Goal: Task Accomplishment & Management: Complete application form

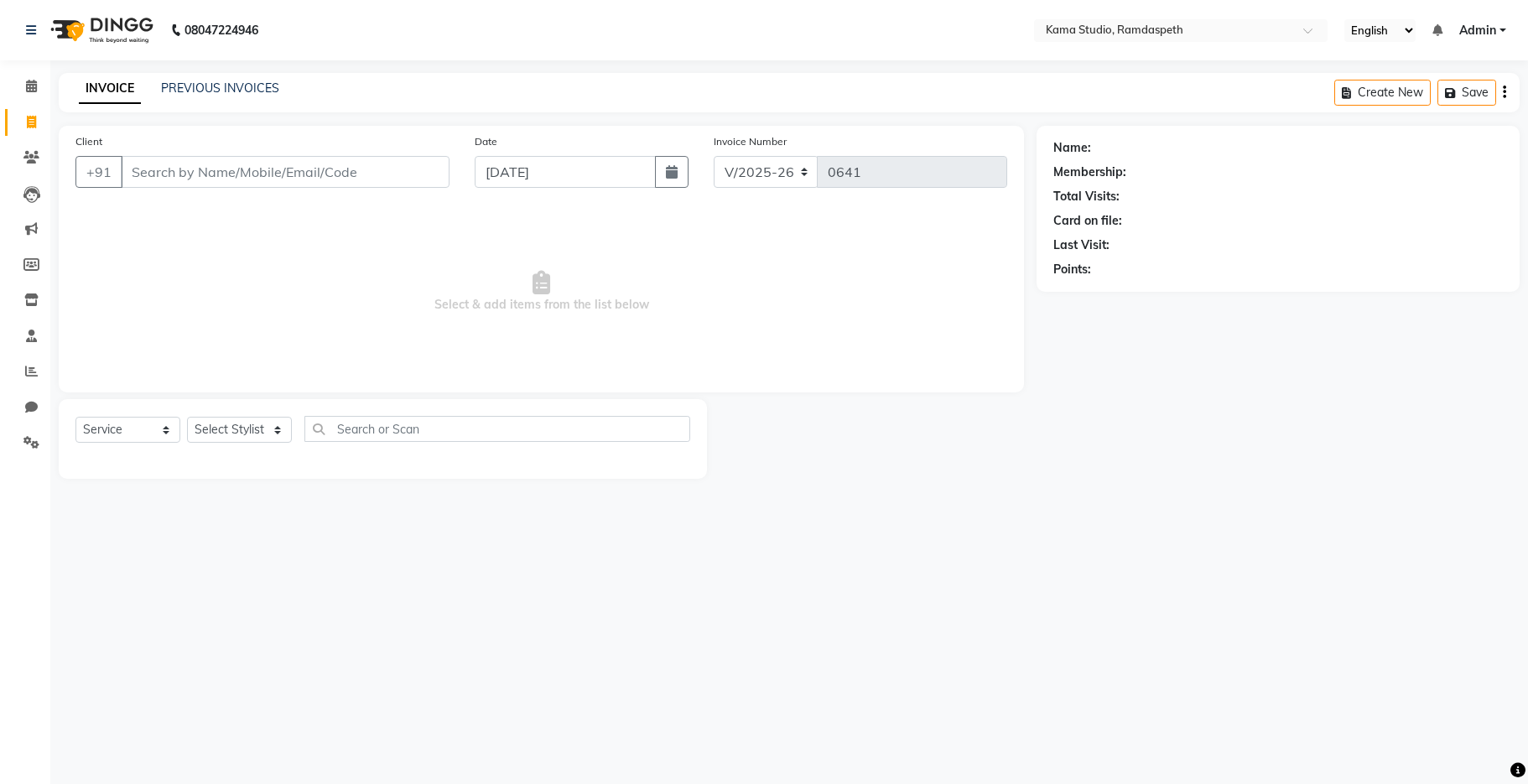
select select "7582"
select select "service"
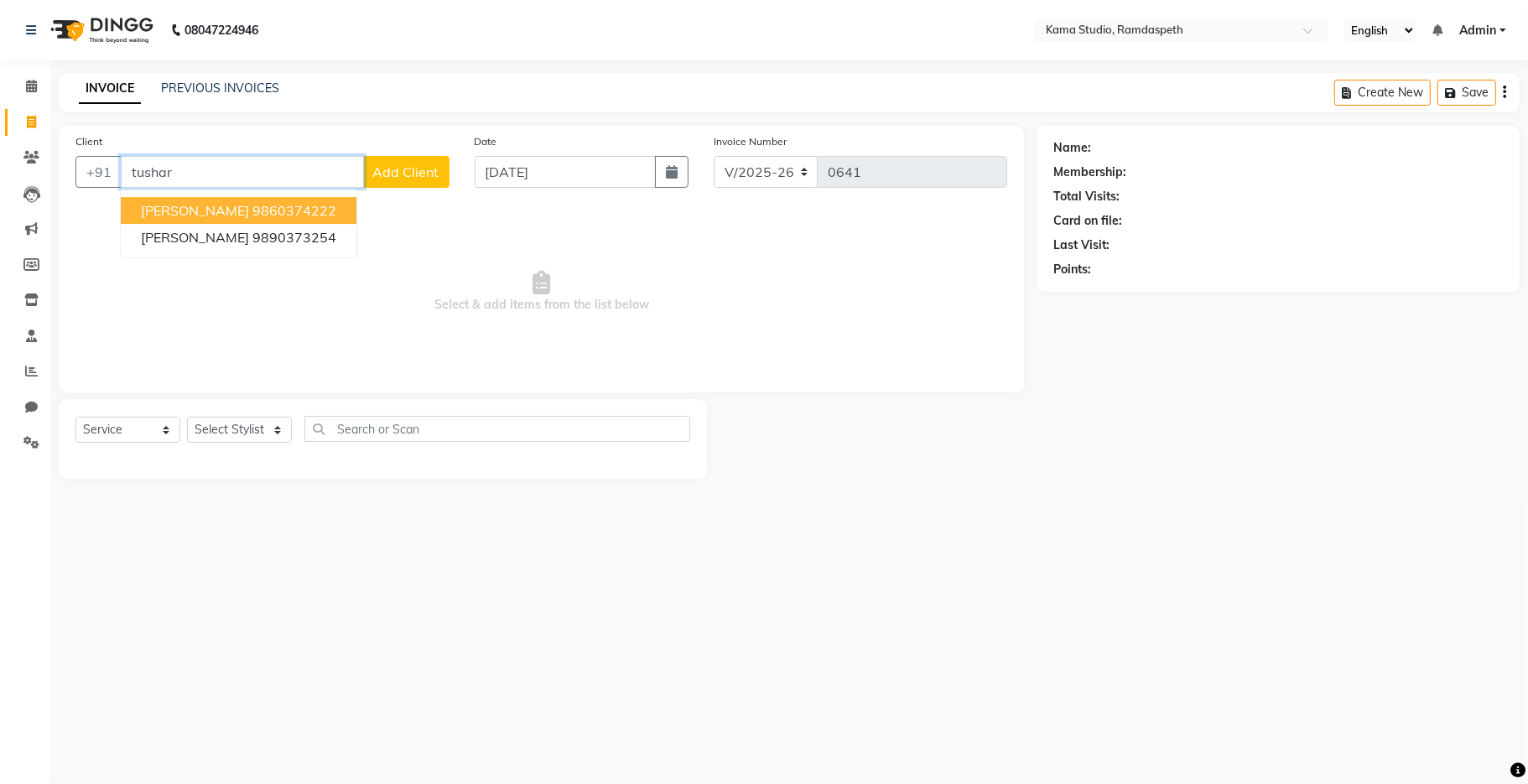
click at [281, 216] on ngb-highlight "9860374222" at bounding box center [294, 211] width 84 height 17
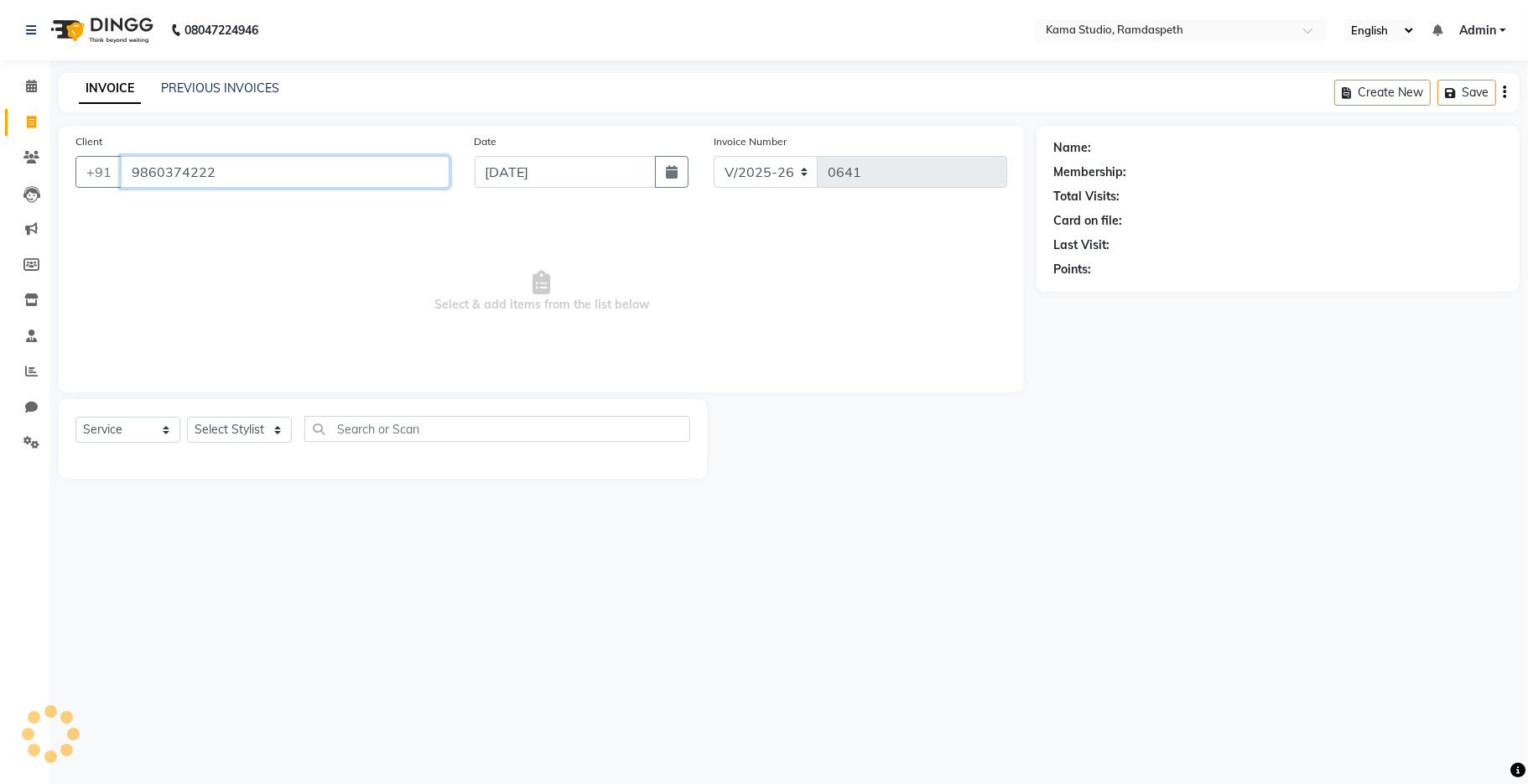
type input "9860374222"
select select "1: Object"
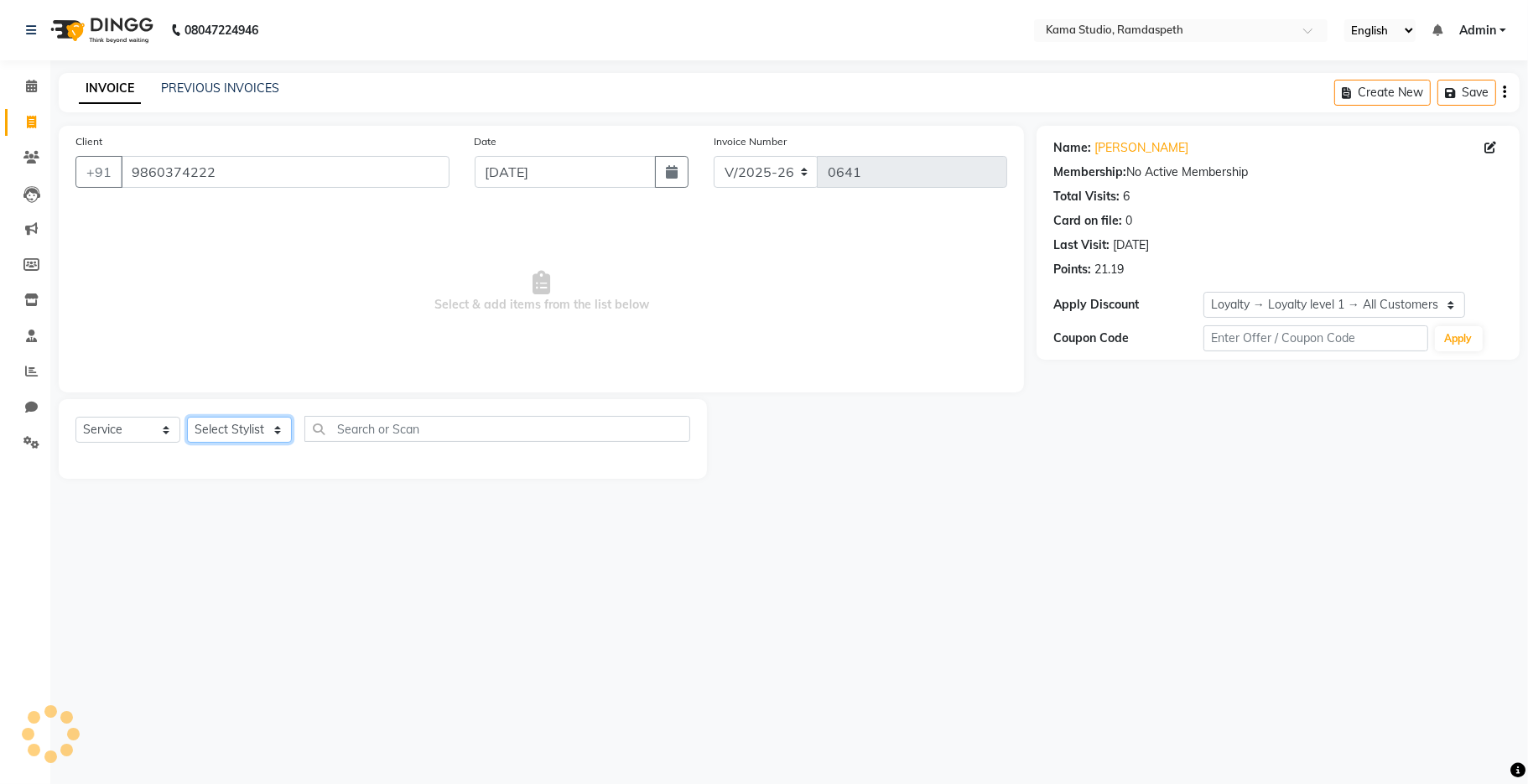
click at [245, 436] on select "Select Stylist Aashis [PERSON_NAME] [PERSON_NAME] Dhawariya [PERSON_NAME] Sir G…" at bounding box center [239, 430] width 105 height 26
select select "67943"
click at [187, 418] on select "Select Stylist Aashis [PERSON_NAME] [PERSON_NAME] Dhawariya [PERSON_NAME] Sir G…" at bounding box center [239, 430] width 105 height 26
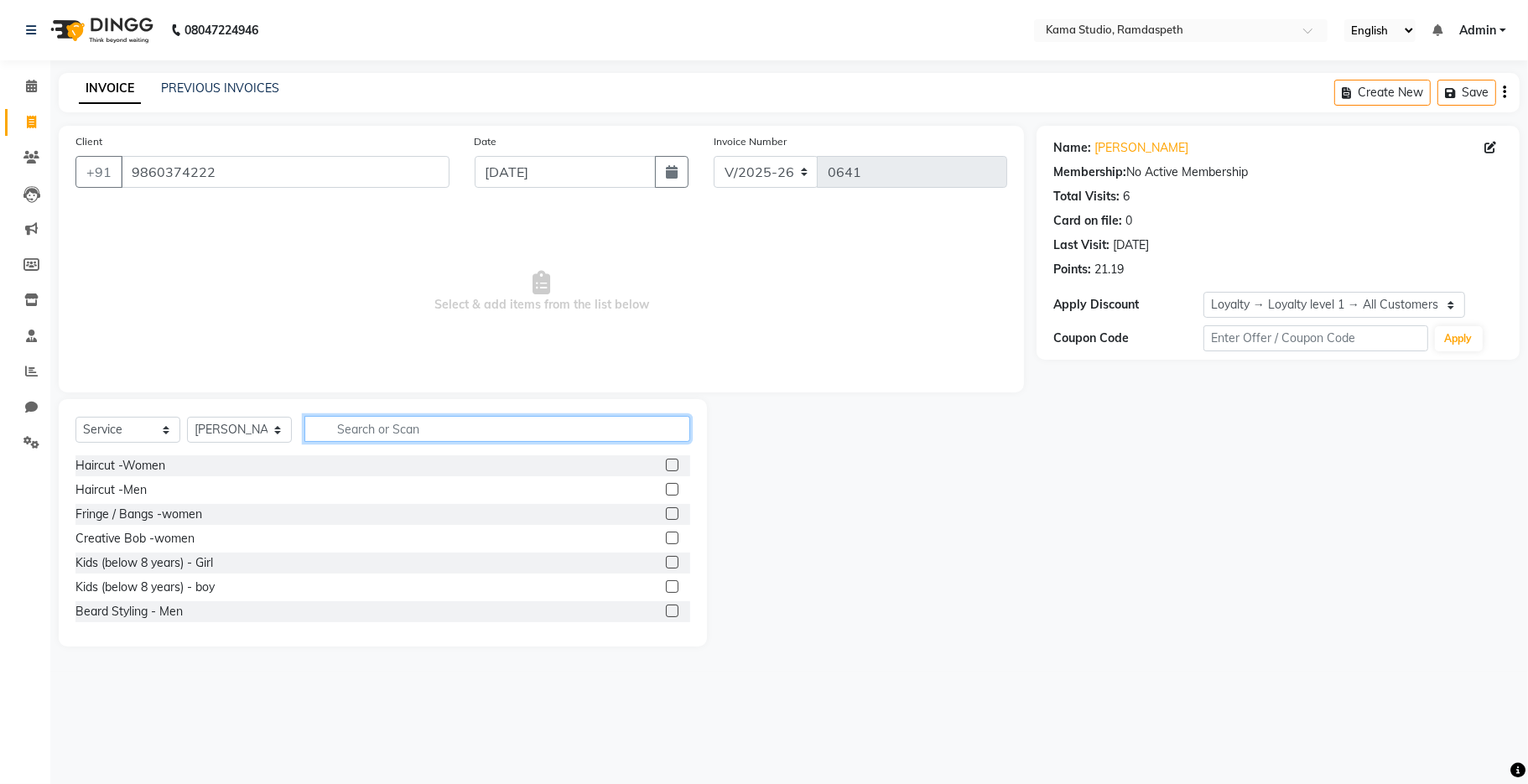
click at [349, 421] on input "text" at bounding box center [497, 429] width 386 height 26
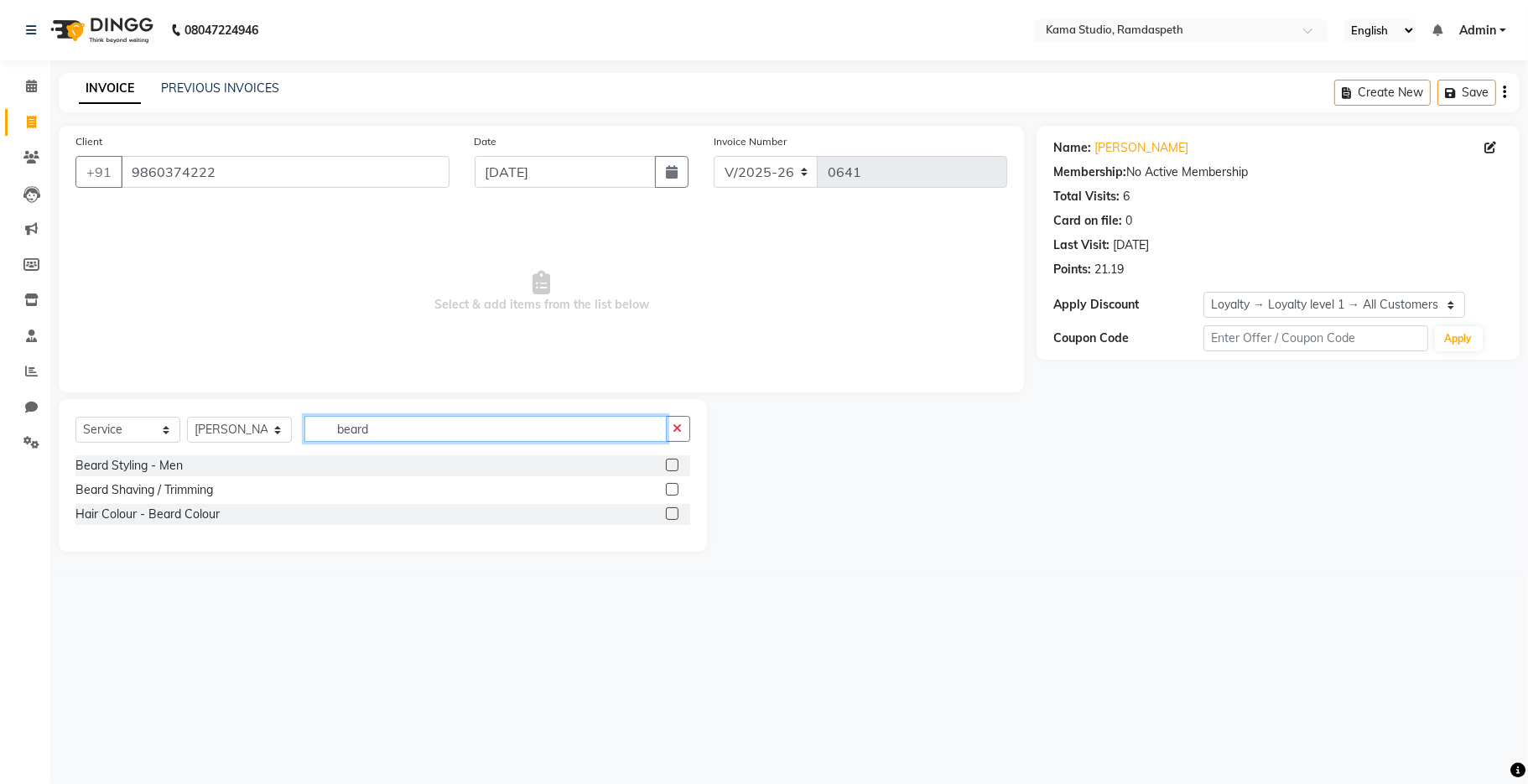
type input "beard"
click at [672, 461] on label at bounding box center [671, 464] width 12 height 12
click at [672, 461] on input "checkbox" at bounding box center [671, 466] width 11 height 11
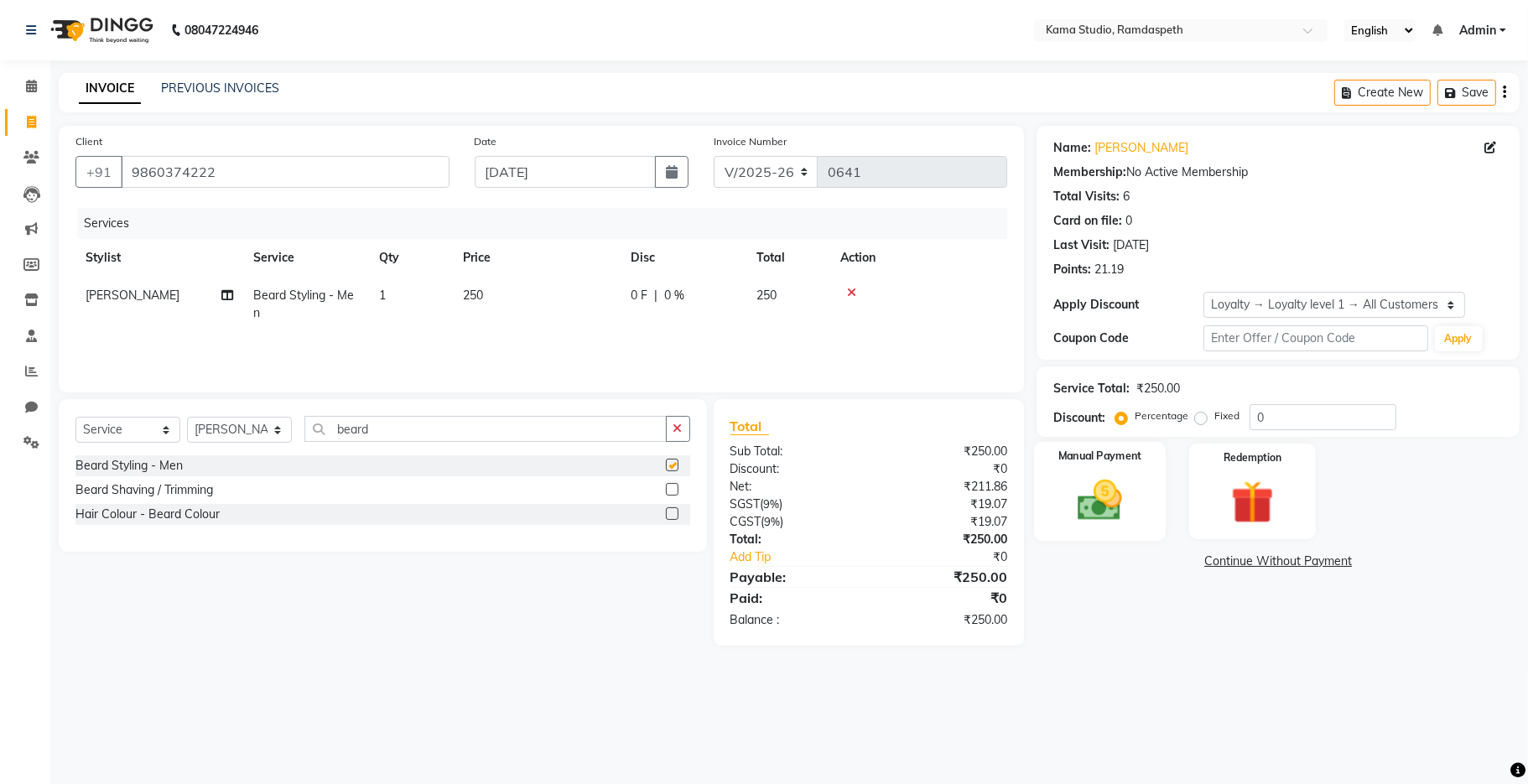
checkbox input "false"
drag, startPoint x: 1100, startPoint y: 458, endPoint x: 1110, endPoint y: 471, distance: 16.4
click at [1109, 471] on div "Manual Payment" at bounding box center [1100, 491] width 132 height 99
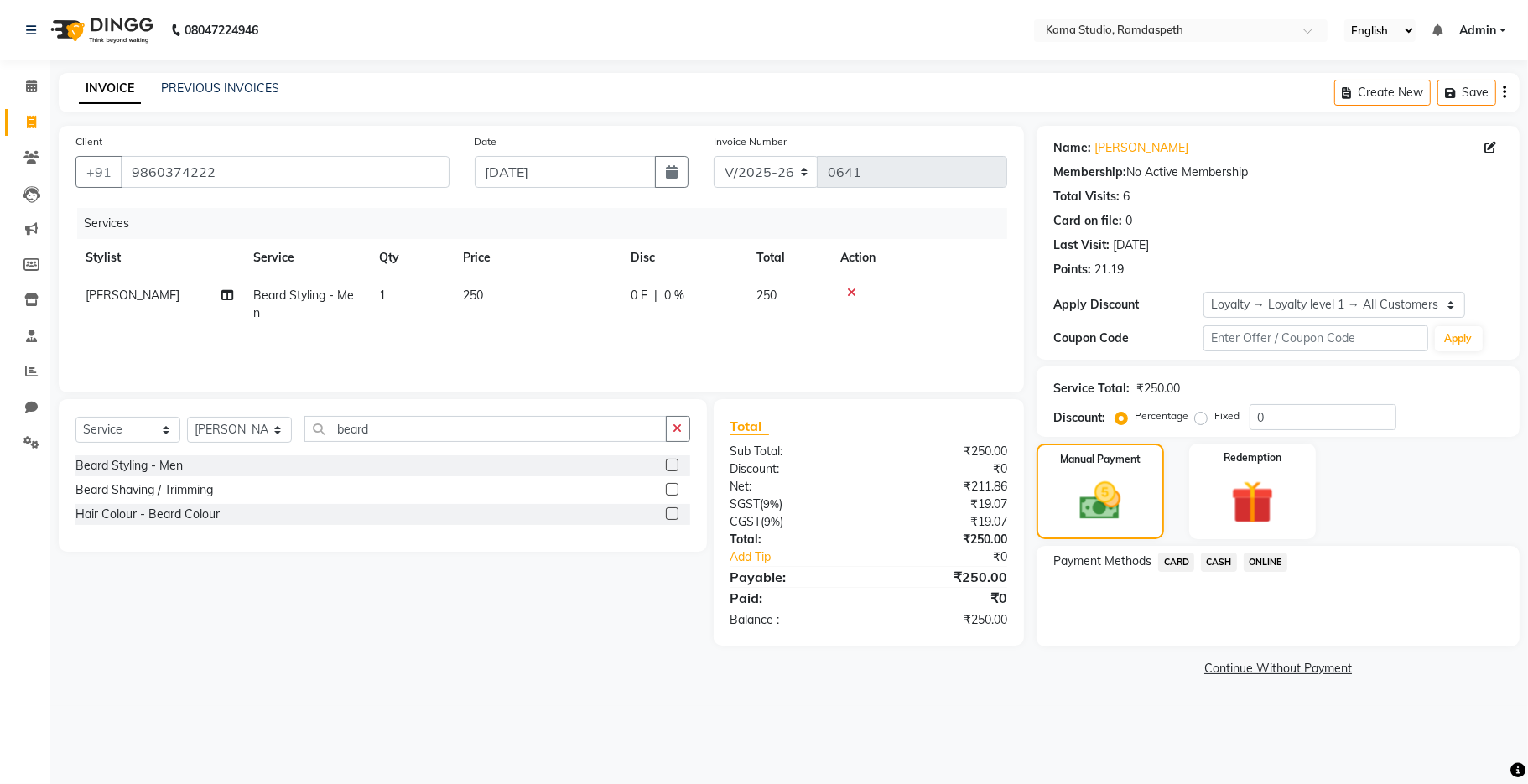
click at [1263, 569] on span "ONLINE" at bounding box center [1265, 562] width 43 height 19
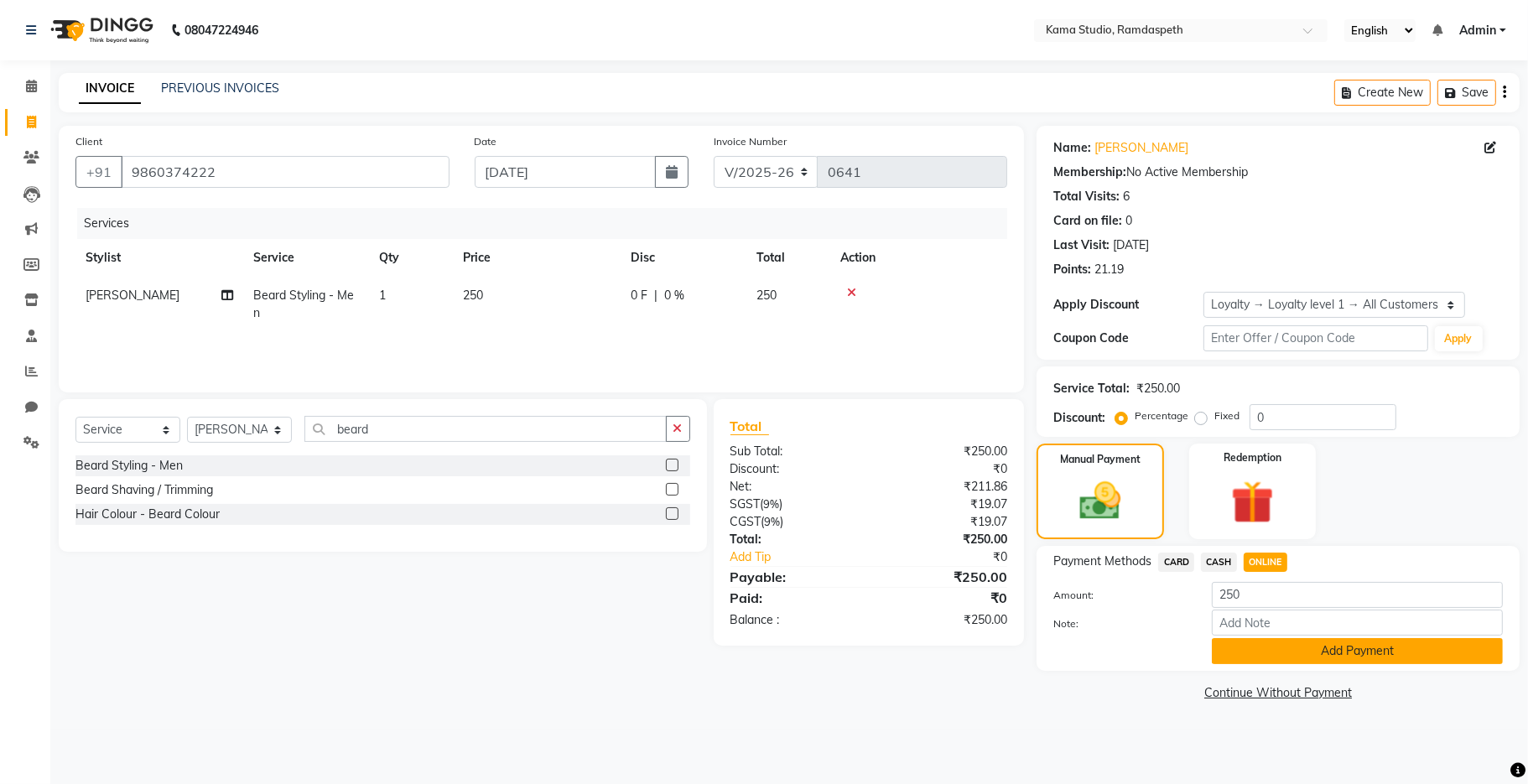
click at [1256, 652] on button "Add Payment" at bounding box center [1357, 651] width 291 height 26
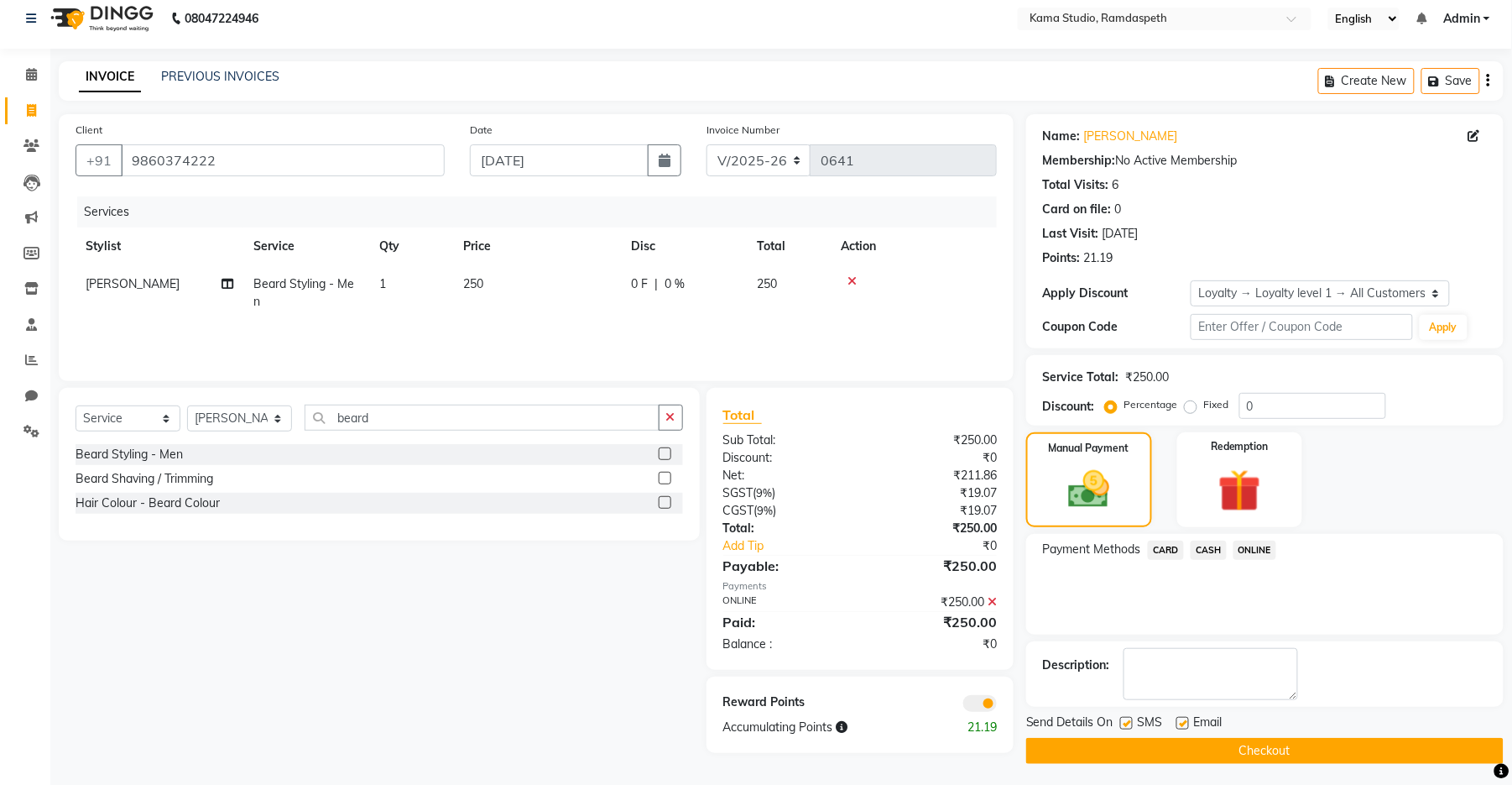
scroll to position [15, 0]
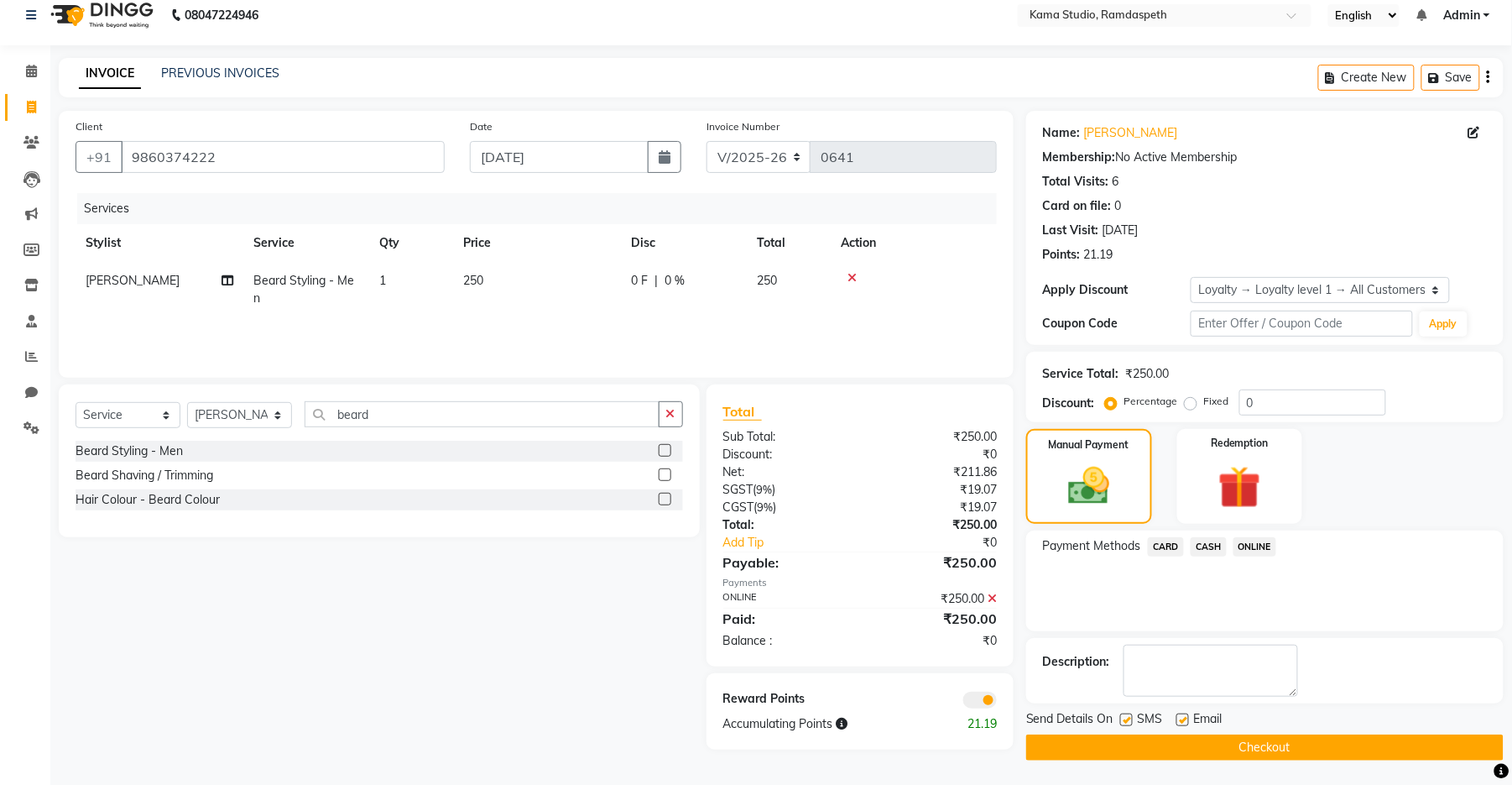
click at [1124, 716] on label at bounding box center [1126, 719] width 12 height 12
click at [1124, 716] on input "checkbox" at bounding box center [1126, 721] width 11 height 11
checkbox input "false"
click at [1181, 726] on label at bounding box center [1182, 719] width 12 height 12
click at [1181, 726] on input "checkbox" at bounding box center [1182, 721] width 11 height 11
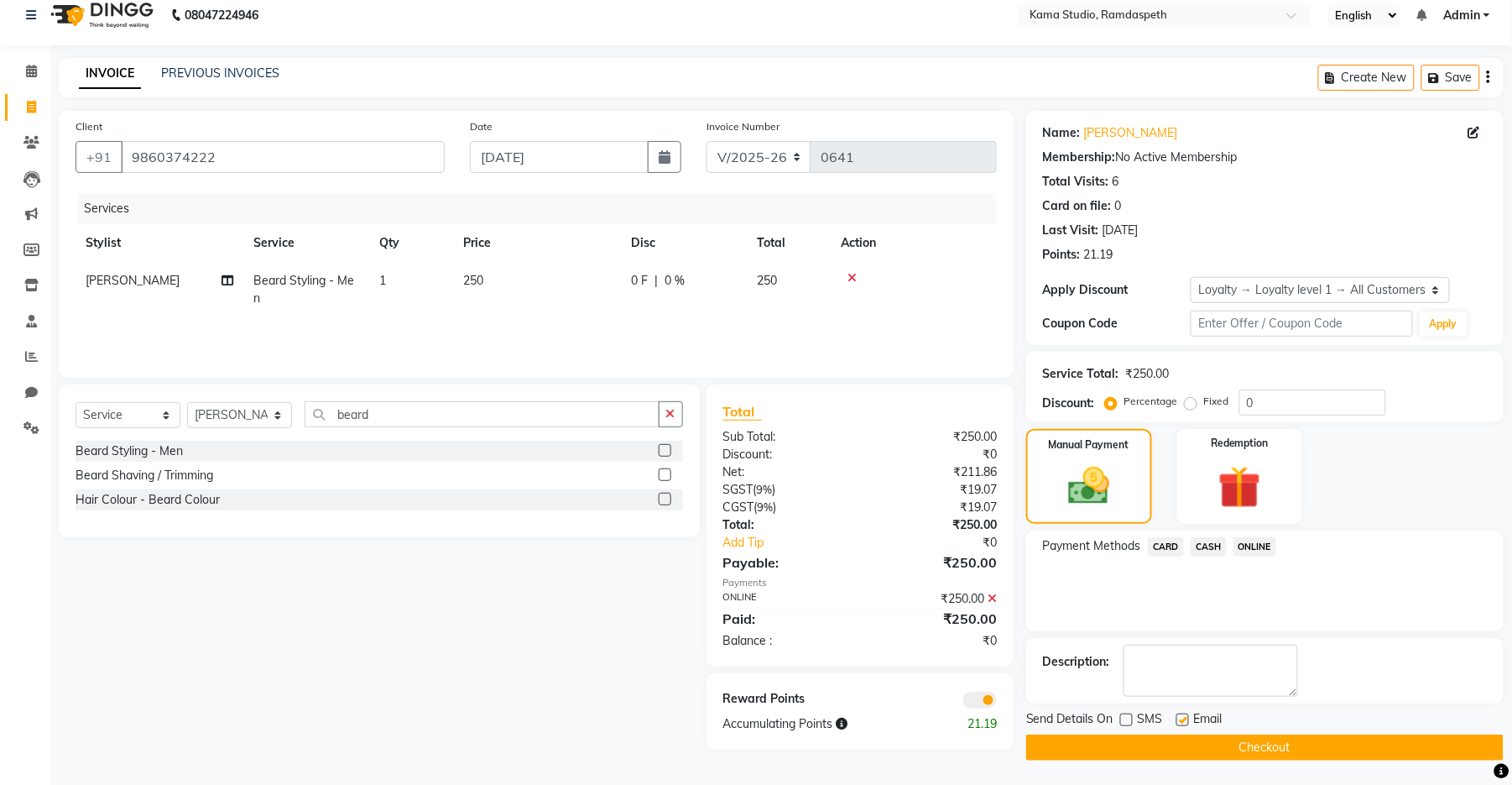
checkbox input "false"
click at [1175, 756] on button "Checkout" at bounding box center [1265, 748] width 478 height 26
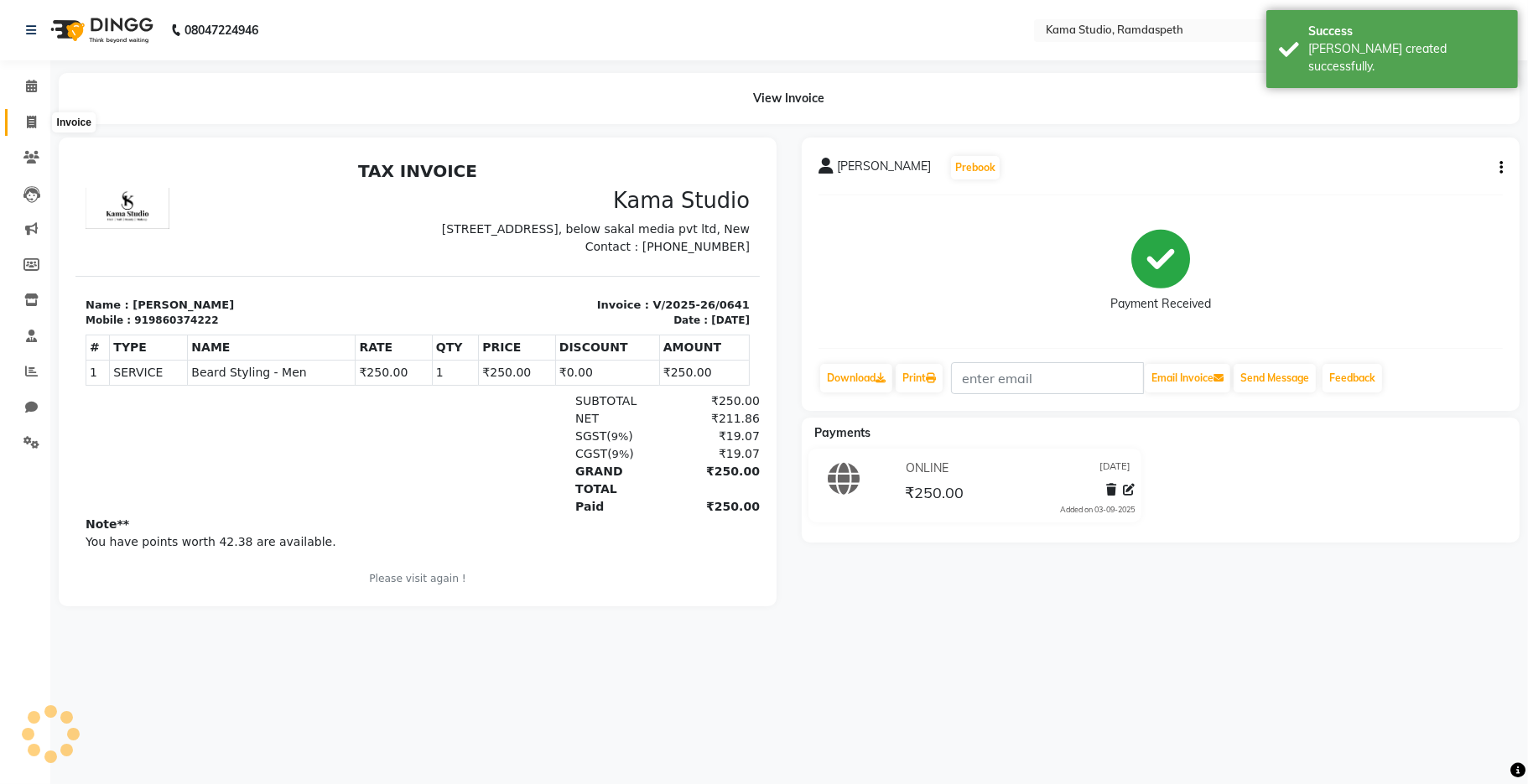
click at [27, 122] on icon at bounding box center [32, 121] width 9 height 12
select select "7582"
select select "service"
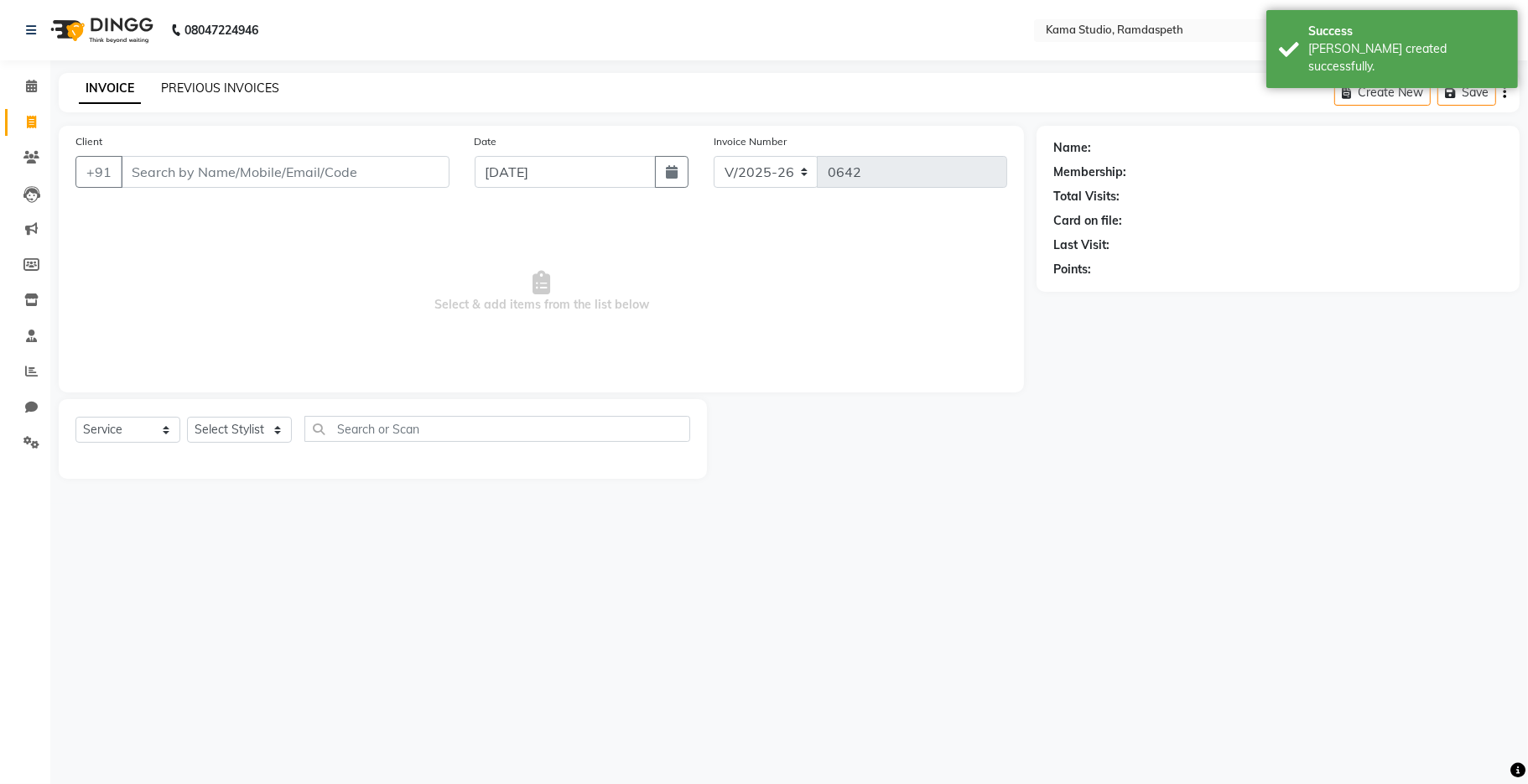
click at [260, 83] on link "PREVIOUS INVOICES" at bounding box center [220, 88] width 119 height 15
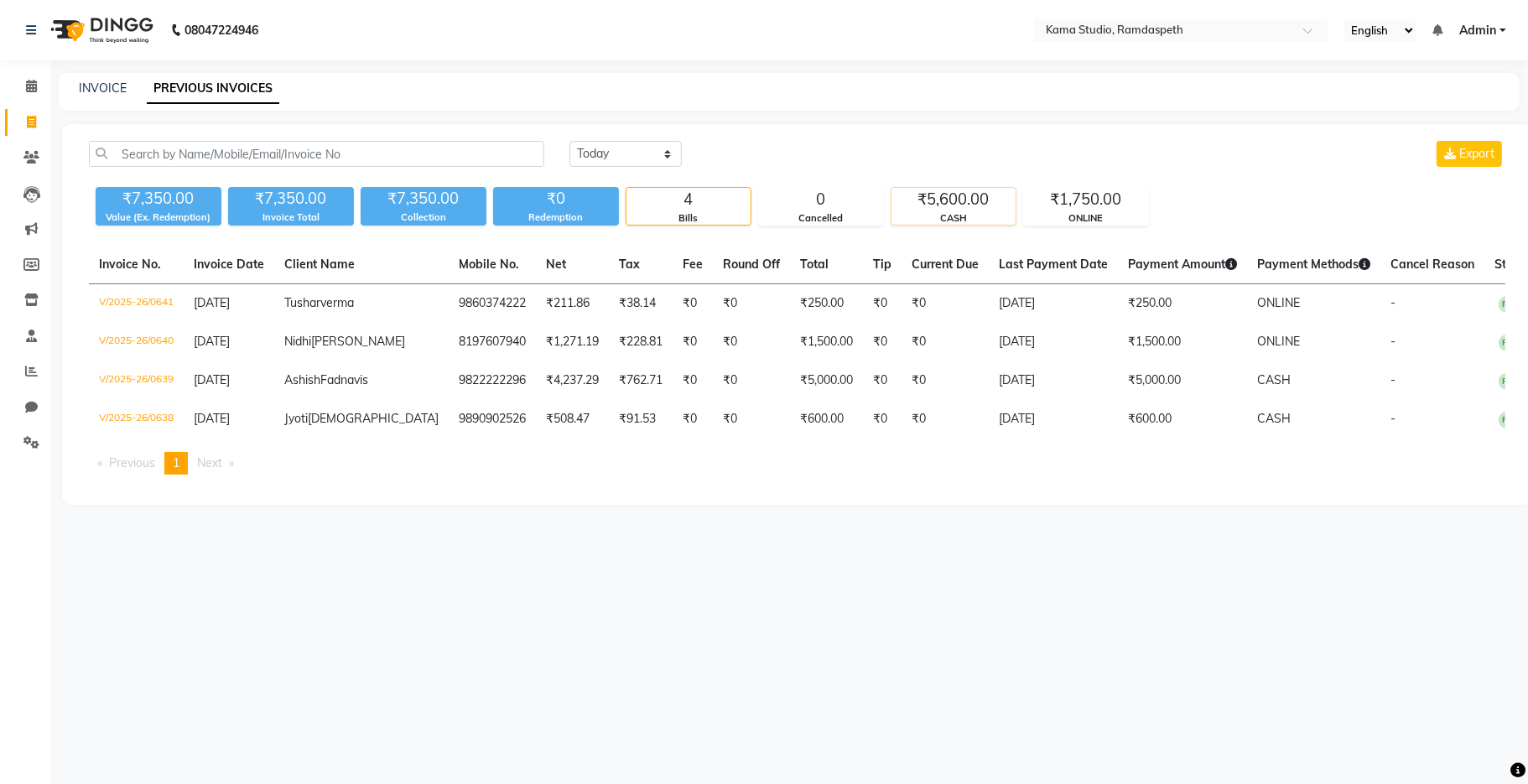
click at [980, 216] on div "CASH" at bounding box center [954, 218] width 124 height 14
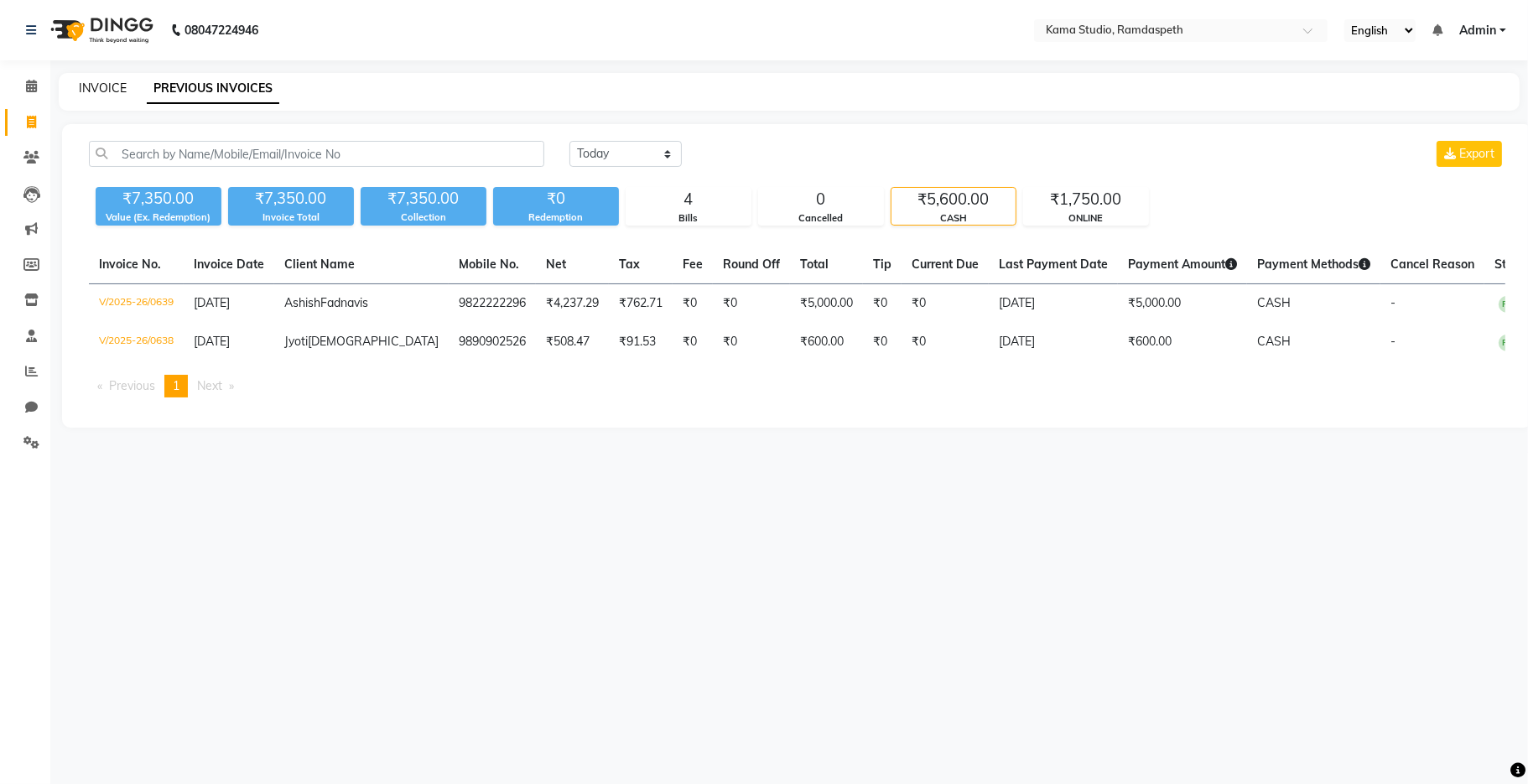
click at [101, 89] on link "INVOICE" at bounding box center [103, 88] width 48 height 15
select select "service"
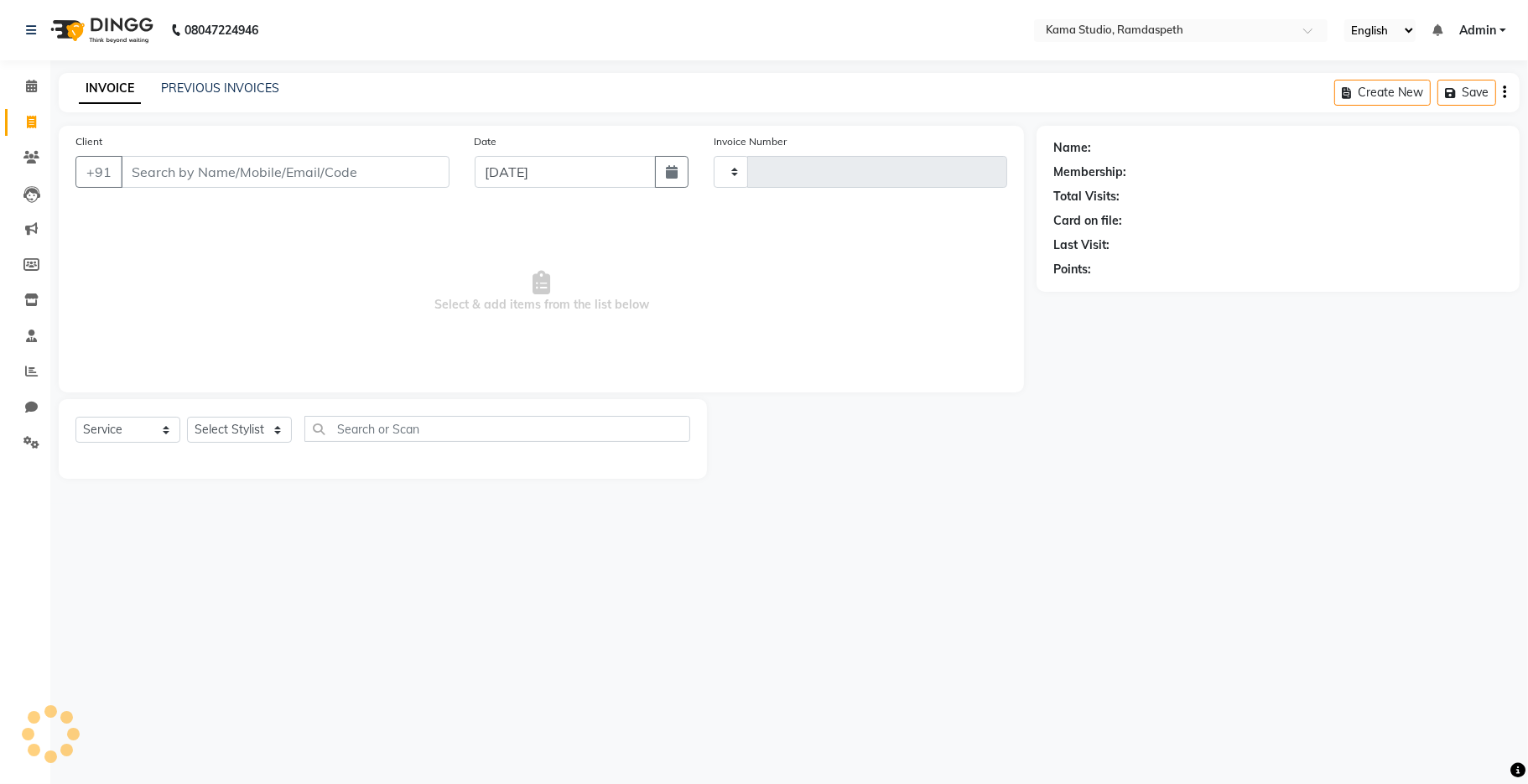
click at [277, 162] on input "Client" at bounding box center [284, 172] width 329 height 32
type input "0642"
select select "7582"
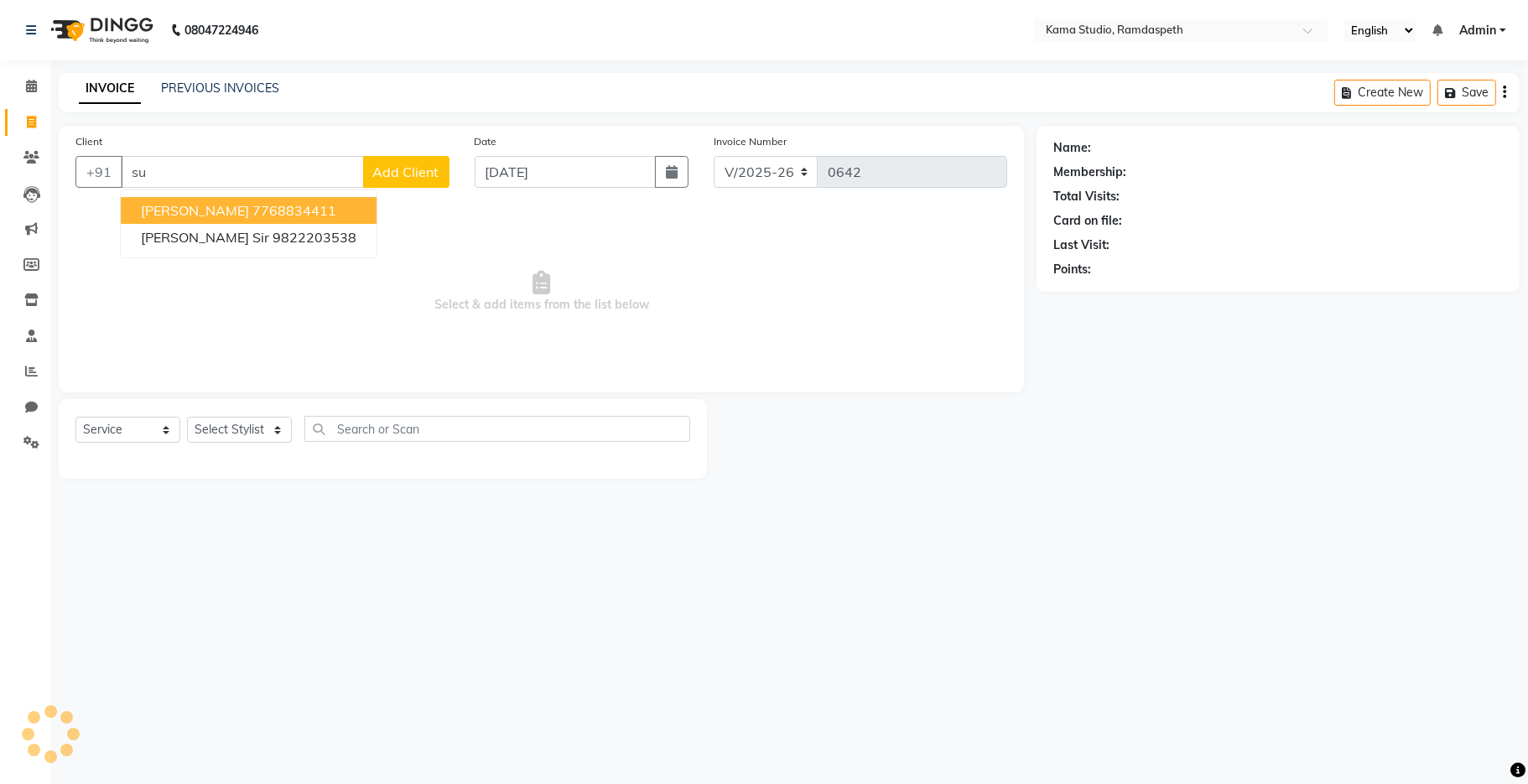
type input "s"
type input "g"
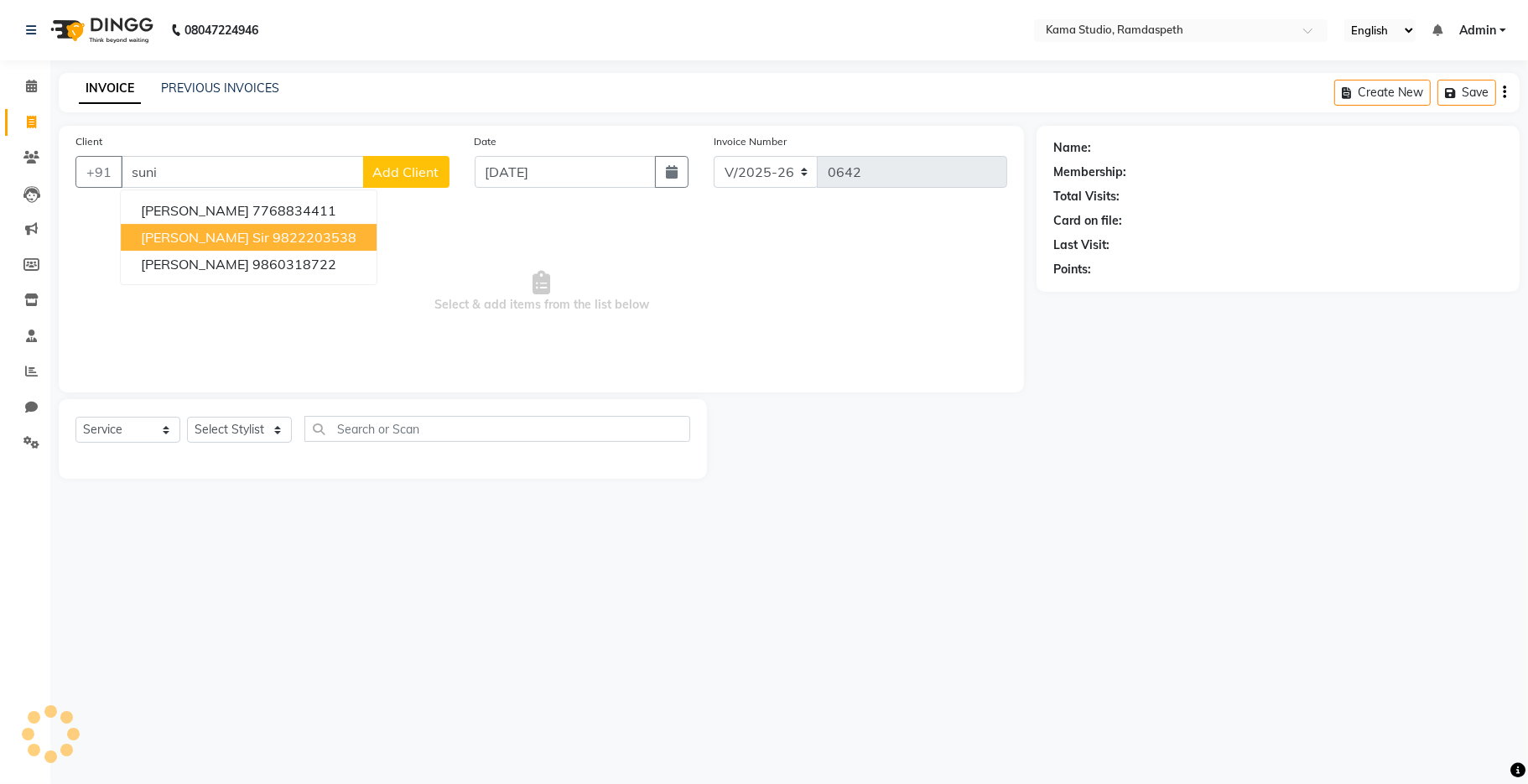
click at [240, 244] on button "[PERSON_NAME] Sir 9822203538" at bounding box center [249, 237] width 256 height 27
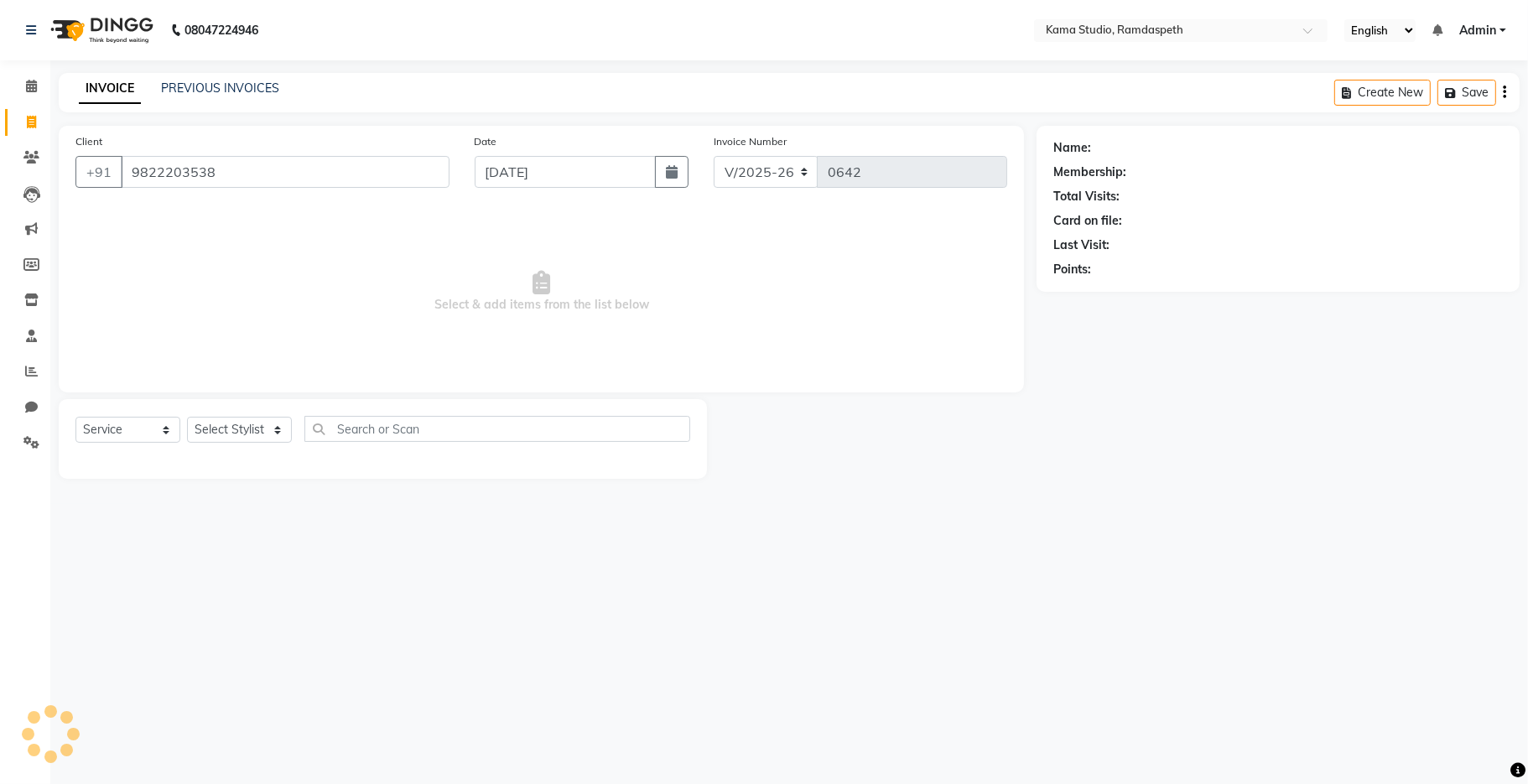
type input "9822203538"
select select "1: Object"
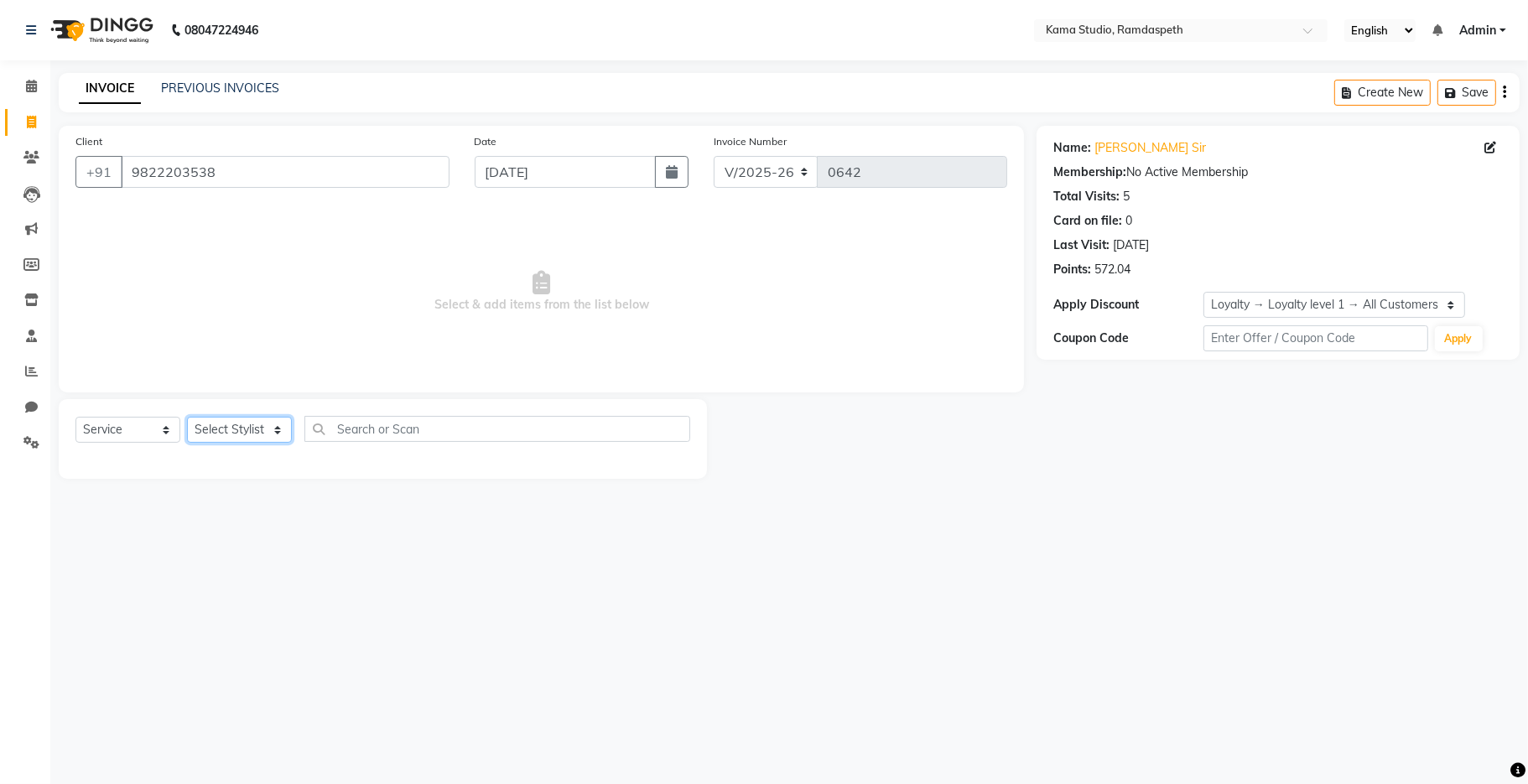
click at [214, 429] on select "Select Stylist Aashis [PERSON_NAME] [PERSON_NAME] Dhawariya [PERSON_NAME] Sir G…" at bounding box center [239, 430] width 105 height 26
select select "67943"
click at [187, 418] on select "Select Stylist Aashis [PERSON_NAME] [PERSON_NAME] Dhawariya [PERSON_NAME] Sir G…" at bounding box center [239, 430] width 105 height 26
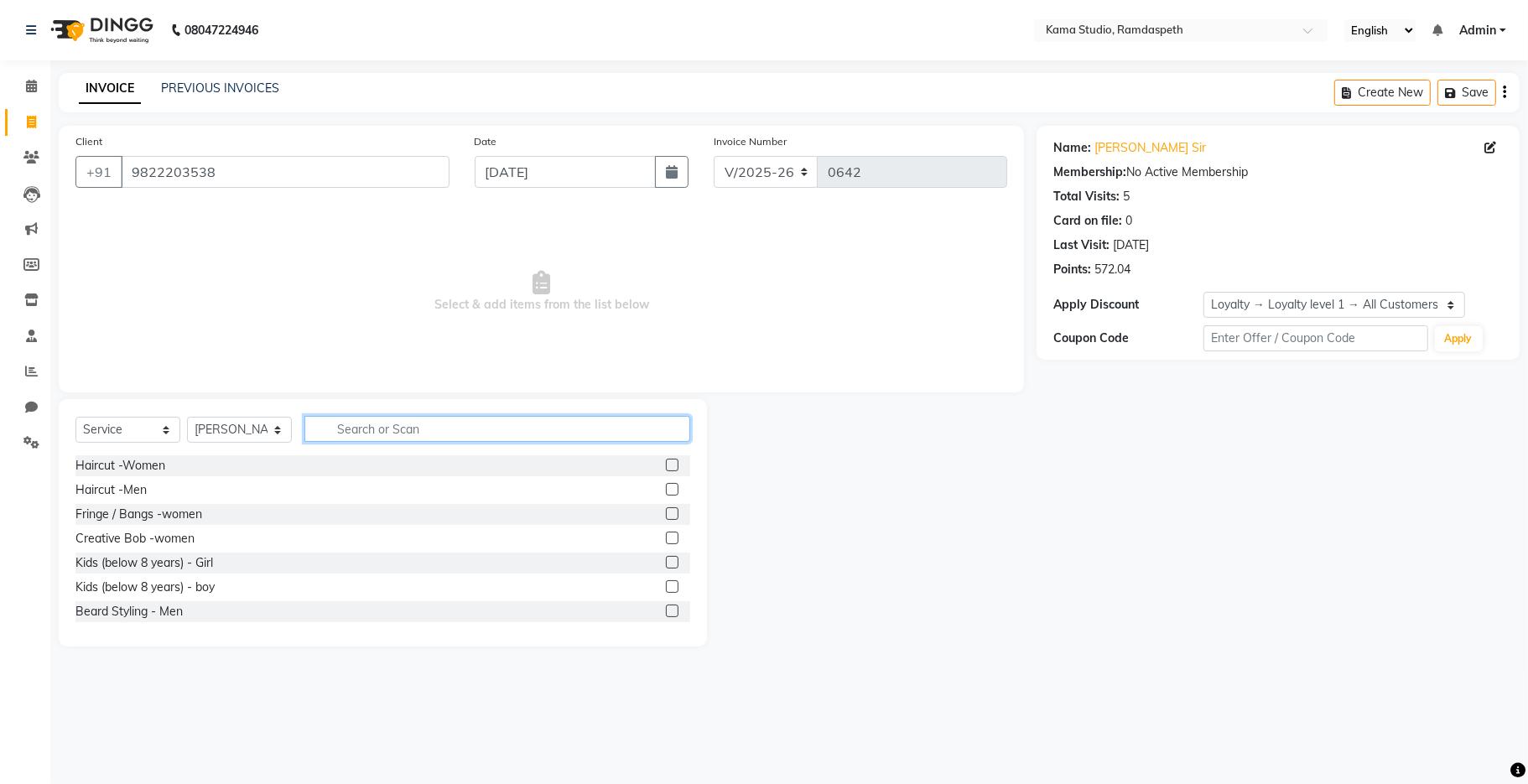
click at [404, 423] on input "text" at bounding box center [497, 429] width 386 height 26
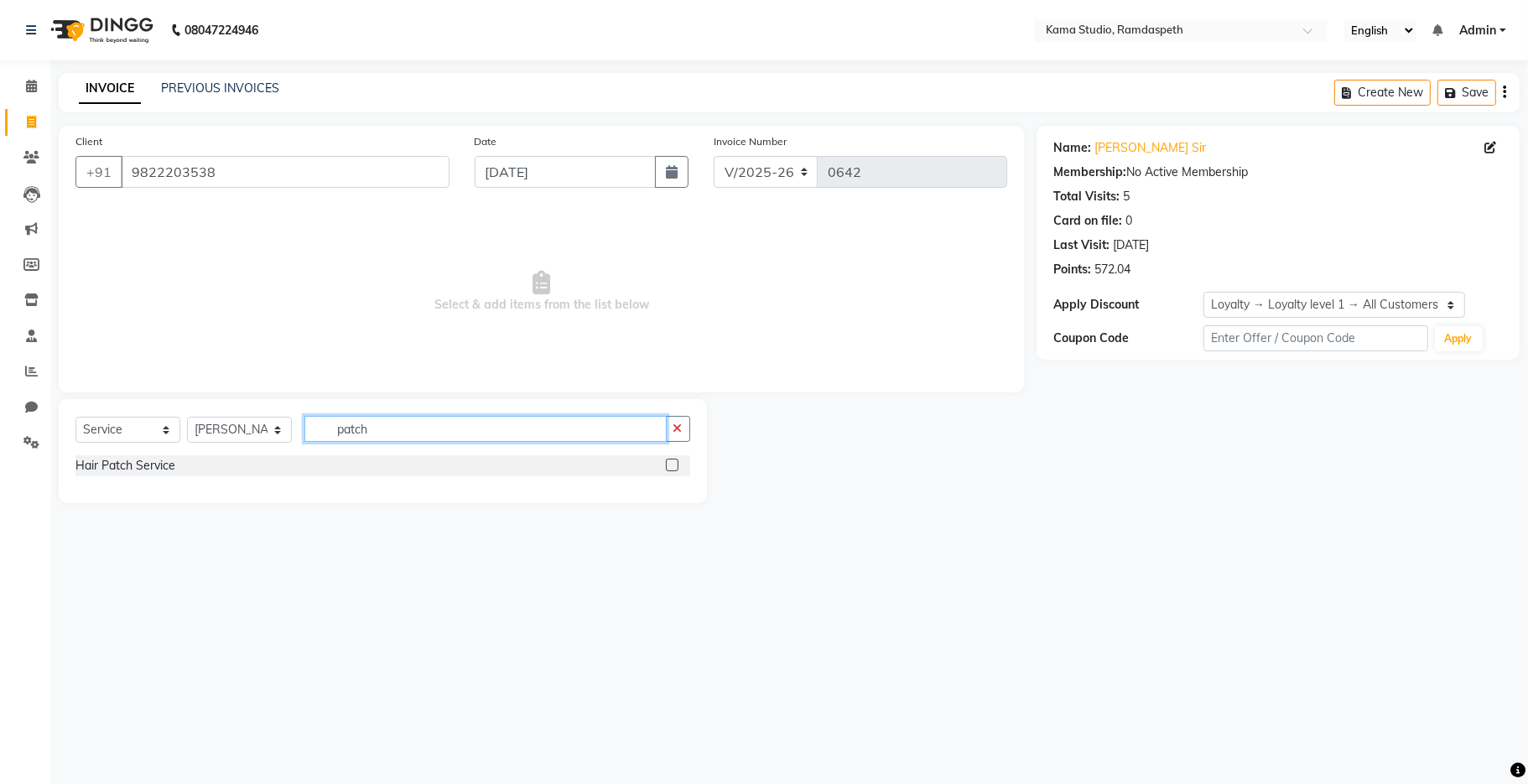
type input "patch"
click at [669, 461] on label at bounding box center [671, 464] width 12 height 12
click at [669, 461] on input "checkbox" at bounding box center [671, 466] width 11 height 11
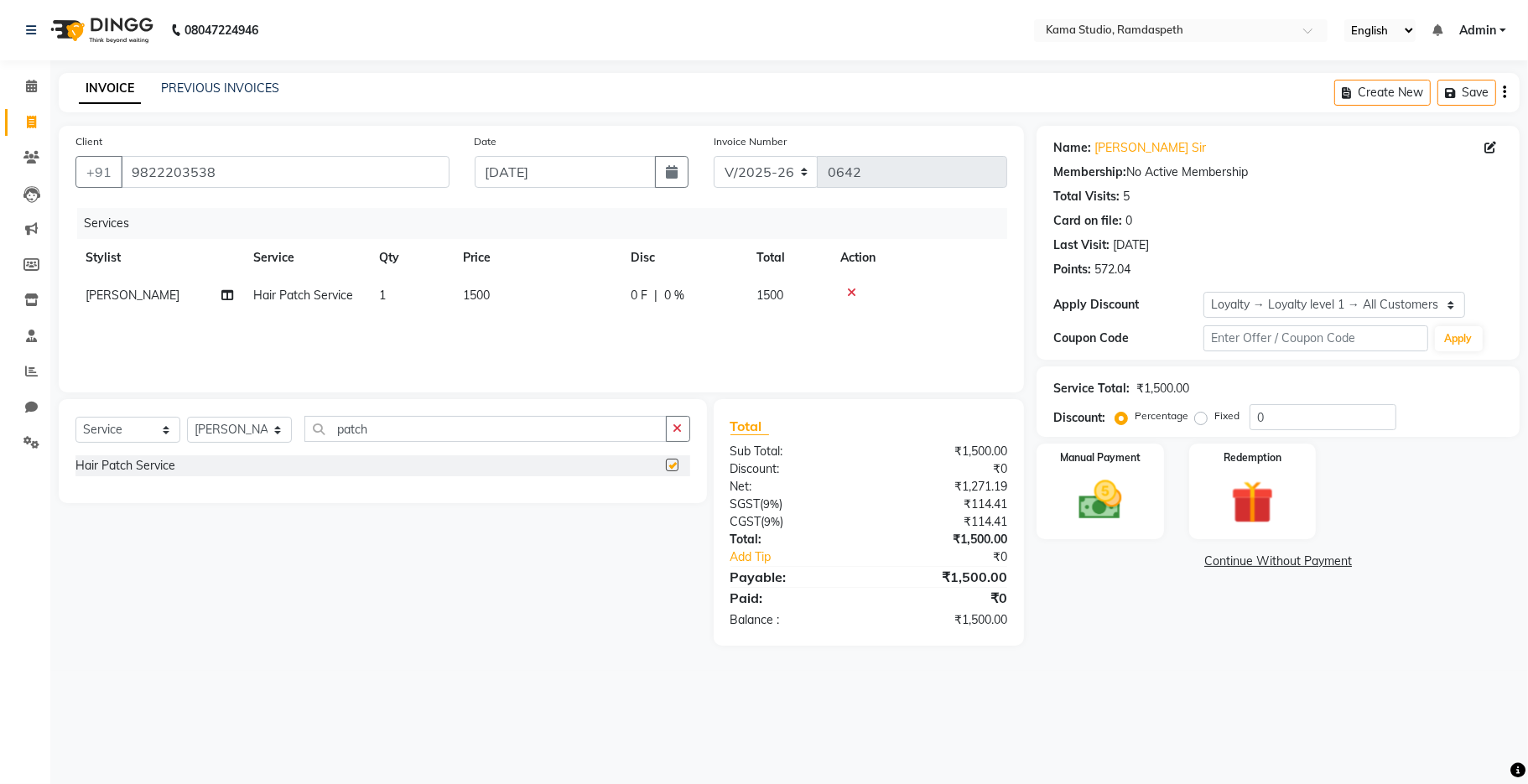
checkbox input "false"
drag, startPoint x: 381, startPoint y: 427, endPoint x: 295, endPoint y: 421, distance: 86.2
click at [295, 421] on div "Select Service Product Membership Package Voucher Prepaid Gift Card Select Styl…" at bounding box center [382, 436] width 615 height 40
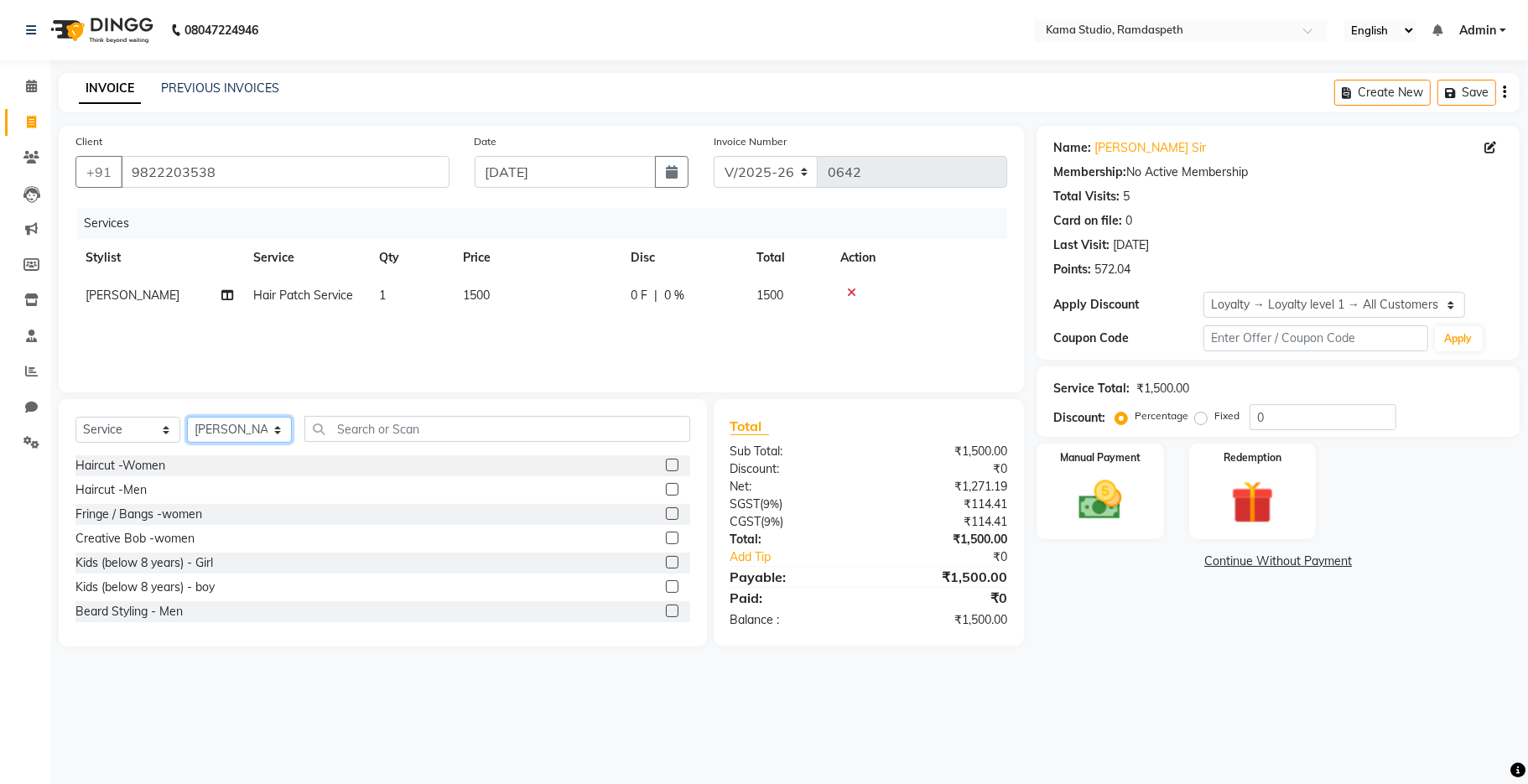
click at [242, 419] on select "Select Stylist Aashis [PERSON_NAME] [PERSON_NAME] Dhawariya [PERSON_NAME] Sir G…" at bounding box center [239, 430] width 105 height 26
click at [187, 418] on select "Select Stylist Aashis [PERSON_NAME] [PERSON_NAME] Dhawariya [PERSON_NAME] Sir G…" at bounding box center [239, 430] width 105 height 26
click at [249, 424] on select "Select Stylist Aashis [PERSON_NAME] [PERSON_NAME] Dhawariya [PERSON_NAME] Sir G…" at bounding box center [239, 430] width 105 height 26
select select "67947"
click at [187, 418] on select "Select Stylist Aashis [PERSON_NAME] [PERSON_NAME] Dhawariya [PERSON_NAME] Sir G…" at bounding box center [239, 430] width 105 height 26
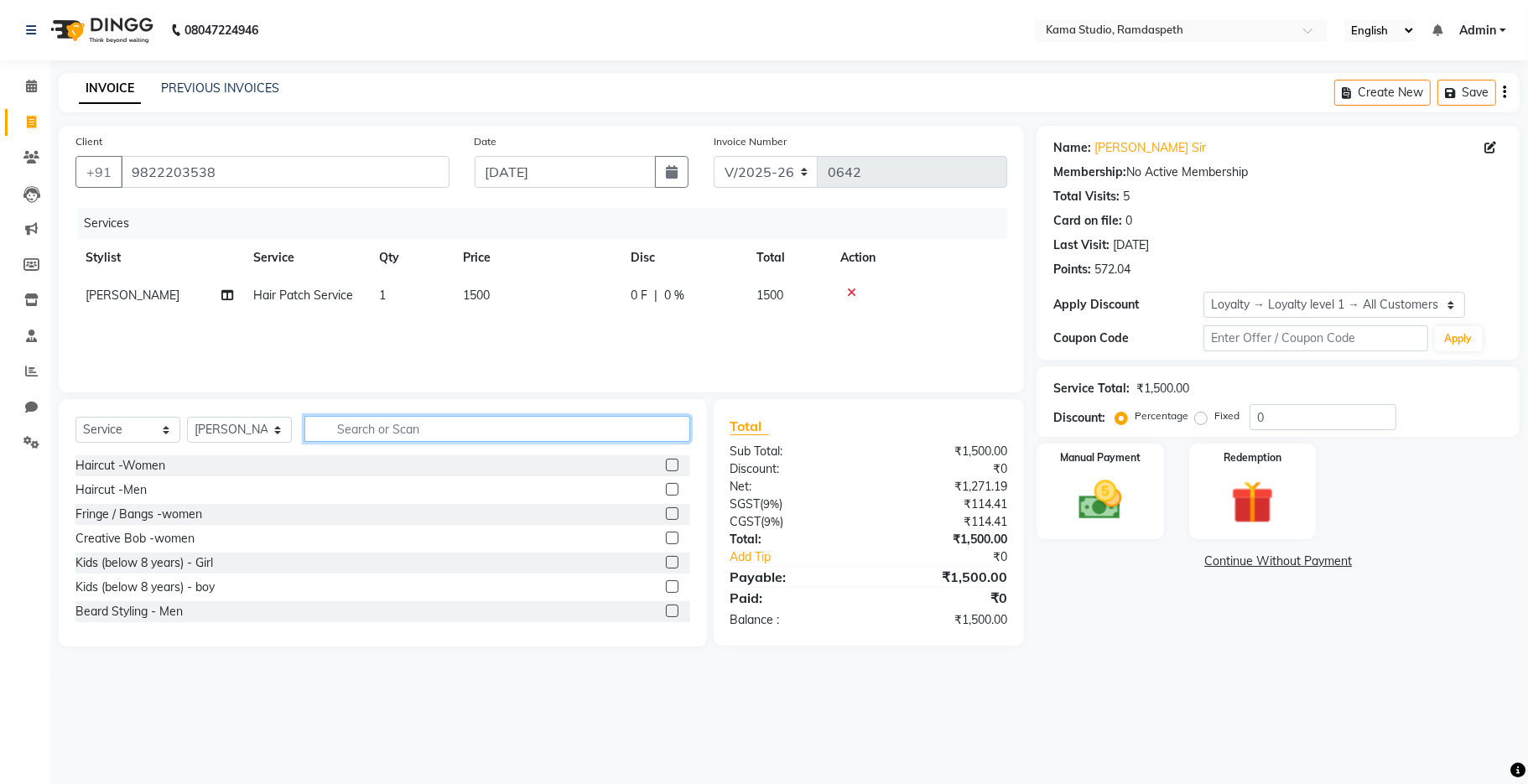
click at [366, 428] on input "text" at bounding box center [497, 429] width 386 height 26
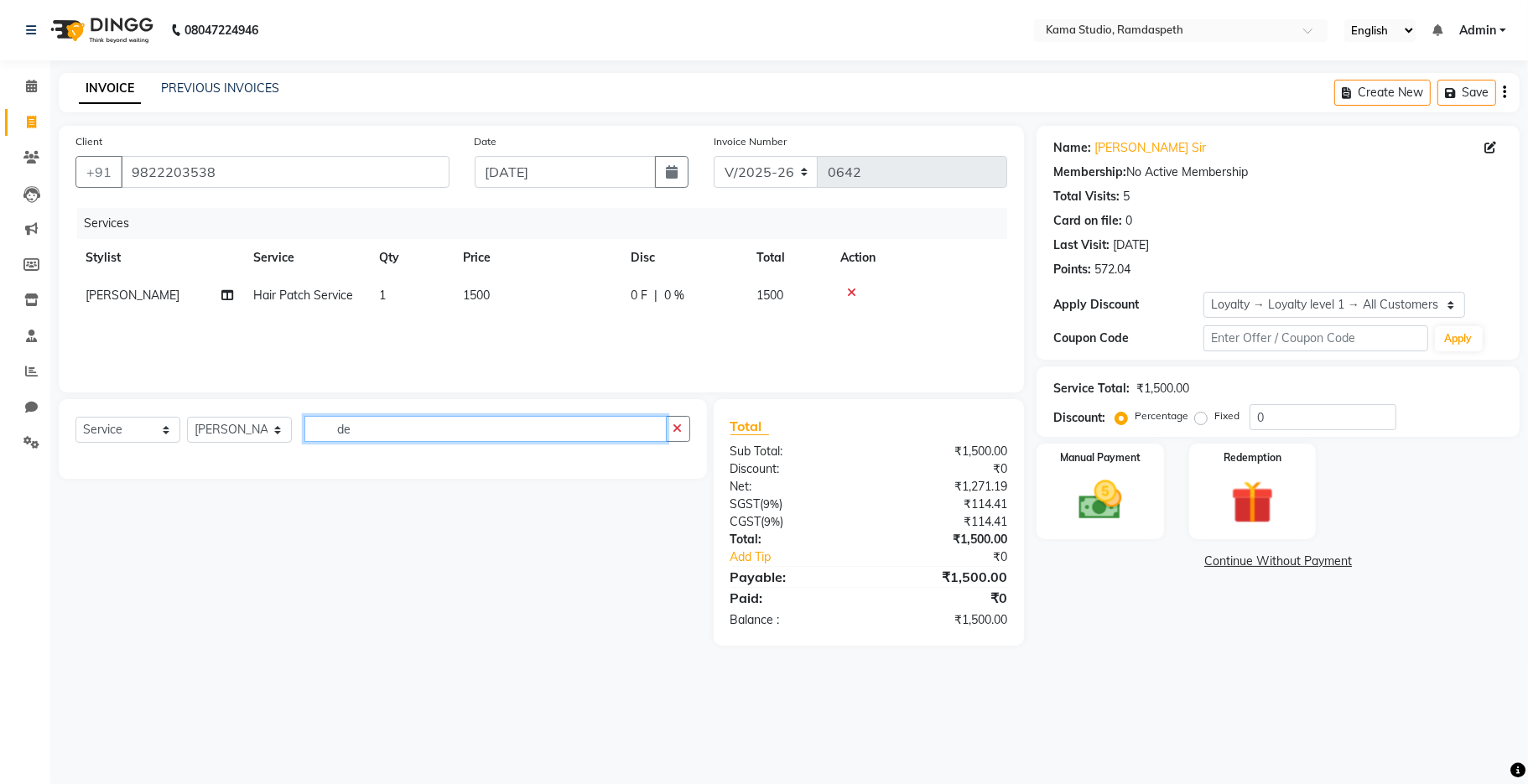
type input "d"
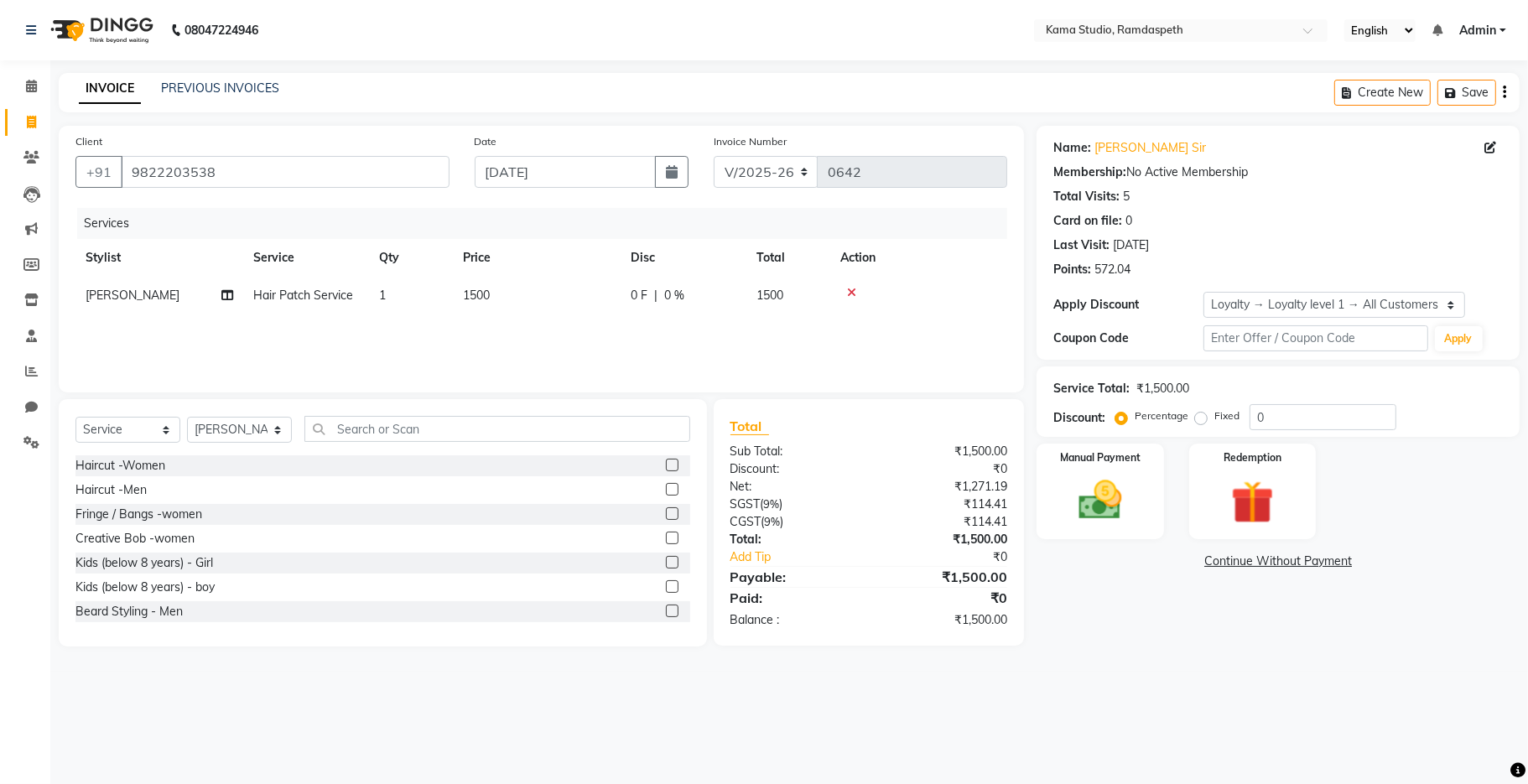
drag, startPoint x: 652, startPoint y: 490, endPoint x: 600, endPoint y: 465, distance: 57.7
click at [666, 488] on label at bounding box center [671, 488] width 12 height 12
click at [666, 488] on input "checkbox" at bounding box center [671, 490] width 11 height 11
checkbox input "false"
click at [553, 433] on input "text" at bounding box center [497, 429] width 386 height 26
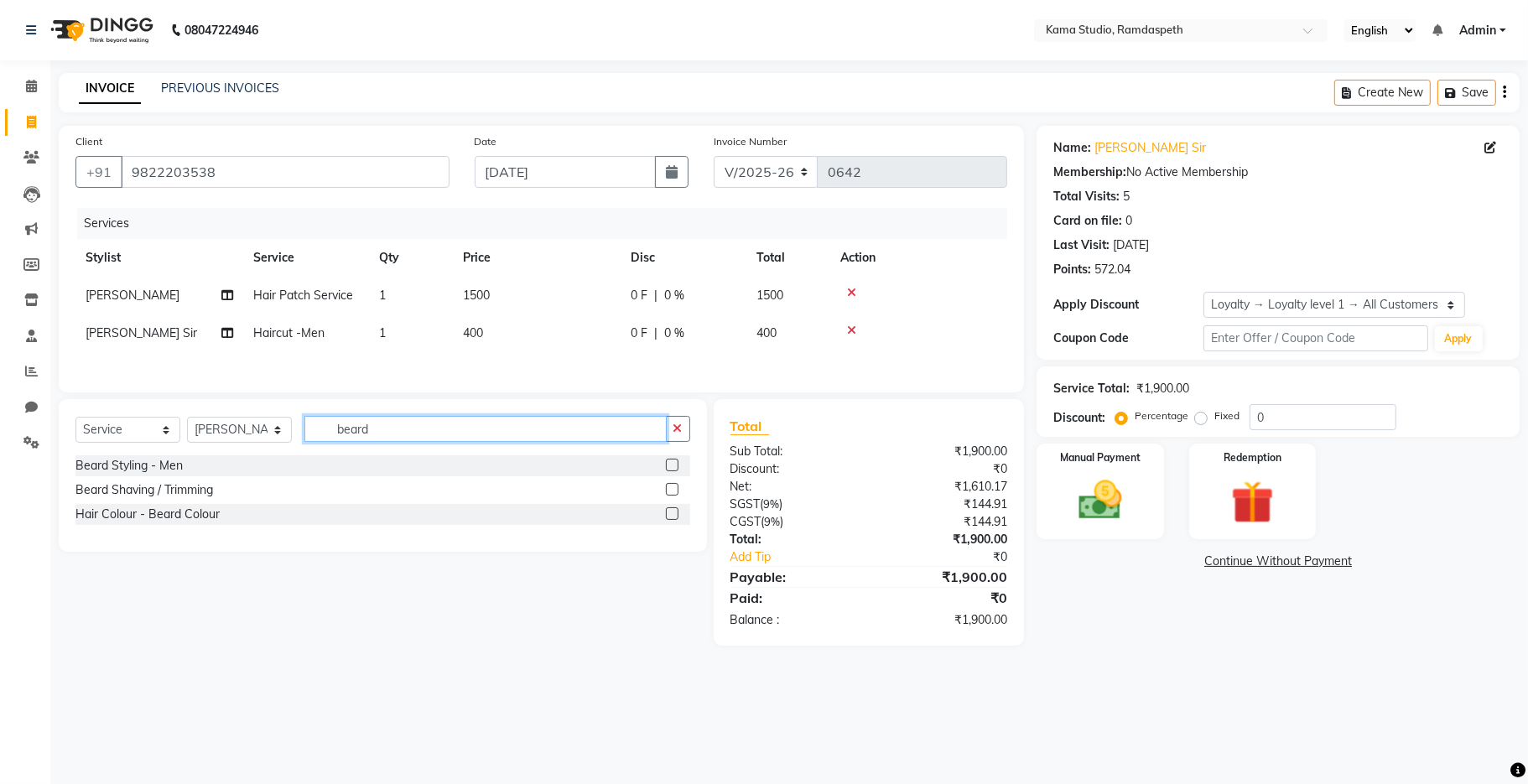
type input "beard"
click at [666, 470] on label at bounding box center [671, 464] width 12 height 12
click at [666, 470] on input "checkbox" at bounding box center [671, 466] width 11 height 11
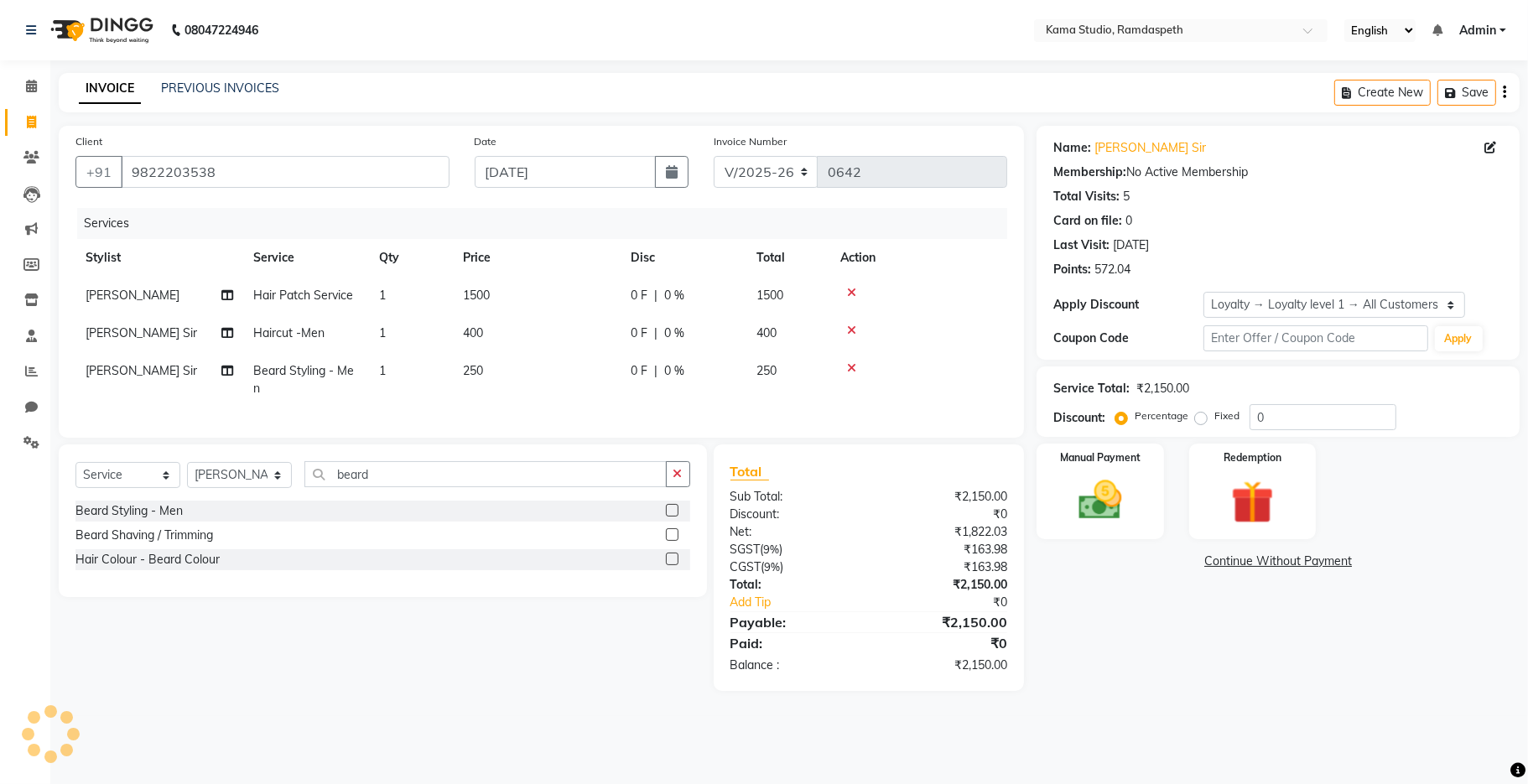
checkbox input "false"
click at [566, 418] on div "Services Stylist Service Qty Price Disc Total Action [PERSON_NAME] Hair Patch S…" at bounding box center [541, 314] width 932 height 213
click at [488, 369] on td "250" at bounding box center [537, 379] width 168 height 56
select select "67947"
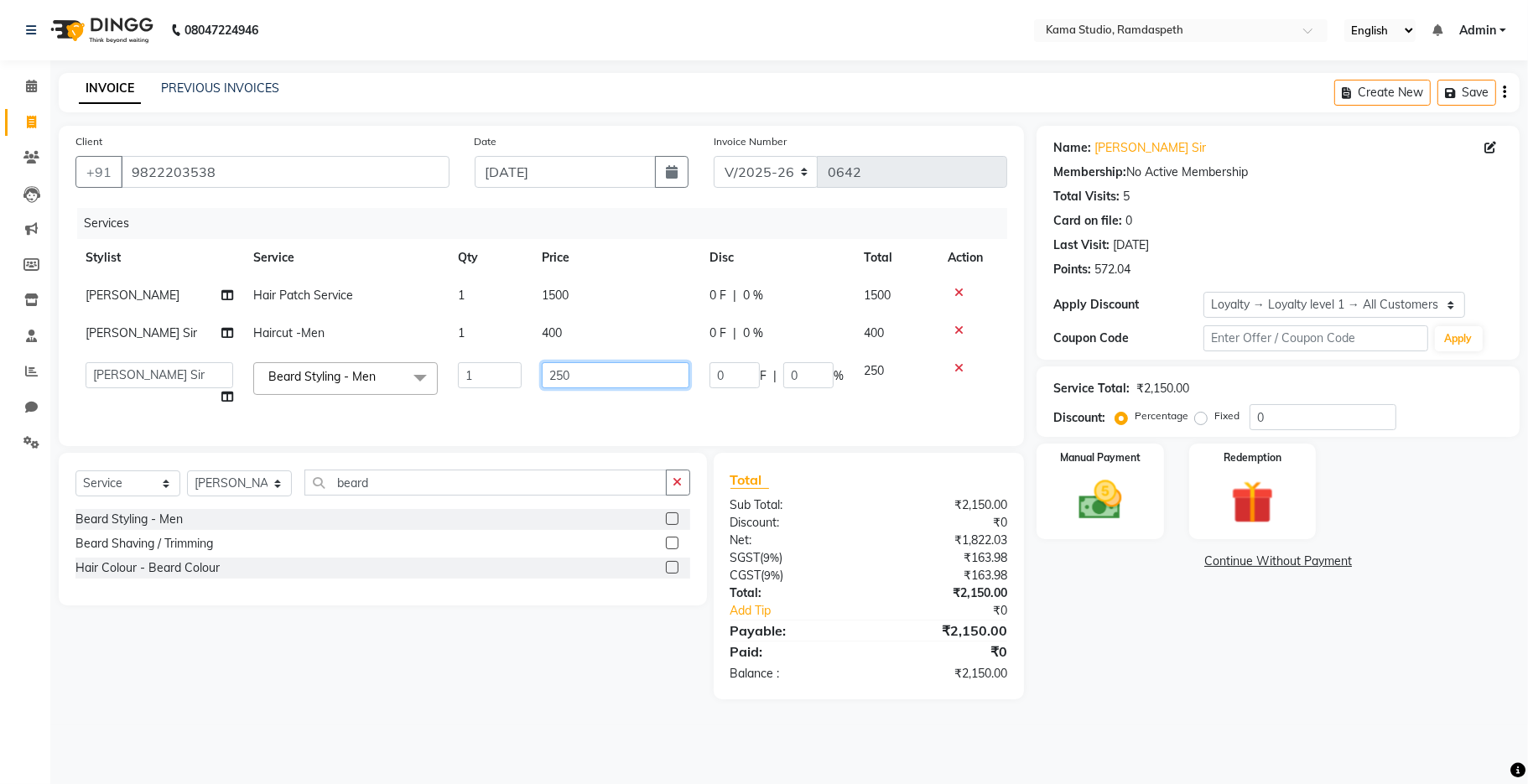
drag, startPoint x: 578, startPoint y: 380, endPoint x: 516, endPoint y: 382, distance: 62.0
click at [516, 382] on tr "Aashis [PERSON_NAME] [PERSON_NAME] Dhawariya [PERSON_NAME] kishor jambulkar [PE…" at bounding box center [541, 384] width 932 height 64
type input "600"
click at [596, 287] on td "1500" at bounding box center [616, 296] width 168 height 38
select select "67943"
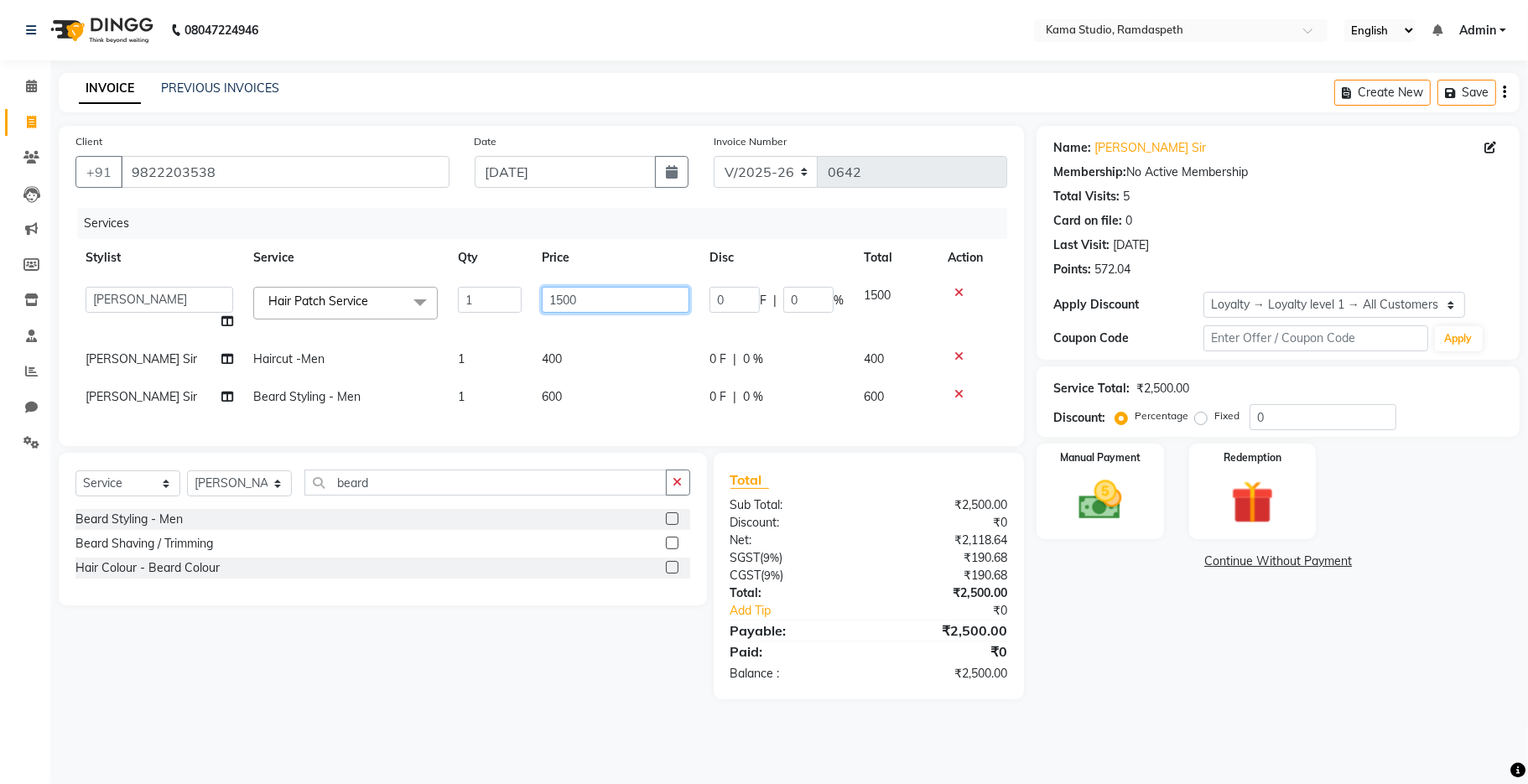
drag, startPoint x: 649, startPoint y: 298, endPoint x: 373, endPoint y: 315, distance: 276.5
click at [373, 315] on tr "Aashis [PERSON_NAME] [PERSON_NAME] Dhawariya Sir Ashwini Kadse Devendra Dhawari…" at bounding box center [541, 309] width 932 height 64
type input "2000"
click at [463, 330] on tbody "Aashis [PERSON_NAME] [PERSON_NAME] Dhawariya Sir Ashwini Kadse Devendra Dhawari…" at bounding box center [541, 346] width 932 height 139
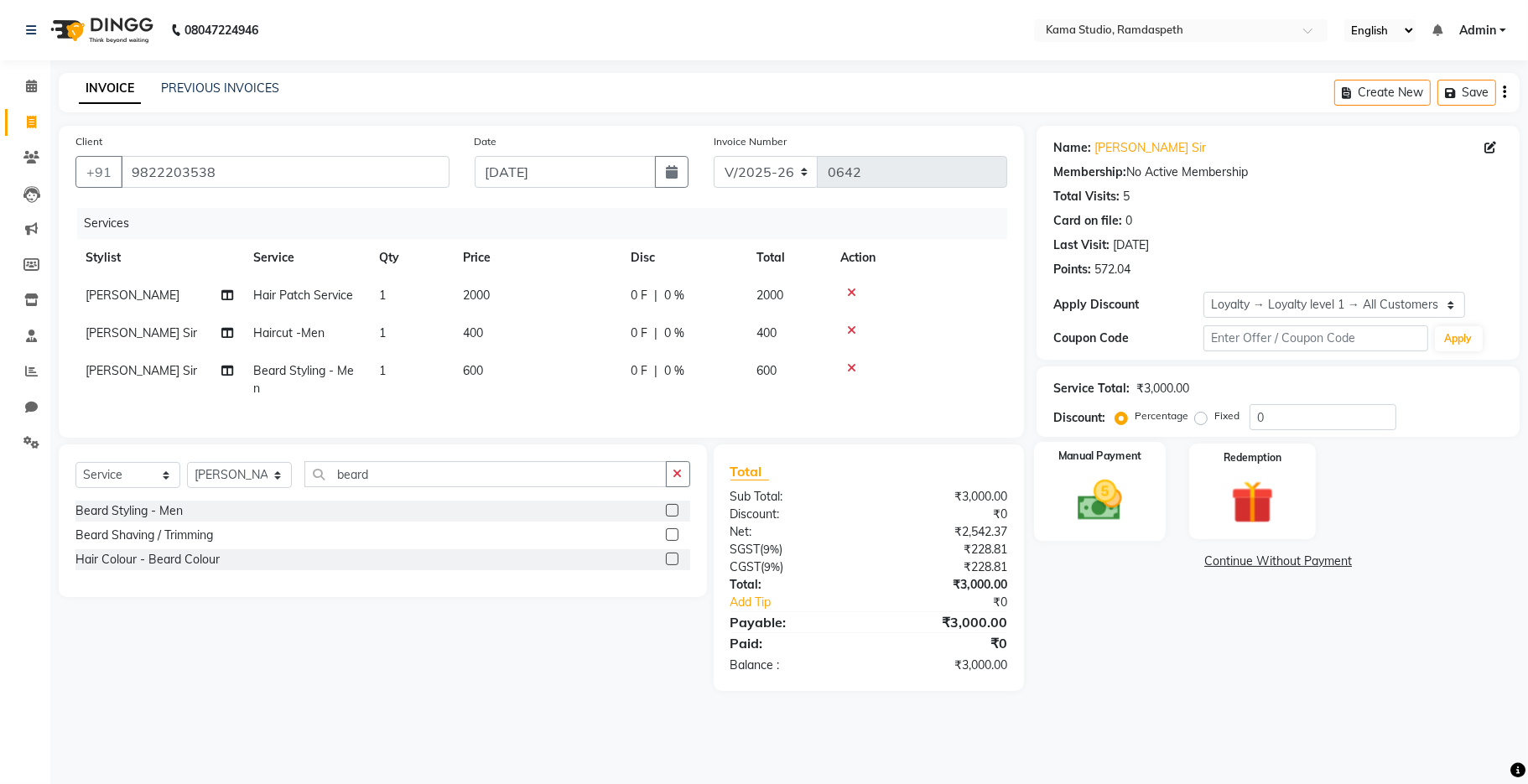
click at [1134, 494] on img at bounding box center [1102, 500] width 73 height 52
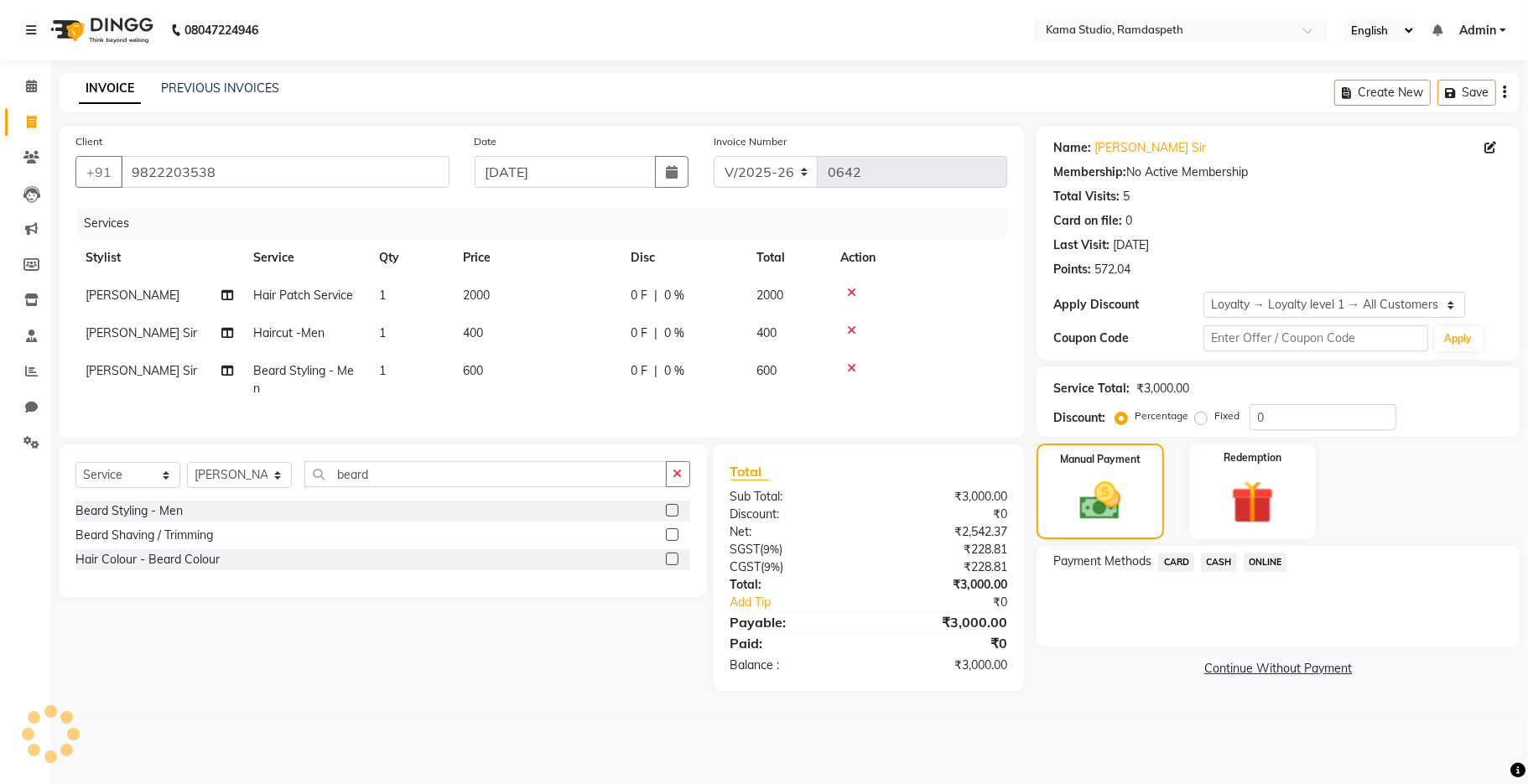
click at [1229, 556] on span "CASH" at bounding box center [1219, 562] width 36 height 19
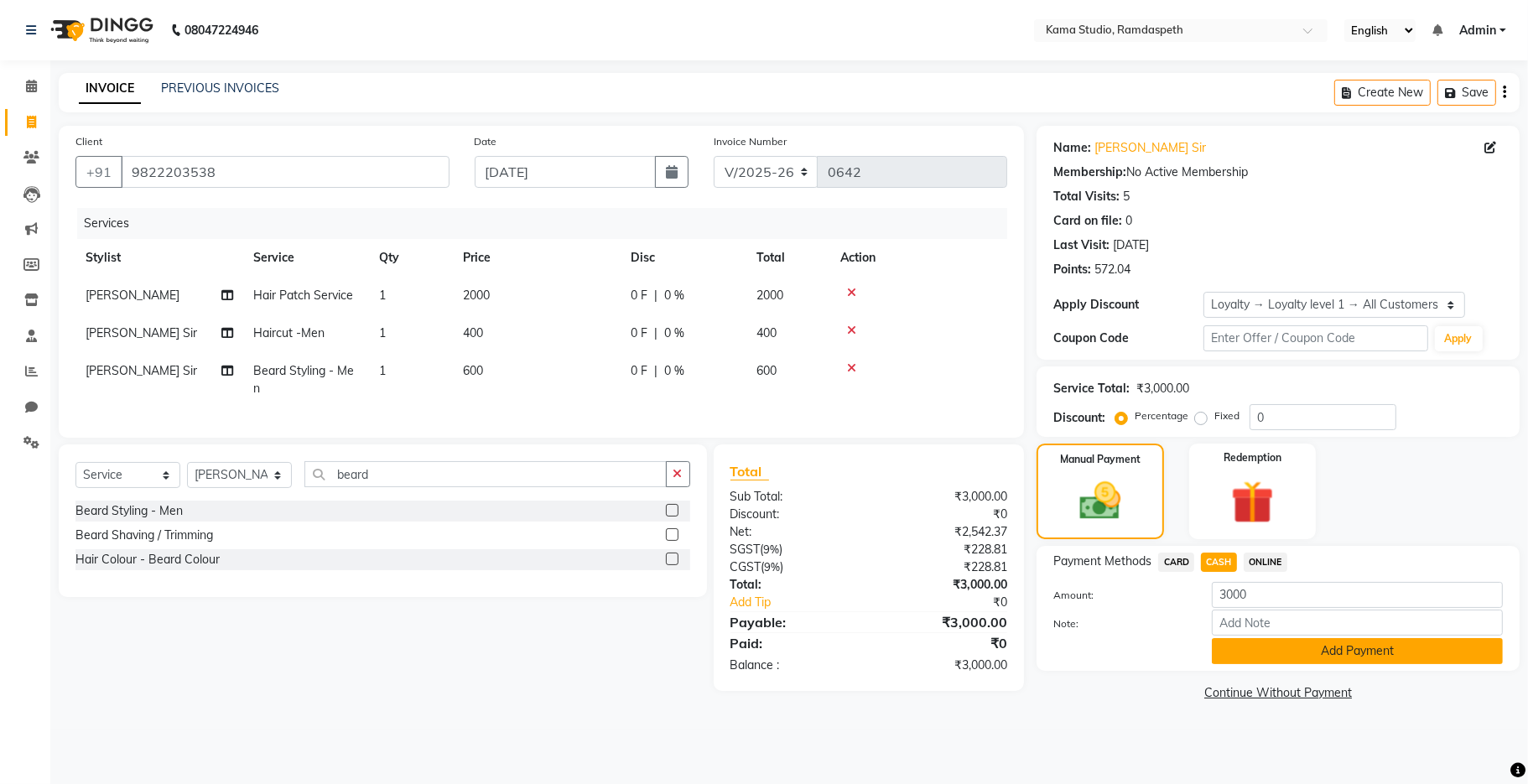
click at [1240, 644] on button "Add Payment" at bounding box center [1357, 651] width 291 height 26
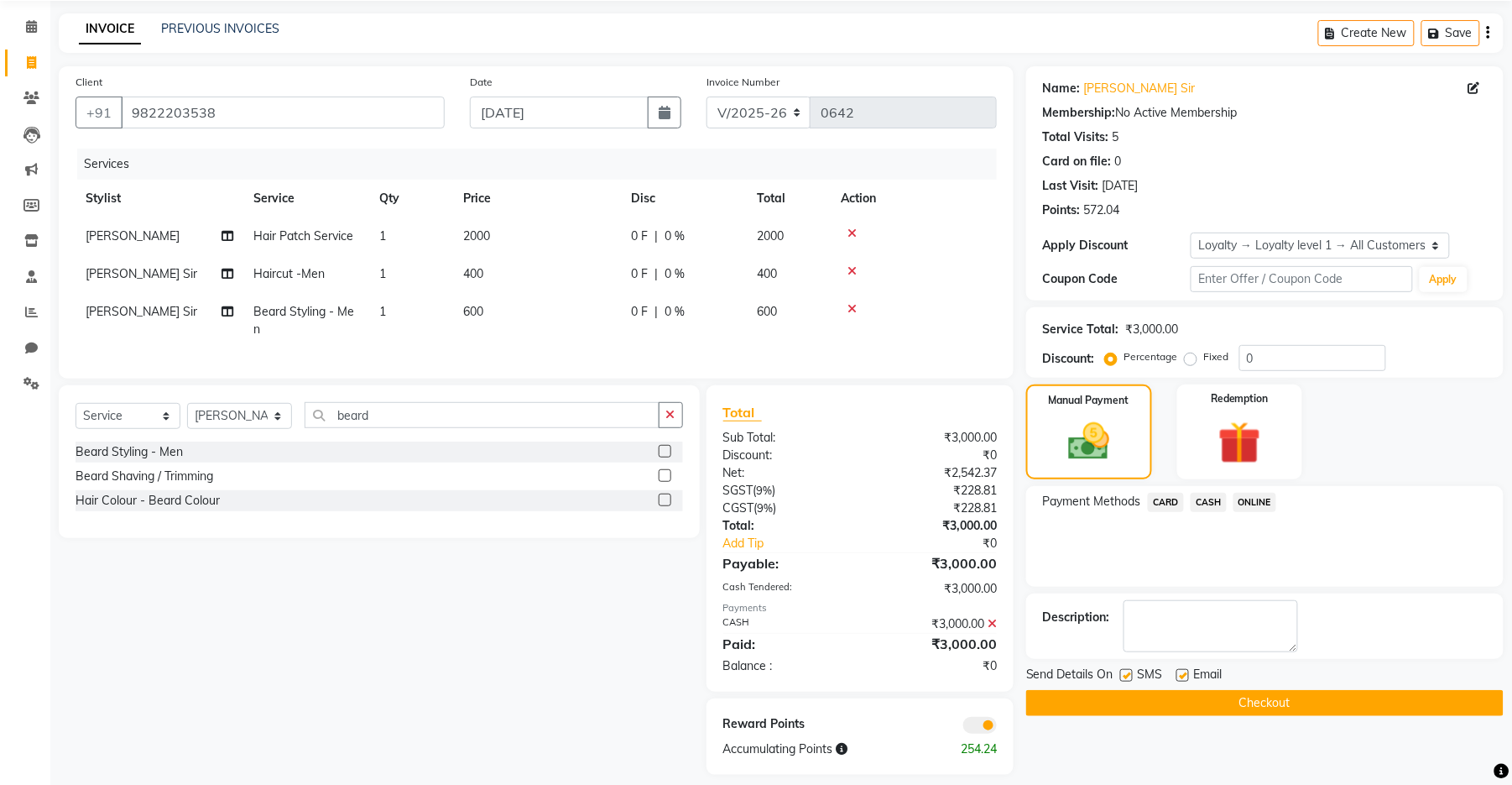
scroll to position [90, 0]
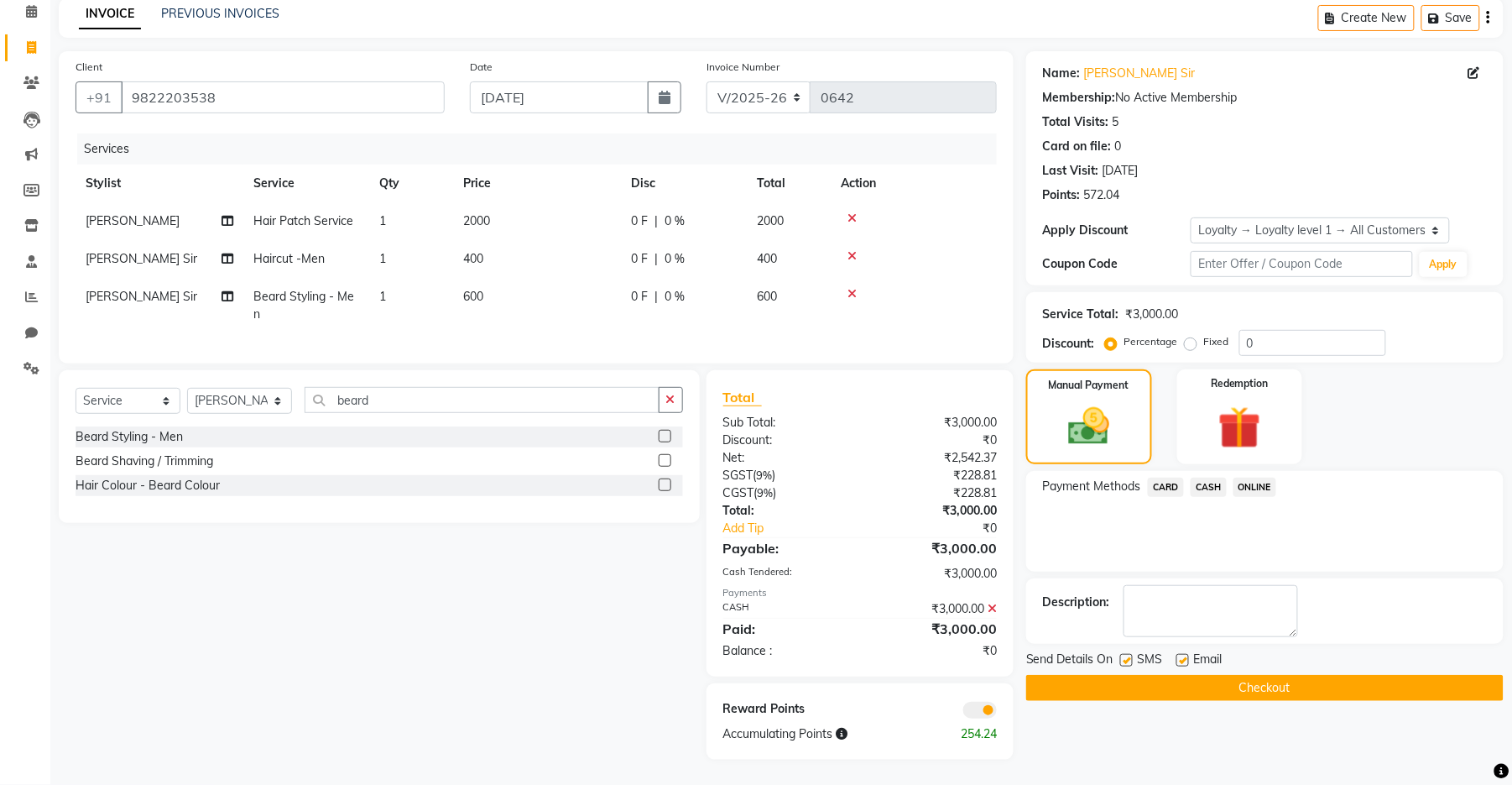
click at [1129, 654] on label at bounding box center [1126, 660] width 12 height 12
click at [1129, 656] on input "checkbox" at bounding box center [1126, 662] width 11 height 11
checkbox input "false"
click at [1179, 654] on label at bounding box center [1182, 660] width 12 height 12
click at [1179, 656] on input "checkbox" at bounding box center [1182, 662] width 11 height 11
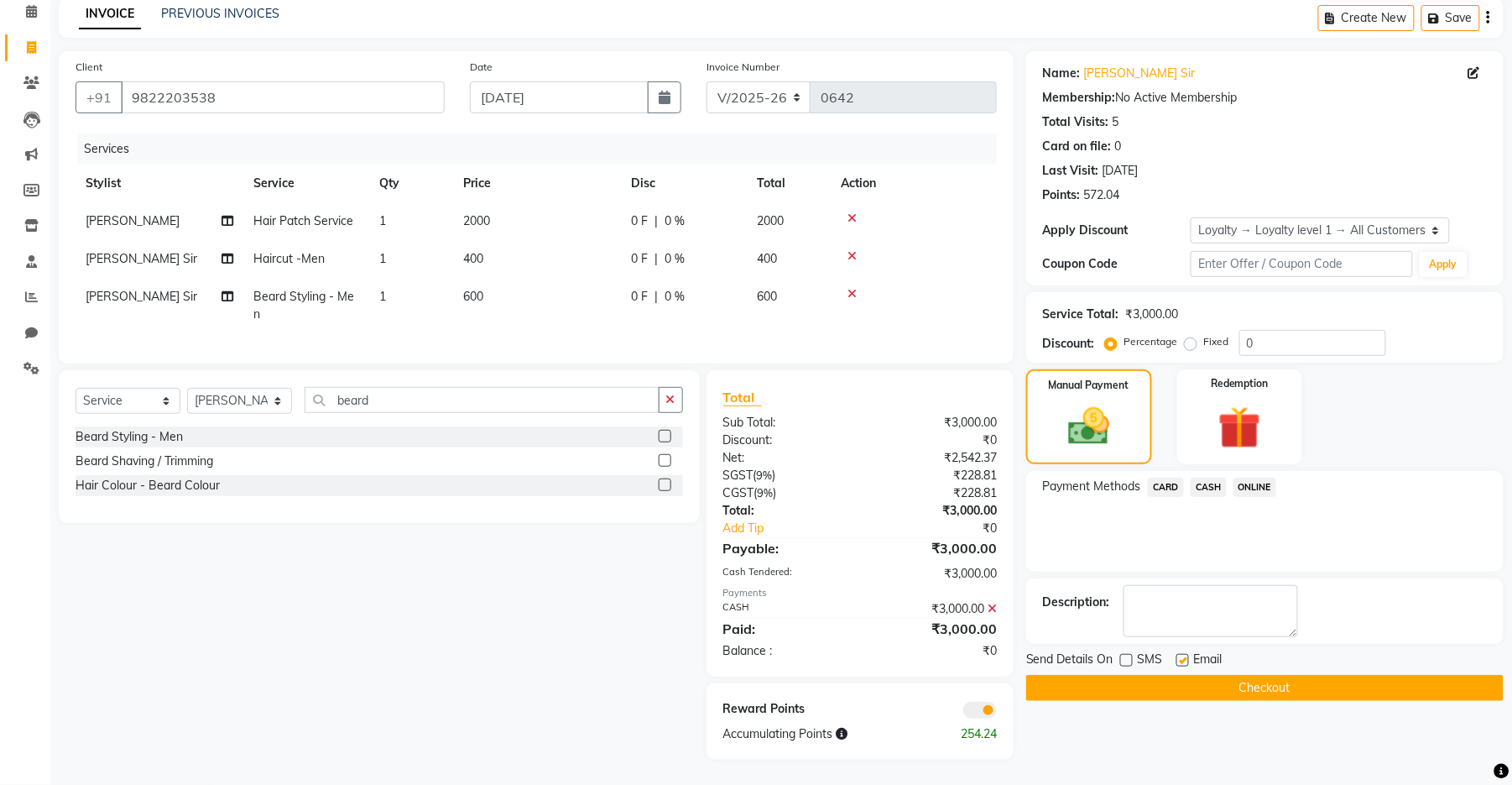
checkbox input "false"
click at [1177, 675] on button "Checkout" at bounding box center [1265, 688] width 478 height 26
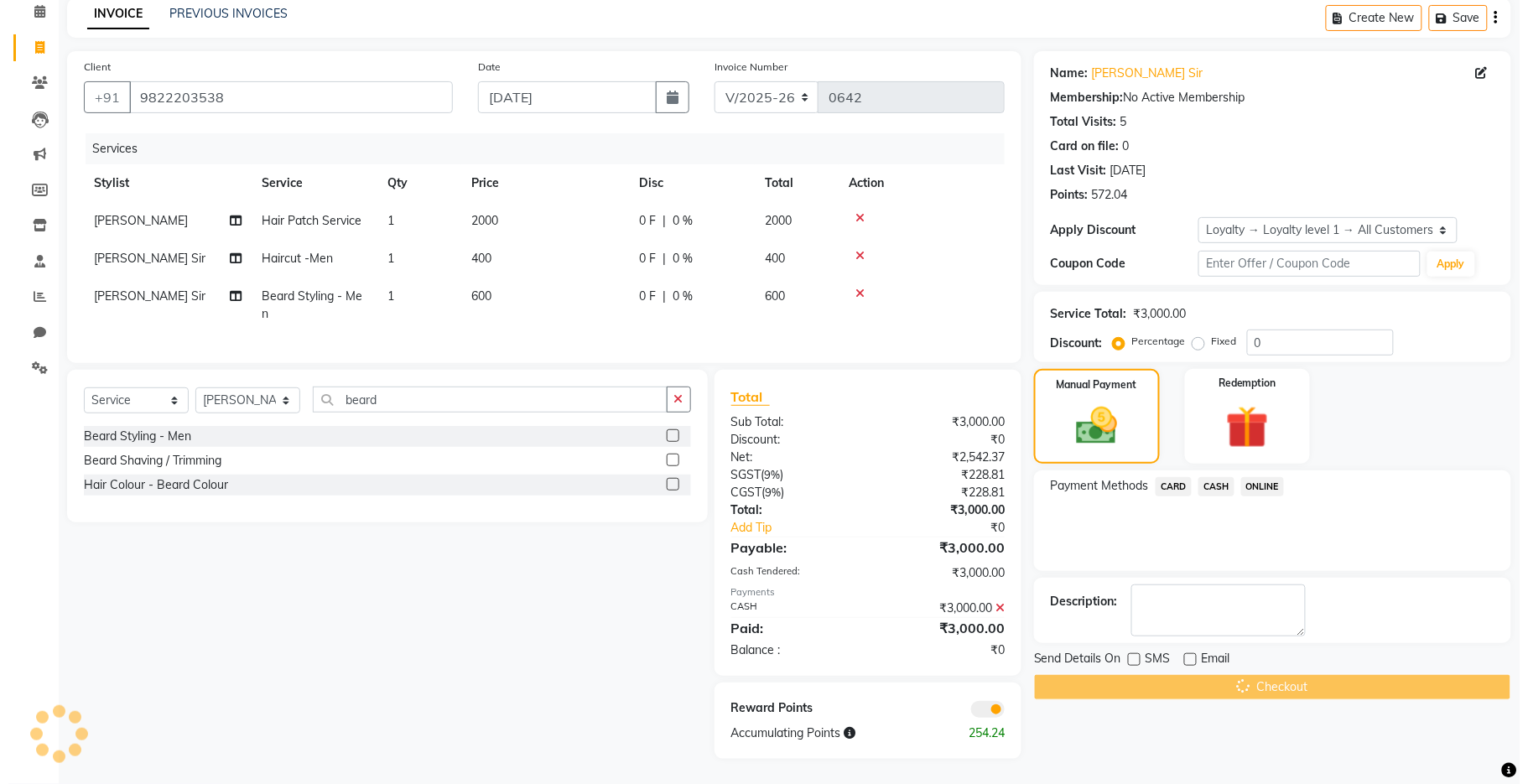
scroll to position [0, 0]
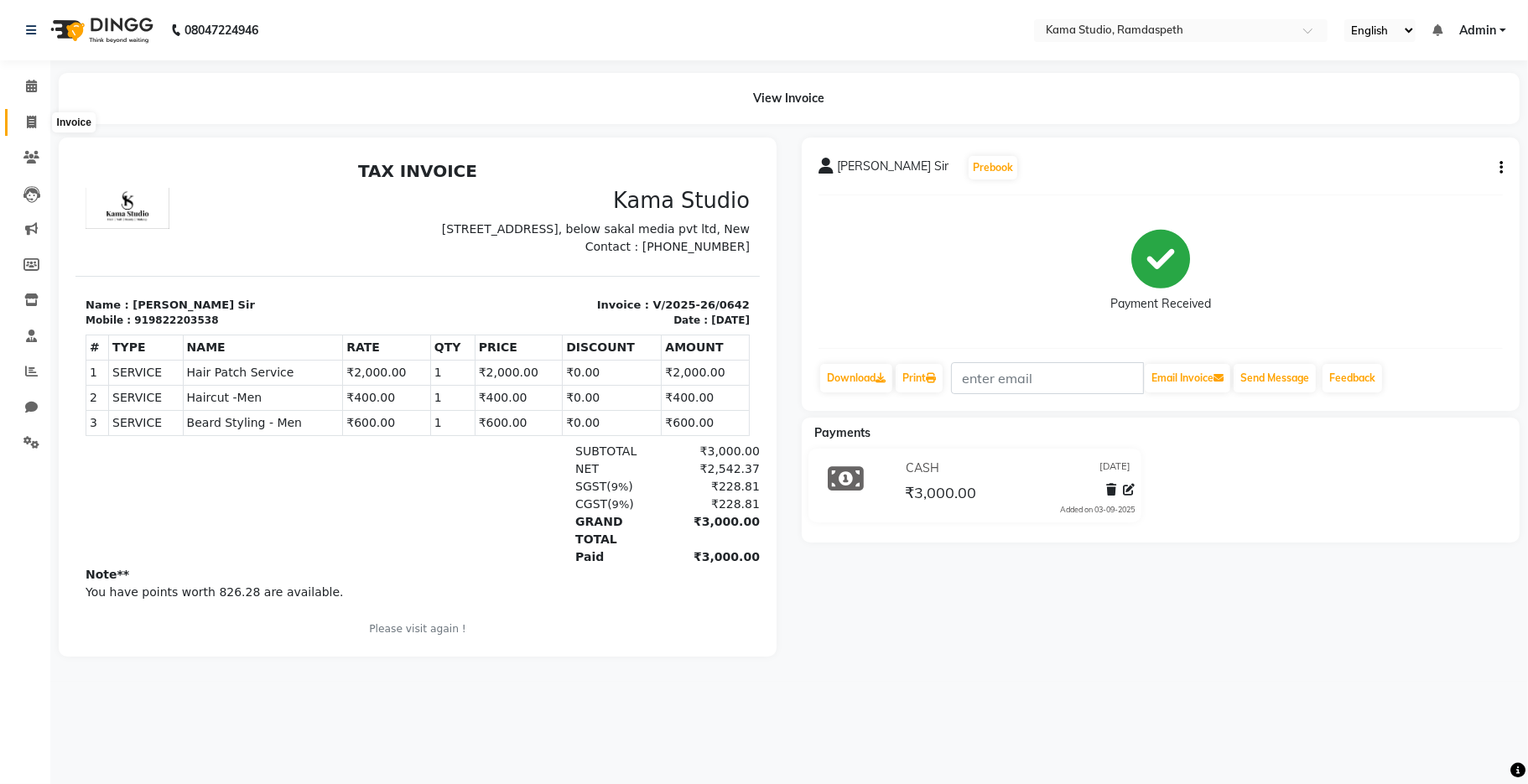
click at [36, 121] on span at bounding box center [31, 122] width 29 height 19
select select "service"
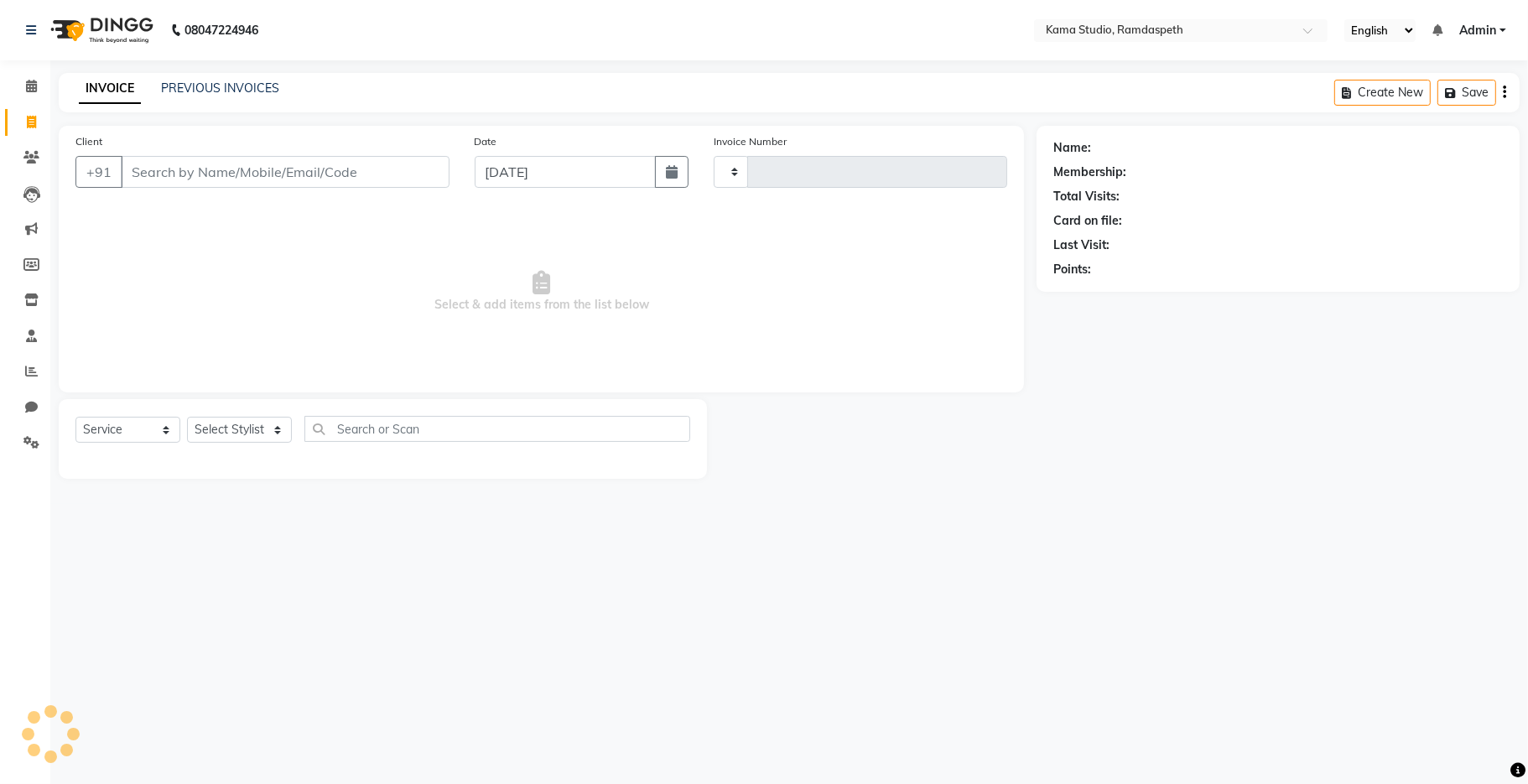
type input "0643"
select select "7582"
click at [186, 84] on link "PREVIOUS INVOICES" at bounding box center [220, 88] width 119 height 15
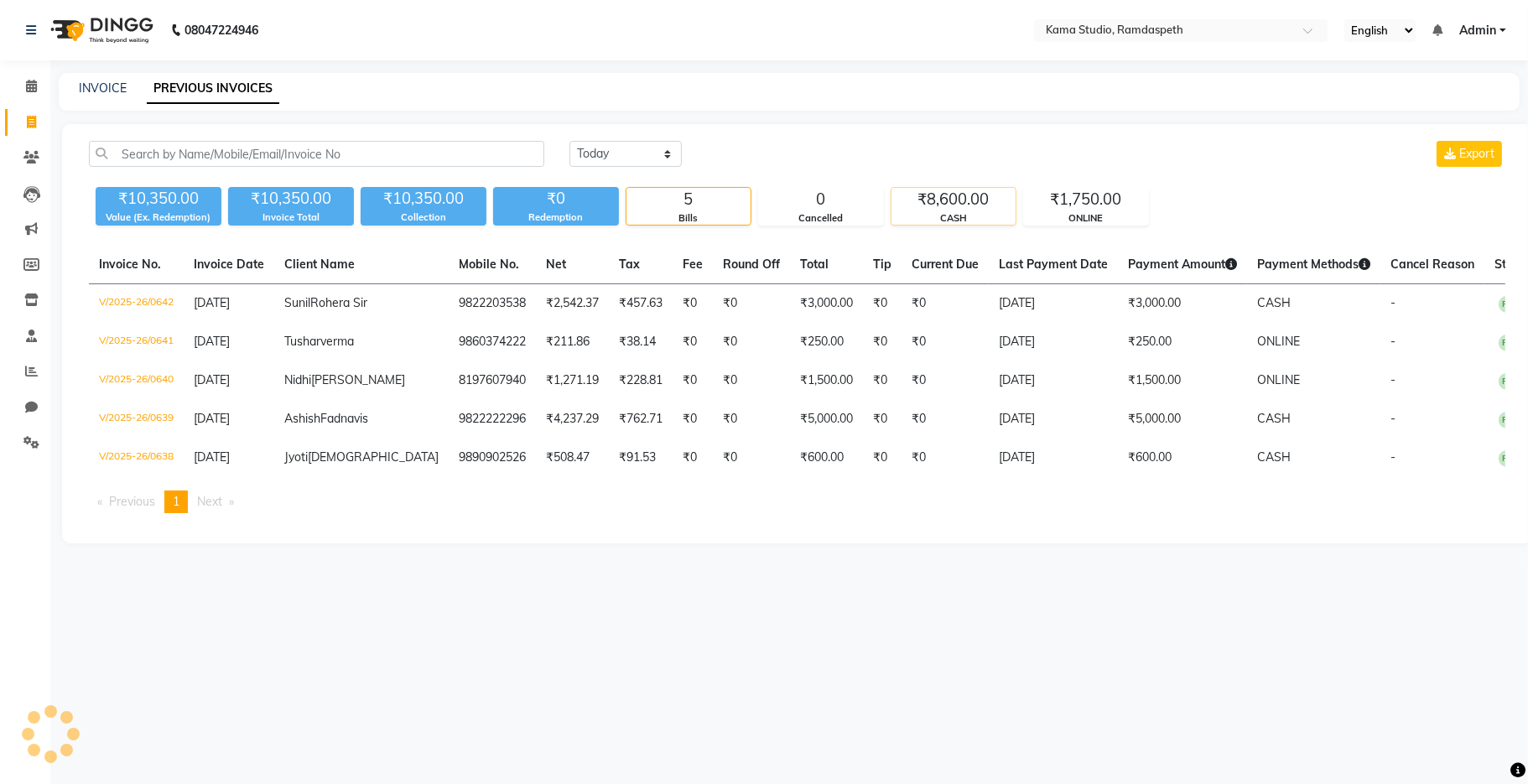
click at [944, 213] on div "CASH" at bounding box center [954, 218] width 124 height 14
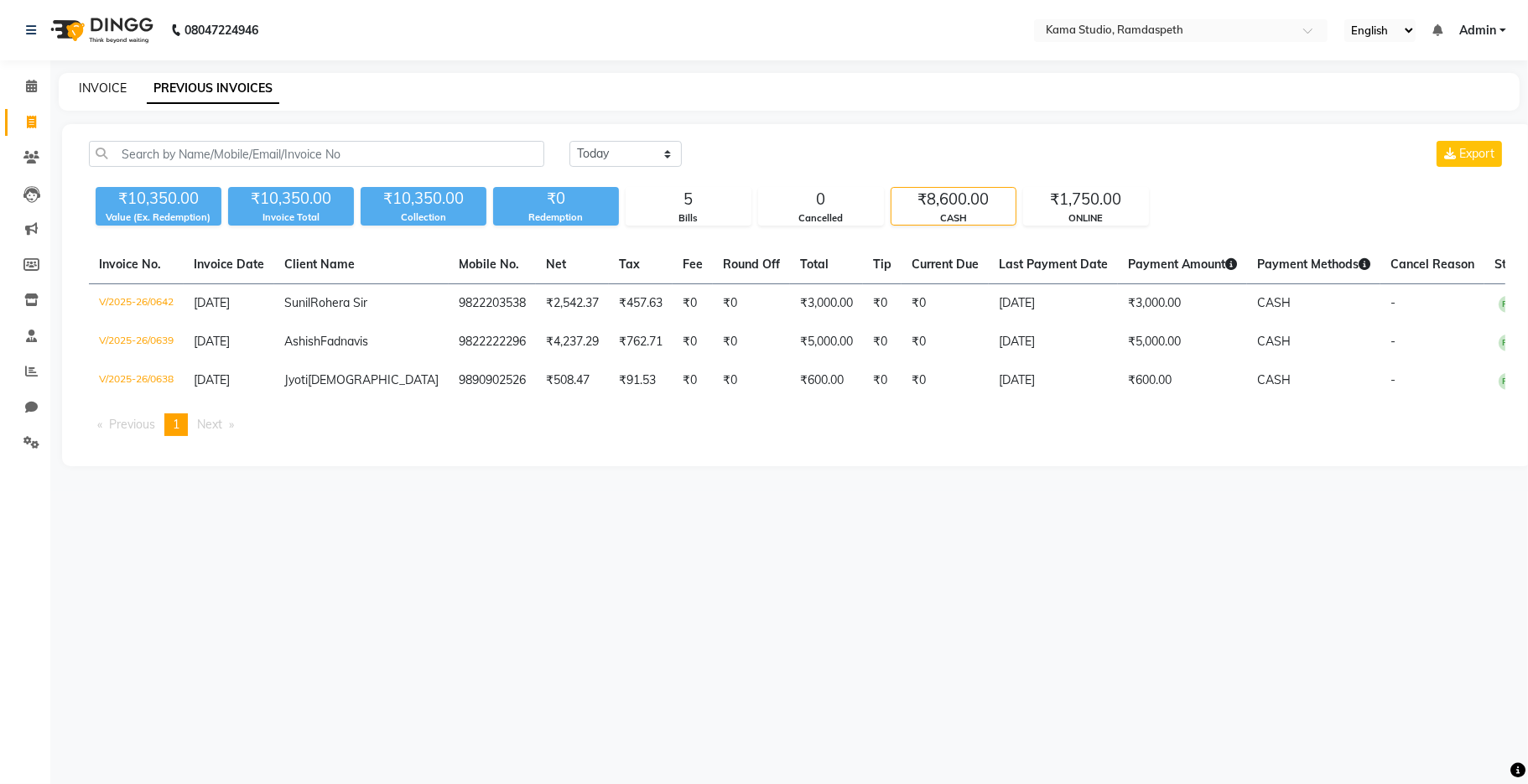
click at [111, 93] on link "INVOICE" at bounding box center [103, 88] width 48 height 15
select select "service"
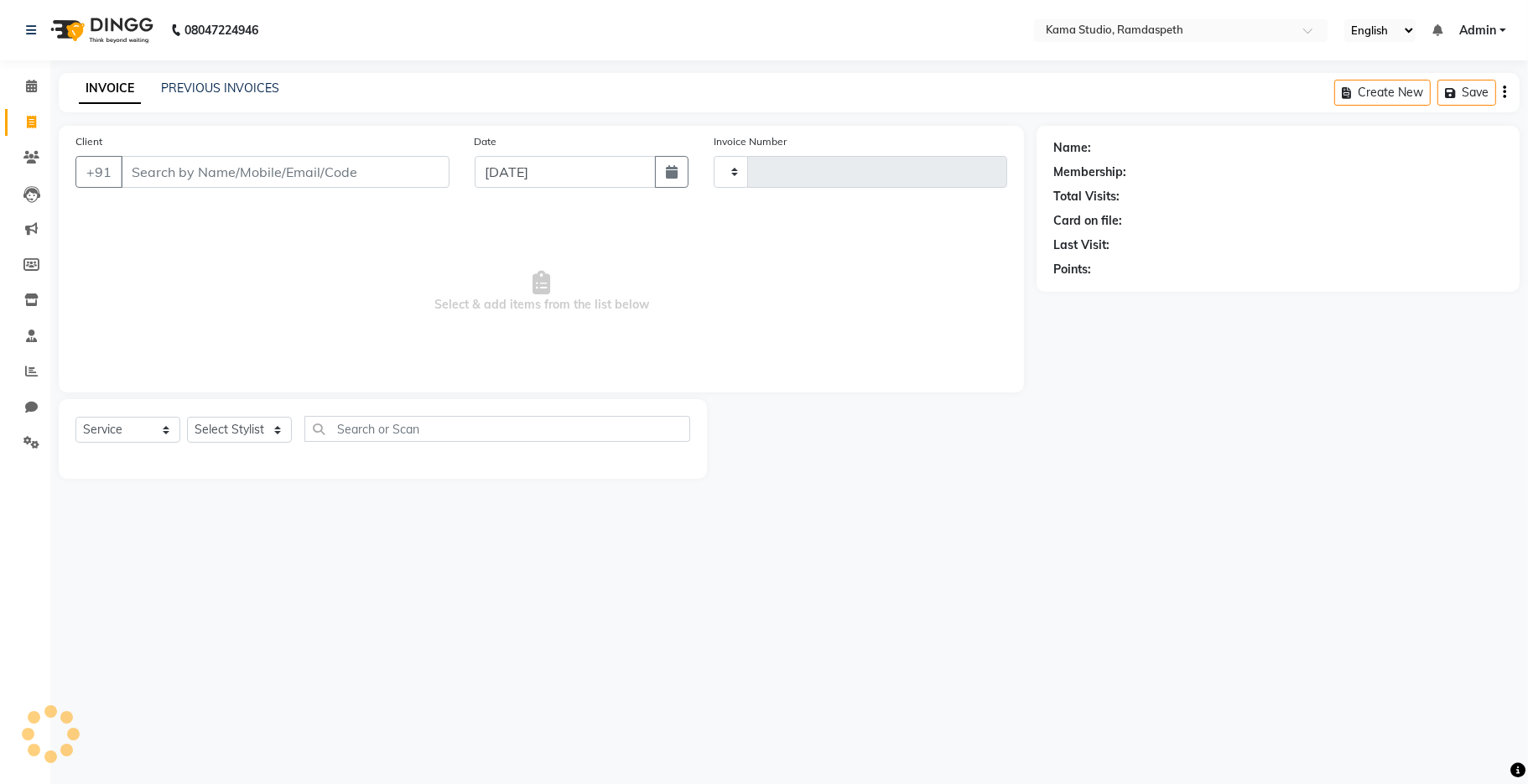
type input "0643"
select select "7582"
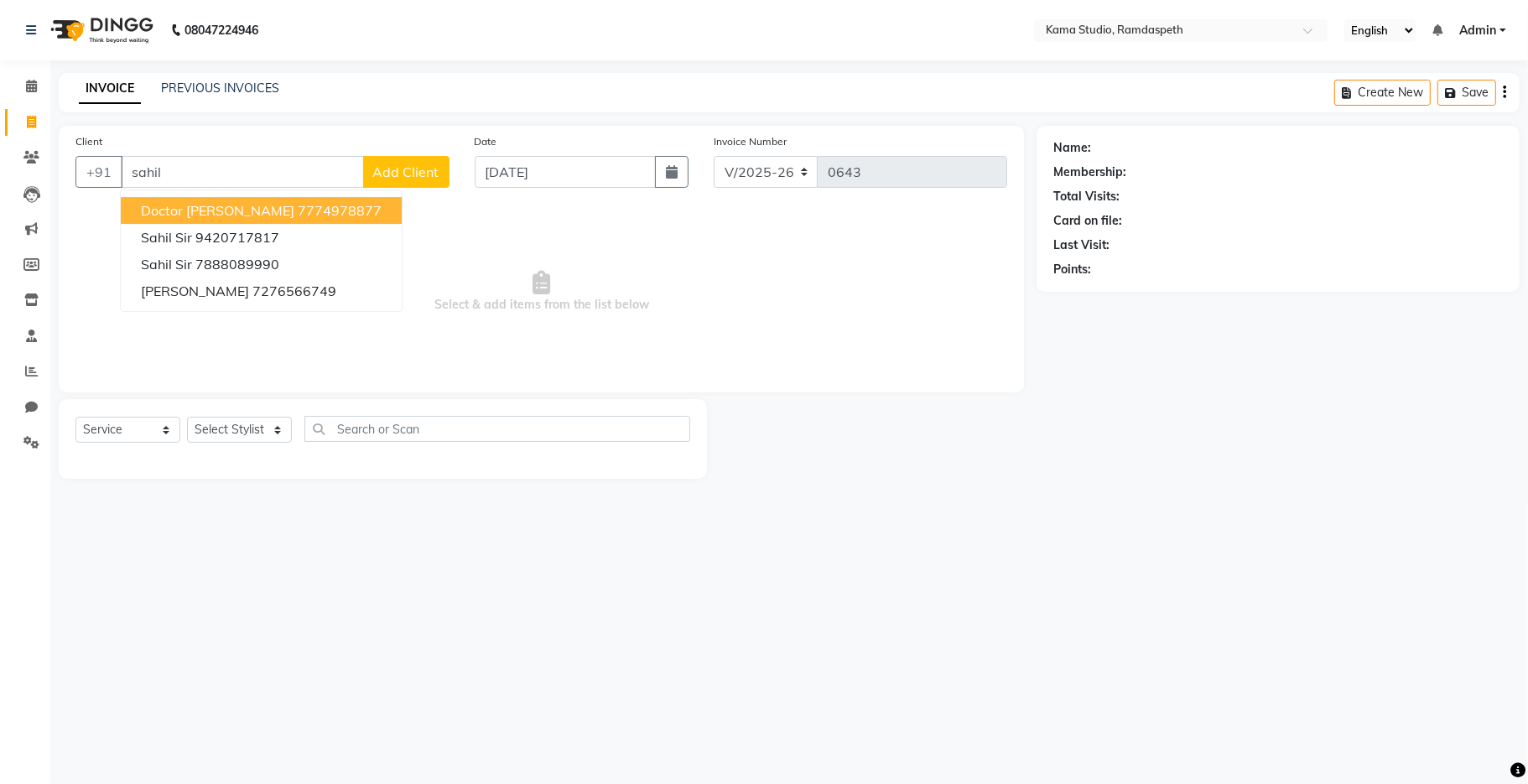
click at [298, 209] on ngb-highlight "7774978877" at bounding box center [339, 211] width 84 height 17
type input "7774978877"
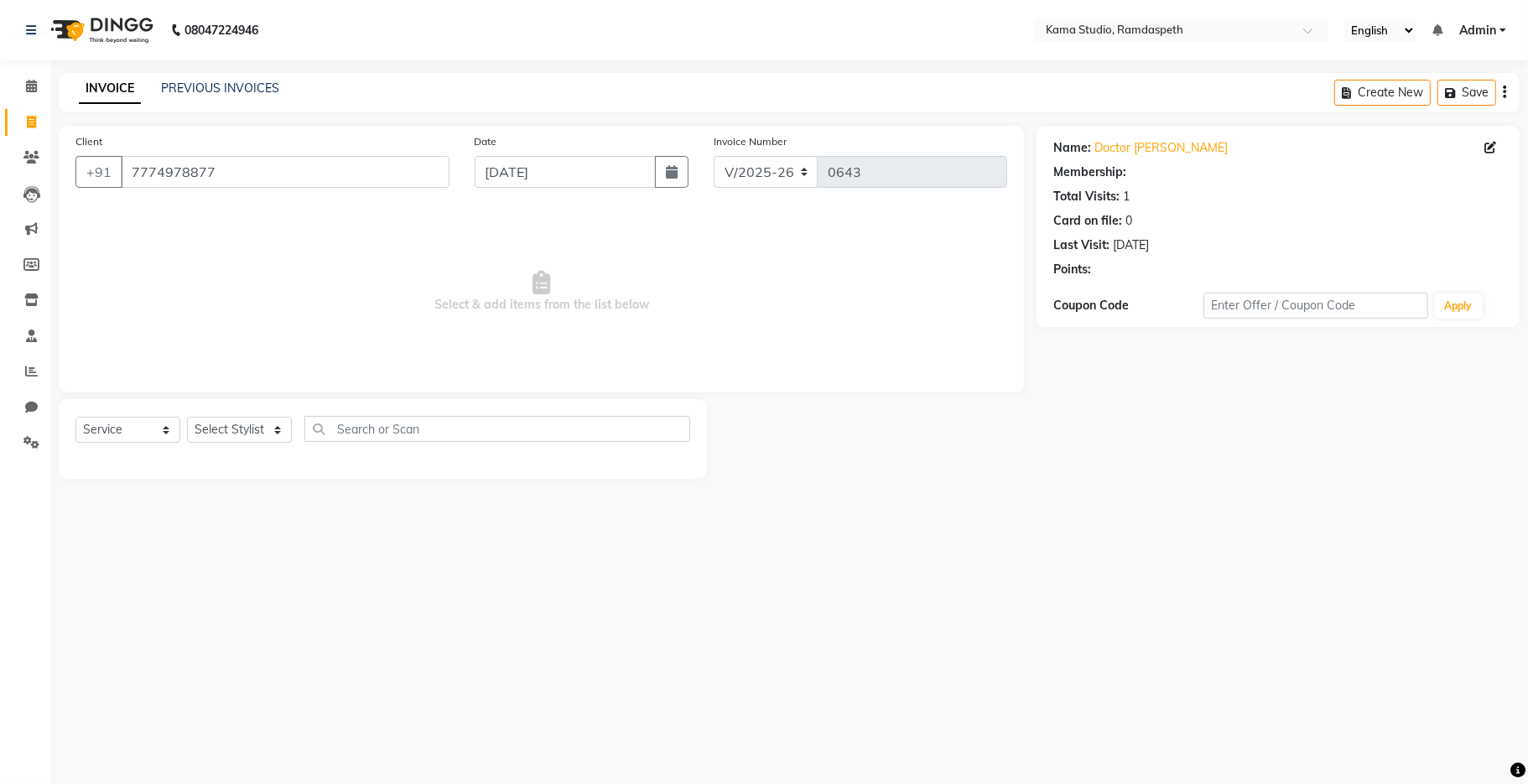
select select "1: Object"
click at [249, 429] on select "Select Stylist Aashis [PERSON_NAME] [PERSON_NAME] Dhawariya [PERSON_NAME] Sir G…" at bounding box center [239, 430] width 105 height 26
select select "67159"
click at [187, 418] on select "Select Stylist Aashis [PERSON_NAME] [PERSON_NAME] Dhawariya [PERSON_NAME] Sir G…" at bounding box center [239, 430] width 105 height 26
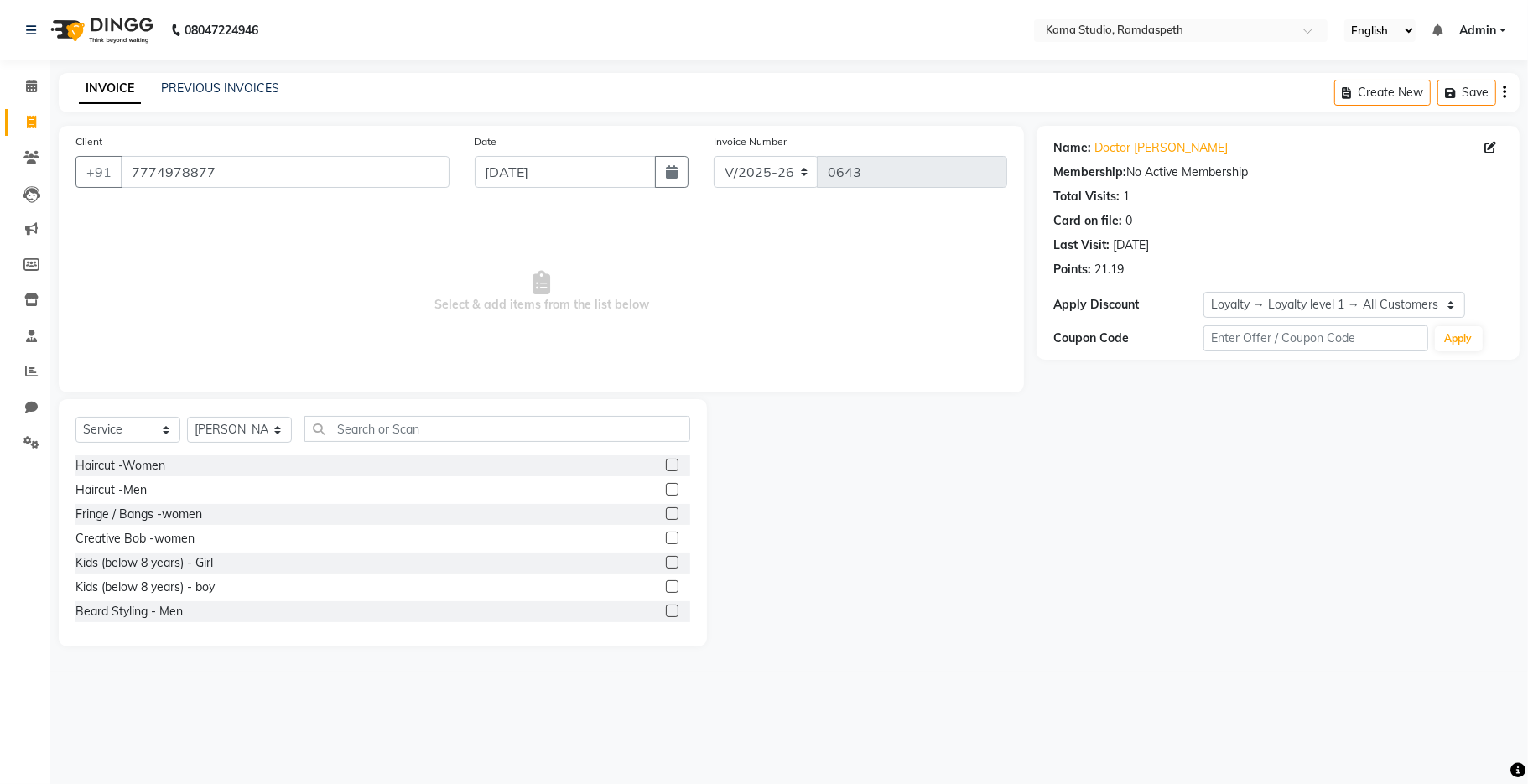
click at [666, 490] on label at bounding box center [671, 488] width 12 height 12
click at [666, 490] on input "checkbox" at bounding box center [671, 490] width 11 height 11
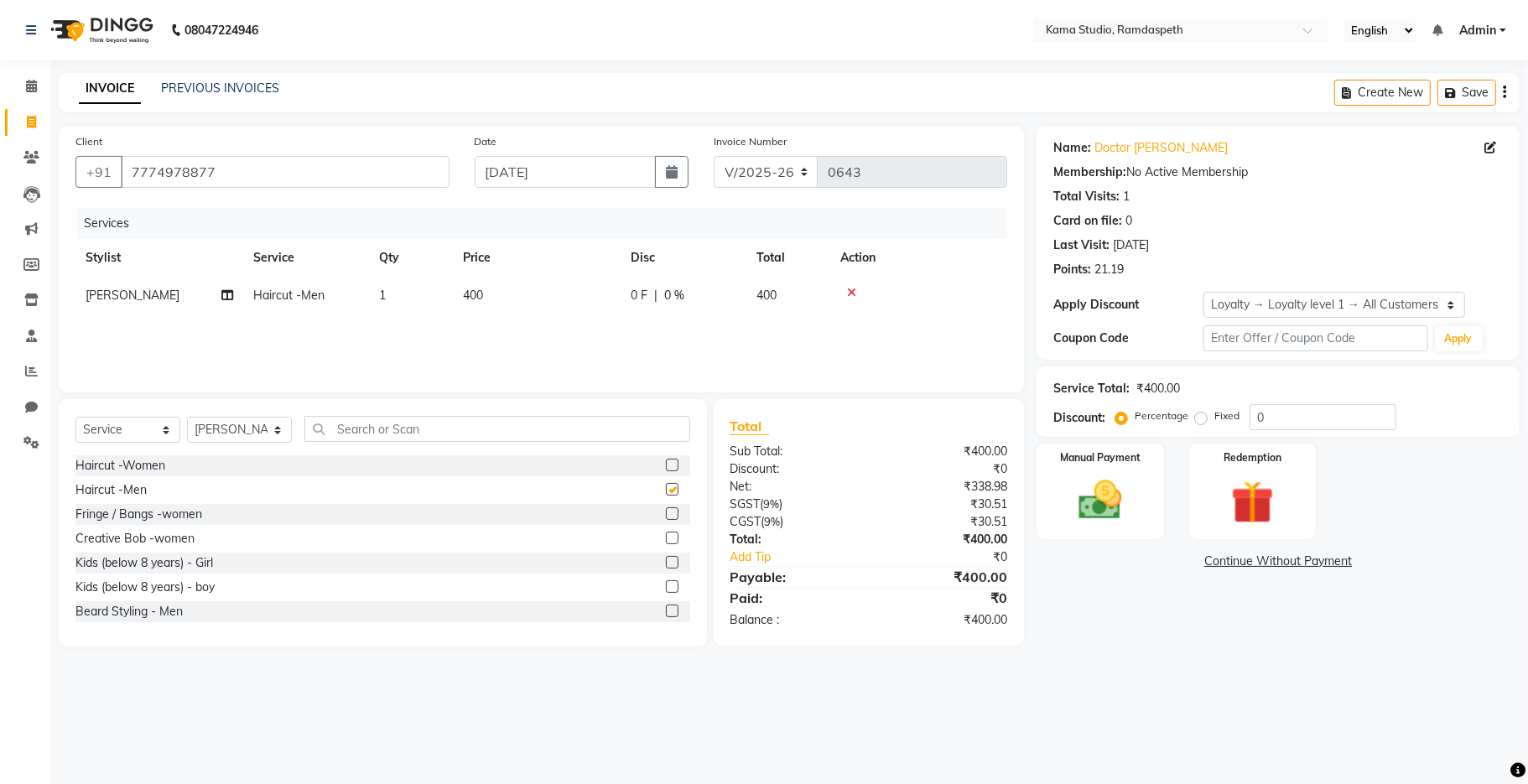
checkbox input "false"
click at [540, 433] on input "text" at bounding box center [497, 429] width 386 height 26
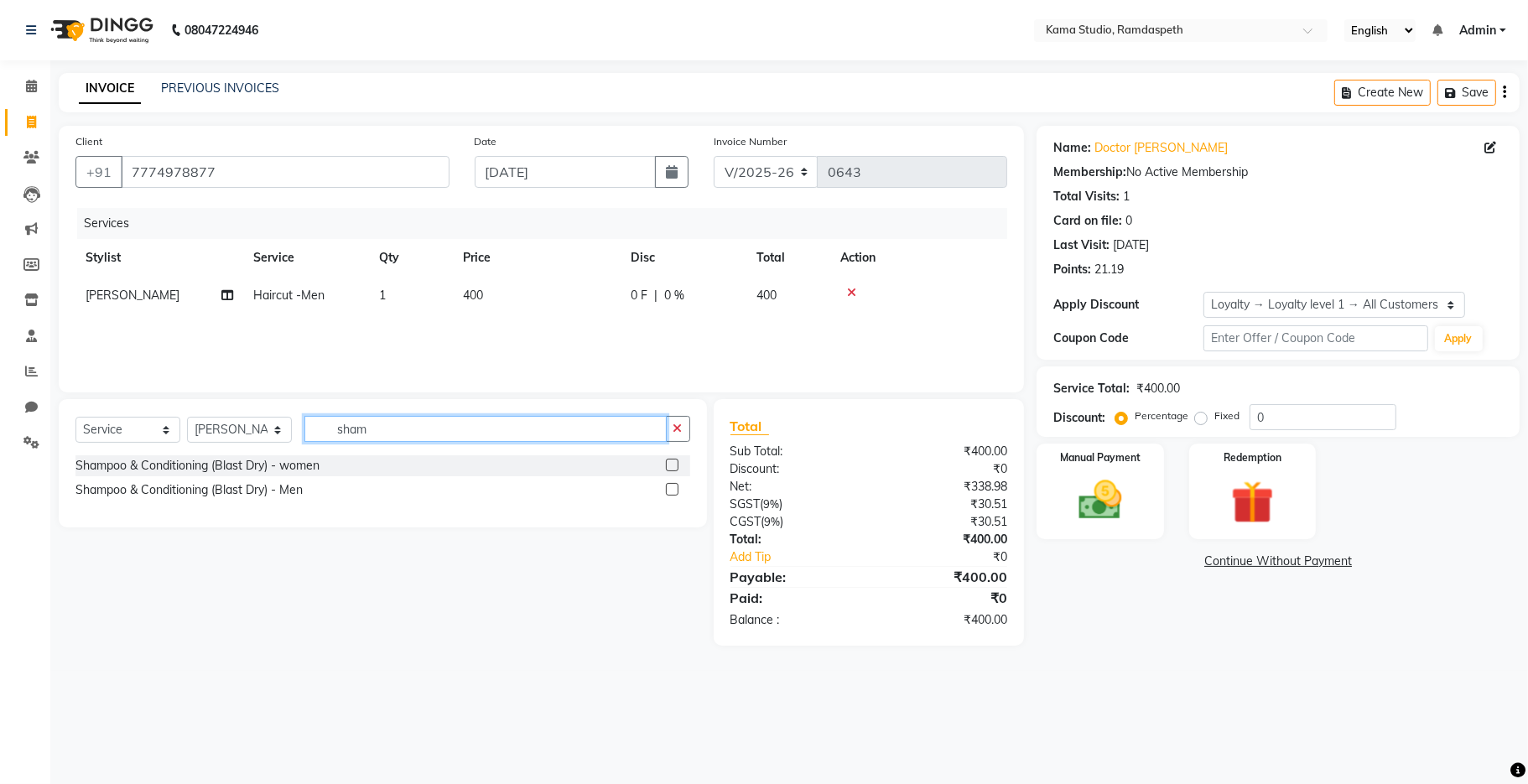
type input "sham"
click at [667, 466] on label at bounding box center [671, 464] width 12 height 12
click at [667, 466] on input "checkbox" at bounding box center [671, 466] width 11 height 11
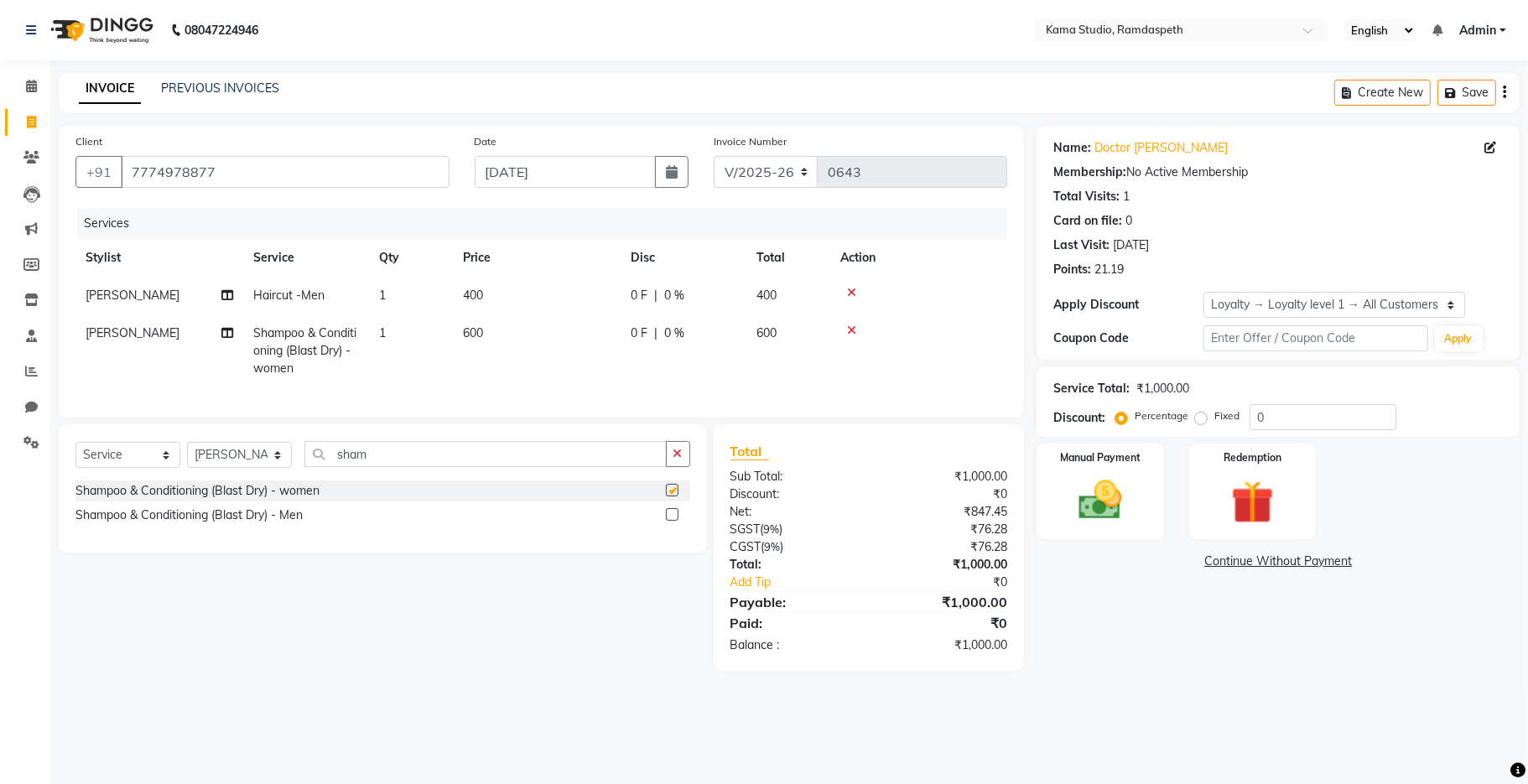
checkbox input "false"
drag, startPoint x: 572, startPoint y: 474, endPoint x: 341, endPoint y: 467, distance: 231.1
click at [341, 467] on input "sham" at bounding box center [485, 455] width 362 height 26
click at [849, 294] on icon at bounding box center [852, 293] width 9 height 11
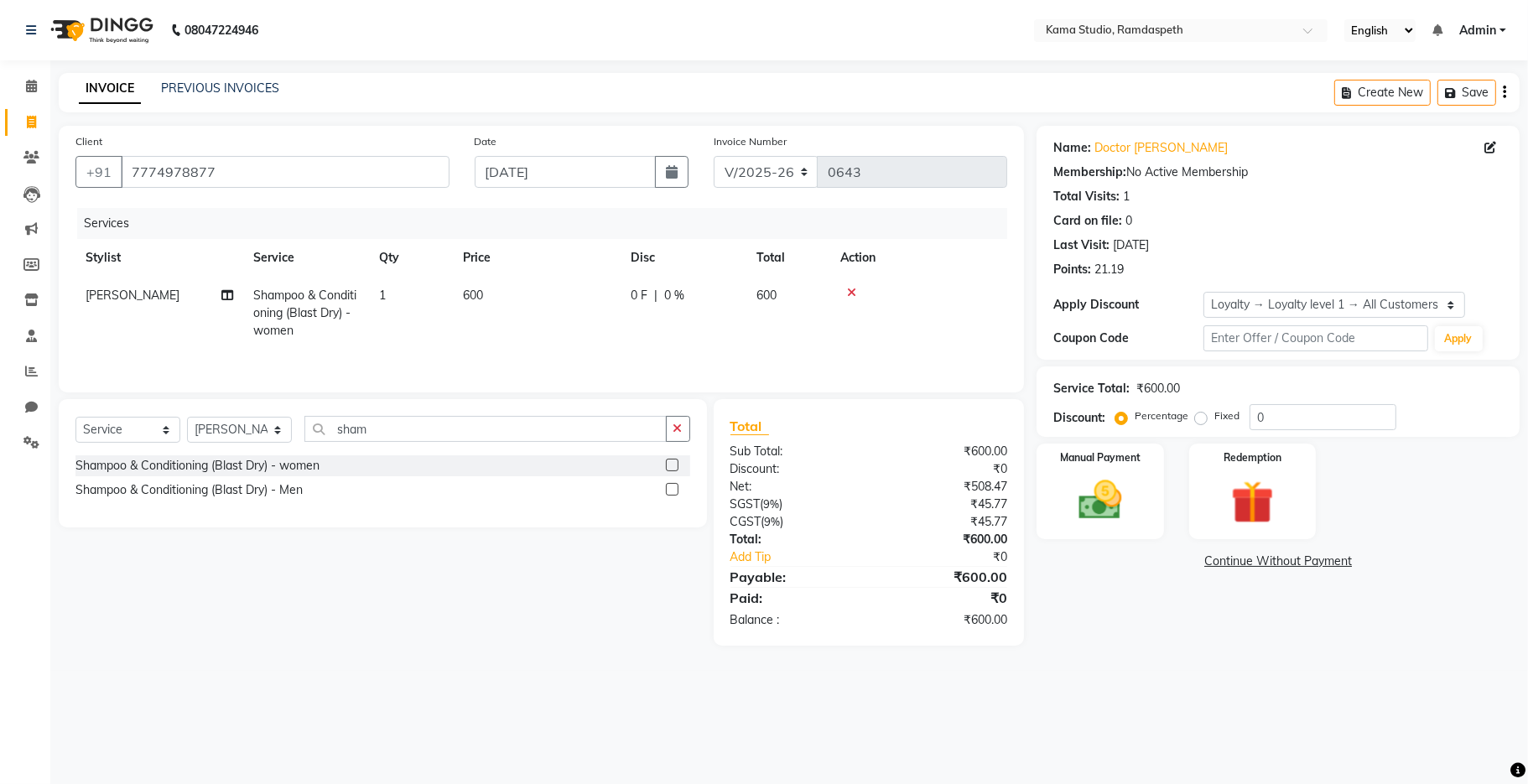
click at [853, 288] on icon at bounding box center [852, 293] width 9 height 11
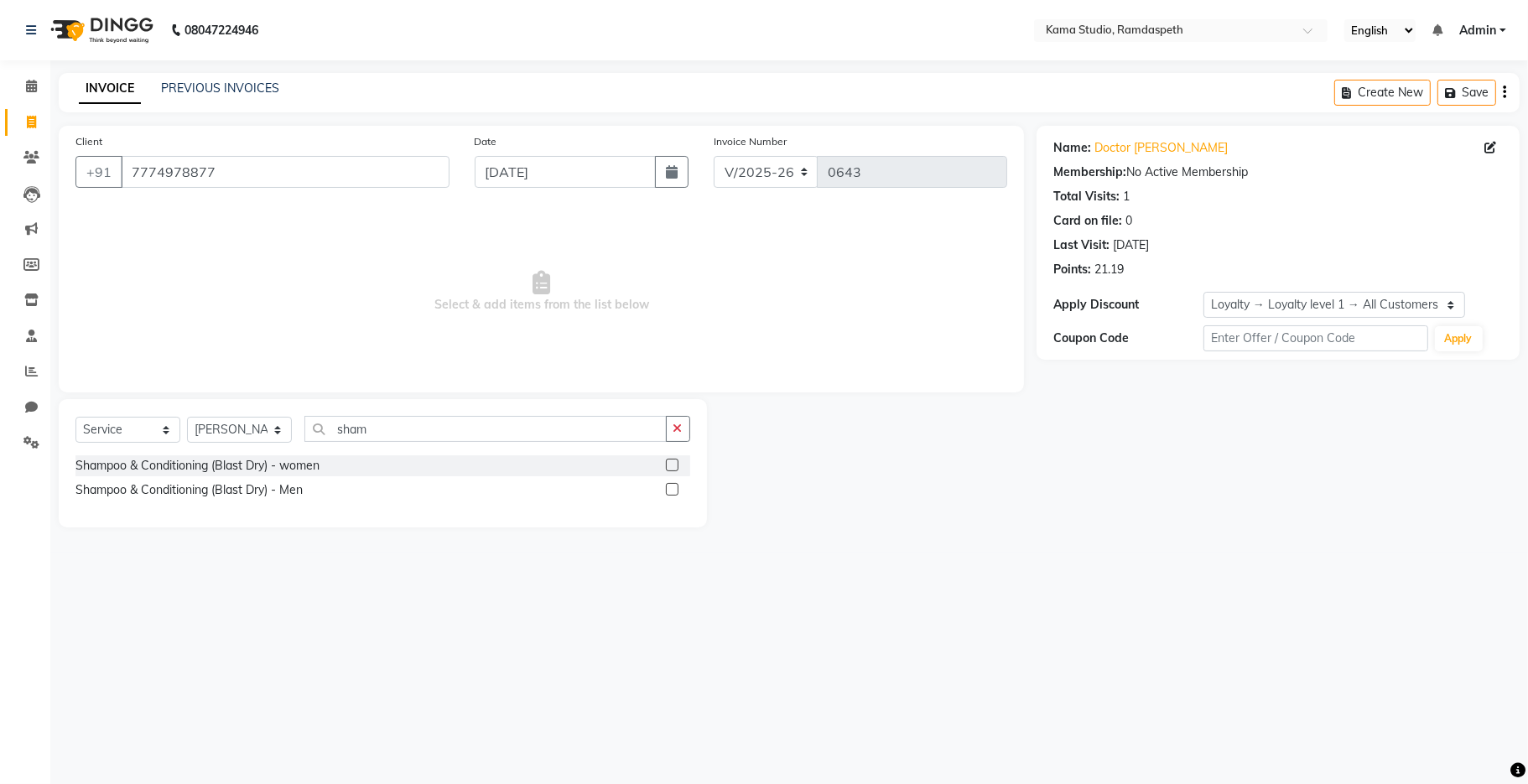
click at [671, 494] on label at bounding box center [671, 488] width 12 height 12
click at [671, 494] on input "checkbox" at bounding box center [671, 490] width 11 height 11
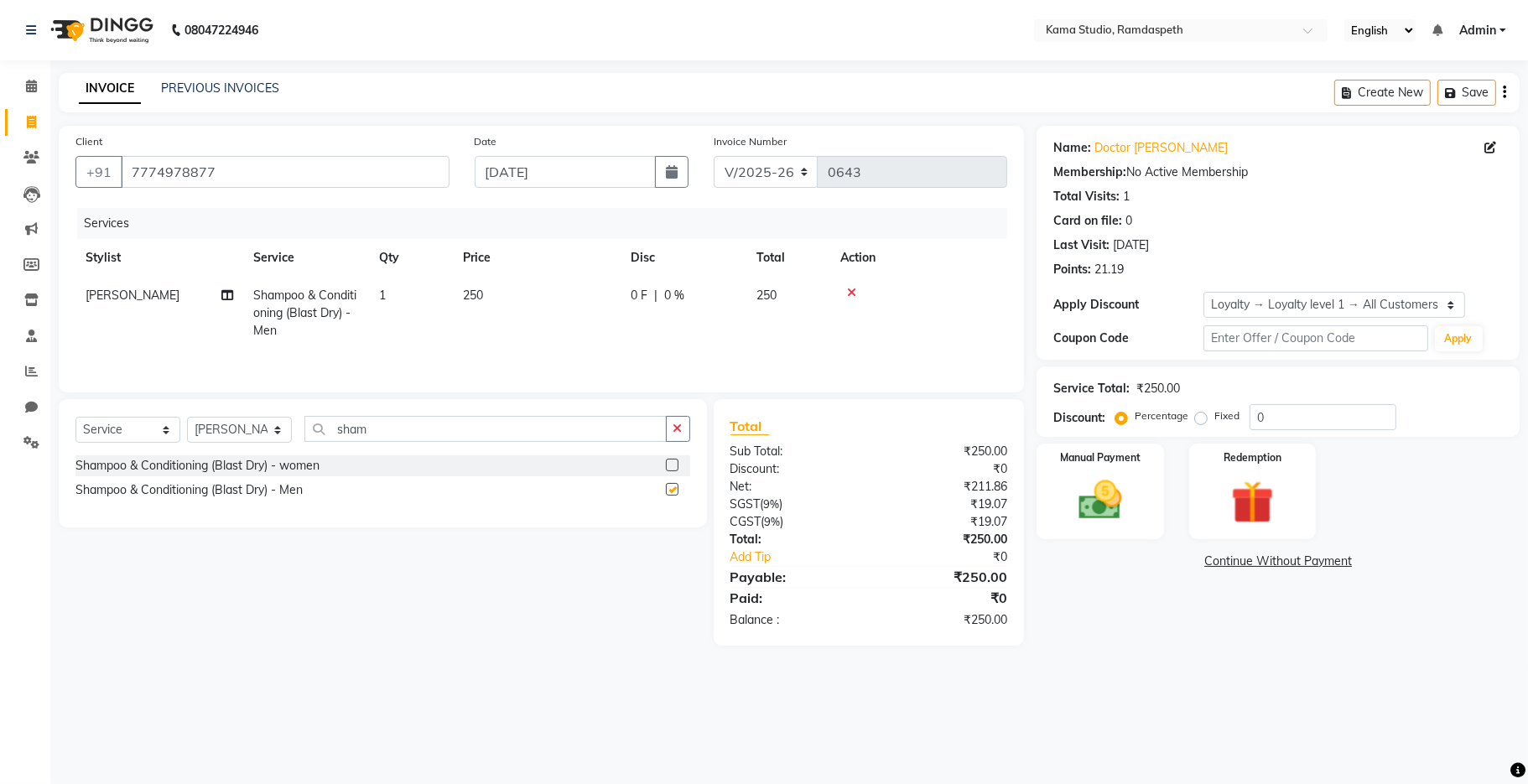
checkbox input "false"
drag, startPoint x: 578, startPoint y: 432, endPoint x: 296, endPoint y: 445, distance: 282.3
click at [296, 445] on div "Select Service Product Membership Package Voucher Prepaid Gift Card Select Styl…" at bounding box center [382, 436] width 615 height 40
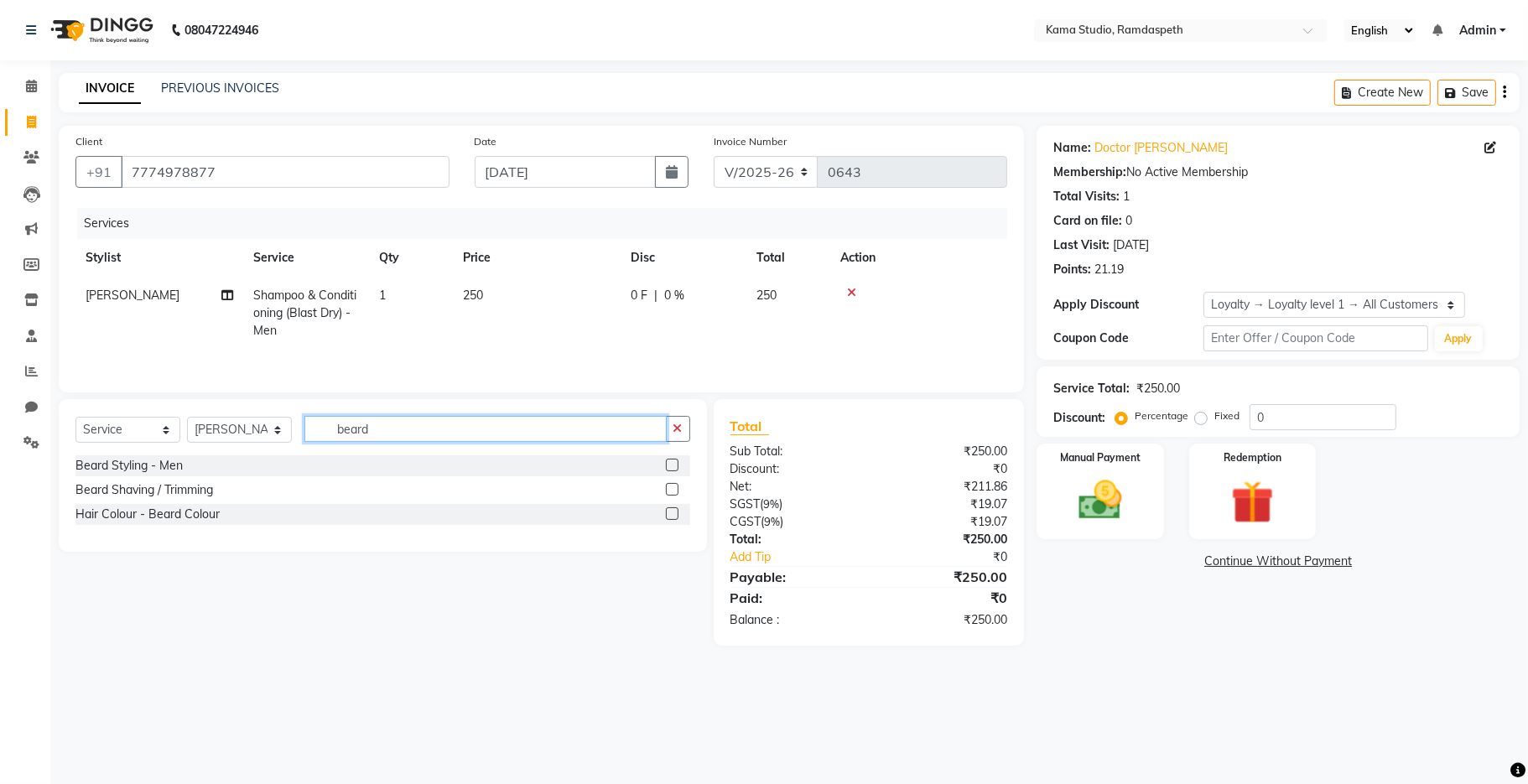
type input "beard"
click at [669, 468] on label at bounding box center [671, 464] width 12 height 12
click at [669, 468] on input "checkbox" at bounding box center [671, 466] width 11 height 11
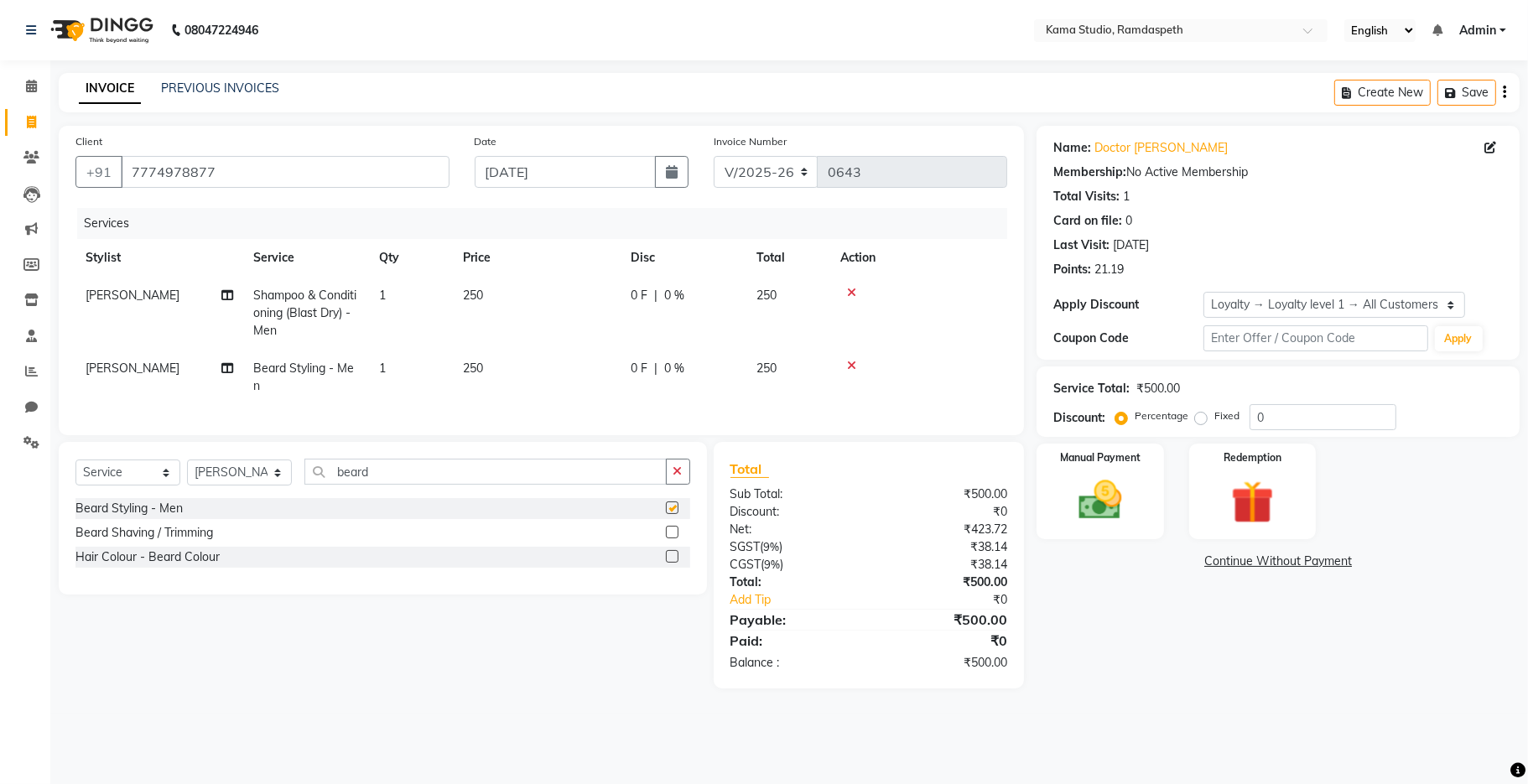
checkbox input "false"
drag, startPoint x: 363, startPoint y: 495, endPoint x: 206, endPoint y: 493, distance: 157.0
click at [206, 493] on div "Select Service Product Membership Package Voucher Prepaid Gift Card Select Styl…" at bounding box center [382, 478] width 615 height 40
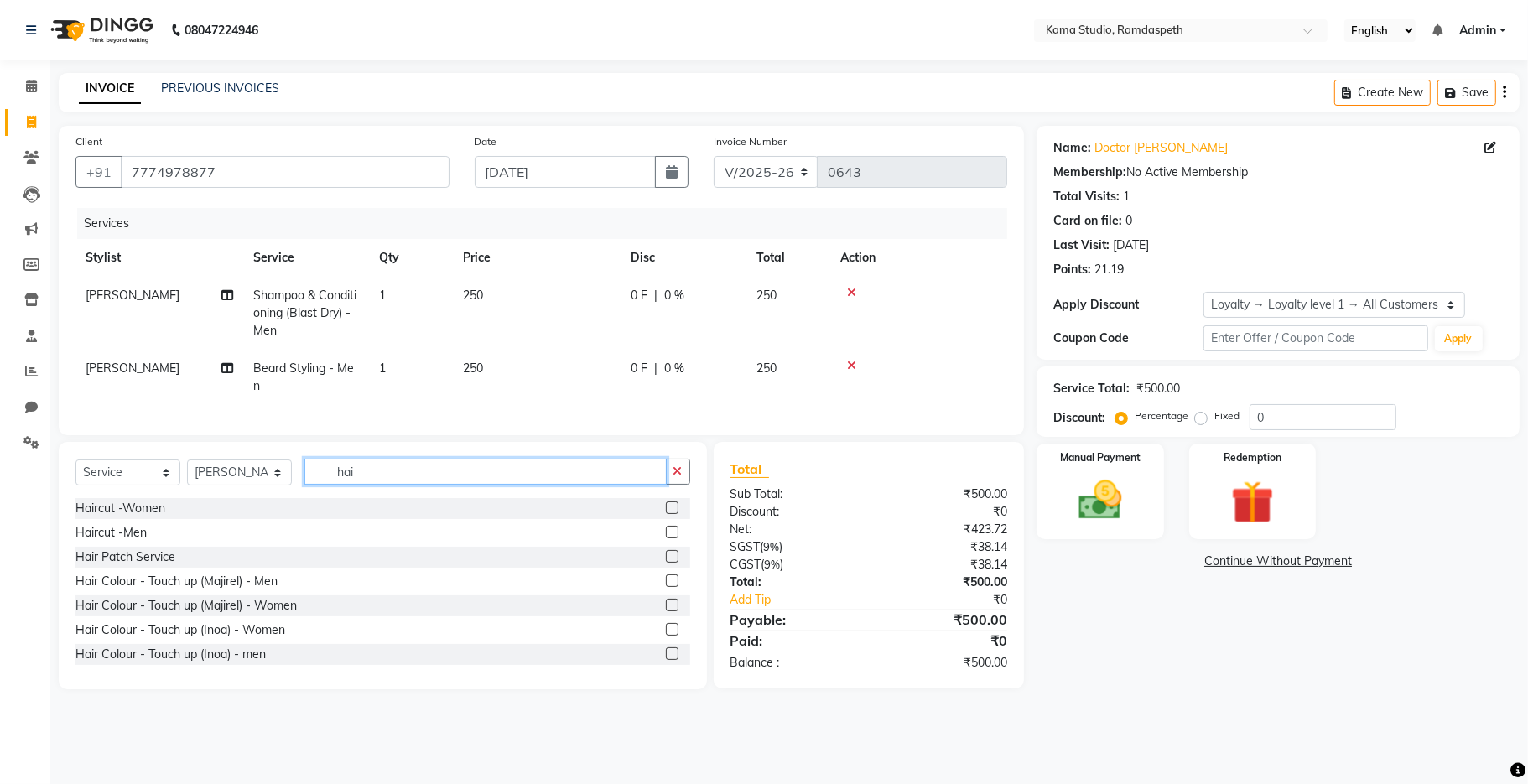
type input "hai"
click at [666, 538] on label at bounding box center [671, 532] width 12 height 12
click at [666, 538] on input "checkbox" at bounding box center [671, 533] width 11 height 11
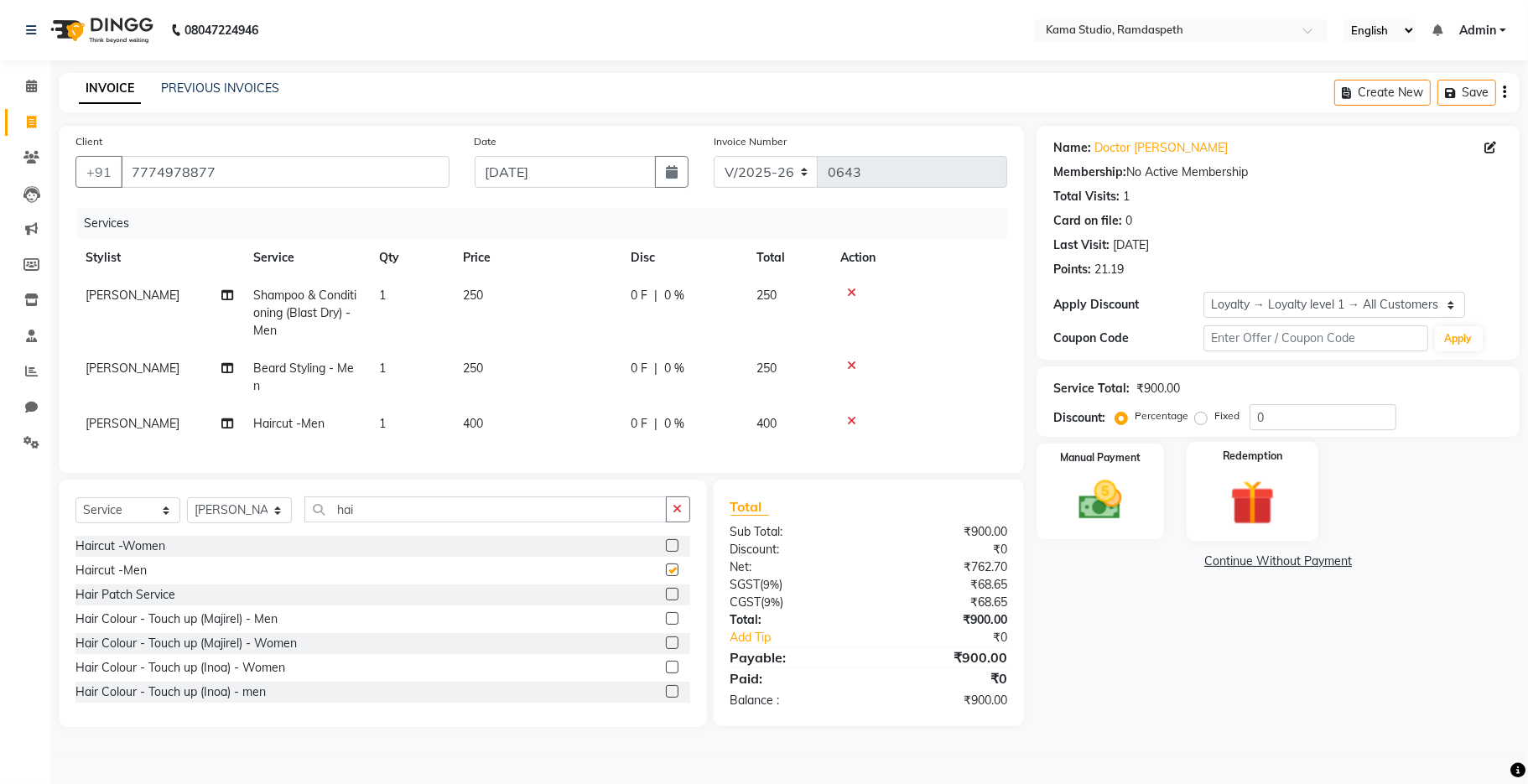
checkbox input "false"
click at [1142, 469] on div "Manual Payment" at bounding box center [1100, 491] width 132 height 99
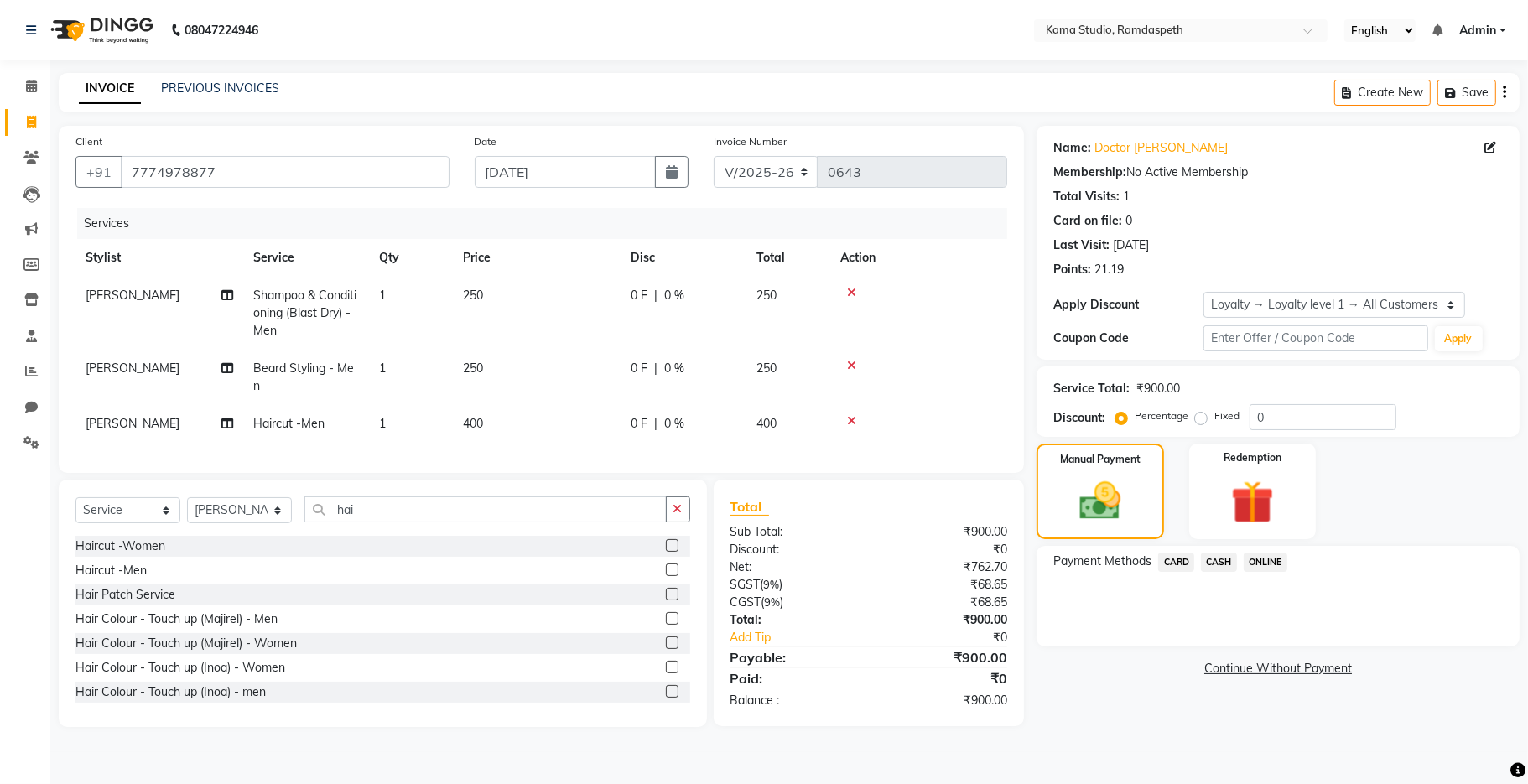
click at [1269, 564] on span "ONLINE" at bounding box center [1265, 562] width 43 height 19
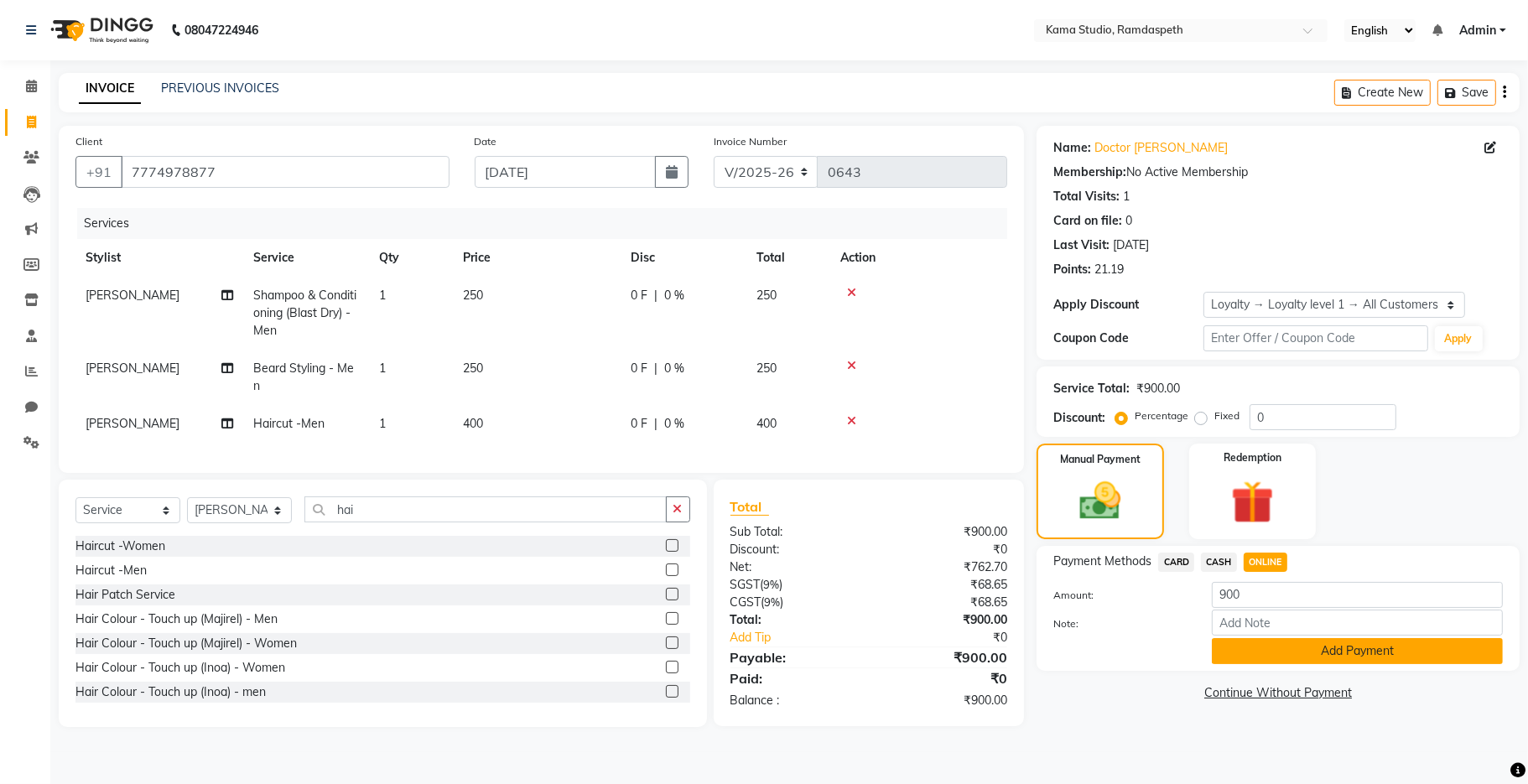
click at [1284, 649] on button "Add Payment" at bounding box center [1357, 651] width 291 height 26
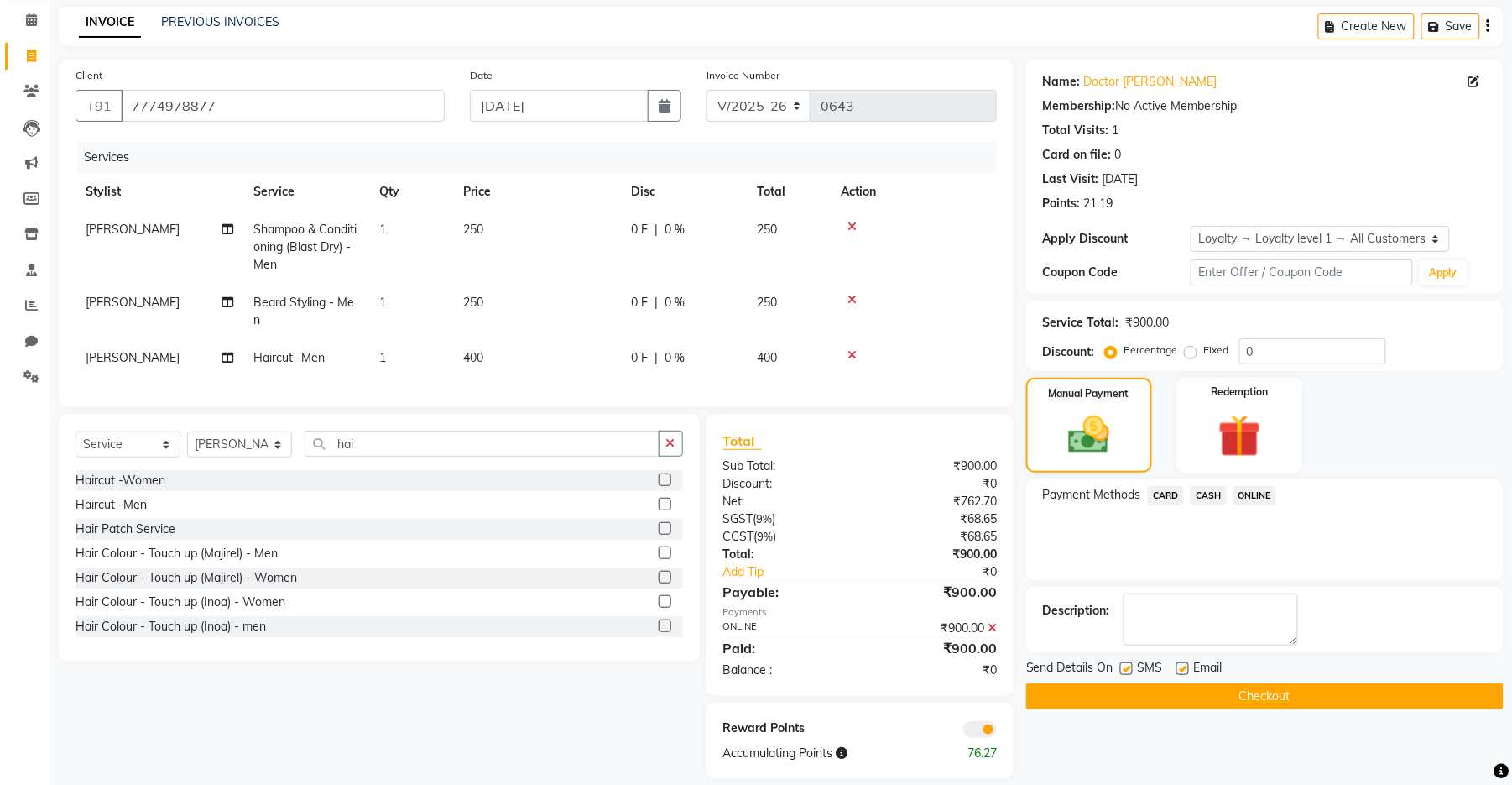
scroll to position [102, 0]
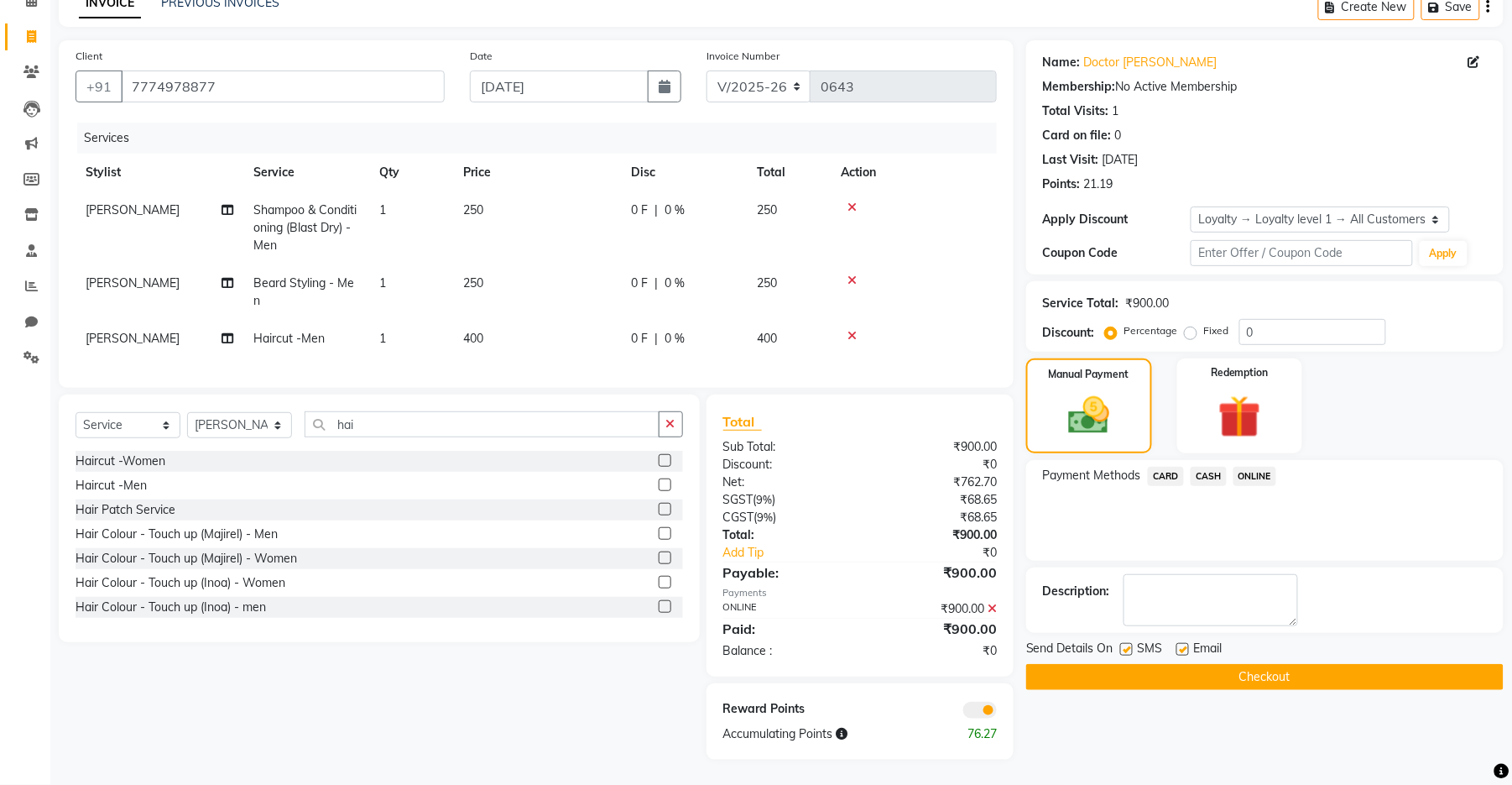
click at [1119, 640] on div "Send Details On SMS Email" at bounding box center [1265, 650] width 478 height 21
click at [1131, 643] on label at bounding box center [1126, 648] width 12 height 12
click at [1131, 645] on input "checkbox" at bounding box center [1126, 650] width 11 height 11
checkbox input "false"
click at [1183, 643] on label at bounding box center [1182, 648] width 12 height 12
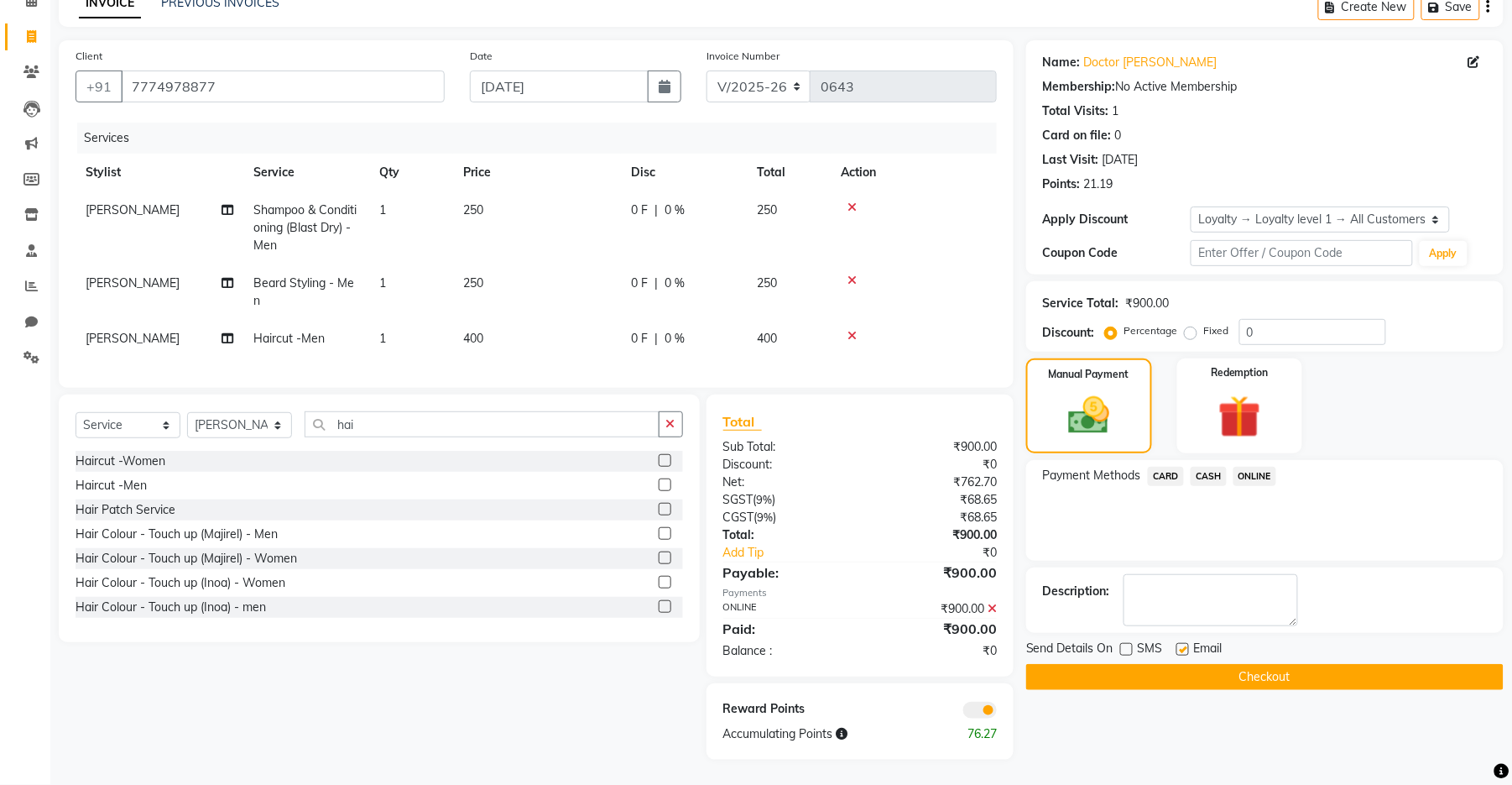
click at [1183, 645] on input "checkbox" at bounding box center [1182, 650] width 11 height 11
checkbox input "false"
click at [1189, 664] on button "Checkout" at bounding box center [1265, 678] width 478 height 26
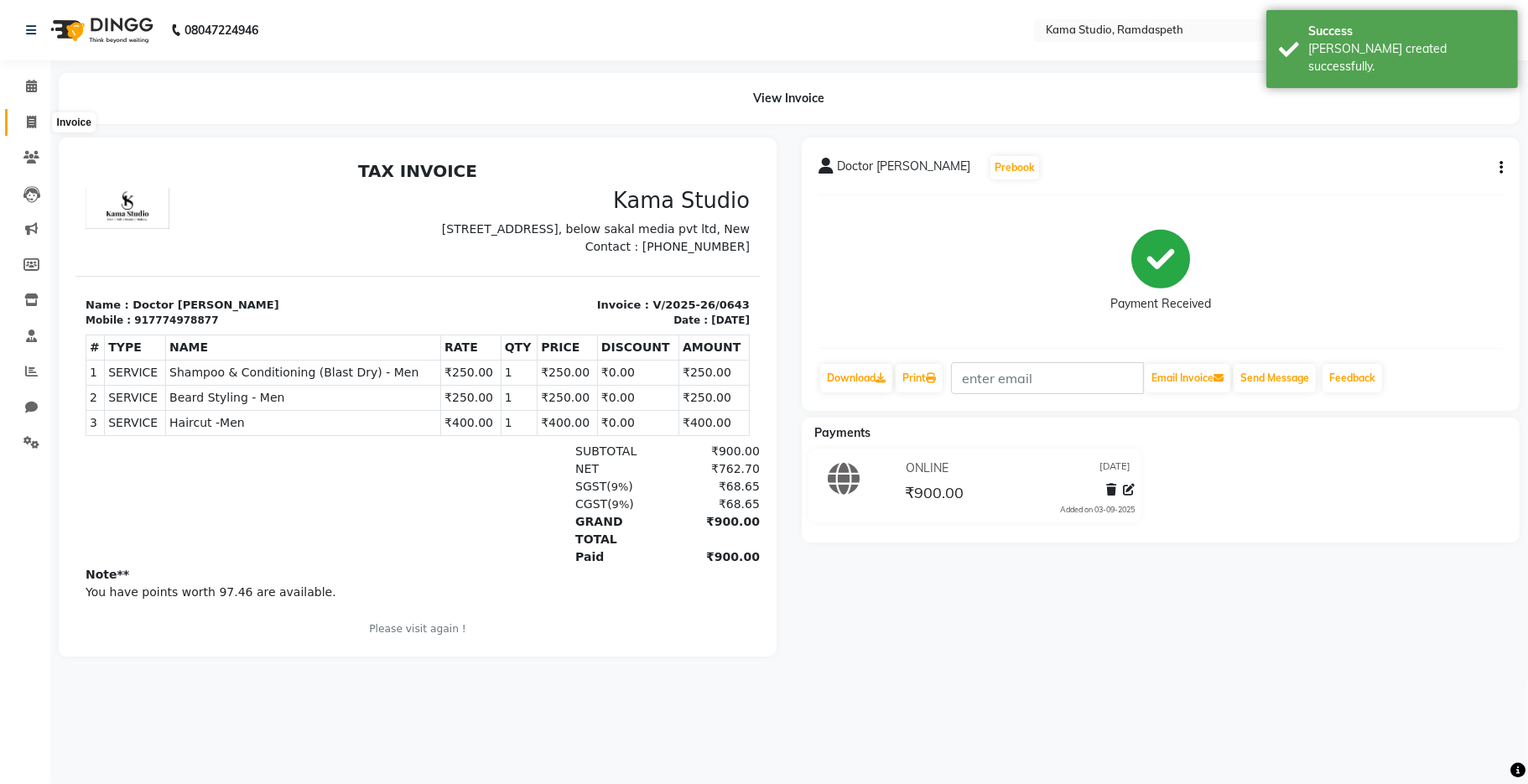
click at [27, 120] on icon at bounding box center [32, 121] width 9 height 12
select select "7582"
select select "service"
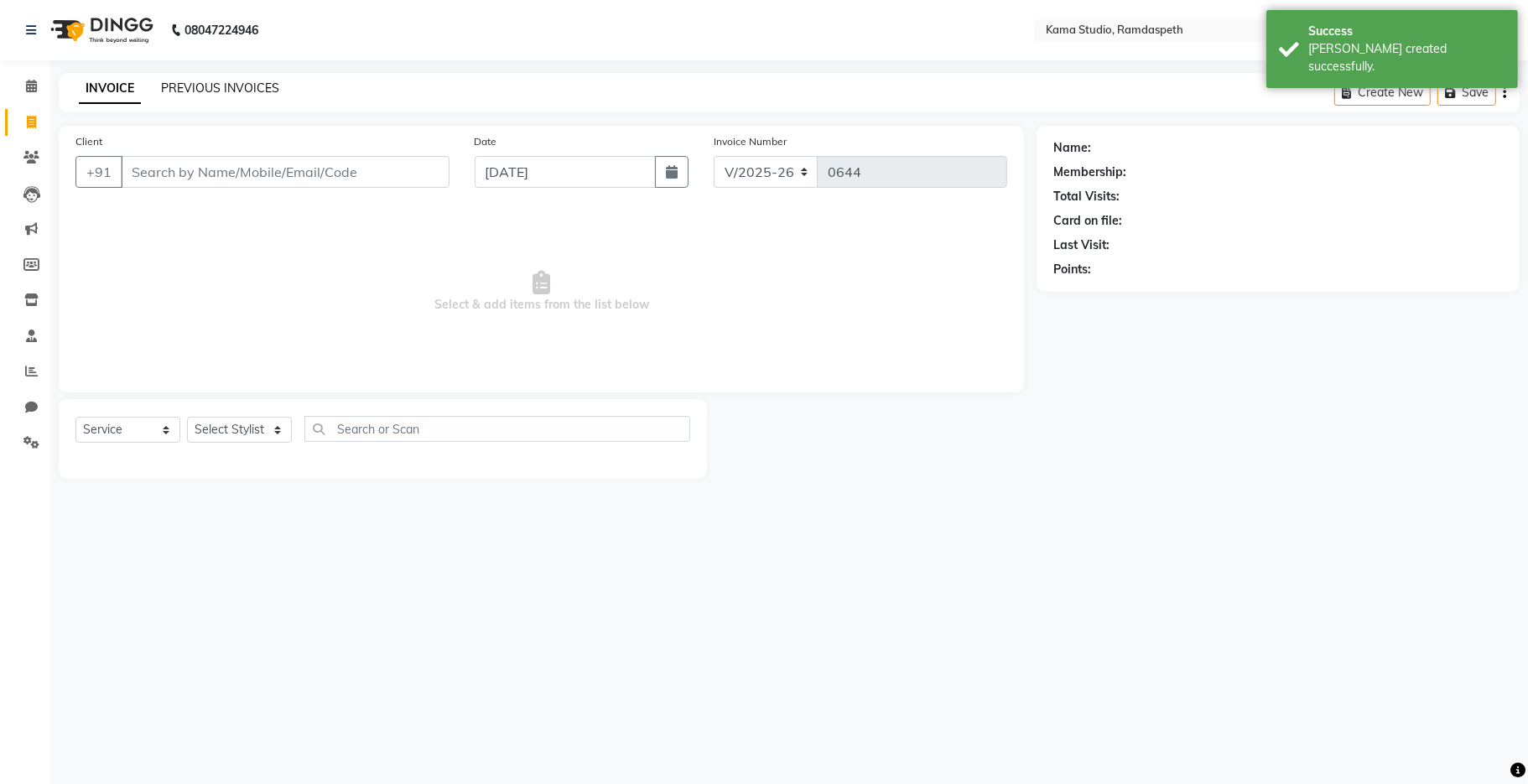
click at [273, 89] on link "PREVIOUS INVOICES" at bounding box center [220, 88] width 119 height 15
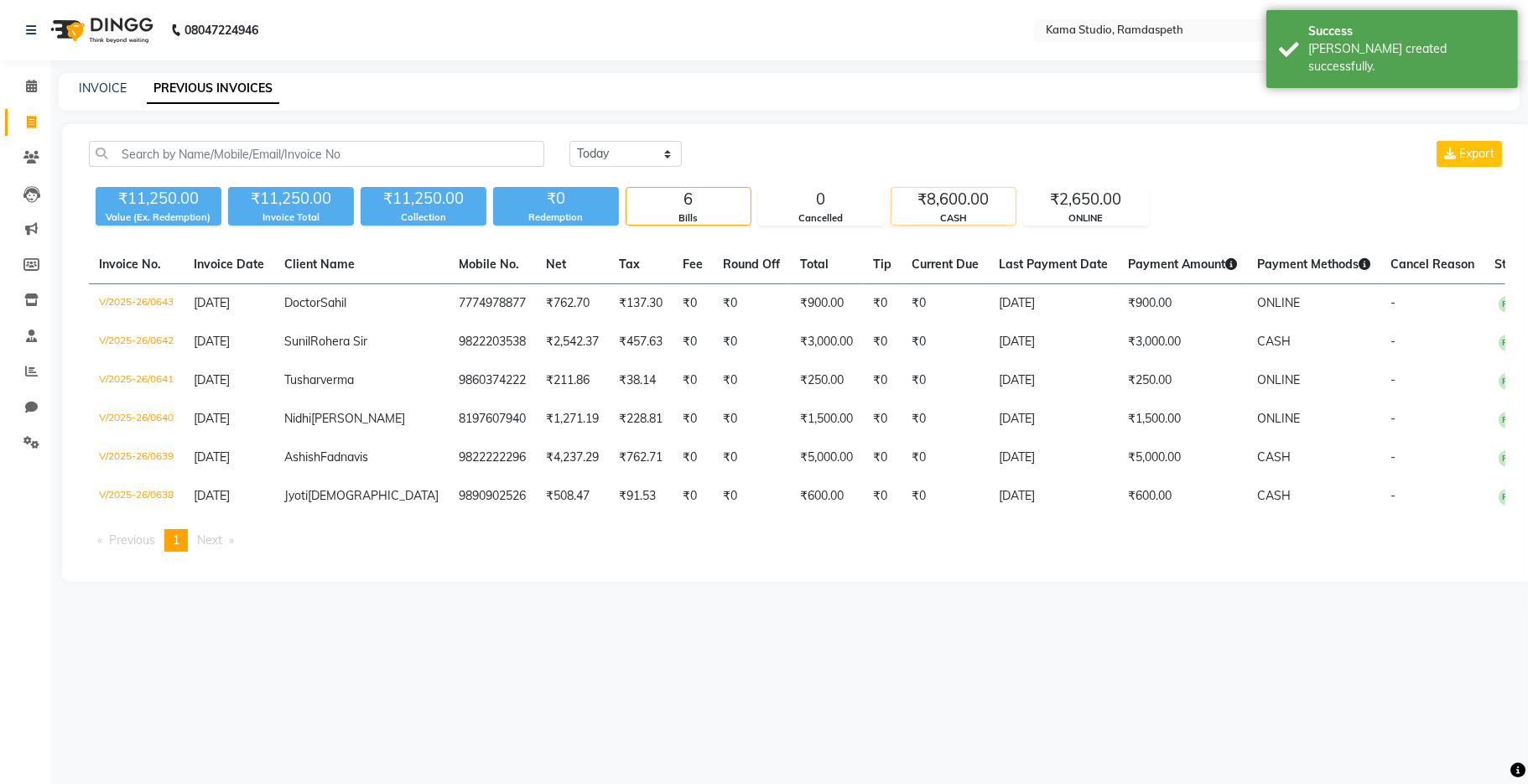
click at [957, 223] on div "CASH" at bounding box center [954, 218] width 124 height 14
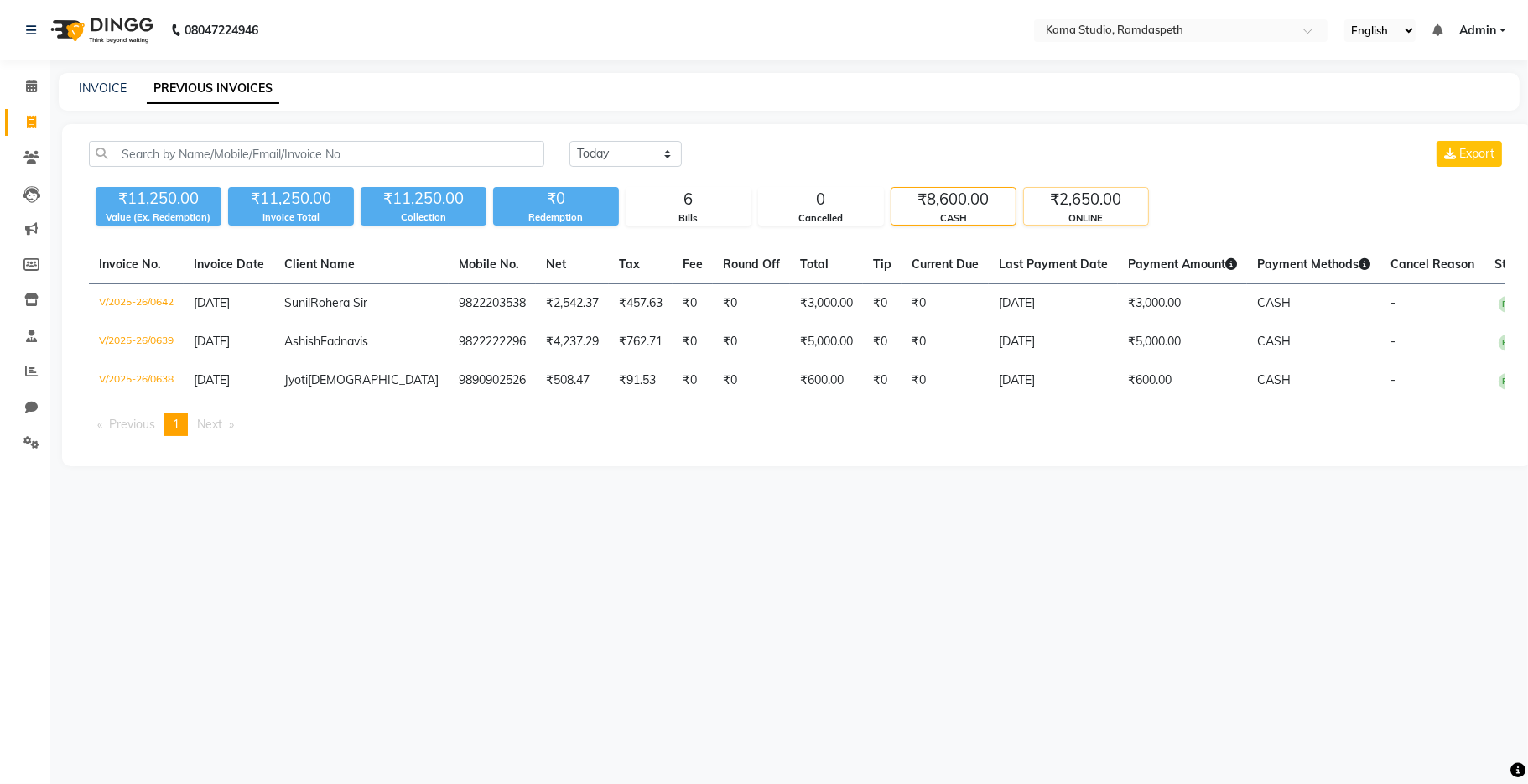
click at [1080, 194] on div "₹2,650.00" at bounding box center [1086, 200] width 124 height 24
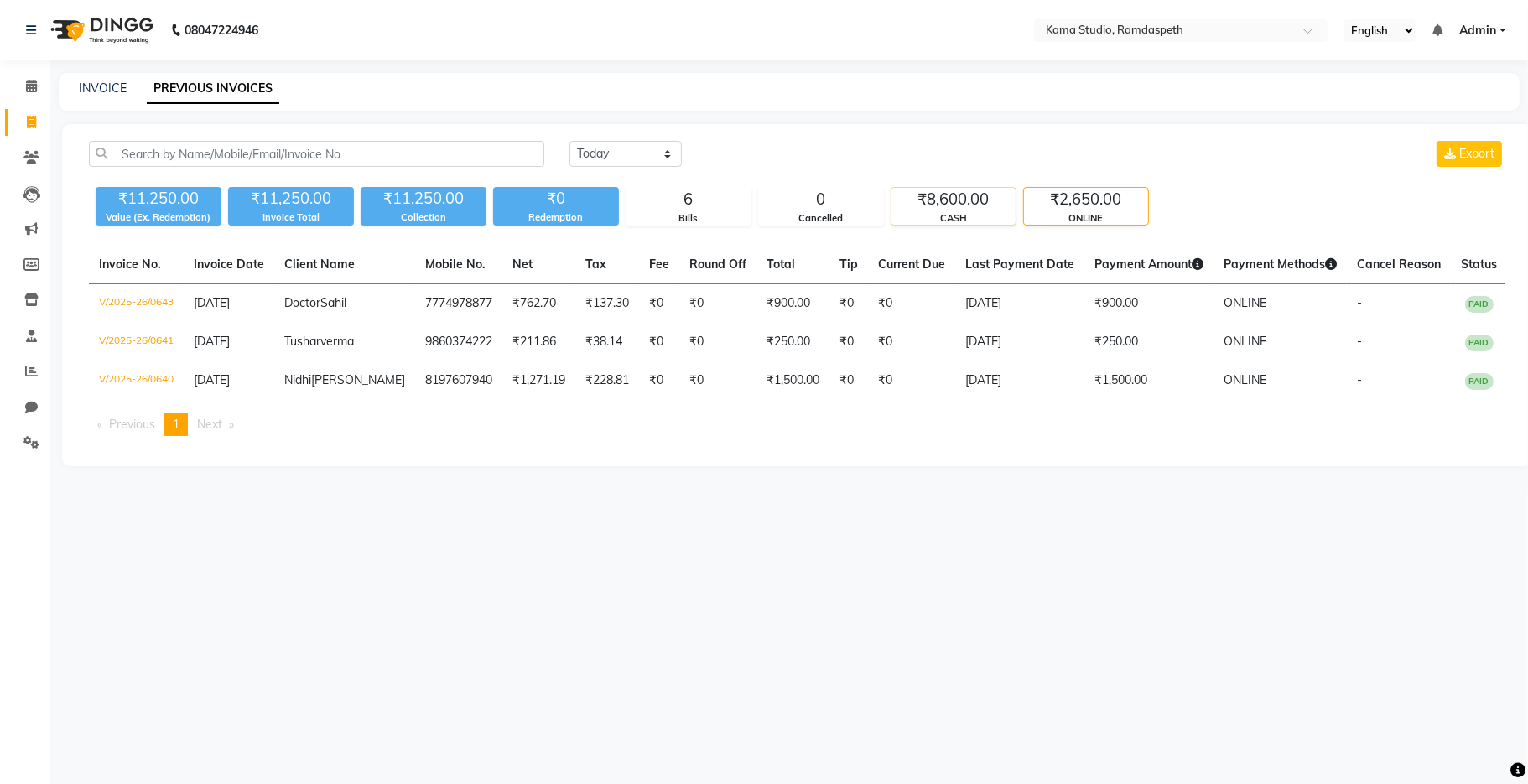
click at [964, 199] on div "₹8,600.00" at bounding box center [954, 200] width 124 height 24
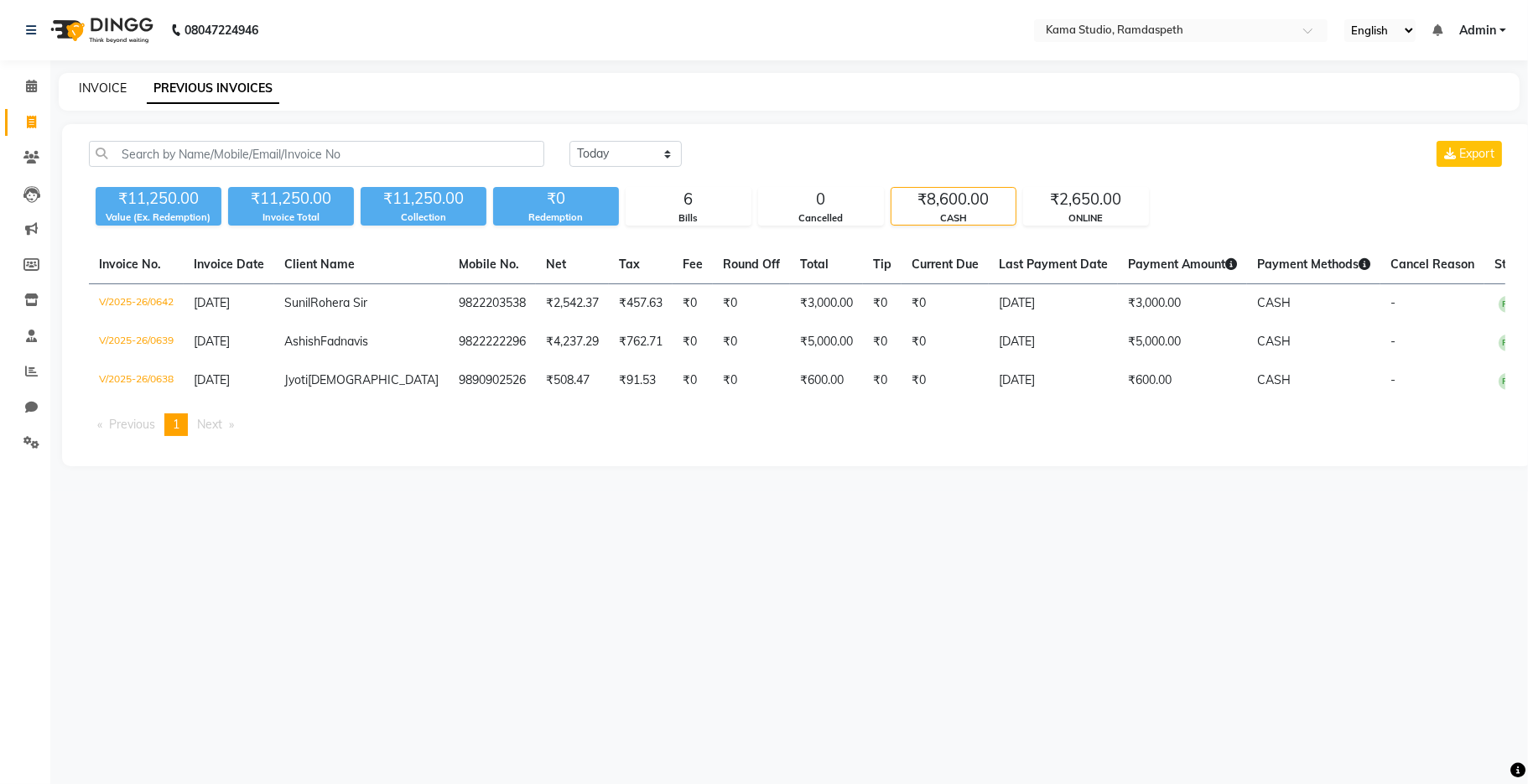
click at [100, 90] on link "INVOICE" at bounding box center [103, 88] width 48 height 15
select select "service"
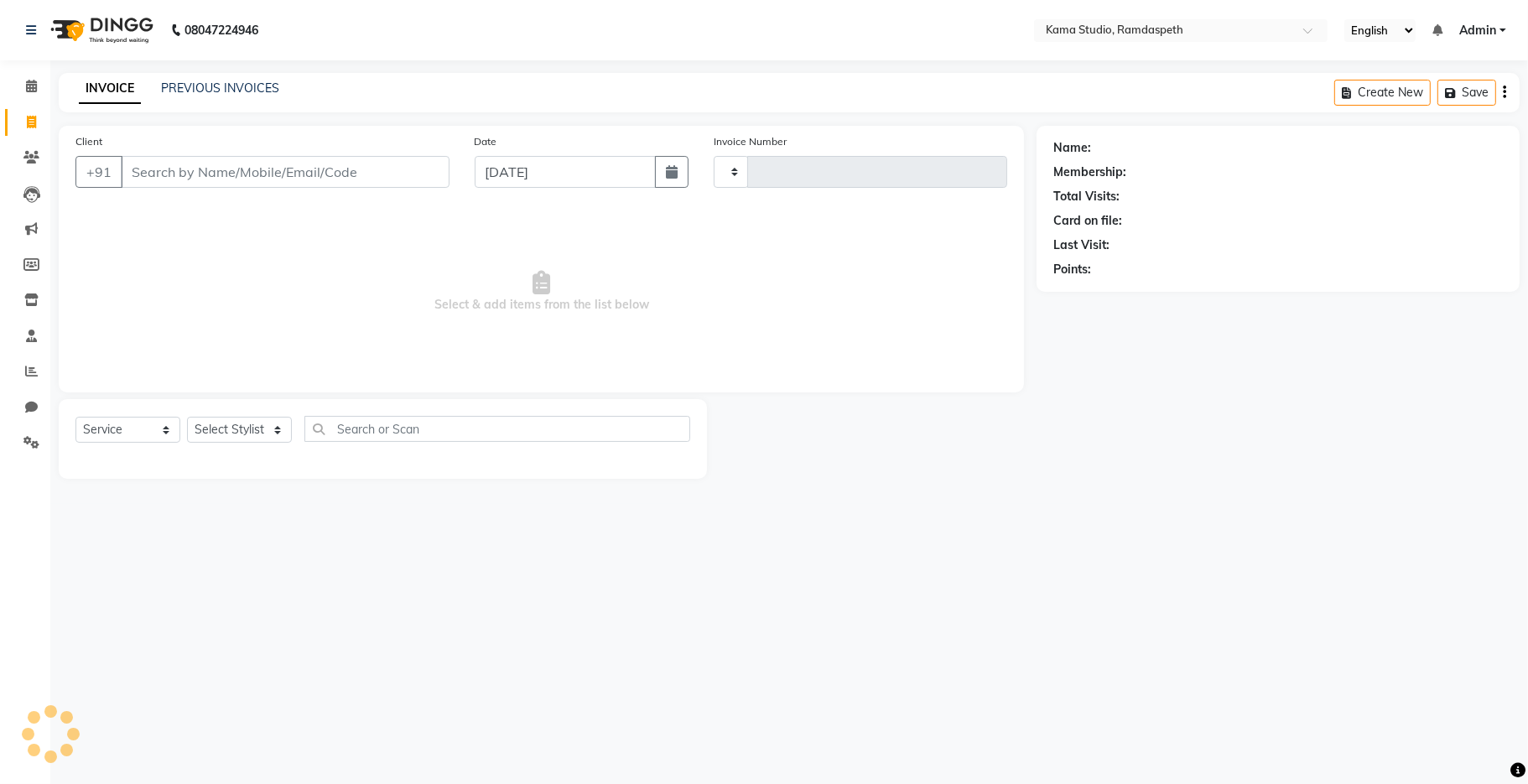
type input "0644"
select select "7582"
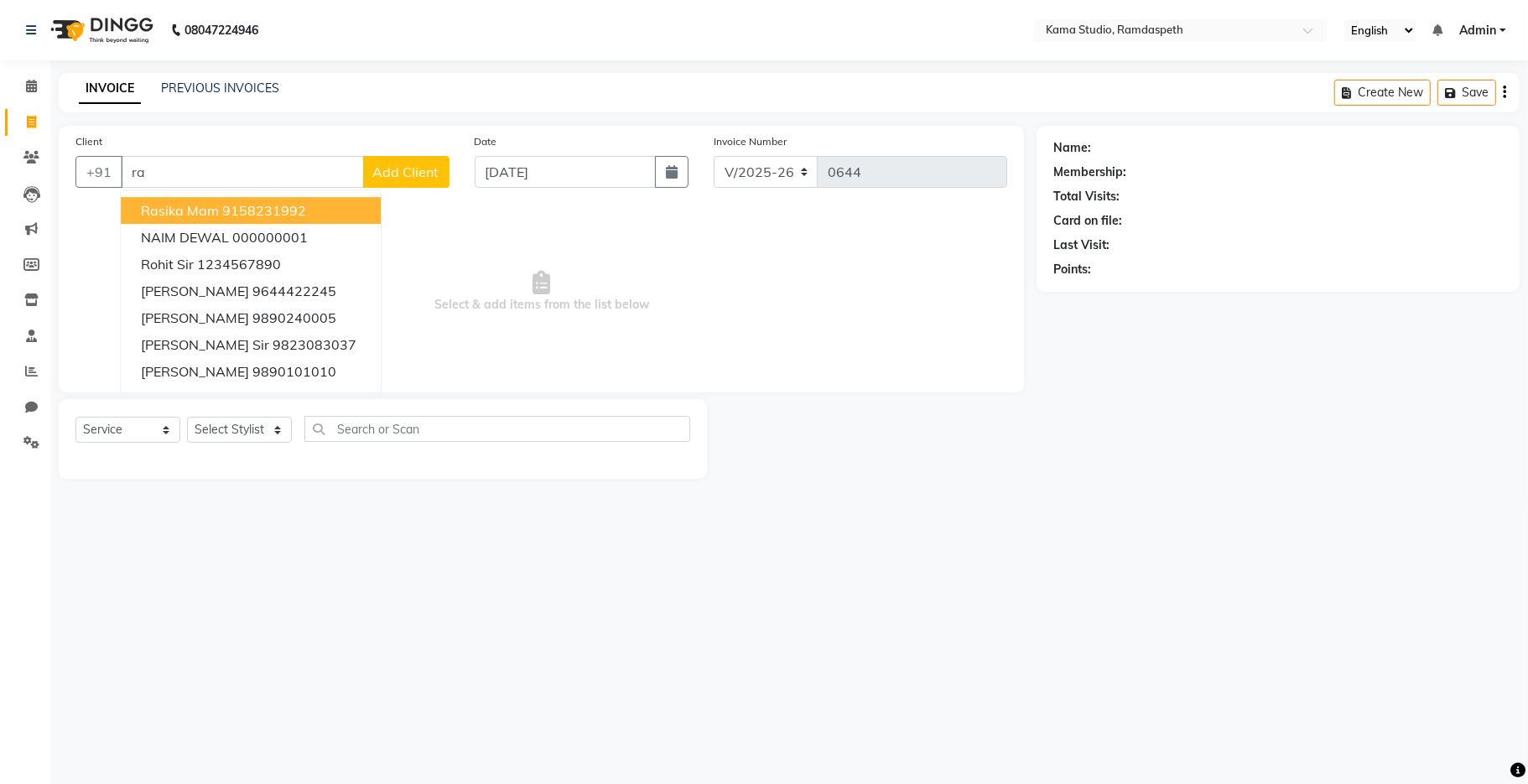
type input "r"
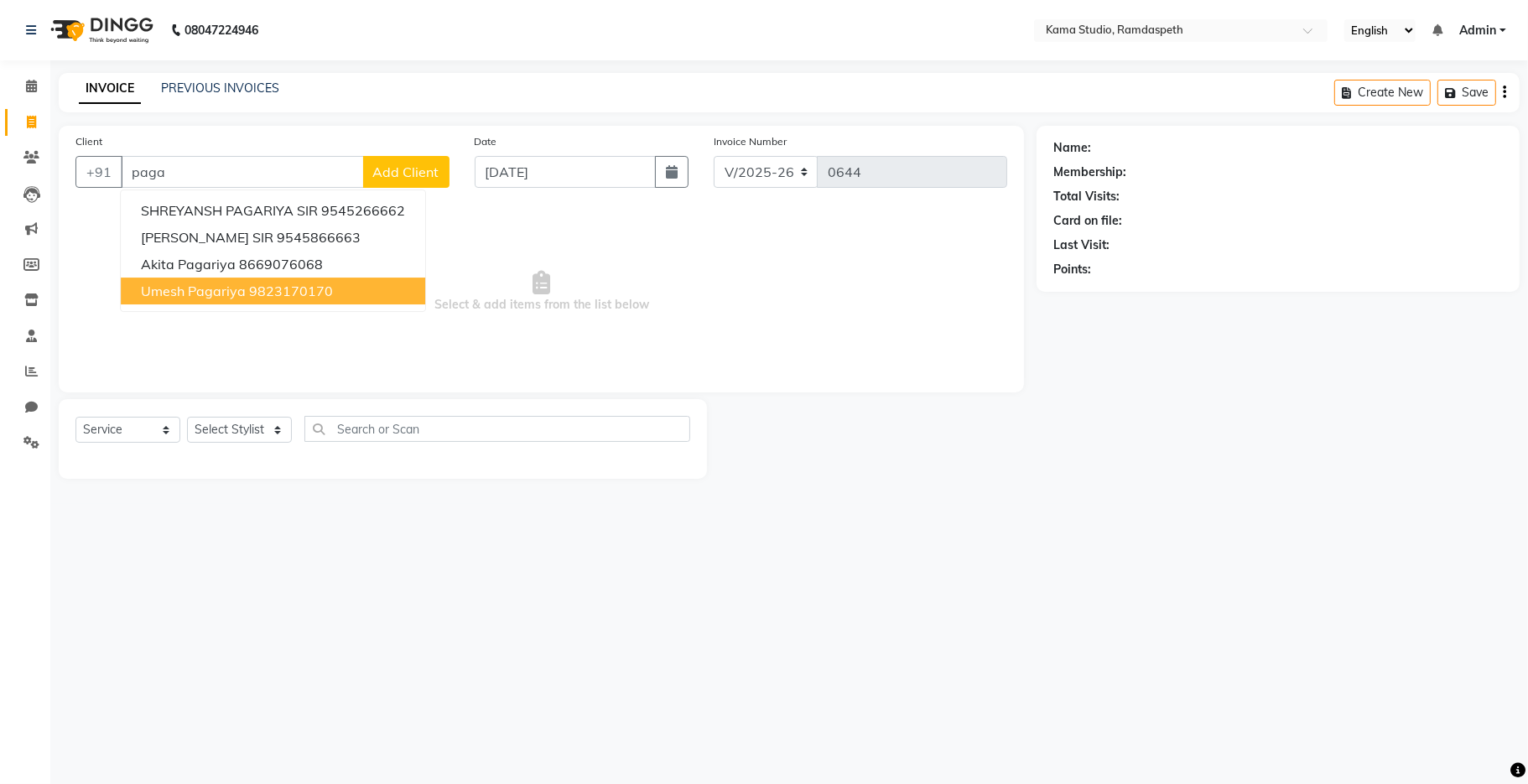
click at [291, 295] on ngb-highlight "9823170170" at bounding box center [291, 291] width 84 height 17
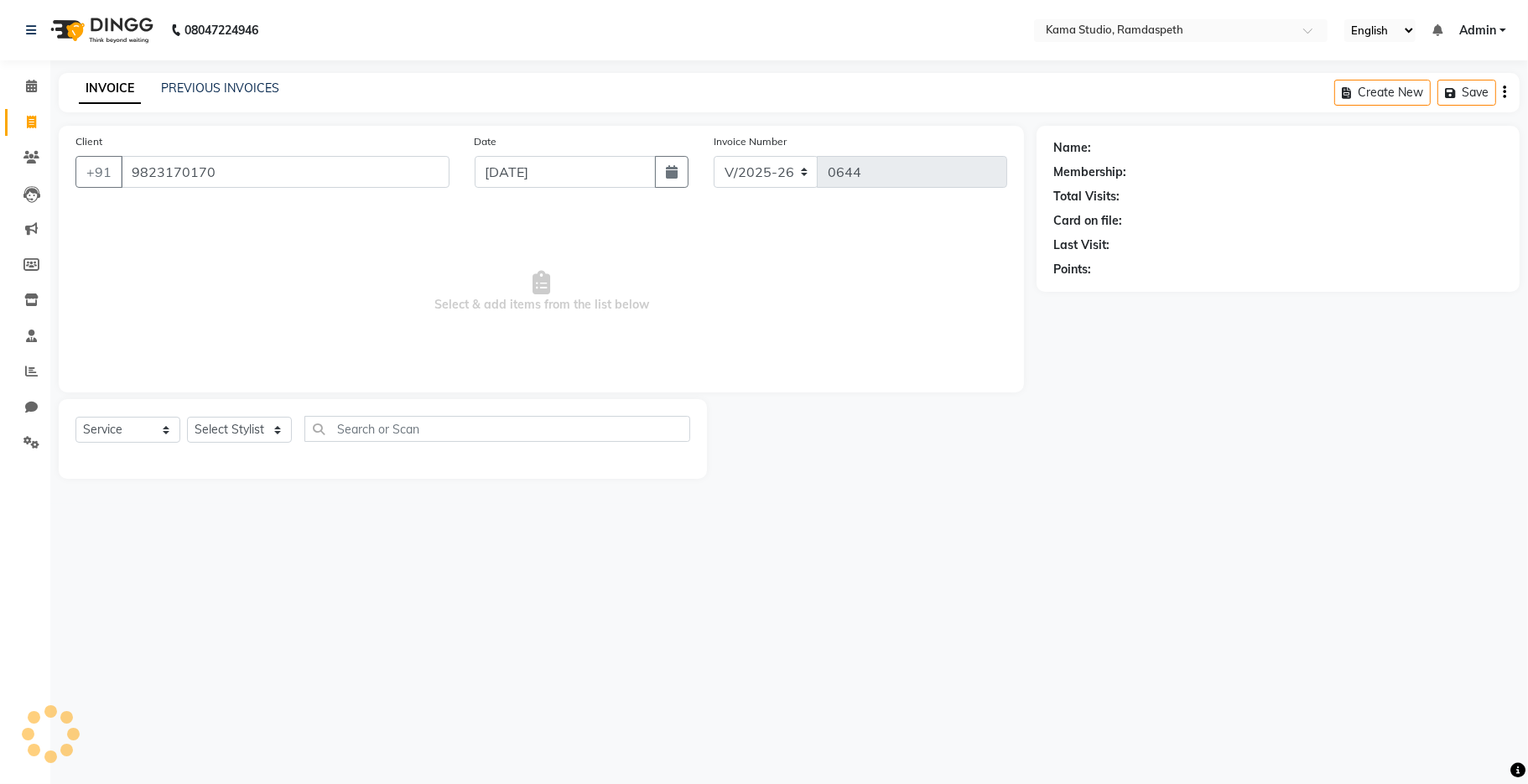
type input "9823170170"
select select "1: Object"
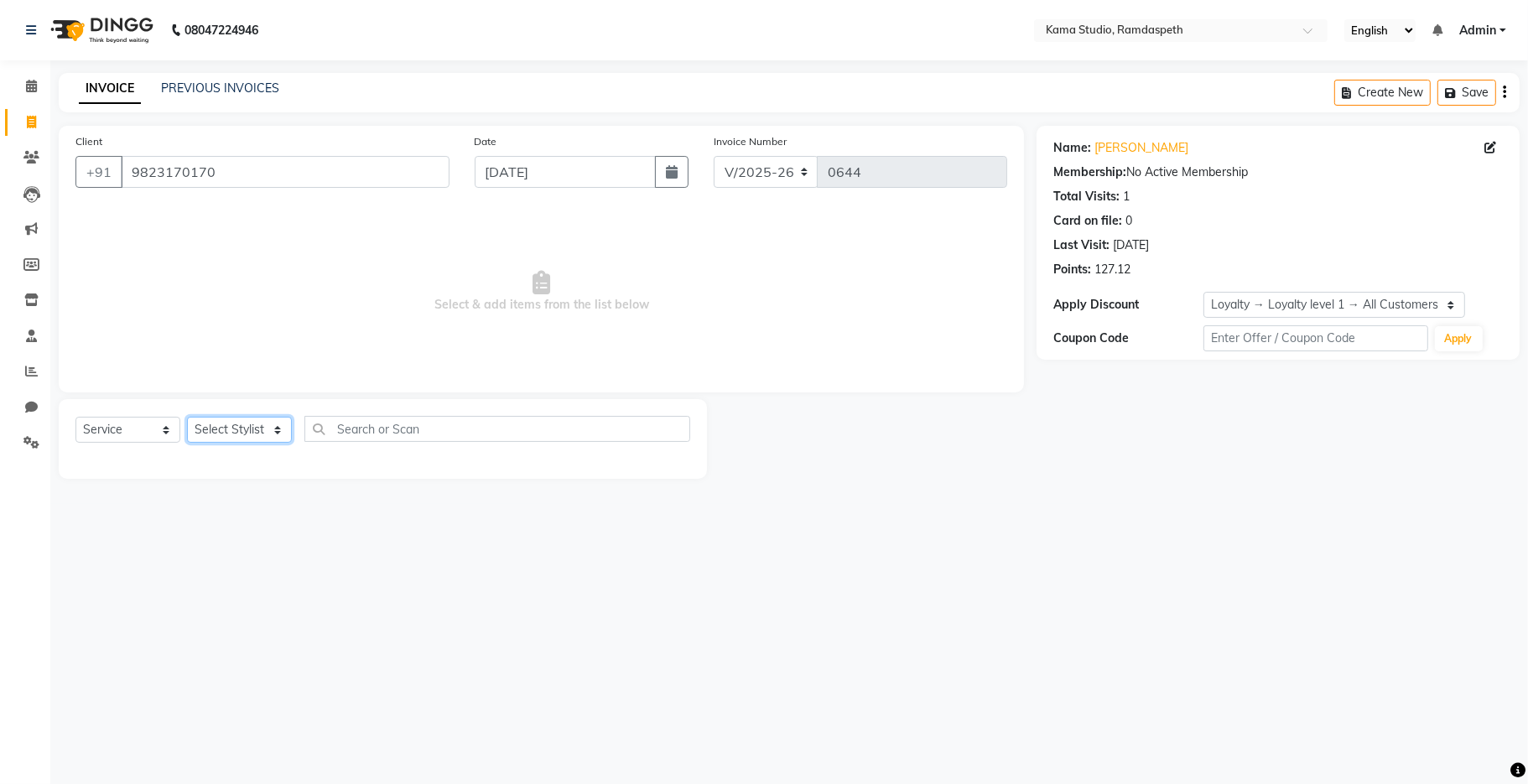
click at [242, 419] on select "Select Stylist Aashis [PERSON_NAME] [PERSON_NAME] Dhawariya [PERSON_NAME] Sir G…" at bounding box center [239, 430] width 105 height 26
select select "67945"
click at [187, 418] on select "Select Stylist Aashis [PERSON_NAME] [PERSON_NAME] Dhawariya [PERSON_NAME] Sir G…" at bounding box center [239, 430] width 105 height 26
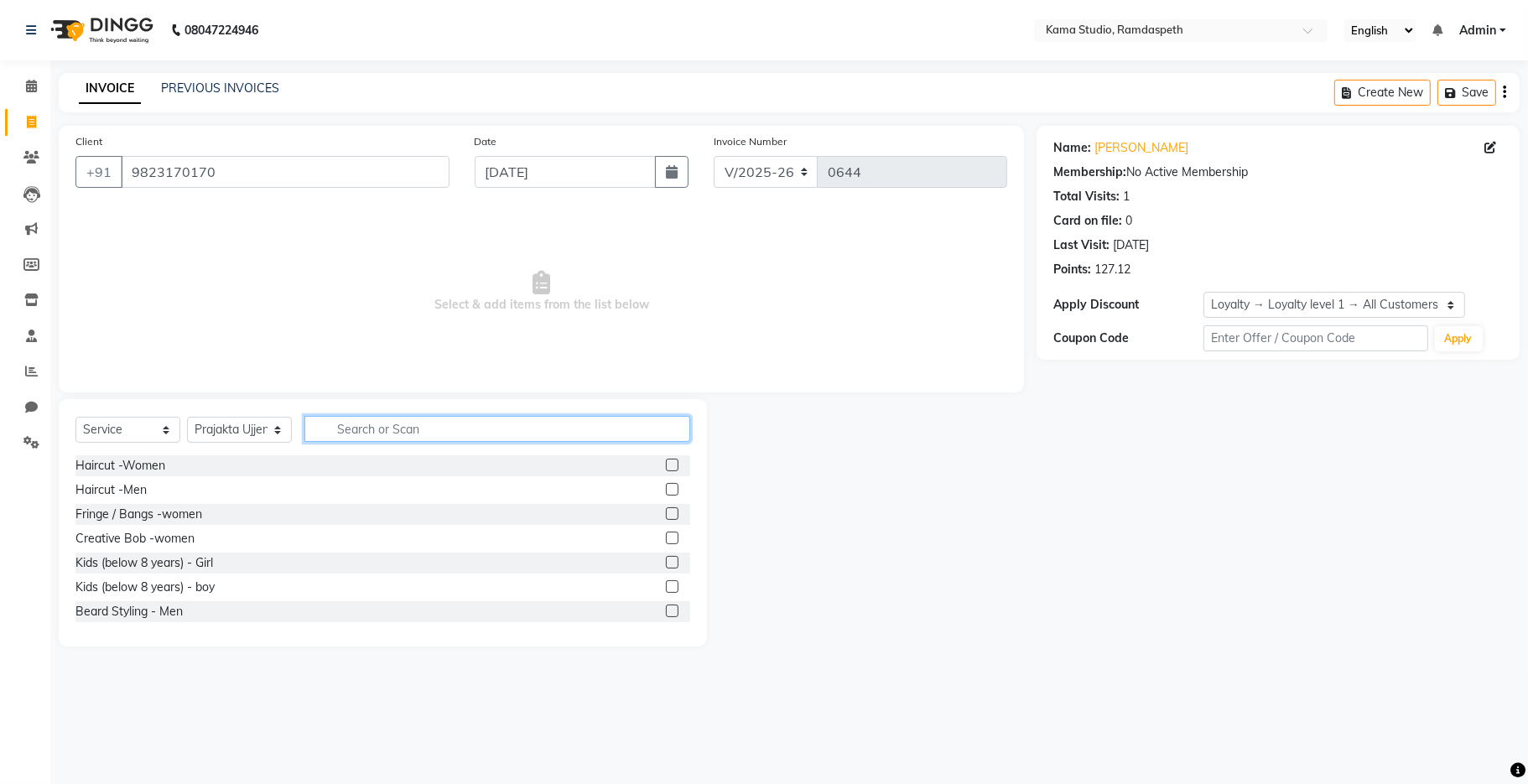
click at [365, 433] on input "text" at bounding box center [497, 429] width 386 height 26
click at [666, 465] on label at bounding box center [671, 464] width 12 height 12
click at [666, 465] on input "checkbox" at bounding box center [671, 466] width 11 height 11
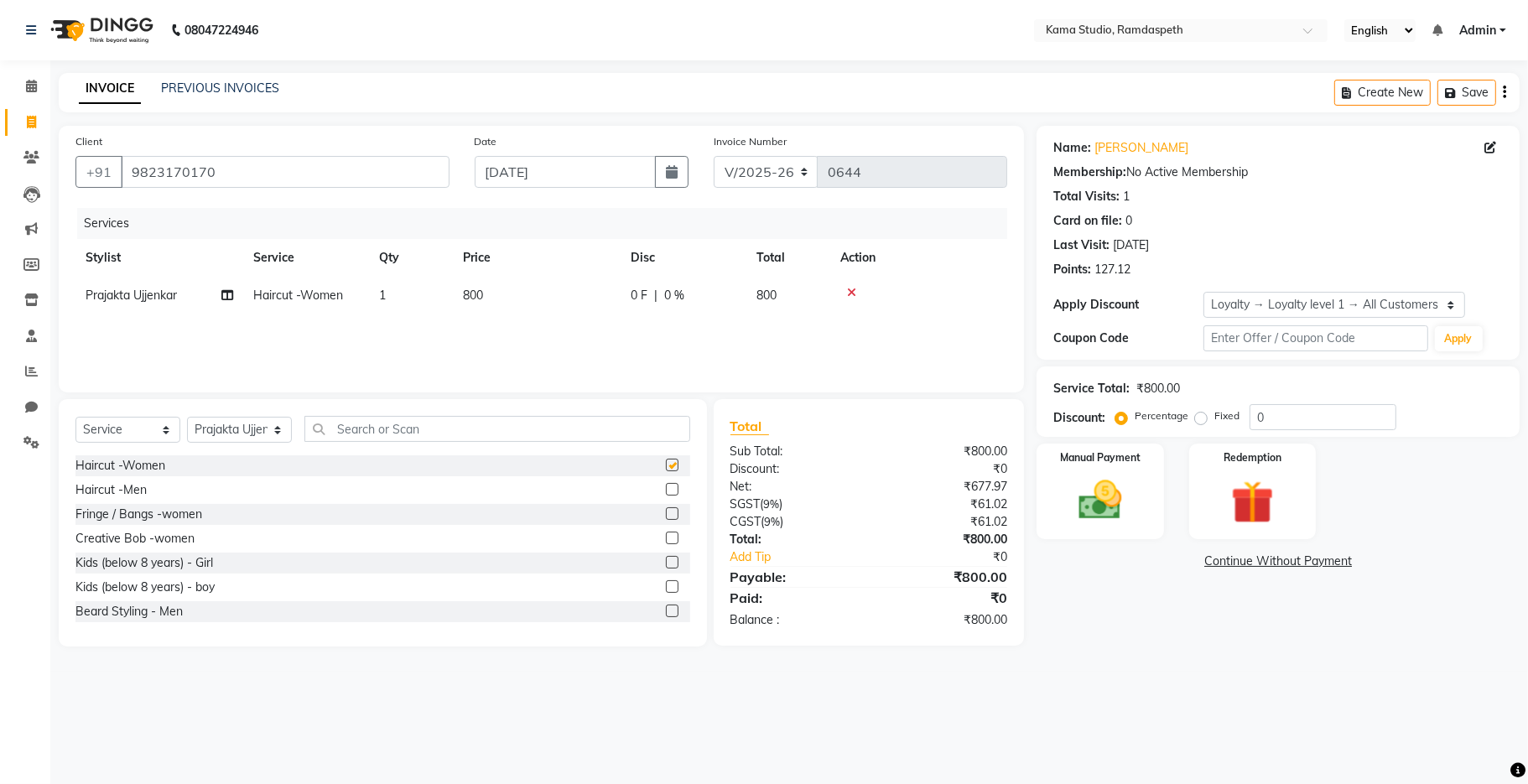
checkbox input "false"
click at [523, 433] on input "text" at bounding box center [497, 429] width 386 height 26
click at [849, 287] on icon at bounding box center [852, 293] width 9 height 11
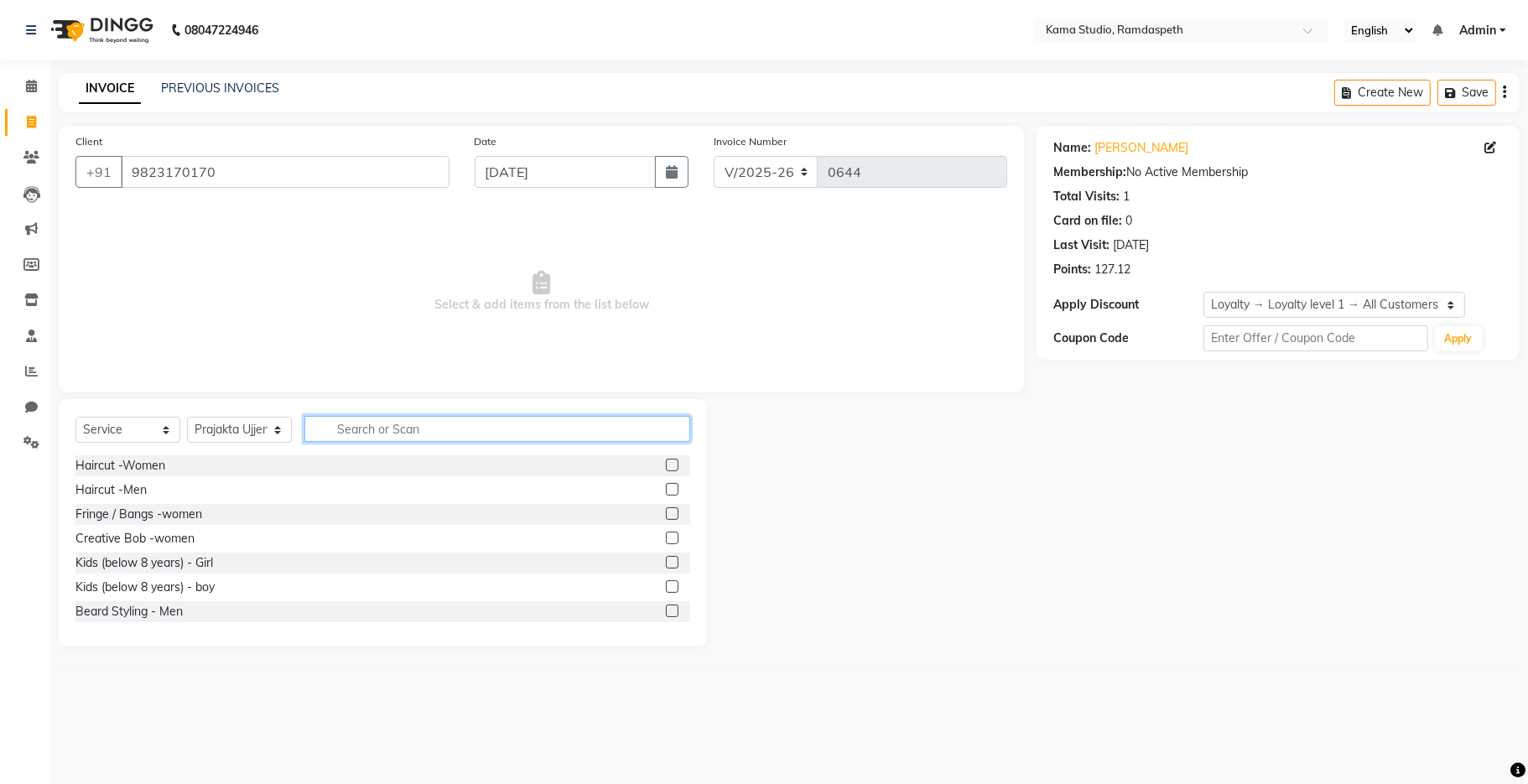
click at [513, 419] on input "text" at bounding box center [497, 429] width 386 height 26
type input "mani"
click at [666, 587] on label at bounding box center [671, 586] width 12 height 12
click at [666, 587] on input "checkbox" at bounding box center [671, 587] width 11 height 11
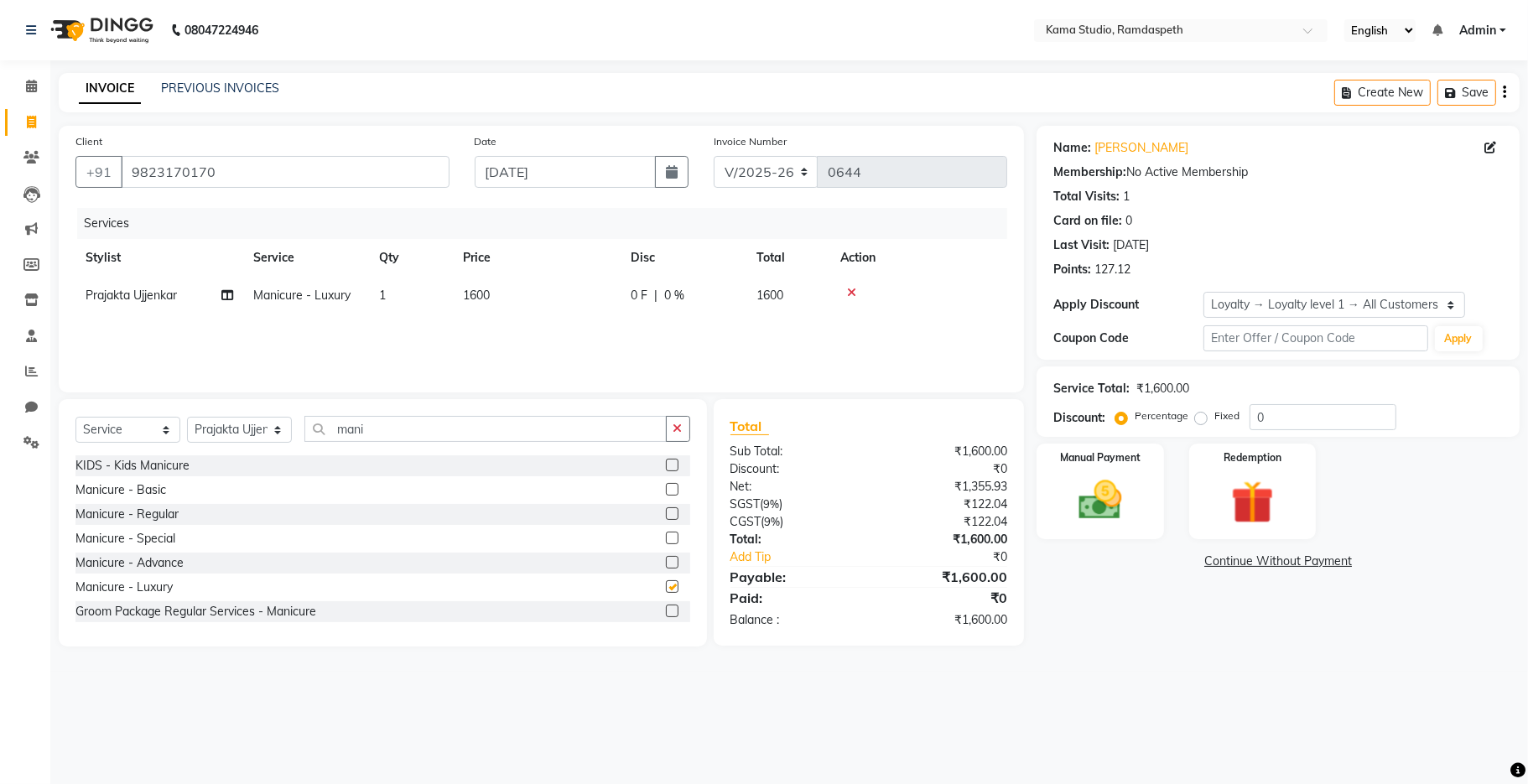
checkbox input "false"
drag, startPoint x: 459, startPoint y: 424, endPoint x: 19, endPoint y: 450, distance: 440.8
click at [19, 450] on app-home "08047224946 Select Location × Kama Studio, Ramdaspeth English ENGLISH Español ا…" at bounding box center [764, 336] width 1528 height 672
type input "f"
type input "d tan"
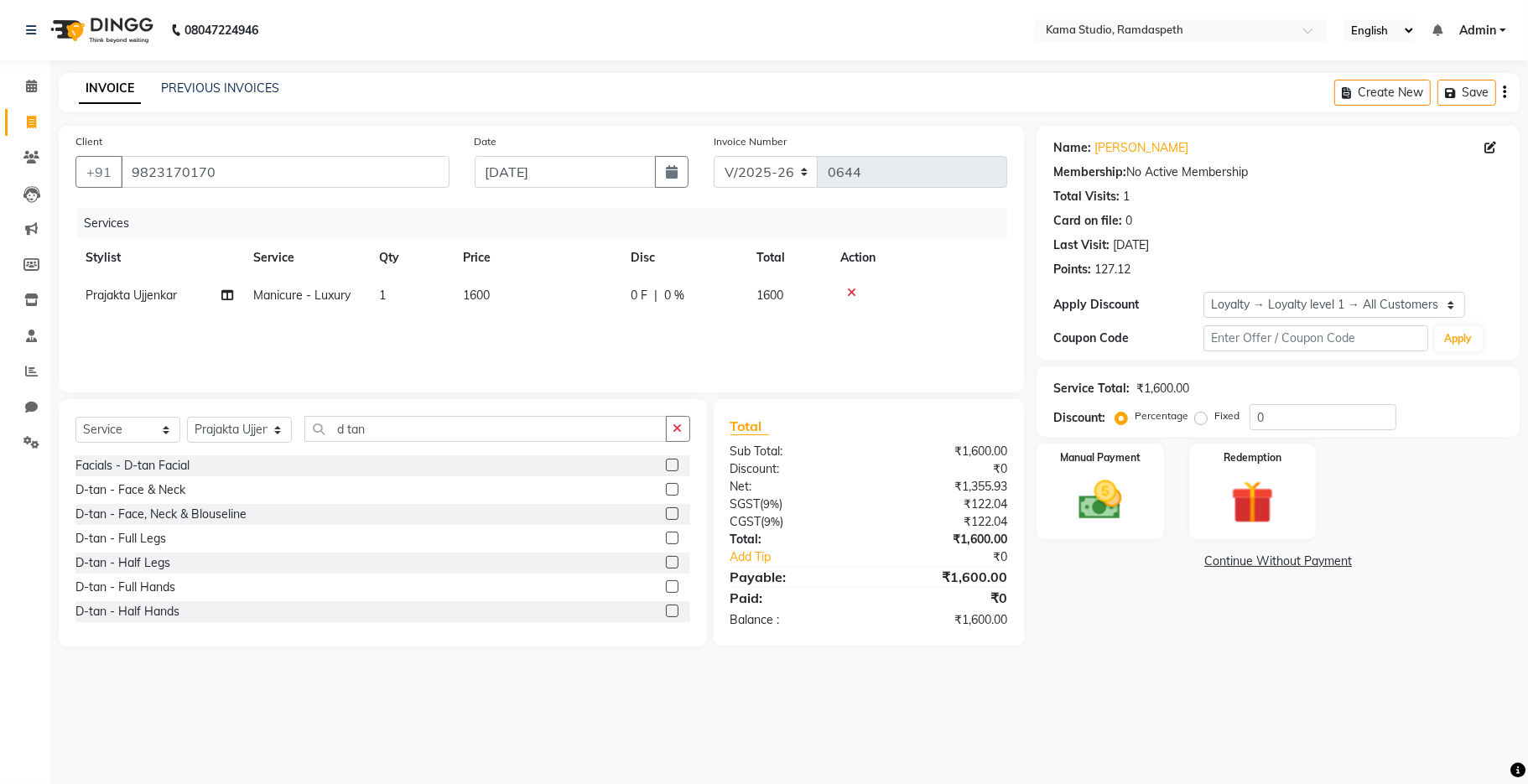
click at [666, 461] on label at bounding box center [671, 464] width 12 height 12
click at [666, 461] on input "checkbox" at bounding box center [671, 466] width 11 height 11
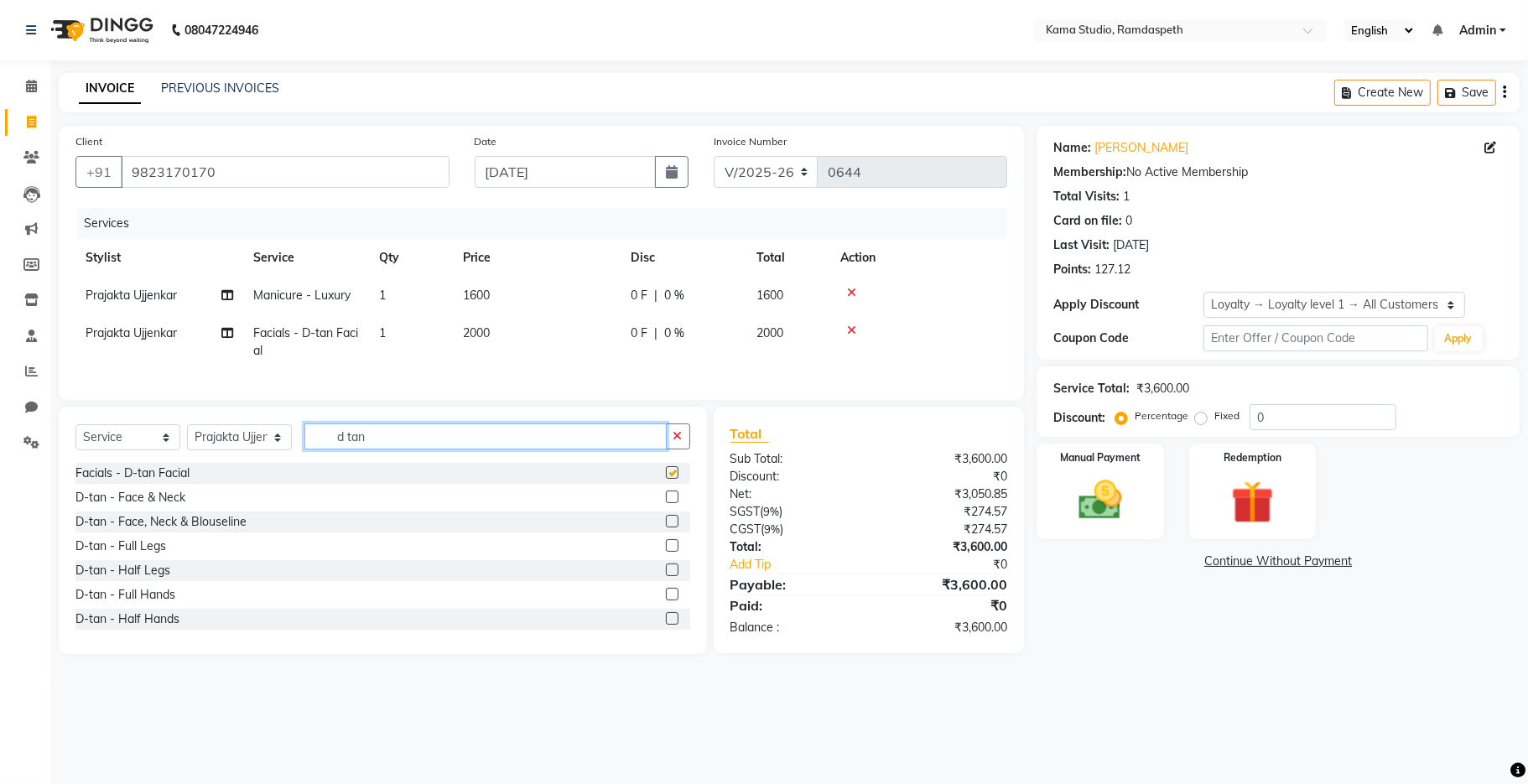
checkbox input "false"
drag, startPoint x: 480, startPoint y: 461, endPoint x: 327, endPoint y: 446, distance: 153.7
click at [330, 449] on input "d tan" at bounding box center [485, 437] width 362 height 26
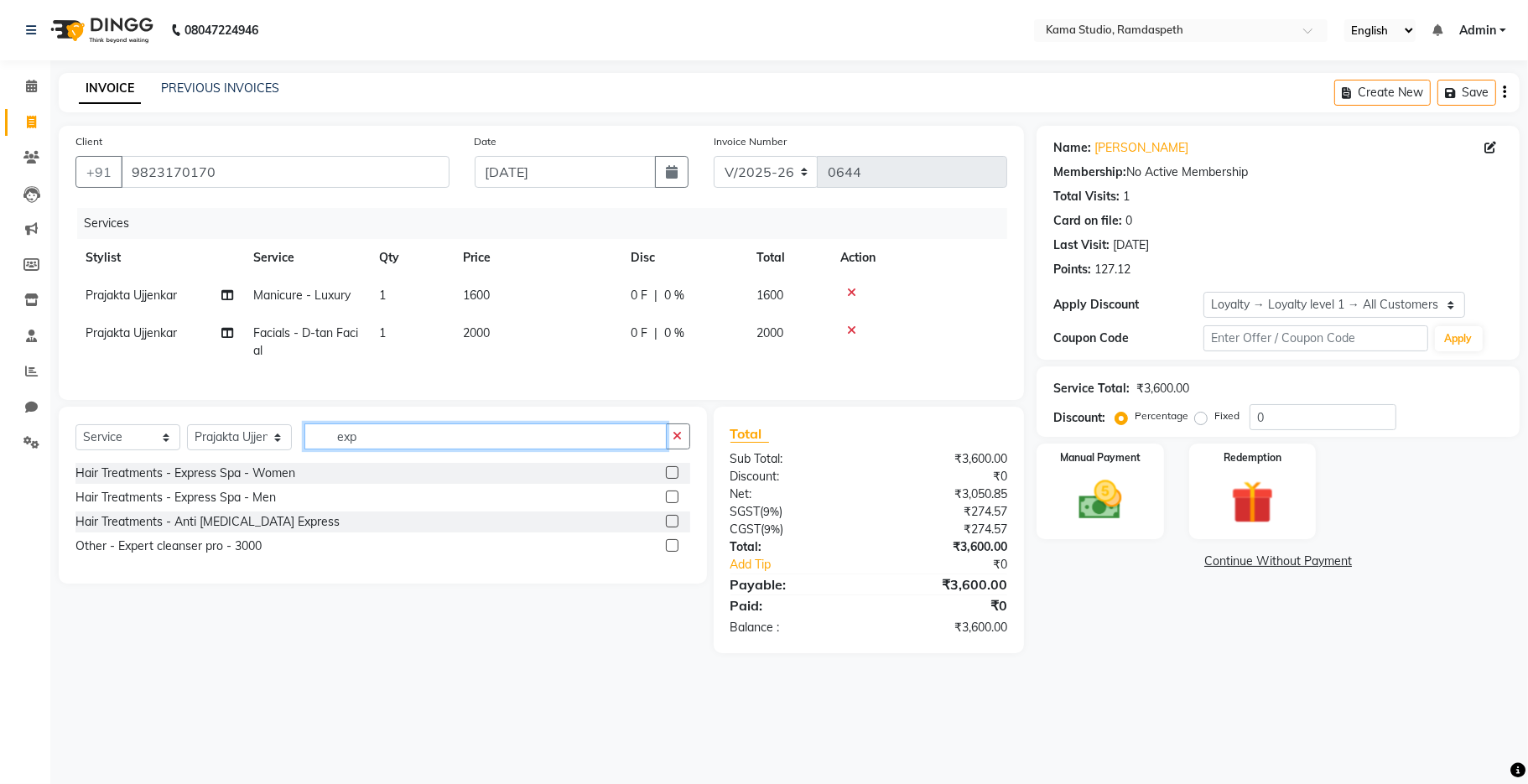
type input "exp"
click at [673, 552] on label at bounding box center [671, 545] width 12 height 12
click at [673, 552] on input "checkbox" at bounding box center [671, 547] width 11 height 11
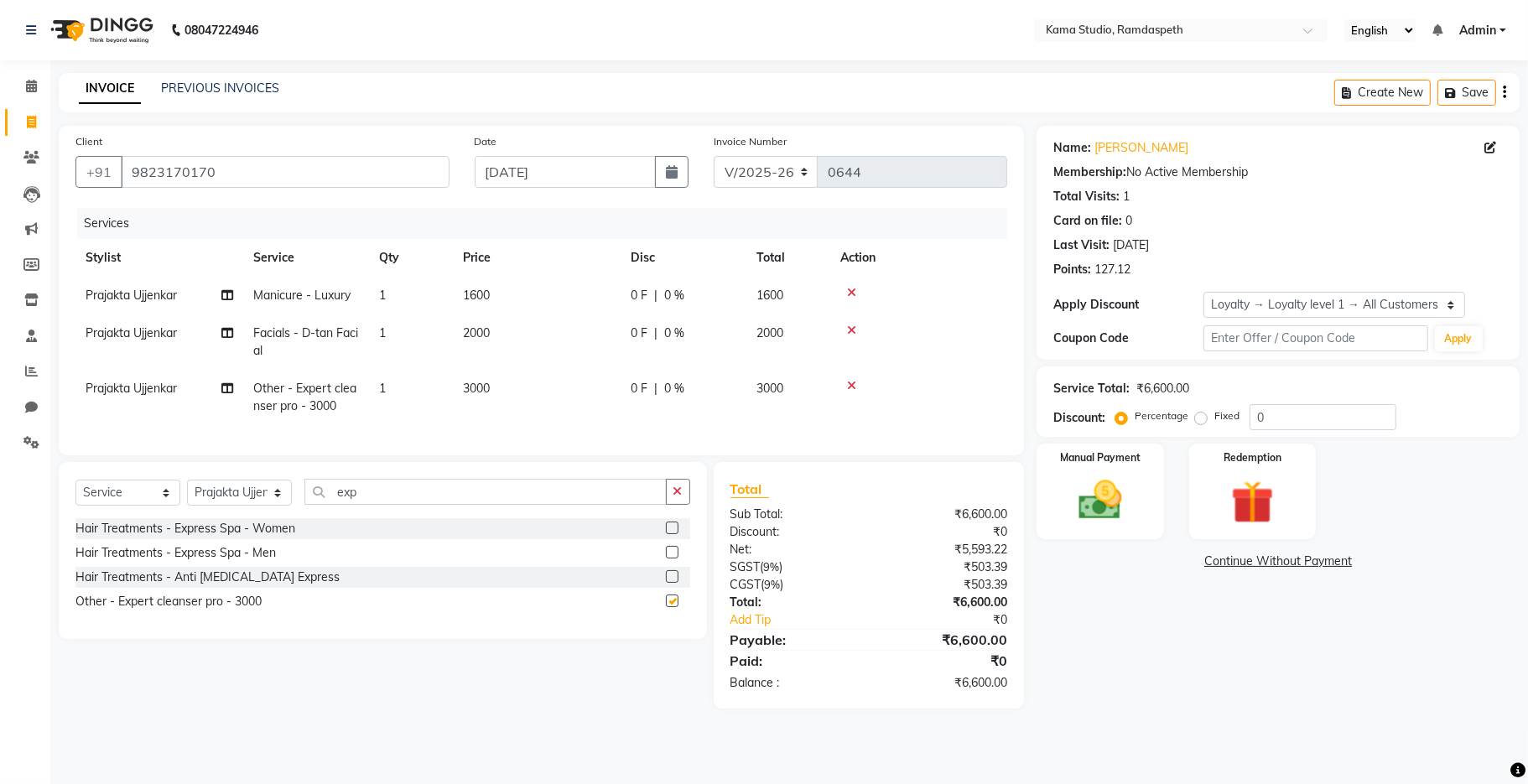
checkbox input "false"
drag, startPoint x: 1268, startPoint y: 414, endPoint x: 1245, endPoint y: 412, distance: 23.1
click at [1245, 412] on div "Percentage Fixed 0" at bounding box center [1257, 417] width 278 height 26
type input "20"
click at [1423, 469] on div "Manual Payment Redemption" at bounding box center [1279, 491] width 508 height 96
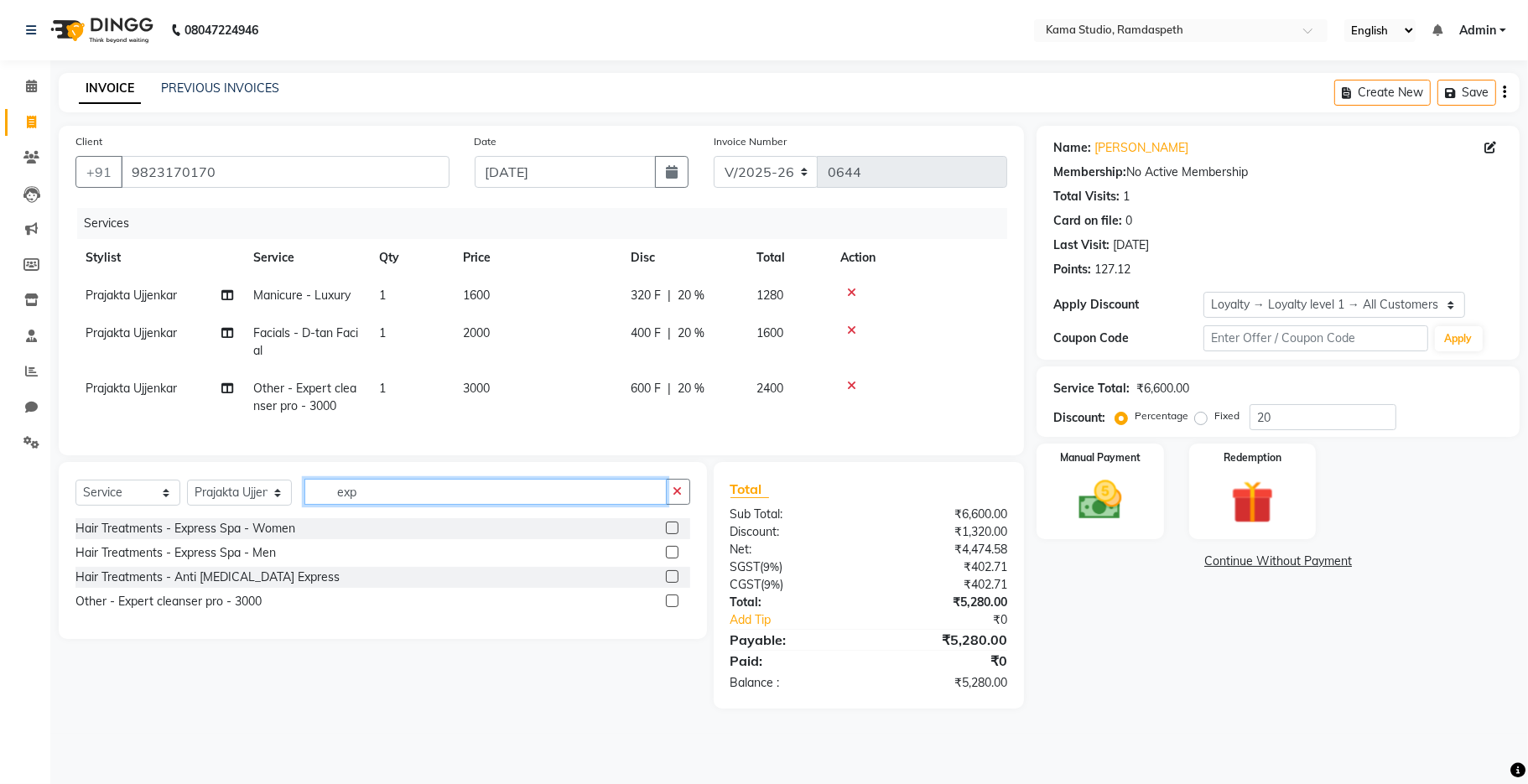
drag, startPoint x: 434, startPoint y: 502, endPoint x: 327, endPoint y: 493, distance: 107.4
click at [327, 493] on div "Select Service Product Membership Package Voucher Prepaid Gift Card Select Styl…" at bounding box center [382, 551] width 649 height 177
type input "eye"
click at [672, 583] on label at bounding box center [671, 576] width 12 height 12
click at [672, 583] on input "checkbox" at bounding box center [671, 578] width 11 height 11
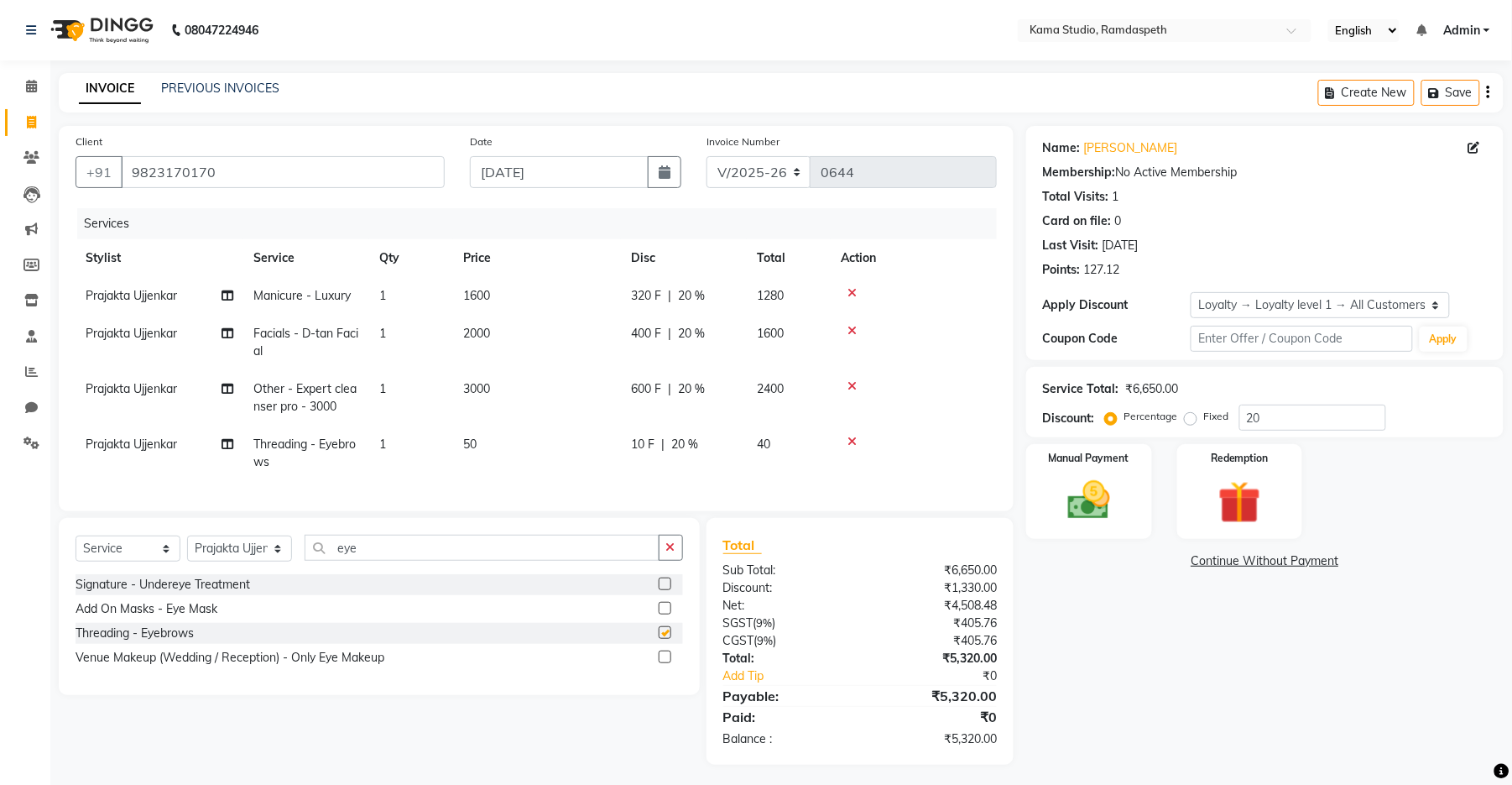
checkbox input "false"
click at [519, 450] on td "50" at bounding box center [537, 453] width 168 height 56
select select "67945"
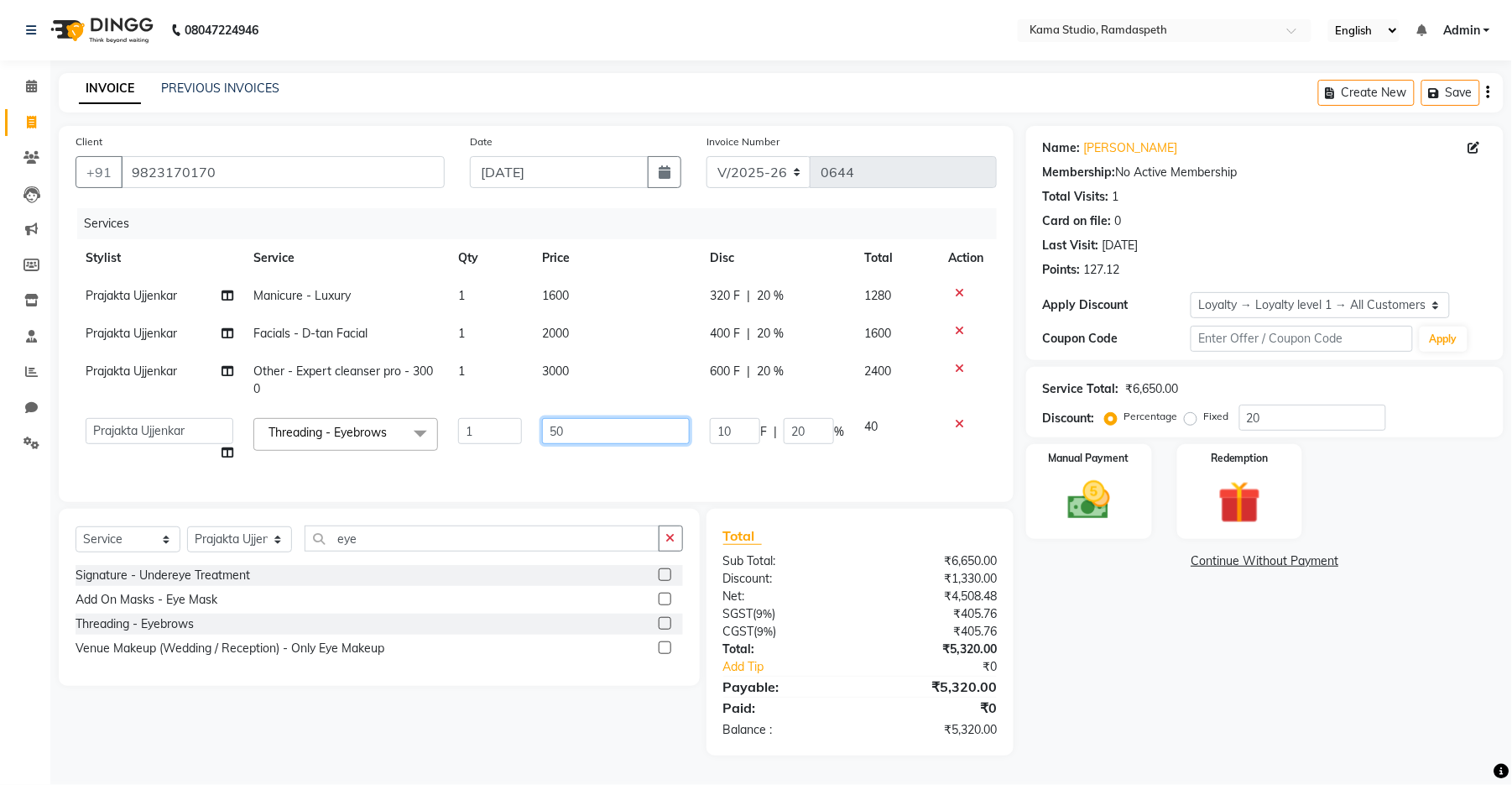
drag, startPoint x: 586, startPoint y: 427, endPoint x: 516, endPoint y: 426, distance: 70.0
click at [516, 426] on tr "Aashis [PERSON_NAME] [PERSON_NAME] Dhawariya [PERSON_NAME] kishor jambulkar [PE…" at bounding box center [536, 440] width 921 height 64
type input "100"
click at [577, 481] on div "Services Stylist Service Qty Price Disc Total Action Prajakta Ujjenkar Manicure…" at bounding box center [536, 347] width 921 height 277
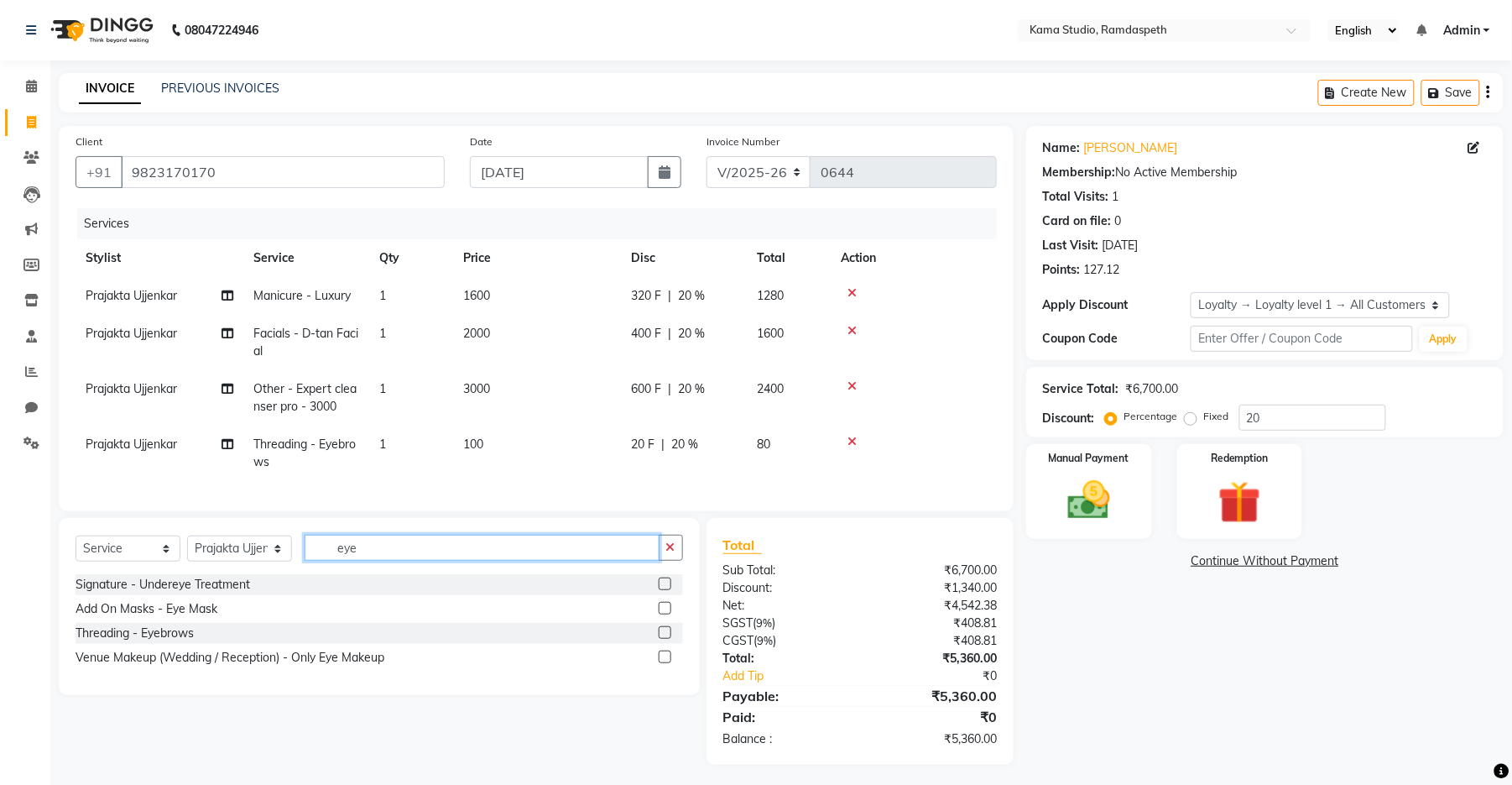
drag, startPoint x: 445, startPoint y: 553, endPoint x: 257, endPoint y: 562, distance: 188.2
click at [257, 562] on div "Select Service Product Membership Package Voucher Prepaid Gift Card Select Styl…" at bounding box center [379, 555] width 608 height 40
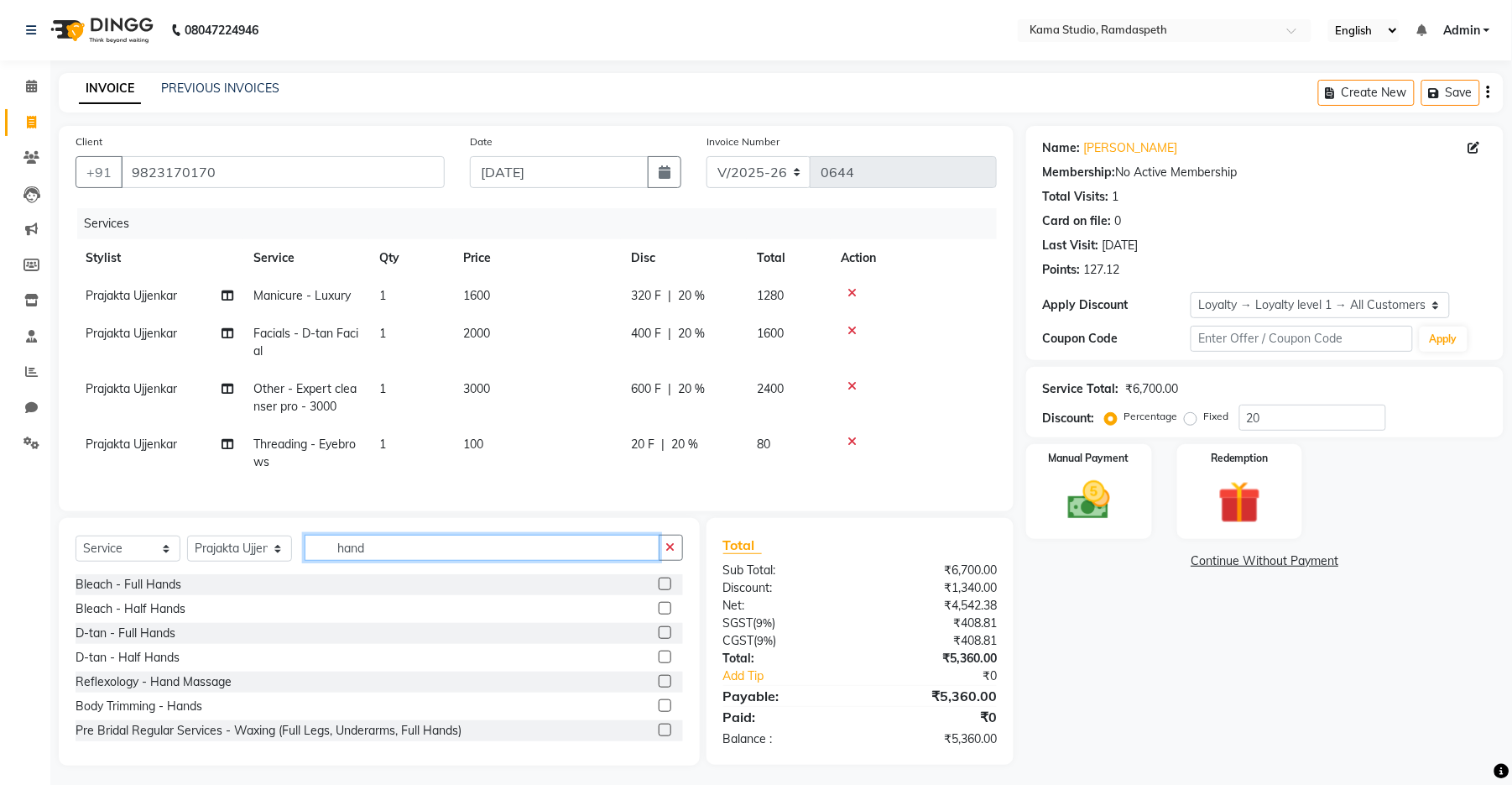
type input "hand"
click at [642, 644] on div "D-tan - Full Hands" at bounding box center [379, 633] width 608 height 21
click at [658, 639] on label at bounding box center [664, 632] width 12 height 12
click at [658, 639] on input "checkbox" at bounding box center [664, 633] width 11 height 11
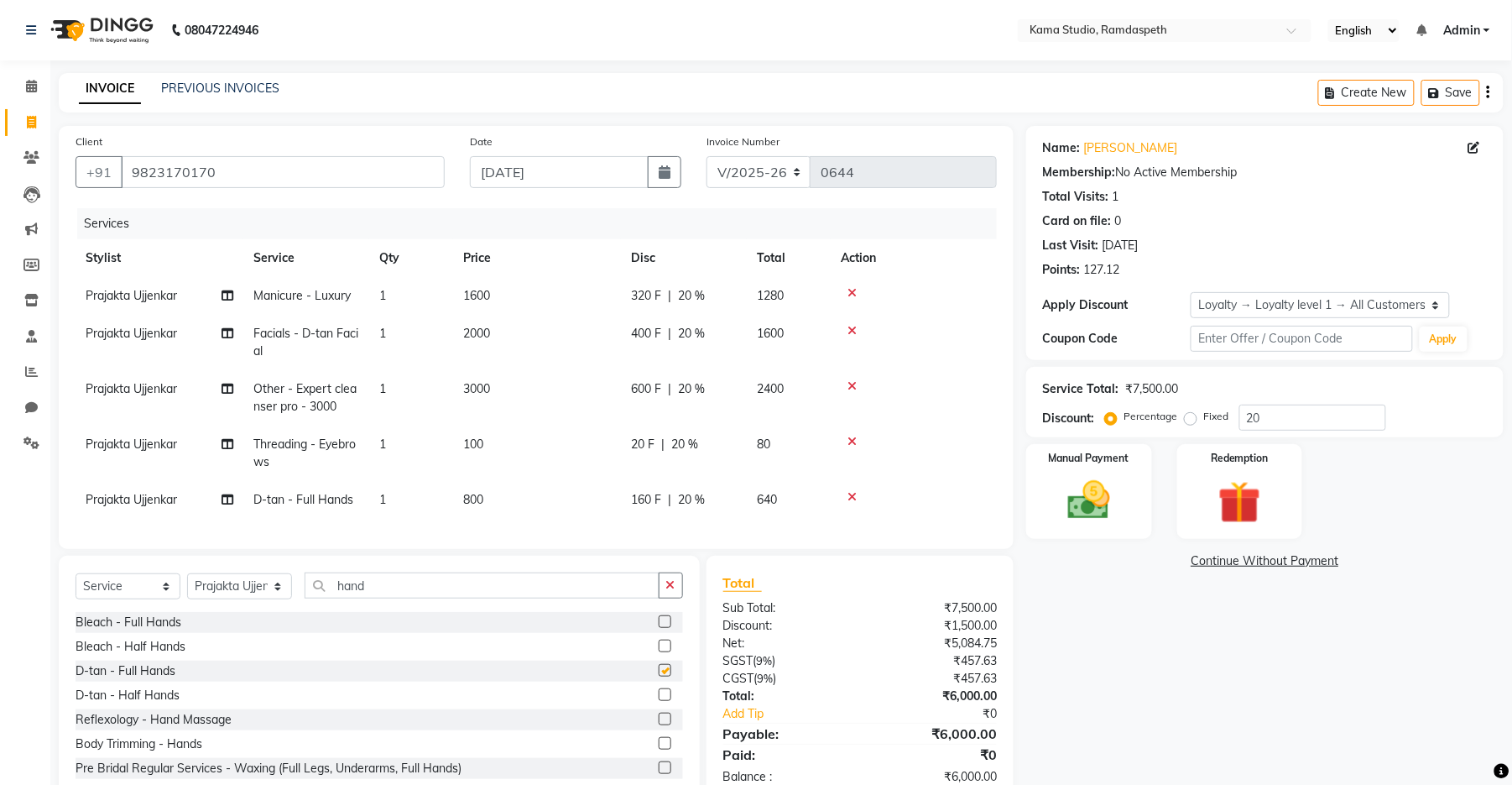
checkbox input "false"
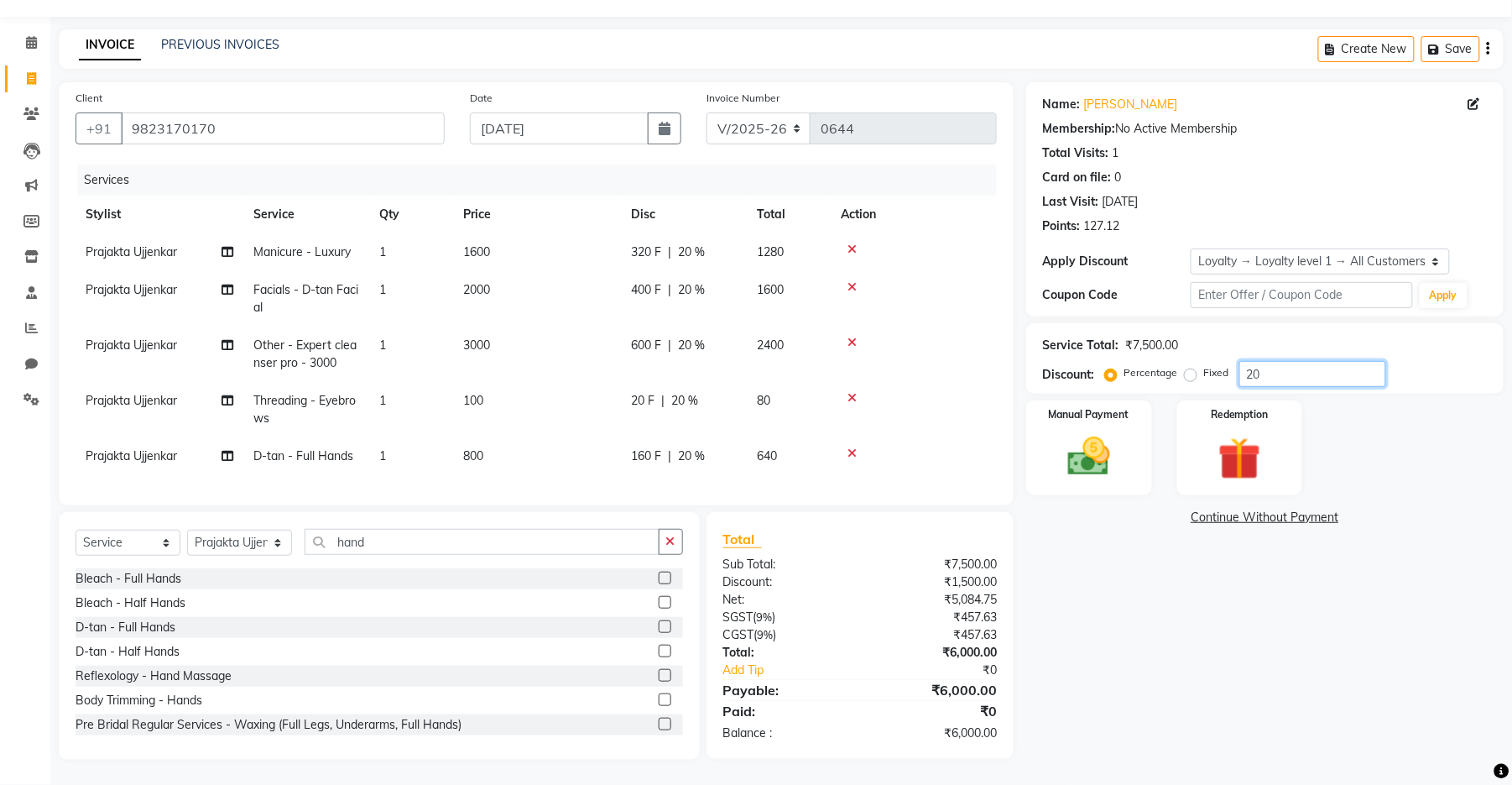
drag, startPoint x: 1316, startPoint y: 349, endPoint x: 1203, endPoint y: 352, distance: 113.0
click at [1203, 361] on div "Percentage Fixed 20" at bounding box center [1247, 374] width 278 height 26
click at [505, 329] on td "3000" at bounding box center [537, 354] width 168 height 56
select select "67945"
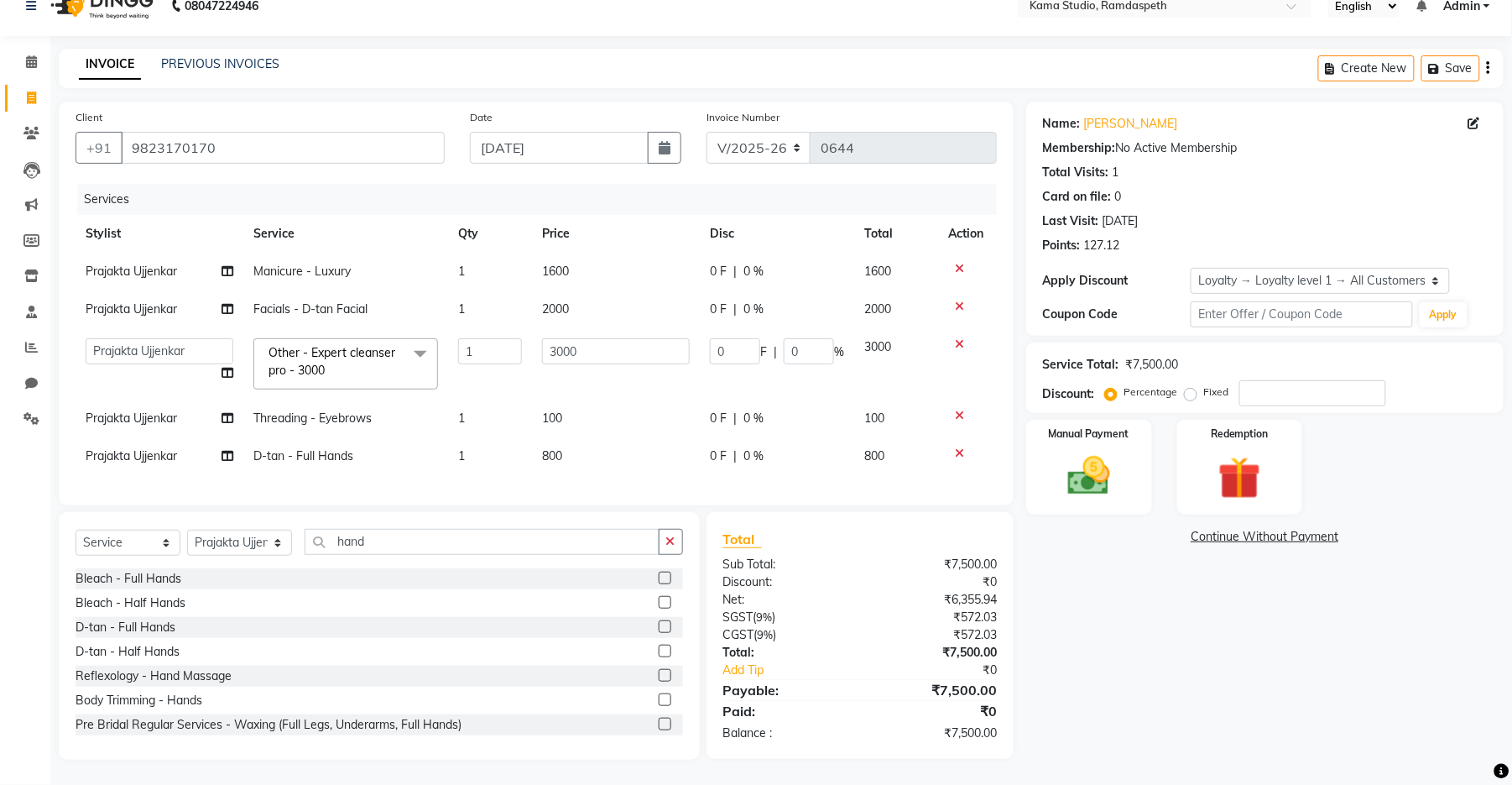
scroll to position [40, 0]
click at [958, 448] on icon at bounding box center [960, 453] width 9 height 11
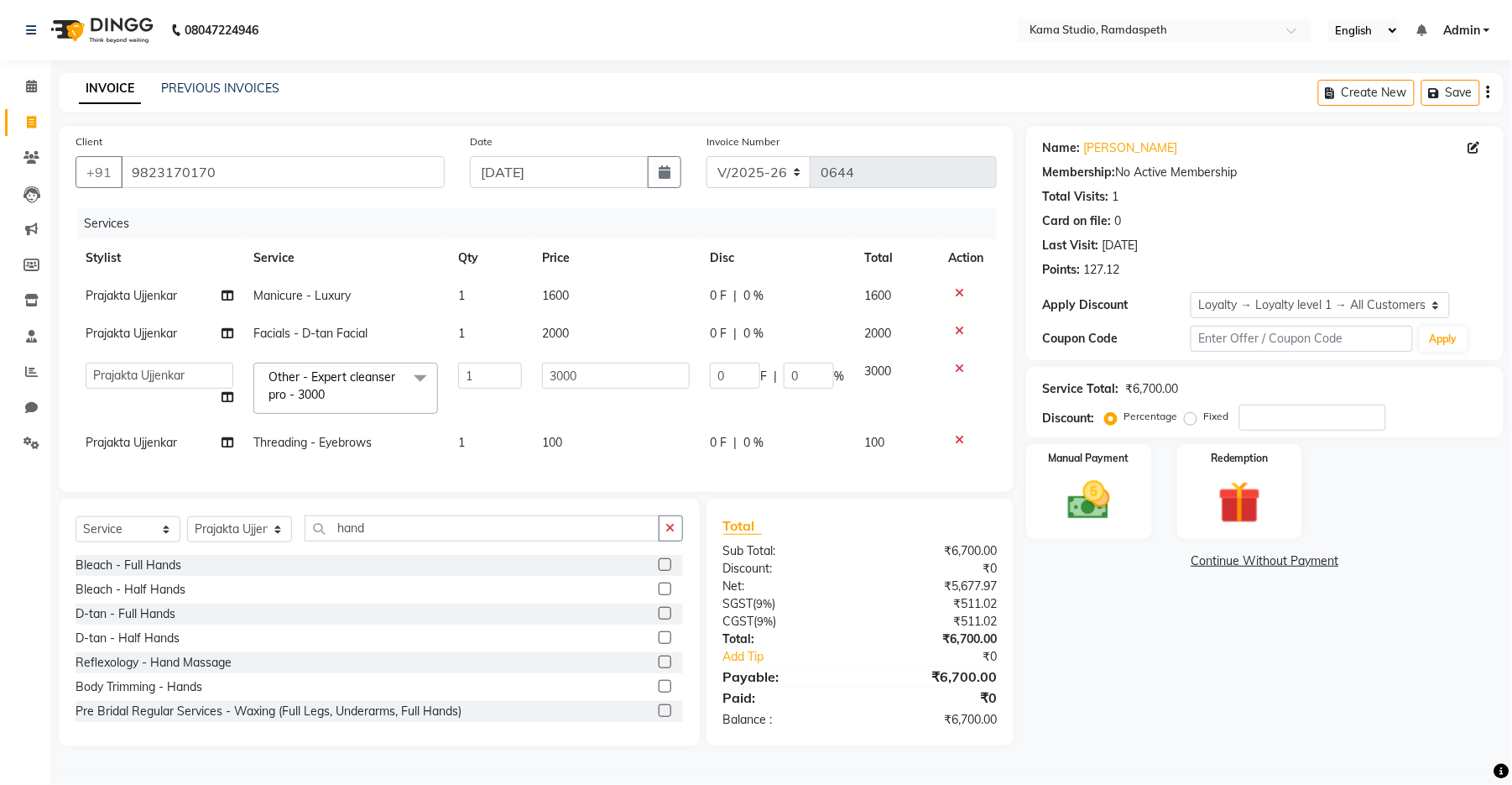
scroll to position [3, 0]
click at [1328, 406] on input "number" at bounding box center [1313, 417] width 147 height 26
type input "1"
type input "30"
type input "1"
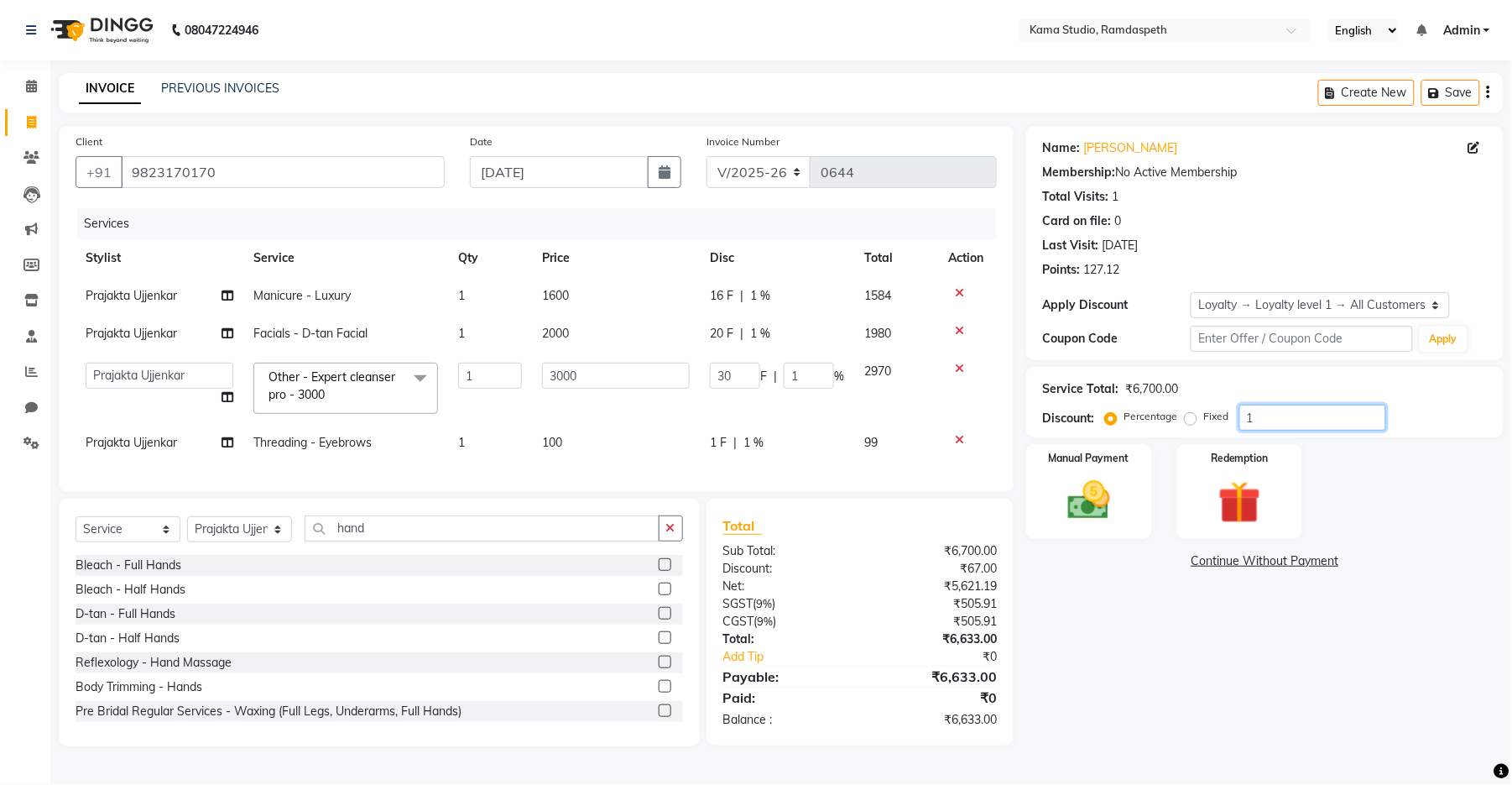
type input "10"
type input "300"
type input "10"
click at [1389, 501] on div "Manual Payment Redemption" at bounding box center [1265, 491] width 503 height 95
drag, startPoint x: 1279, startPoint y: 413, endPoint x: 1240, endPoint y: 412, distance: 39.0
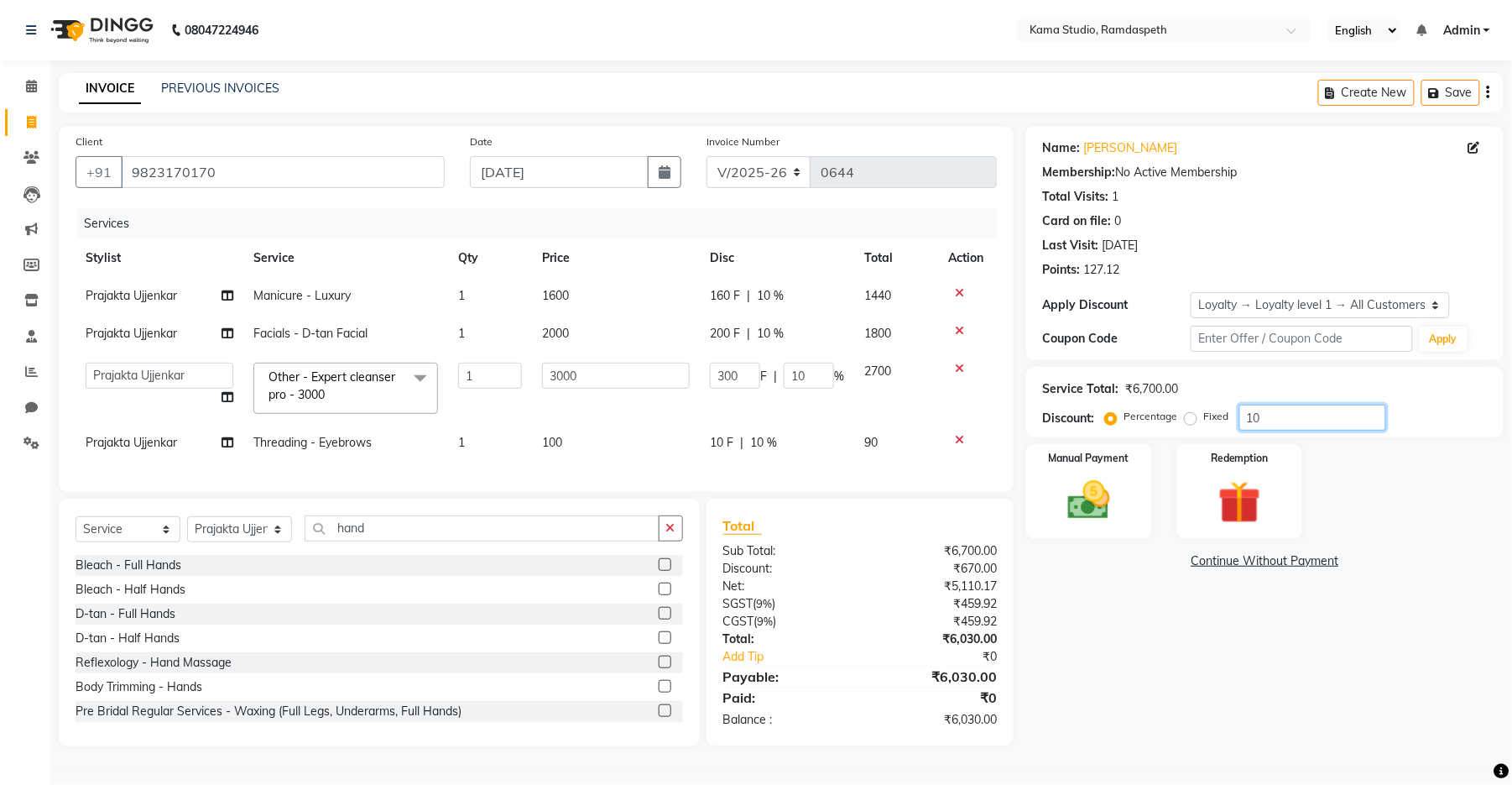
click at [1240, 412] on input "10" at bounding box center [1313, 417] width 147 height 26
type input "1"
type input "30"
type input "1"
type input "15"
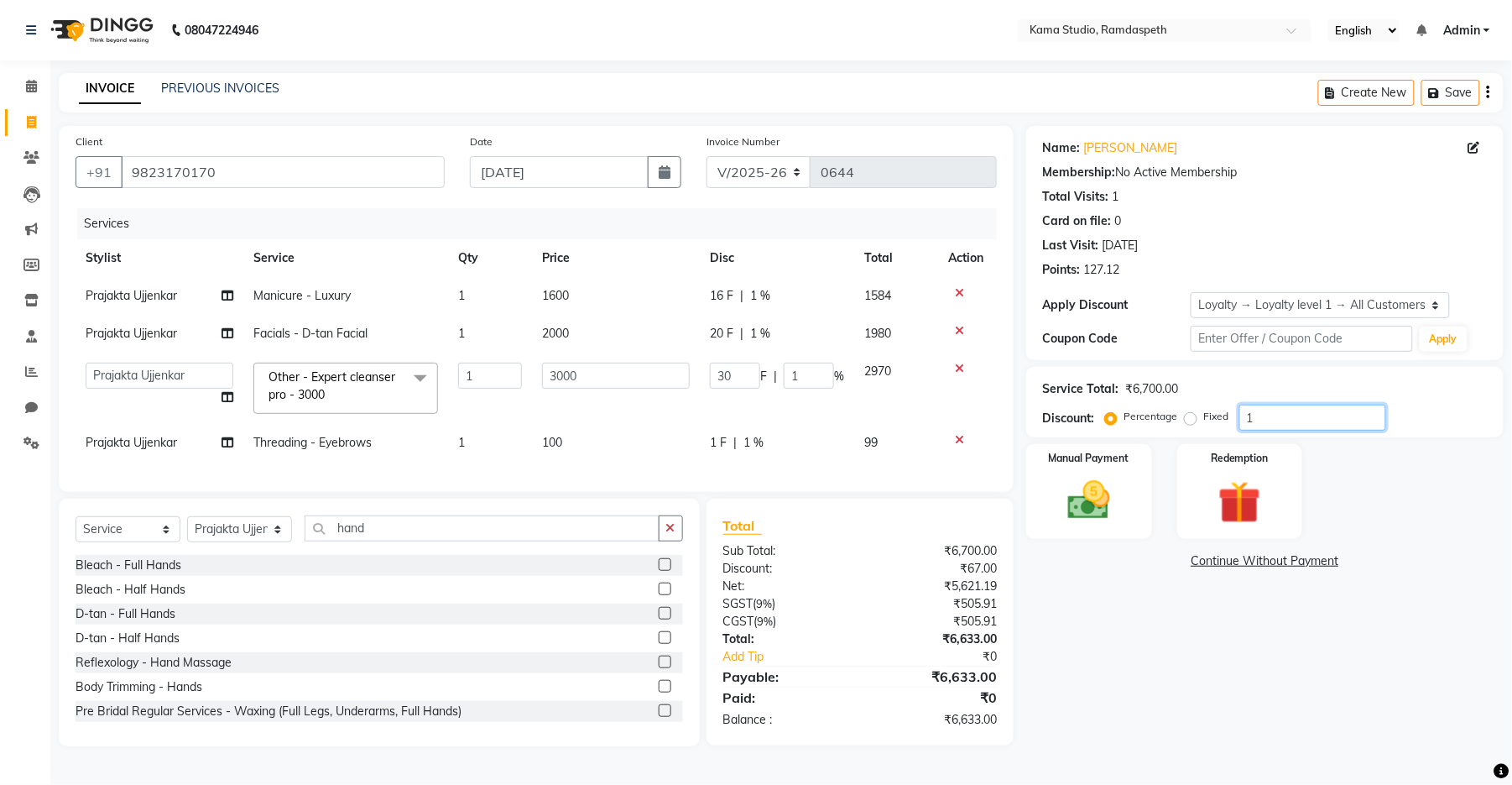
type input "450"
type input "15"
click at [1481, 532] on div "Manual Payment Redemption" at bounding box center [1265, 491] width 503 height 95
drag, startPoint x: 1298, startPoint y: 421, endPoint x: 1182, endPoint y: 415, distance: 116.2
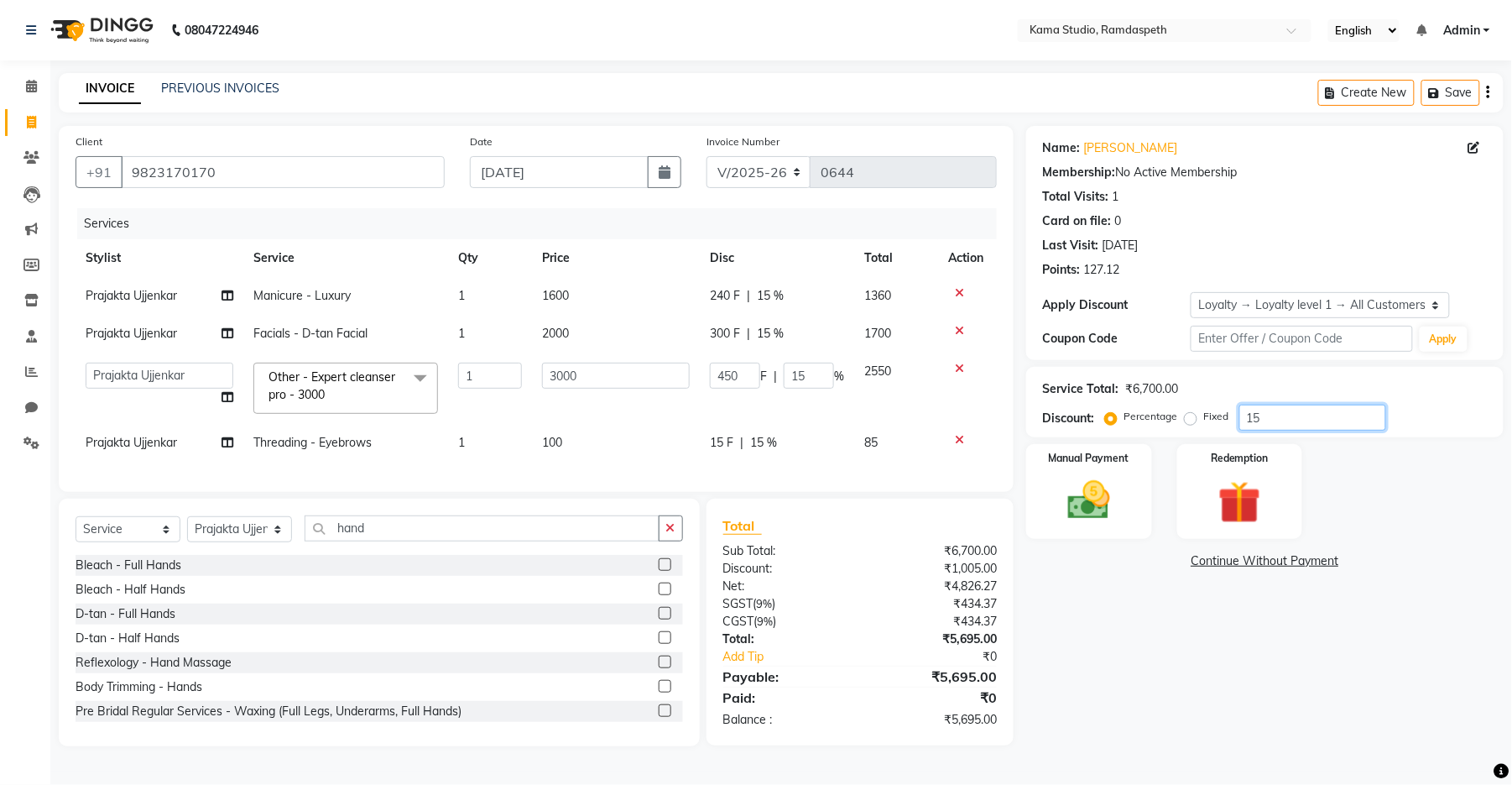
click at [1182, 415] on div "Percentage Fixed 15" at bounding box center [1247, 417] width 278 height 26
type input "0"
click at [720, 409] on td "0 F | 0 %" at bounding box center [777, 388] width 154 height 72
click at [645, 291] on td "1600" at bounding box center [616, 296] width 168 height 38
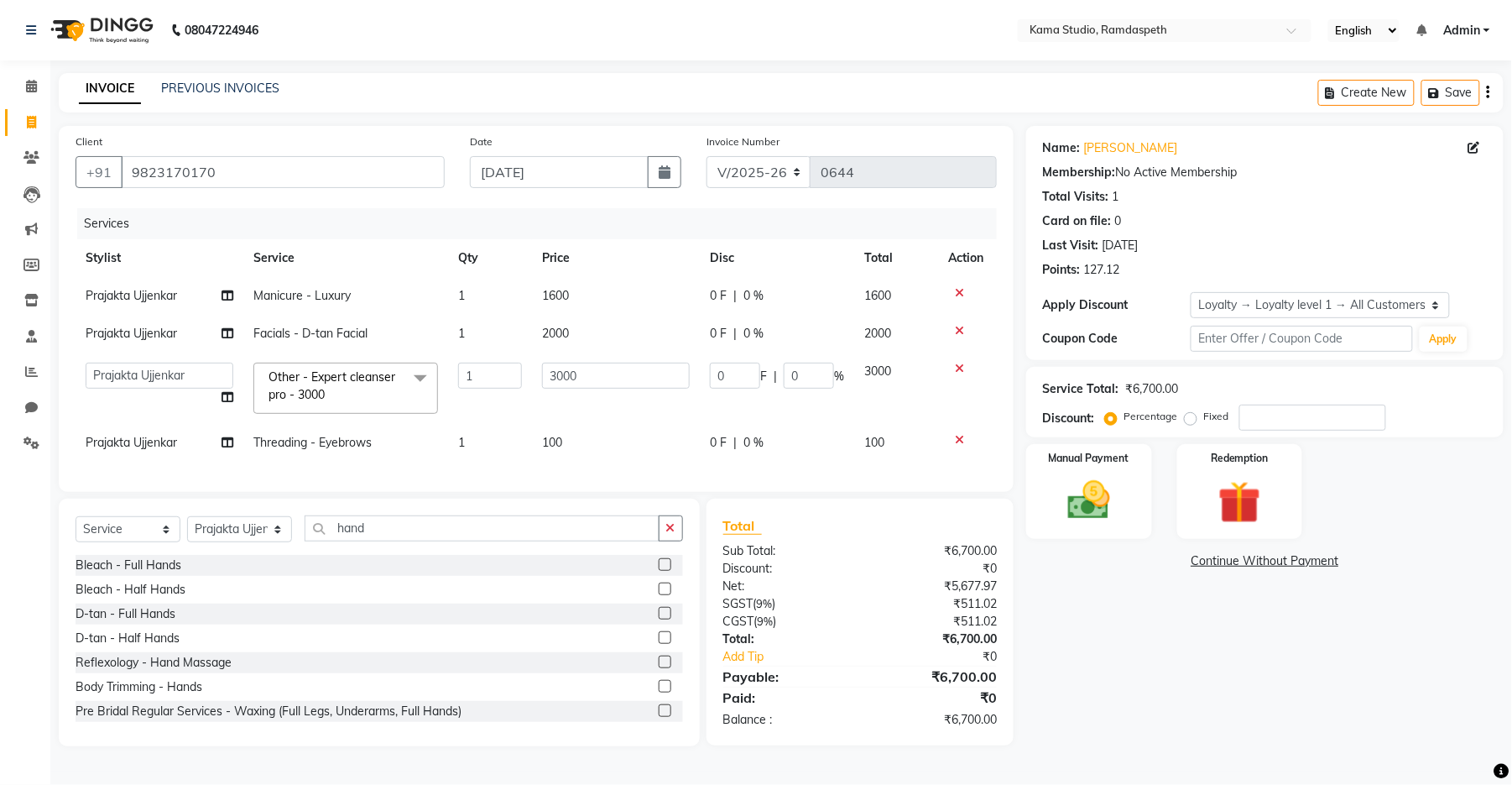
select select "67945"
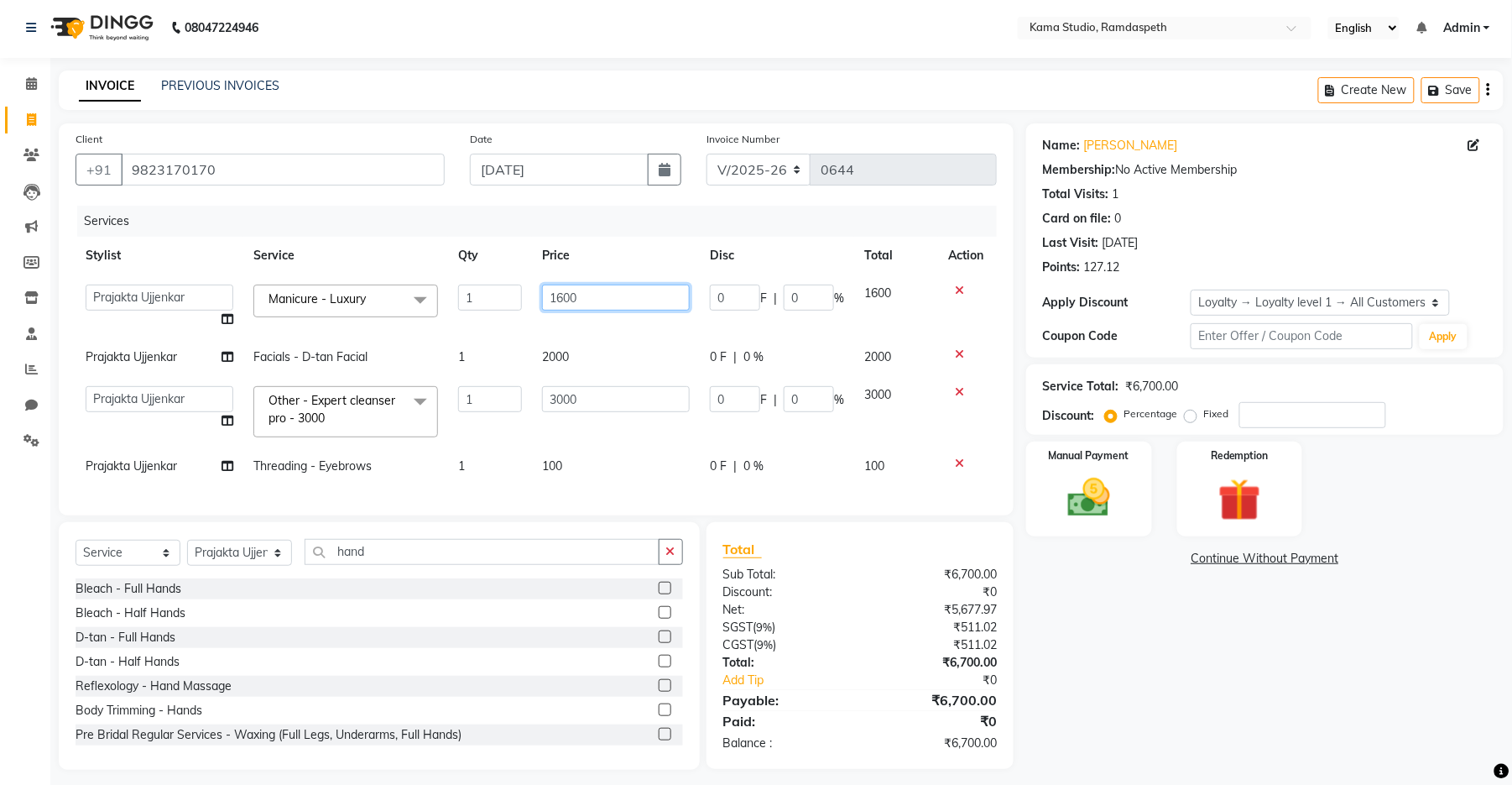
drag, startPoint x: 645, startPoint y: 291, endPoint x: 494, endPoint y: 294, distance: 151.0
click at [527, 289] on tr "Aashis [PERSON_NAME] [PERSON_NAME] Dhawariya [PERSON_NAME] kishor jambulkar [PE…" at bounding box center [536, 306] width 921 height 64
type input "1000"
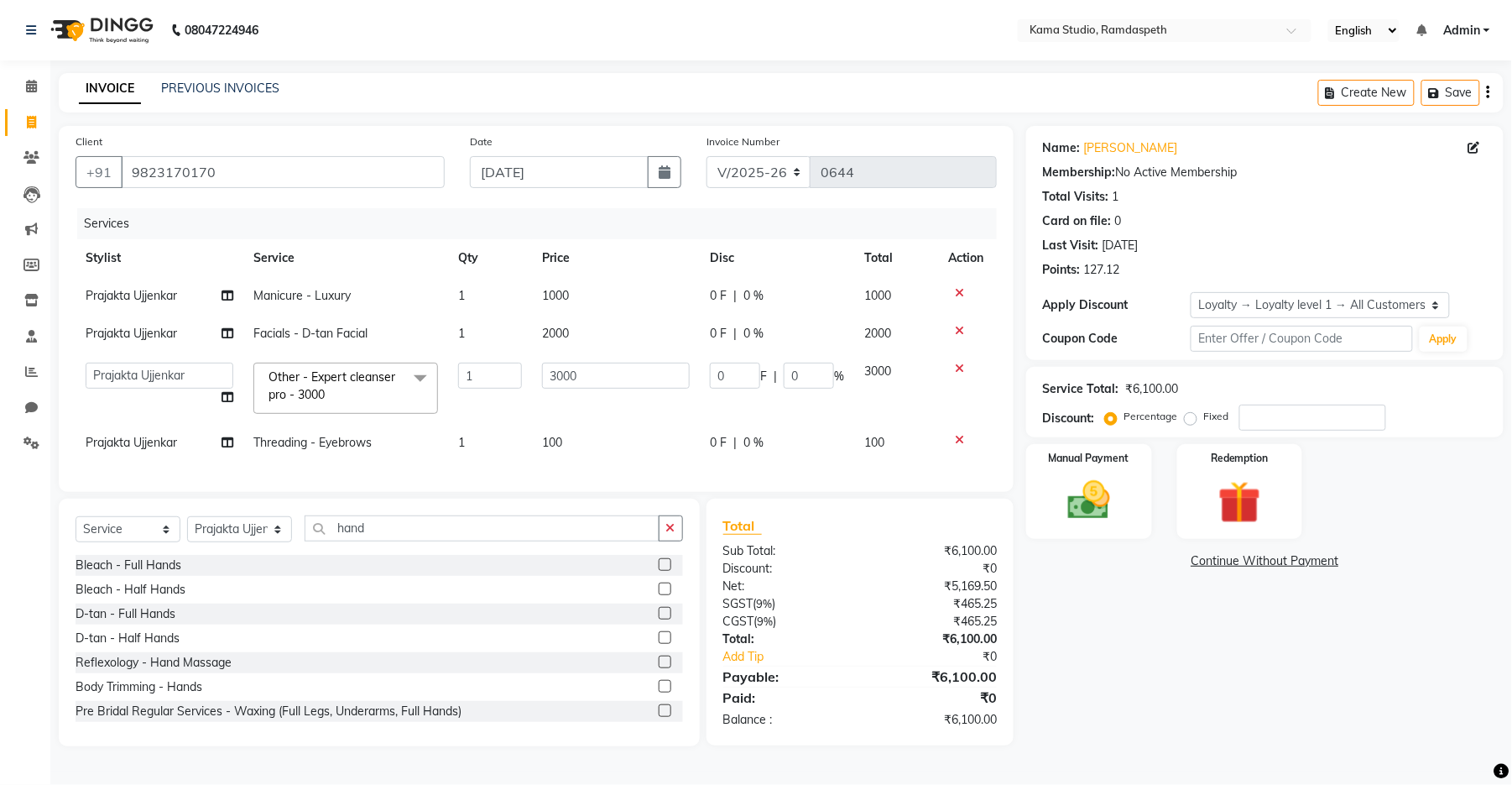
click at [619, 324] on tbody "Prajakta Ujjenkar Manicure - Luxury 1 1000 0 F | 0 % 1000 Prajakta Ujjenkar Fac…" at bounding box center [536, 369] width 921 height 185
click at [615, 373] on input "3000" at bounding box center [616, 376] width 148 height 26
type input "3"
type input "2600"
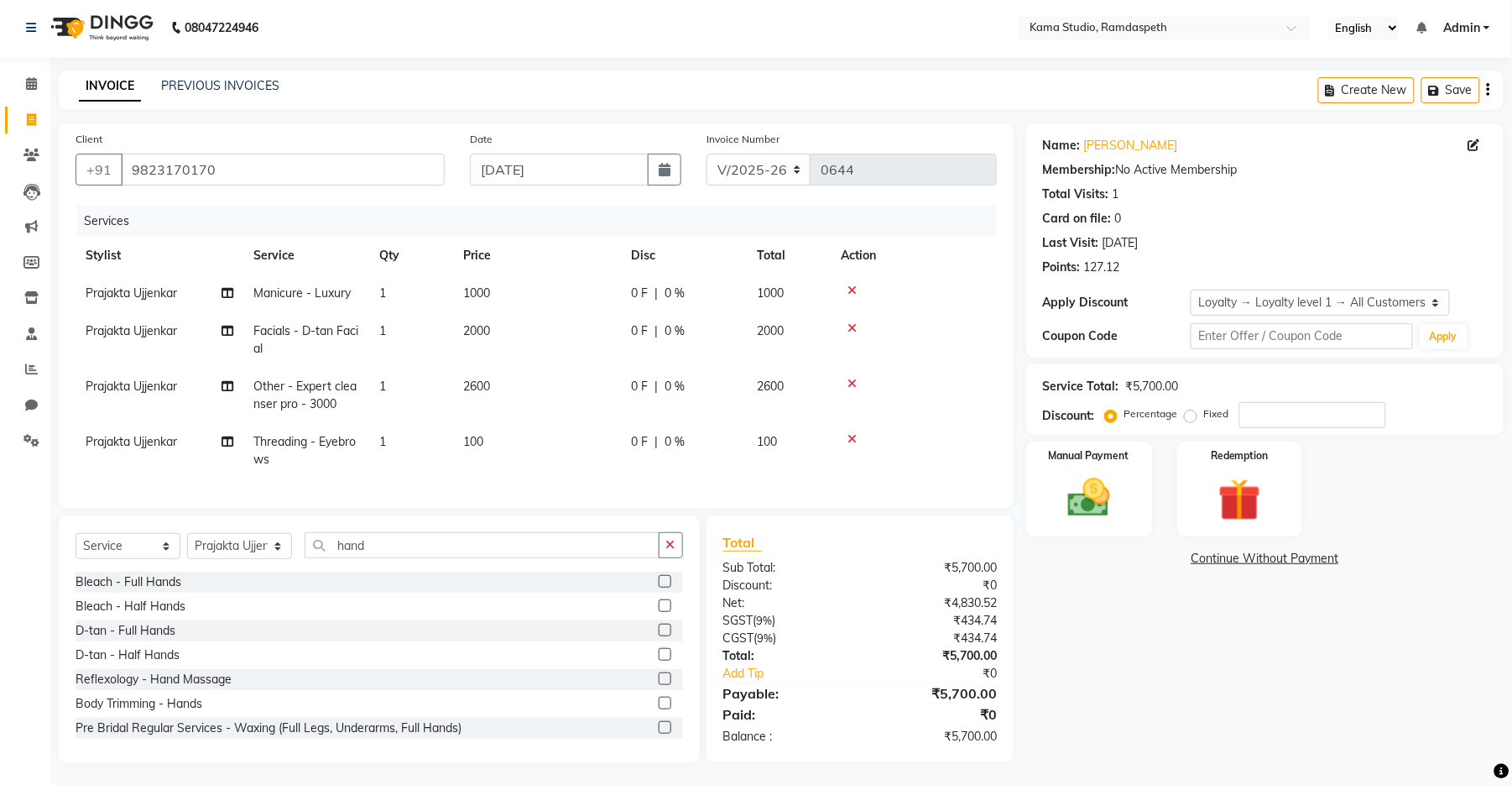
click at [636, 397] on tr "Prajakta Ujjenkar Other - Expert cleanser pro - 3000 1 2600 0 F | 0 % 2600" at bounding box center [536, 395] width 921 height 56
click at [516, 385] on td "2600" at bounding box center [537, 395] width 168 height 56
select select "67945"
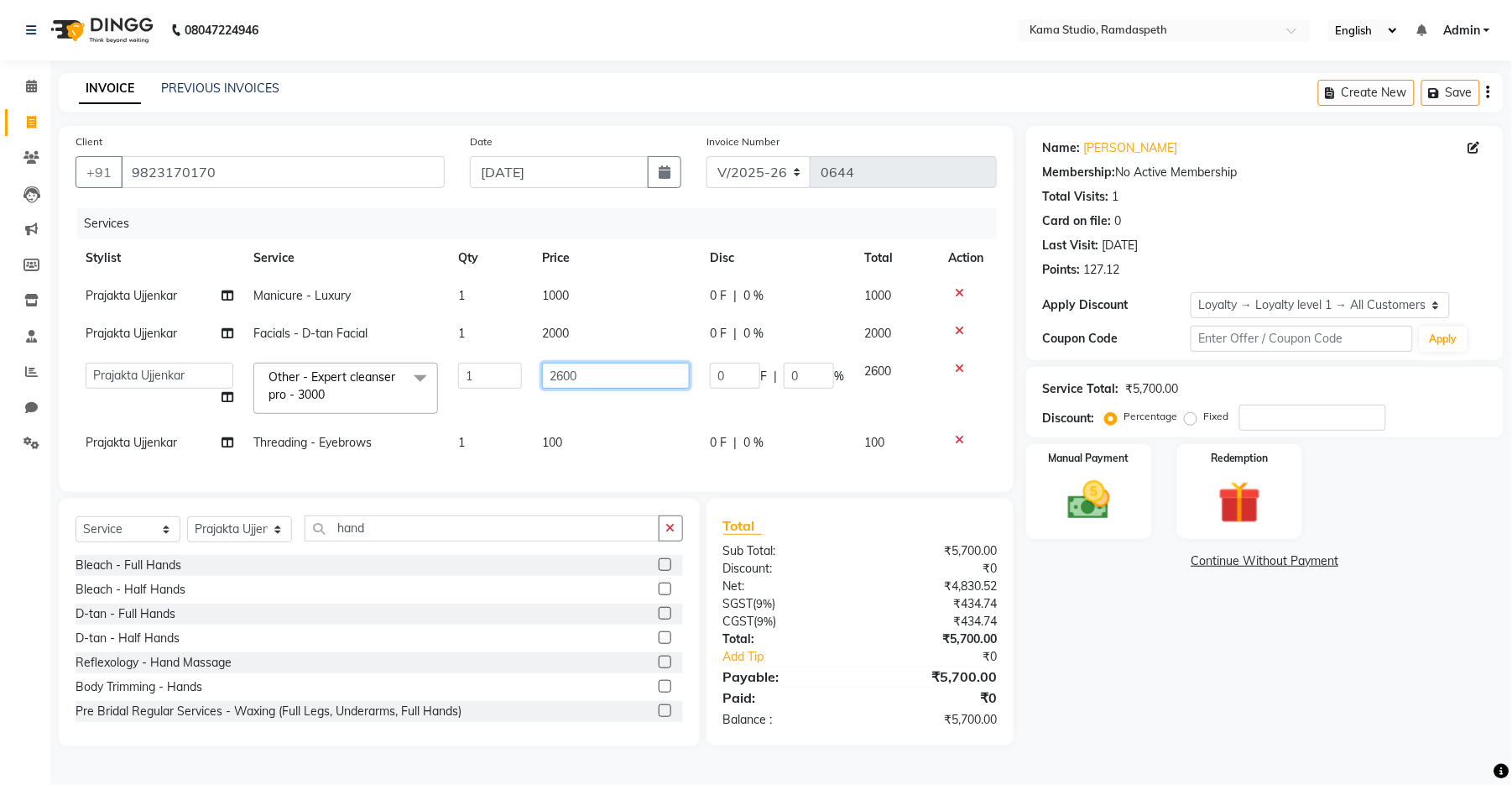
drag, startPoint x: 578, startPoint y: 381, endPoint x: 558, endPoint y: 374, distance: 21.2
click at [558, 374] on input "2600" at bounding box center [616, 376] width 148 height 26
type input "2300"
click at [589, 404] on td "2300" at bounding box center [616, 388] width 168 height 72
select select "67945"
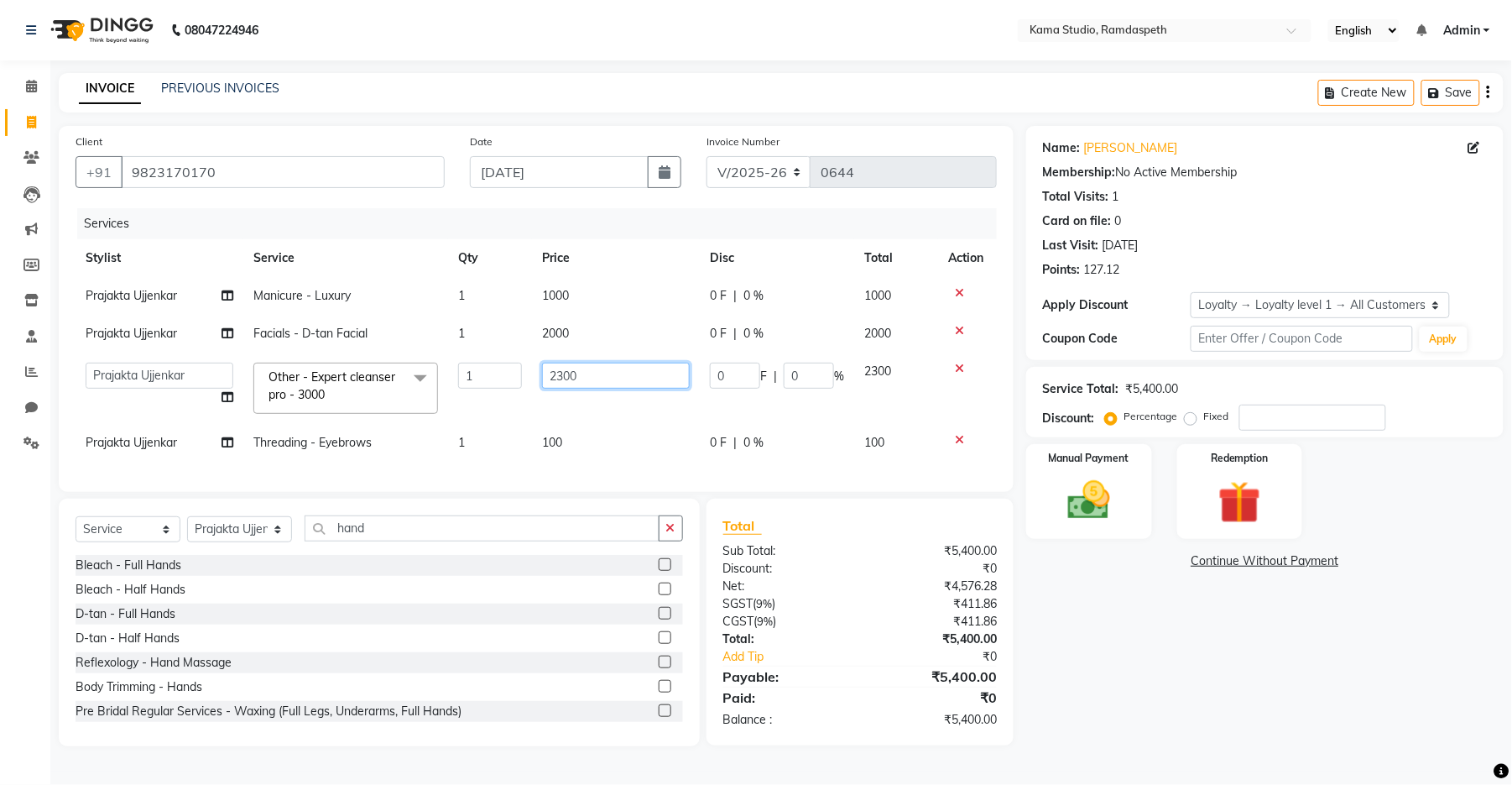
click at [594, 376] on input "2300" at bounding box center [616, 376] width 148 height 26
type input "2340"
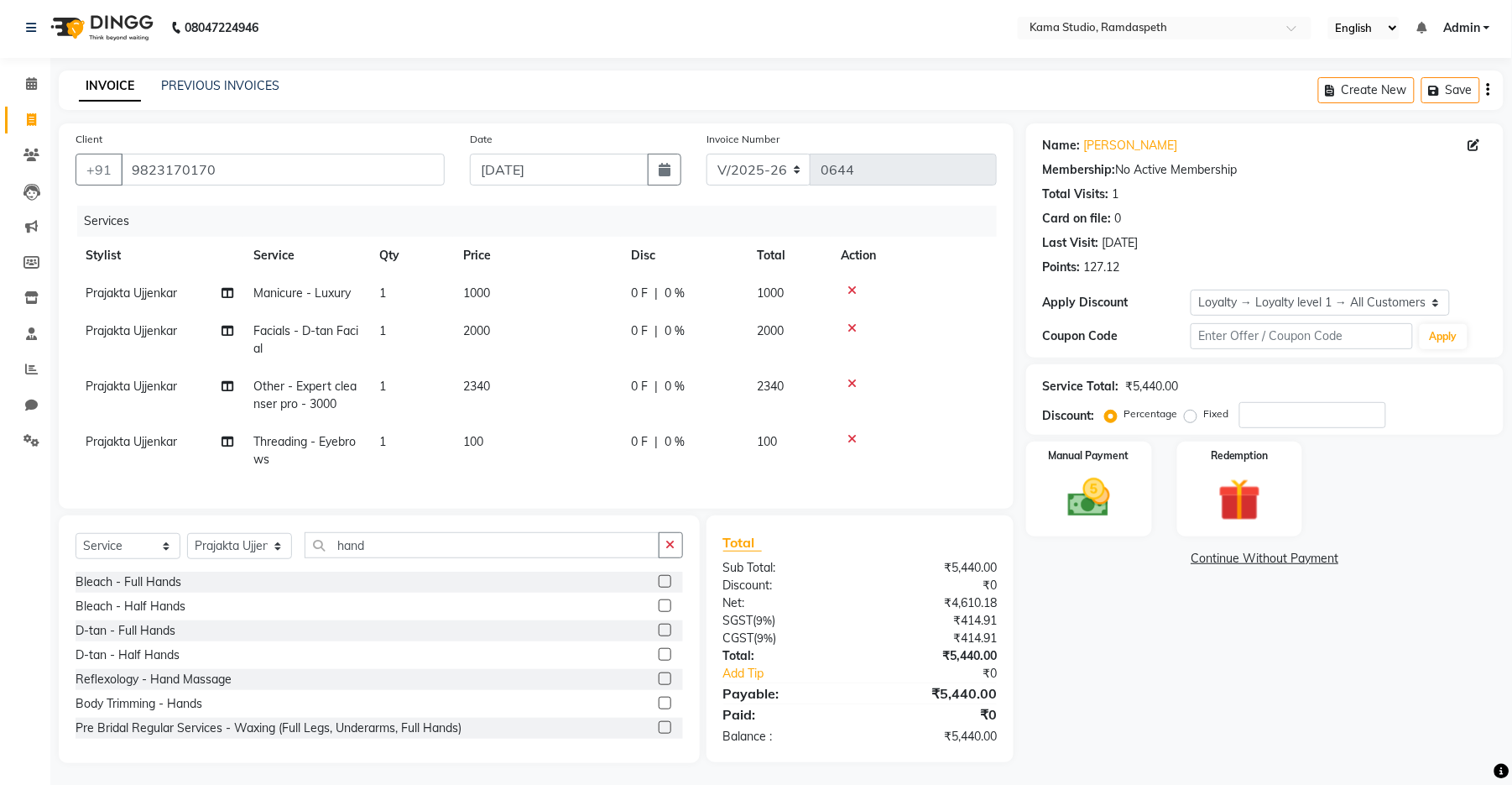
click at [648, 408] on tr "Prajakta Ujjenkar Other - Expert cleanser pro - 3000 1 2340 0 F | 0 % 2340" at bounding box center [536, 395] width 921 height 56
click at [203, 558] on select "Select Stylist Aashis [PERSON_NAME] [PERSON_NAME] Dhawariya [PERSON_NAME] Sir G…" at bounding box center [239, 547] width 105 height 26
select select "67947"
click at [187, 550] on select "Select Stylist Aashis [PERSON_NAME] [PERSON_NAME] Dhawariya [PERSON_NAME] Sir G…" at bounding box center [239, 547] width 105 height 26
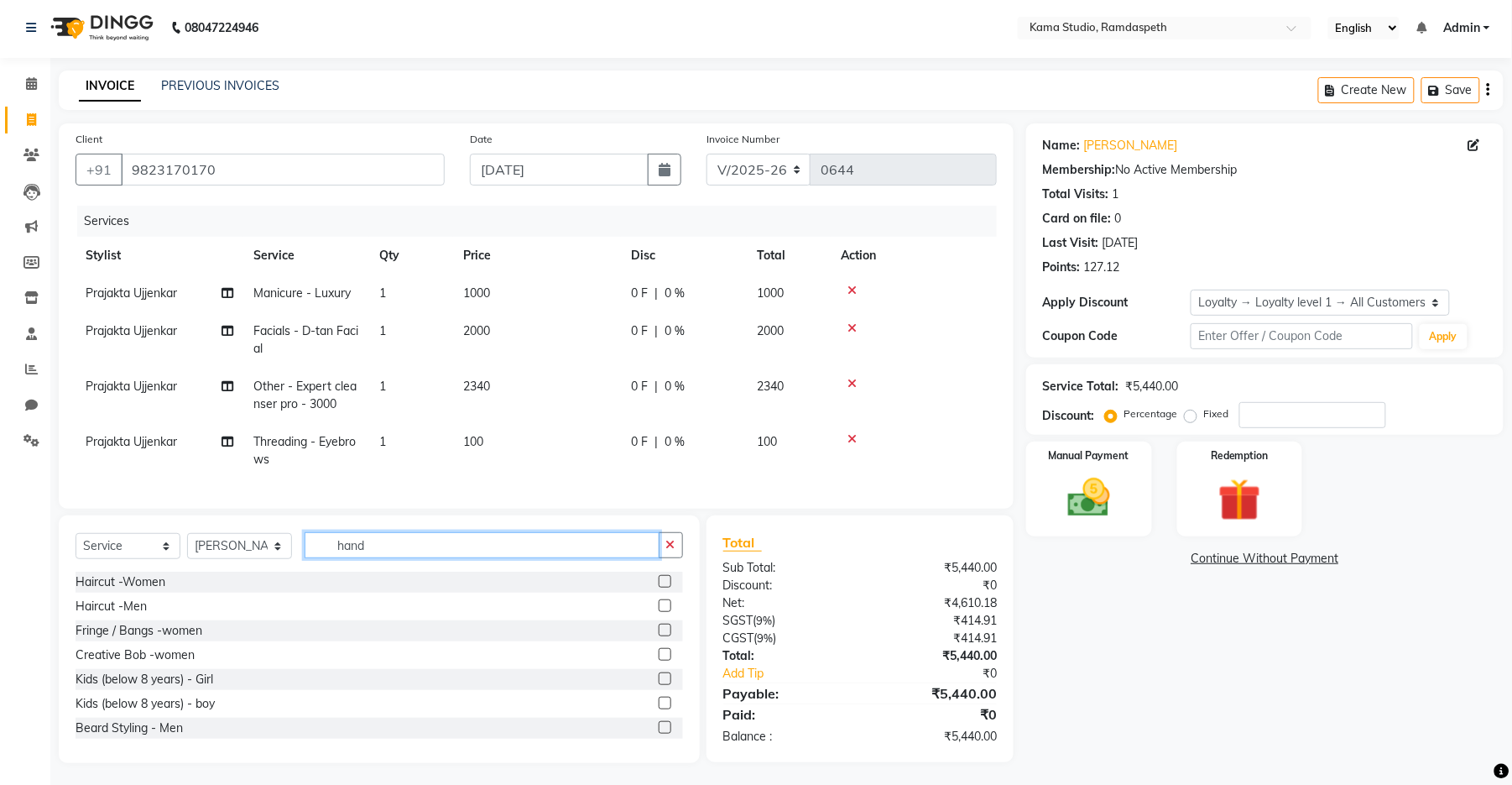
drag, startPoint x: 377, startPoint y: 569, endPoint x: 301, endPoint y: 562, distance: 76.3
click at [301, 562] on div "Select Service Product Membership Package Voucher Prepaid Gift Card Select Styl…" at bounding box center [379, 552] width 608 height 40
click at [658, 588] on label at bounding box center [664, 581] width 12 height 12
click at [658, 588] on input "checkbox" at bounding box center [664, 582] width 11 height 11
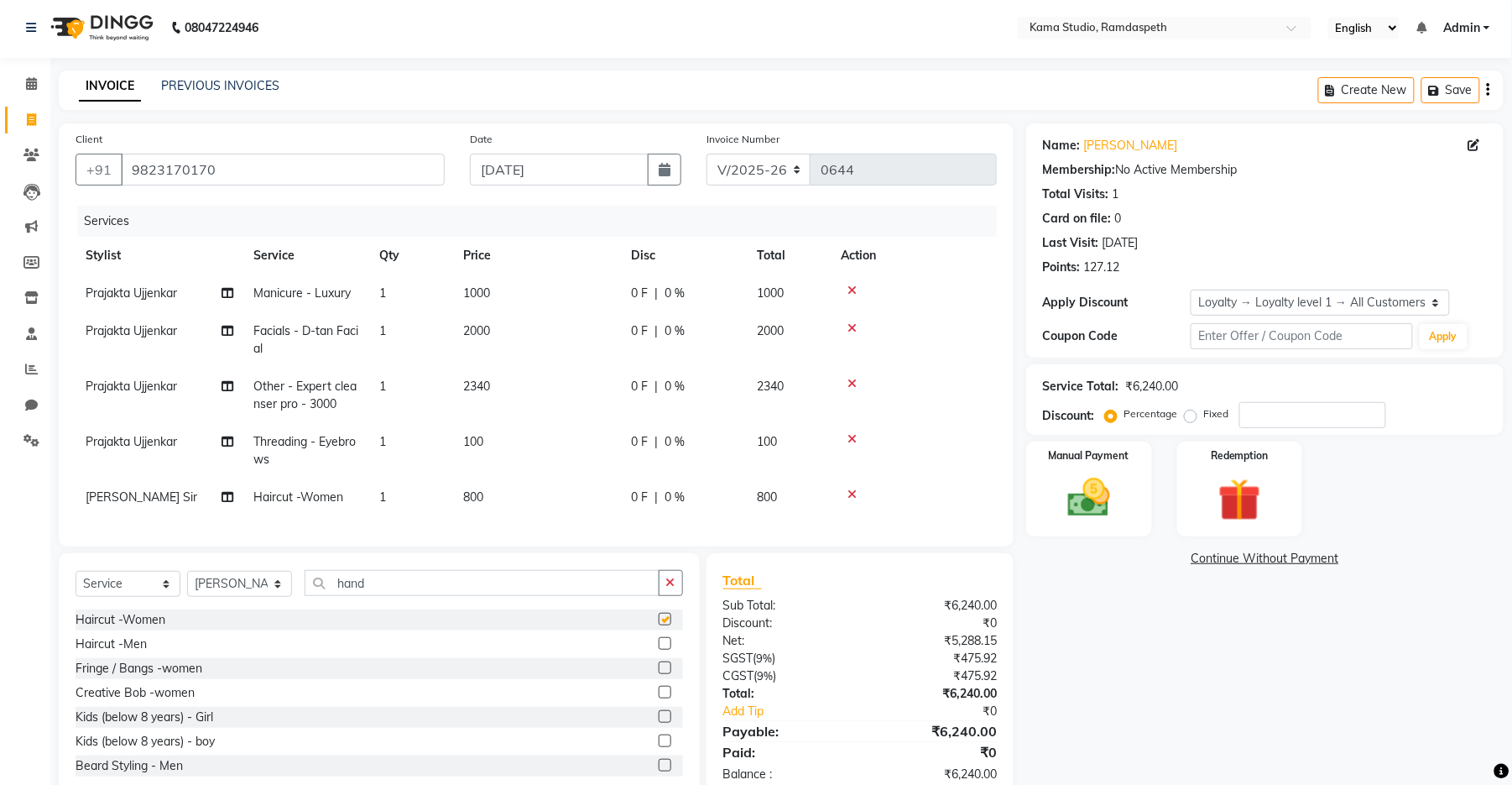
checkbox input "false"
drag, startPoint x: 374, startPoint y: 586, endPoint x: 285, endPoint y: 581, distance: 89.1
click at [285, 581] on div "Select Service Product Membership Package Voucher Prepaid Gift Card Select Styl…" at bounding box center [379, 677] width 642 height 248
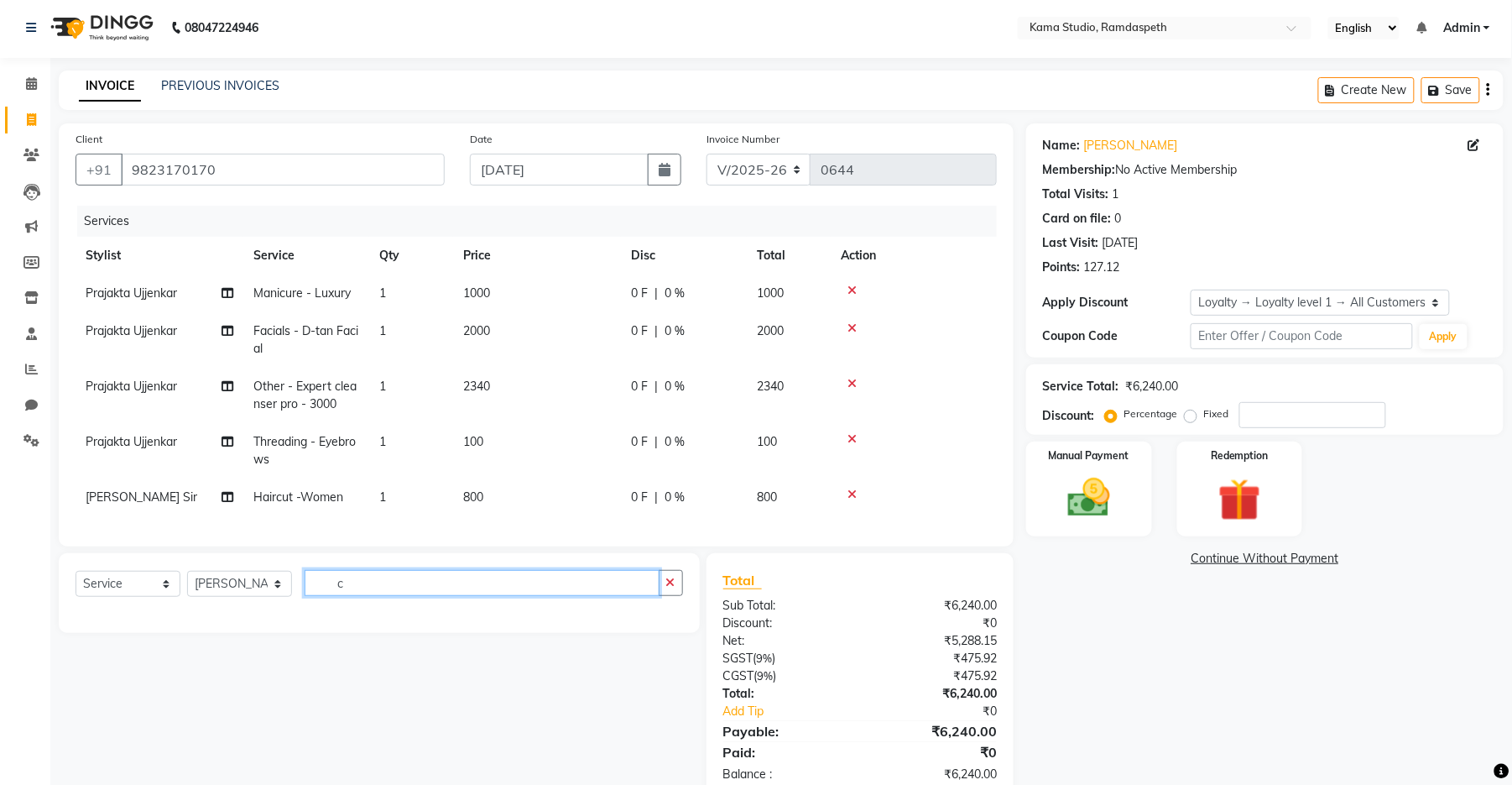
type input "c"
type input "m"
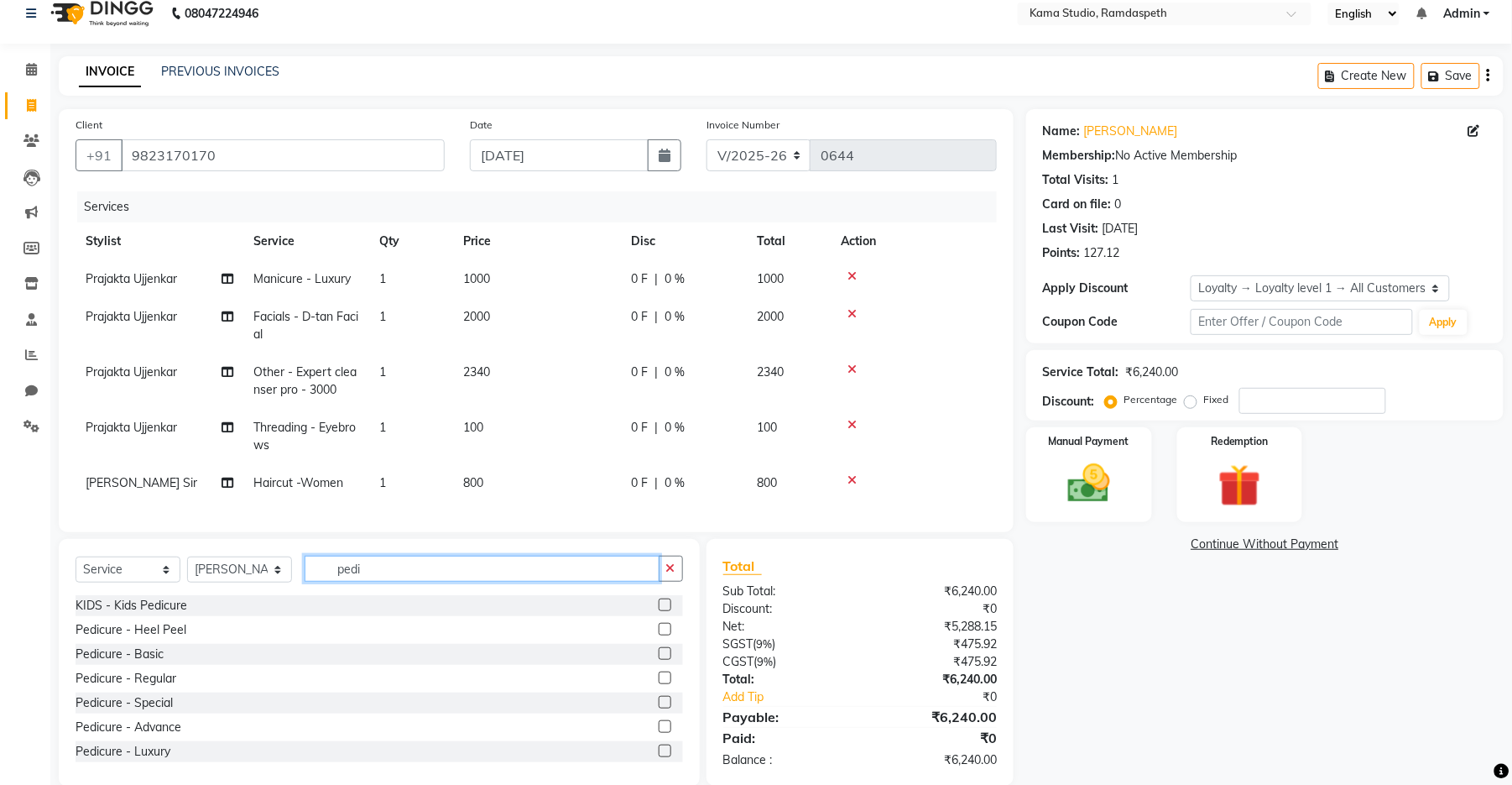
scroll to position [59, 0]
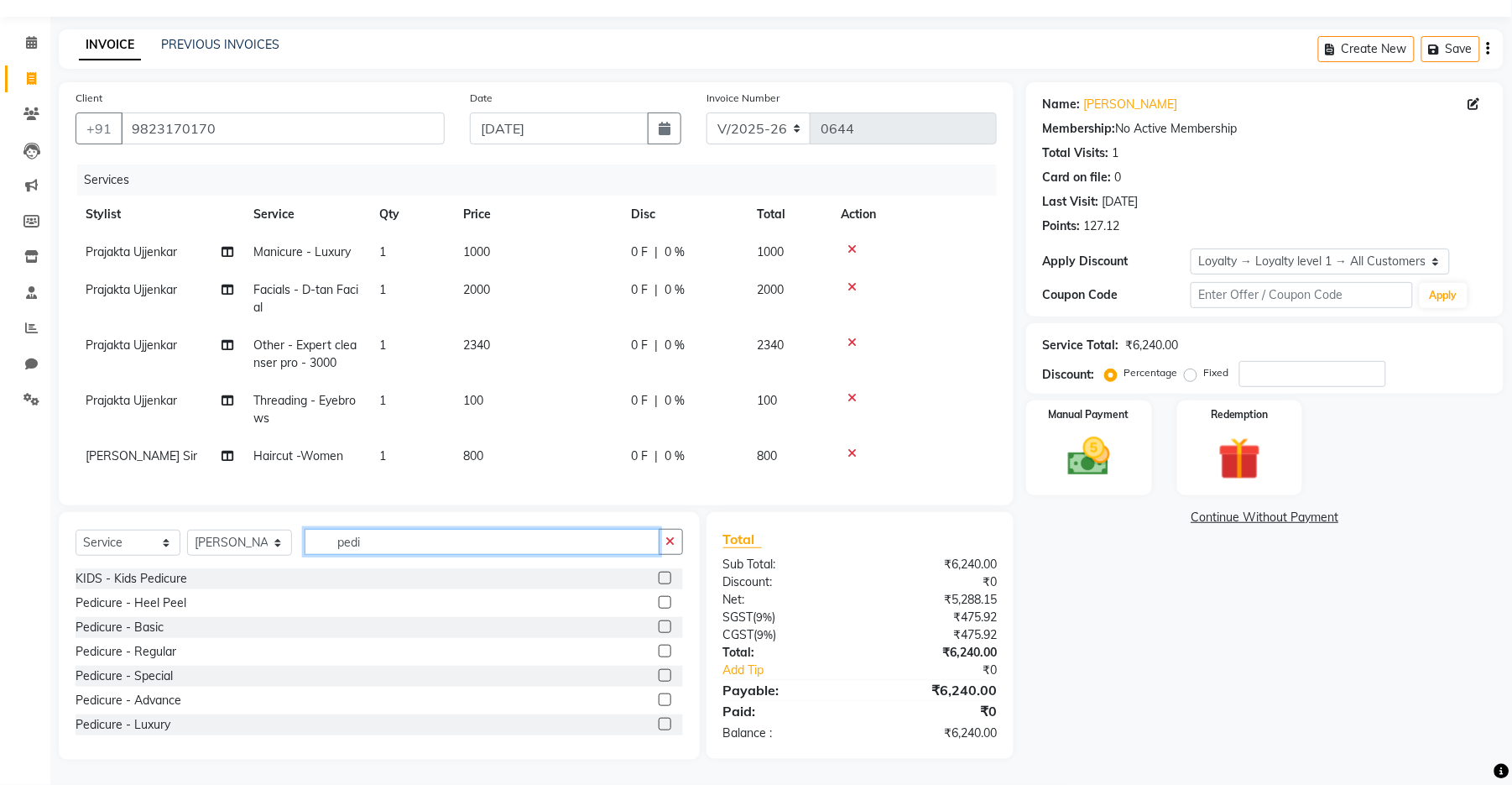
type input "pedi"
click at [658, 722] on label at bounding box center [664, 724] width 12 height 12
click at [658, 722] on input "checkbox" at bounding box center [664, 726] width 11 height 11
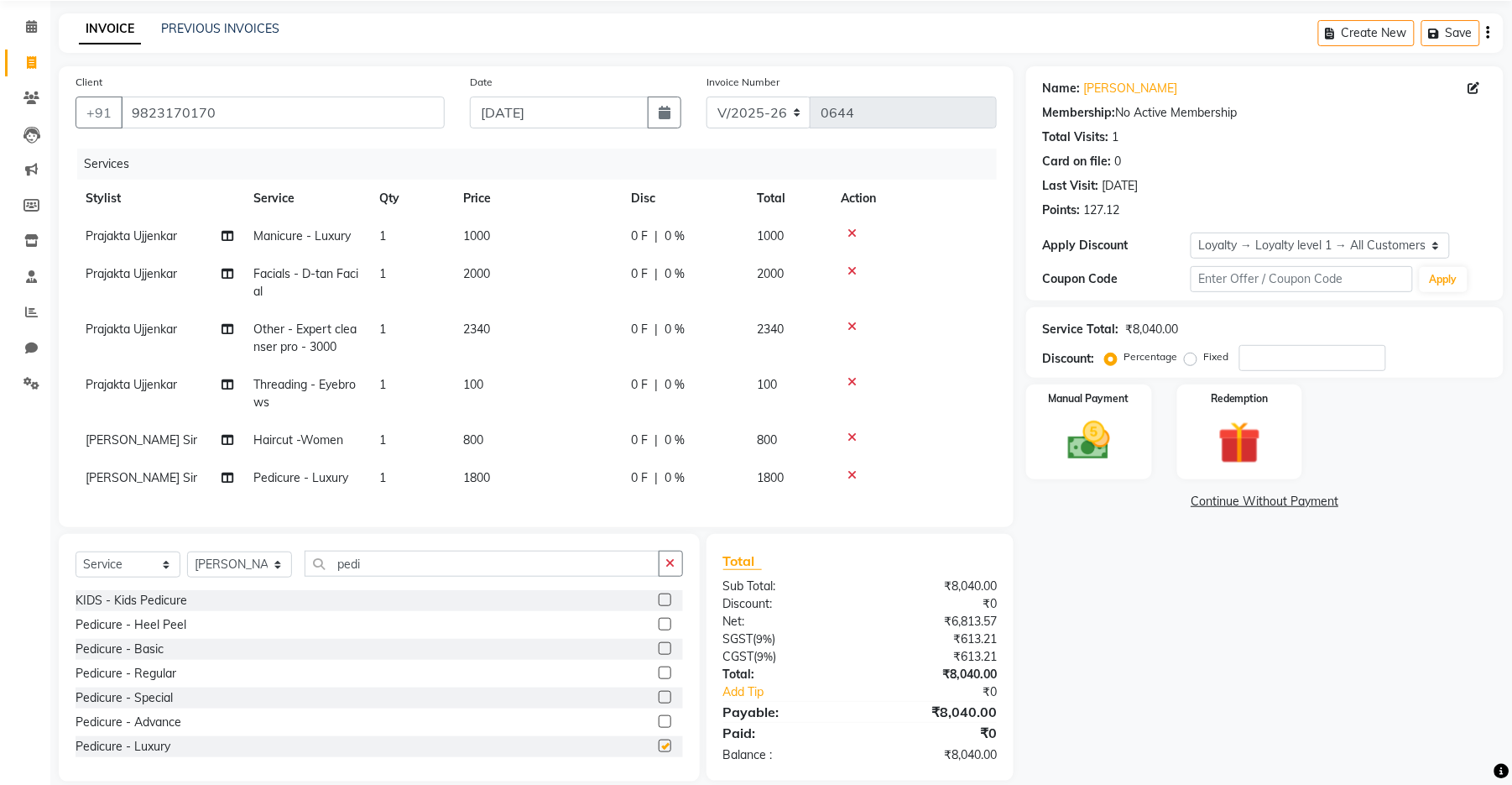
checkbox input "false"
click at [508, 477] on td "1800" at bounding box center [537, 478] width 168 height 38
select select "67947"
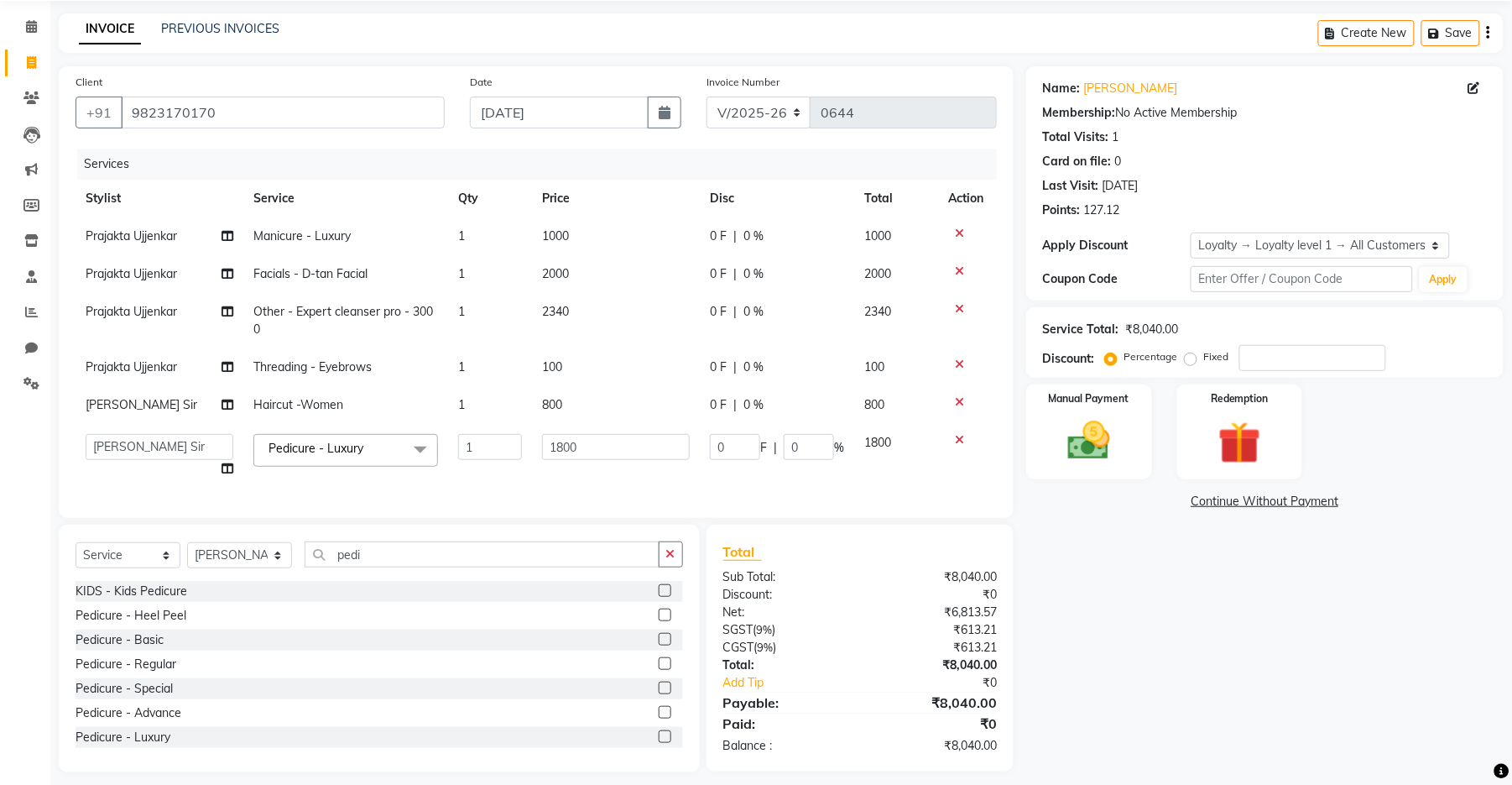
click at [658, 719] on label at bounding box center [664, 711] width 12 height 12
click at [658, 719] on input "checkbox" at bounding box center [664, 713] width 11 height 11
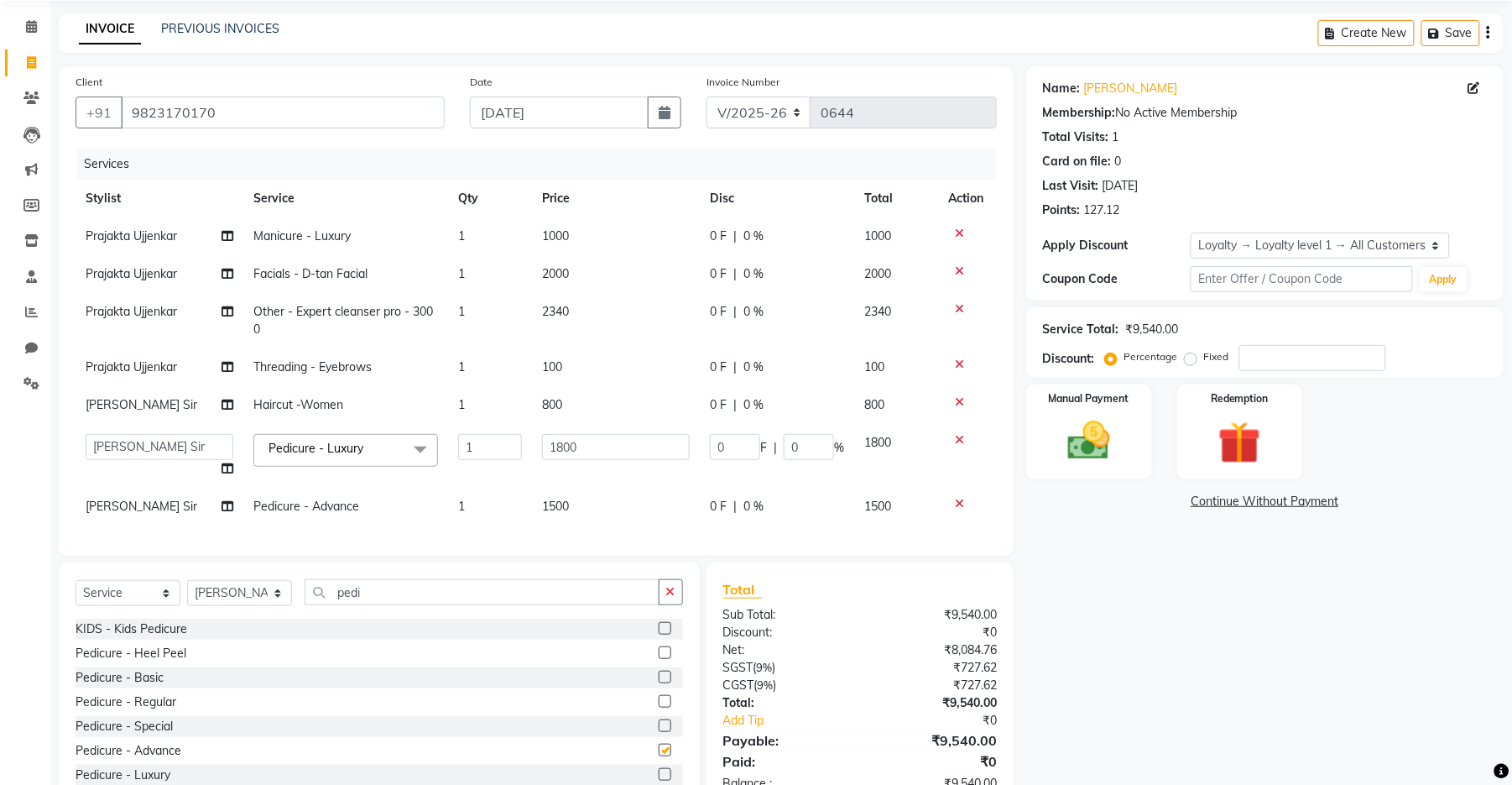
checkbox input "false"
click at [957, 438] on icon at bounding box center [960, 440] width 9 height 11
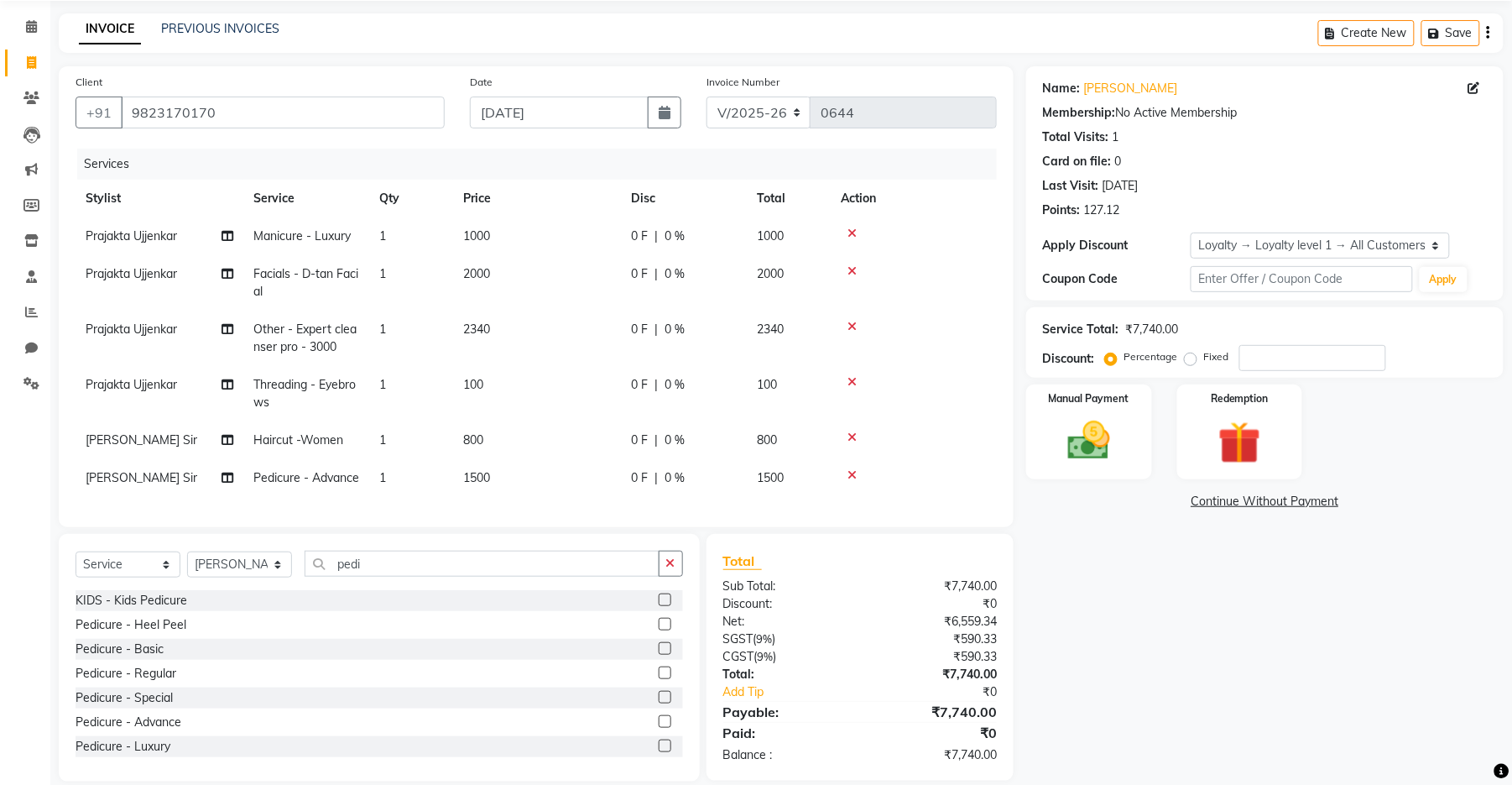
click at [524, 497] on td "1500" at bounding box center [537, 478] width 168 height 38
select select "67947"
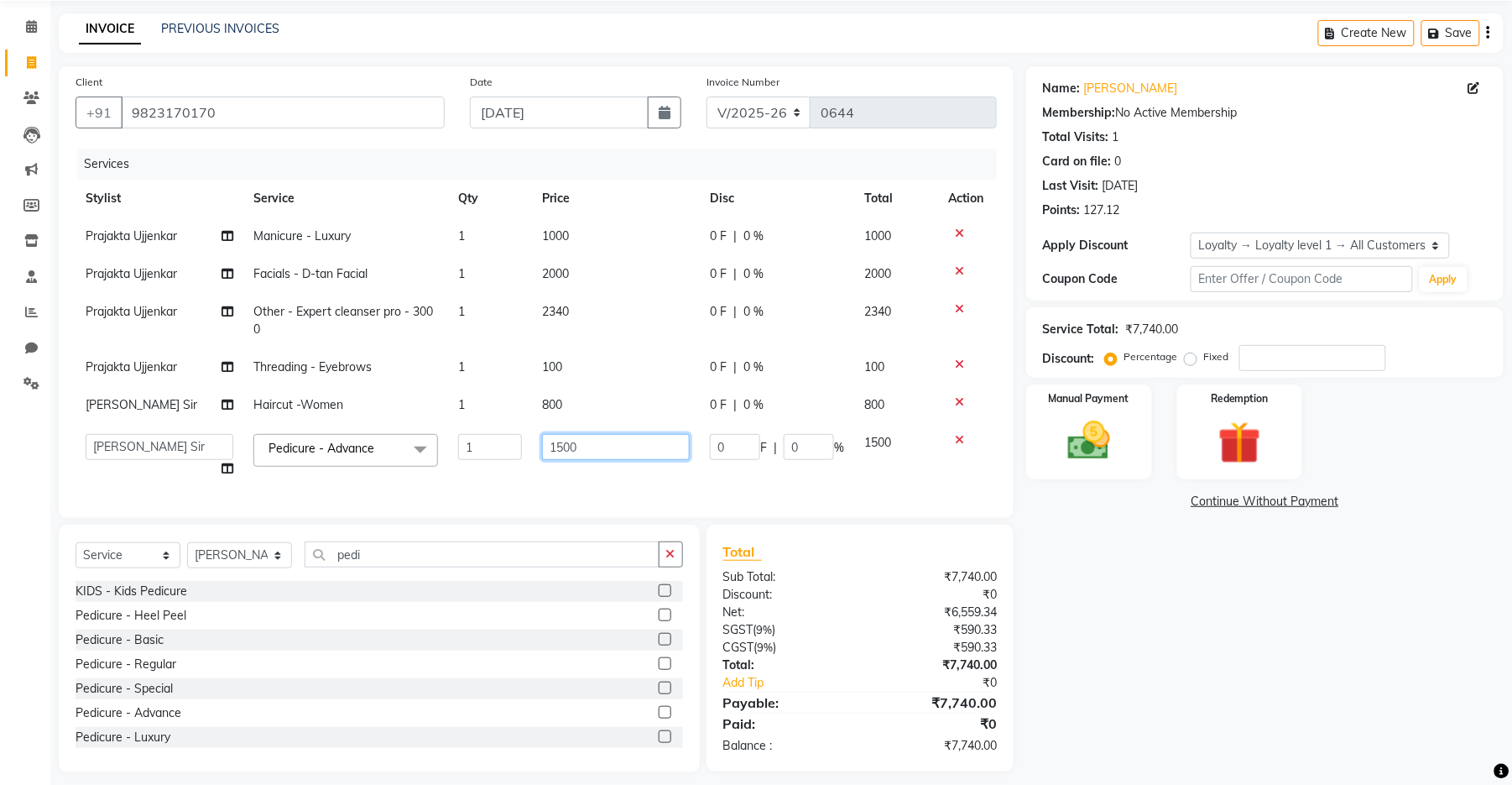
drag, startPoint x: 589, startPoint y: 451, endPoint x: 558, endPoint y: 446, distance: 31.4
click at [558, 446] on input "1500" at bounding box center [616, 448] width 148 height 26
type input "1160"
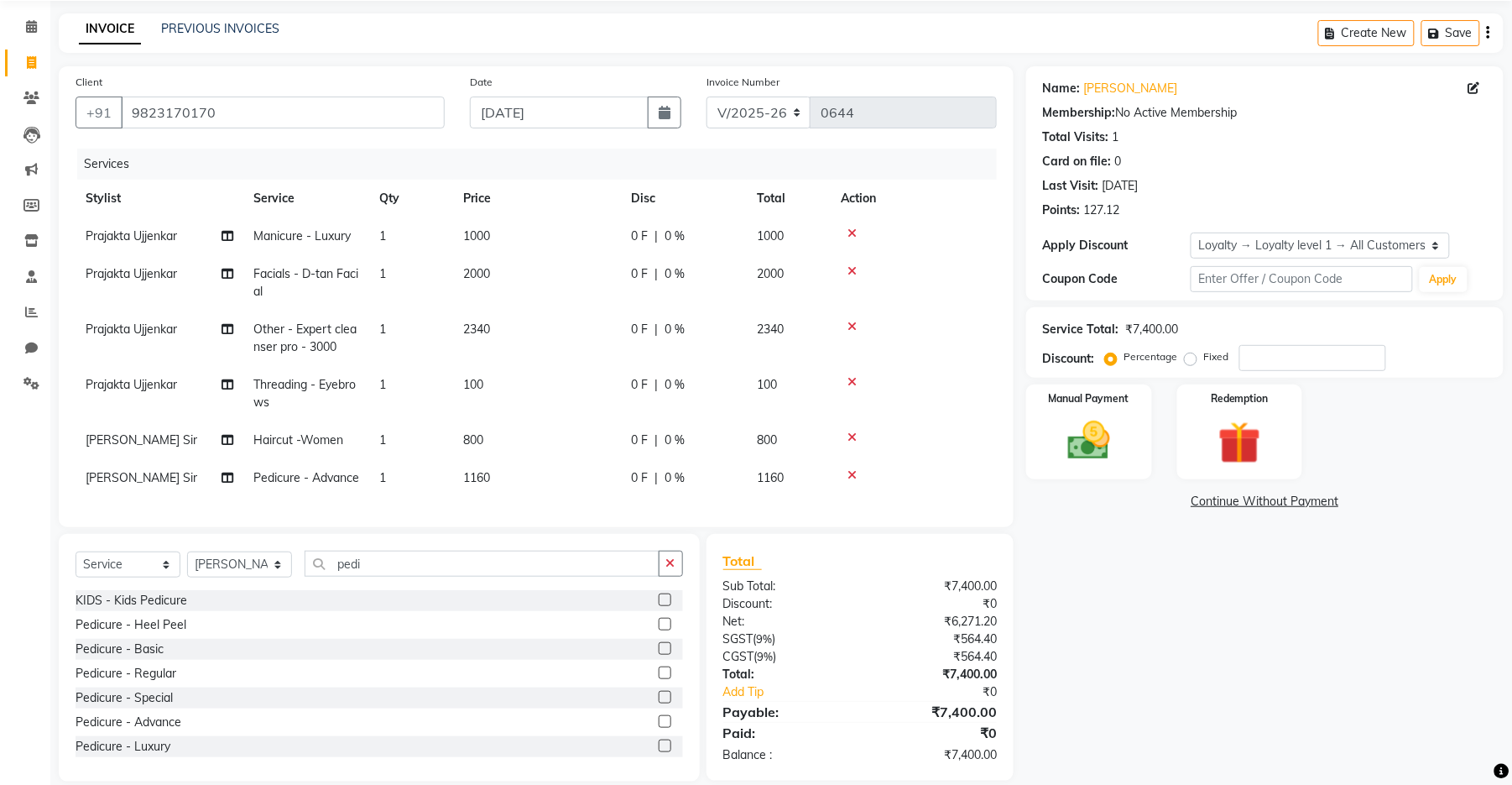
drag, startPoint x: 581, startPoint y: 482, endPoint x: 581, endPoint y: 497, distance: 15.0
click at [581, 490] on td "1160" at bounding box center [537, 478] width 168 height 38
select select "67947"
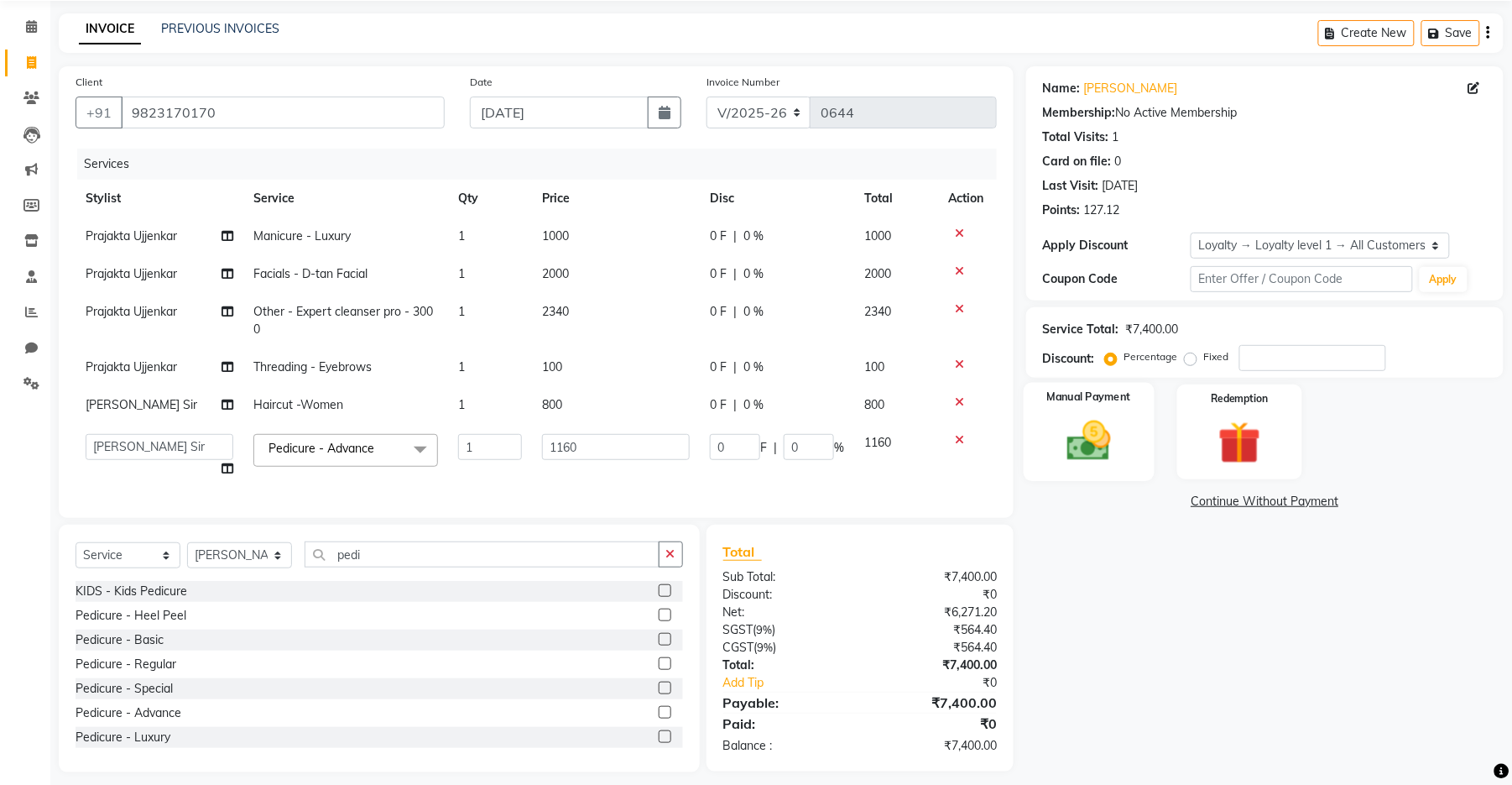
click at [1075, 457] on img at bounding box center [1089, 441] width 73 height 51
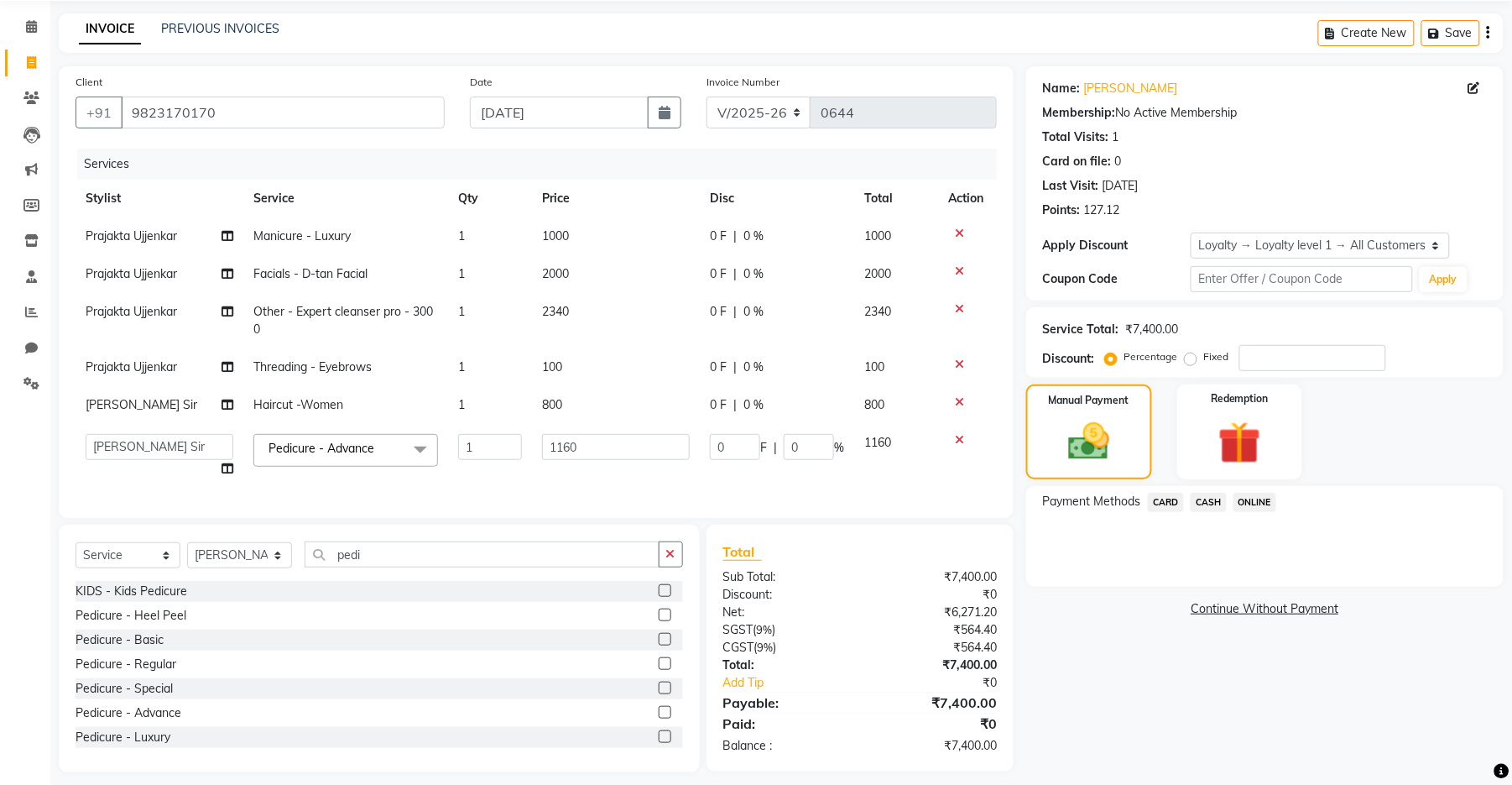
click at [1249, 504] on span "ONLINE" at bounding box center [1256, 502] width 43 height 19
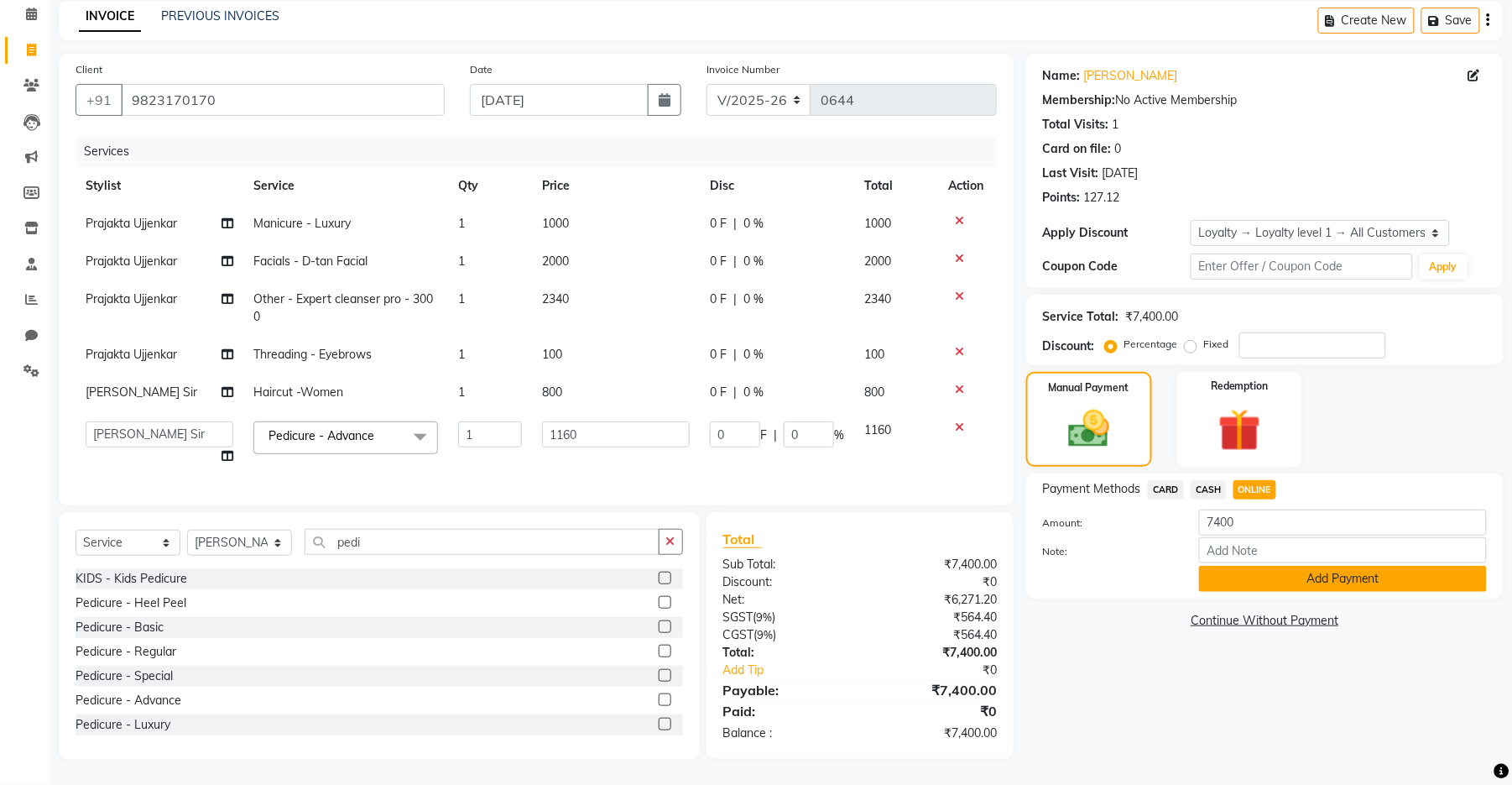
click at [1246, 565] on button "Add Payment" at bounding box center [1343, 579] width 288 height 26
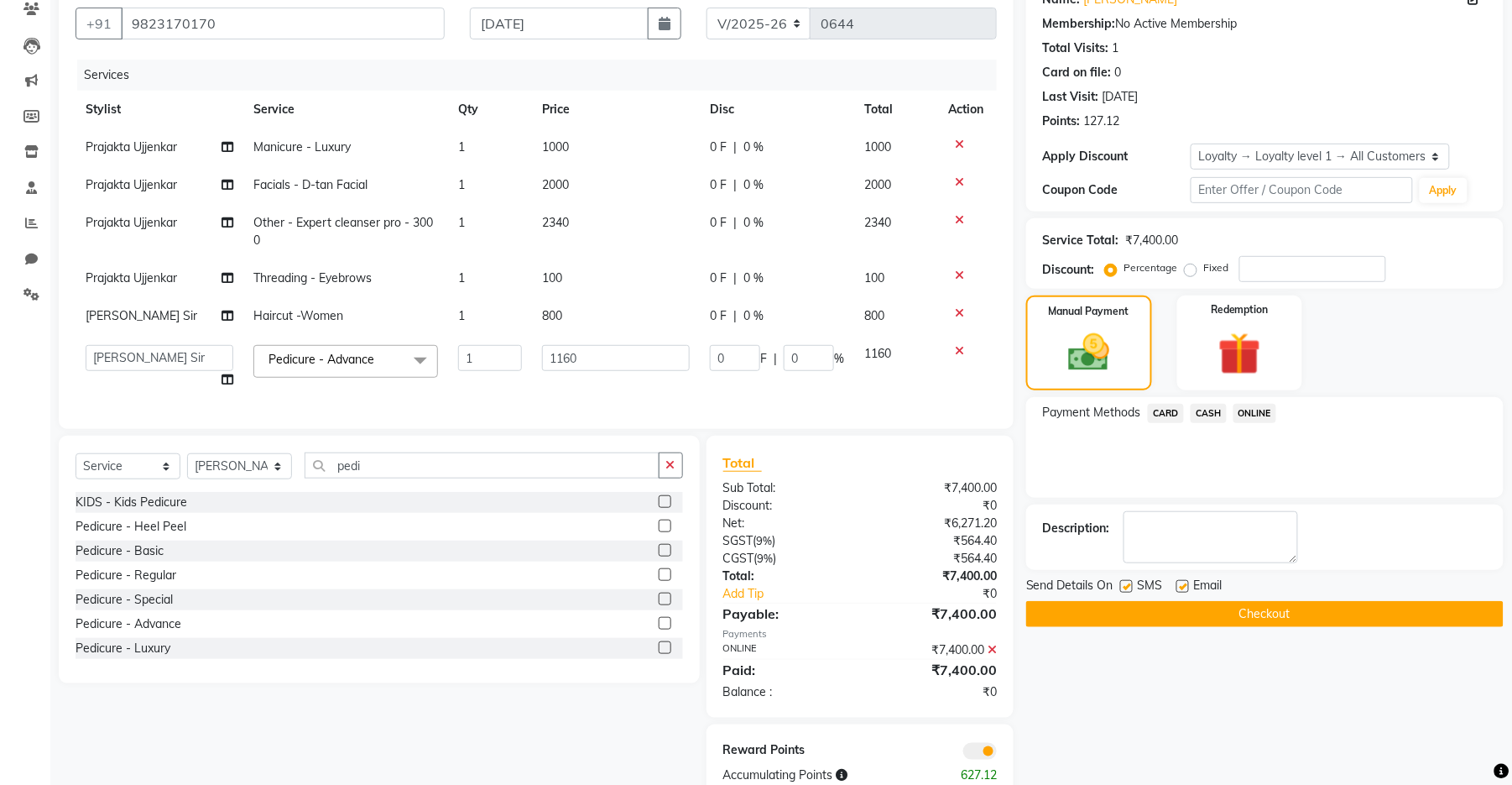
scroll to position [204, 0]
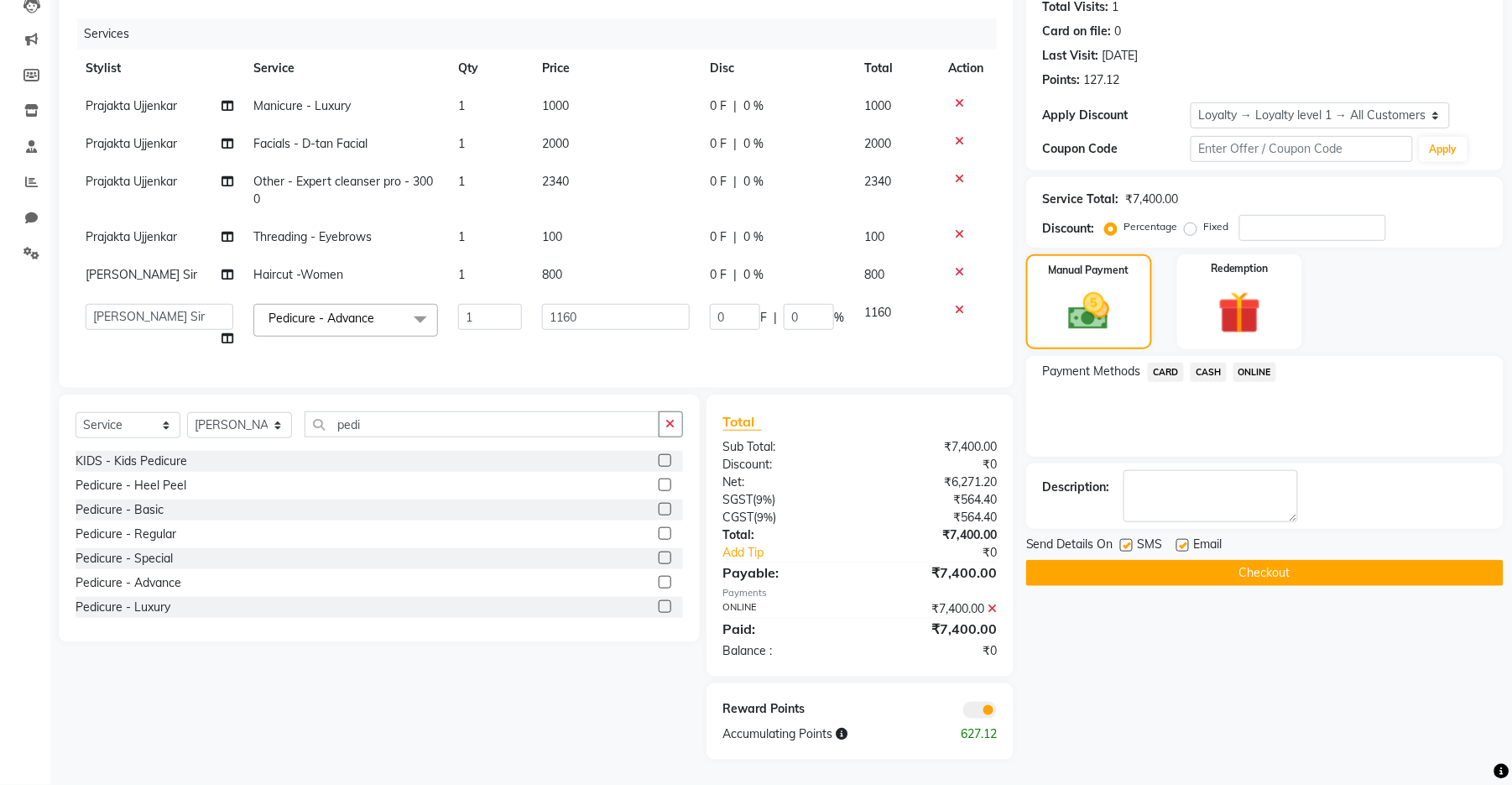
click at [1132, 539] on label at bounding box center [1126, 545] width 12 height 12
click at [1131, 541] on input "checkbox" at bounding box center [1126, 547] width 11 height 11
checkbox input "false"
click at [1185, 539] on label at bounding box center [1182, 545] width 12 height 12
click at [1185, 541] on input "checkbox" at bounding box center [1182, 547] width 11 height 11
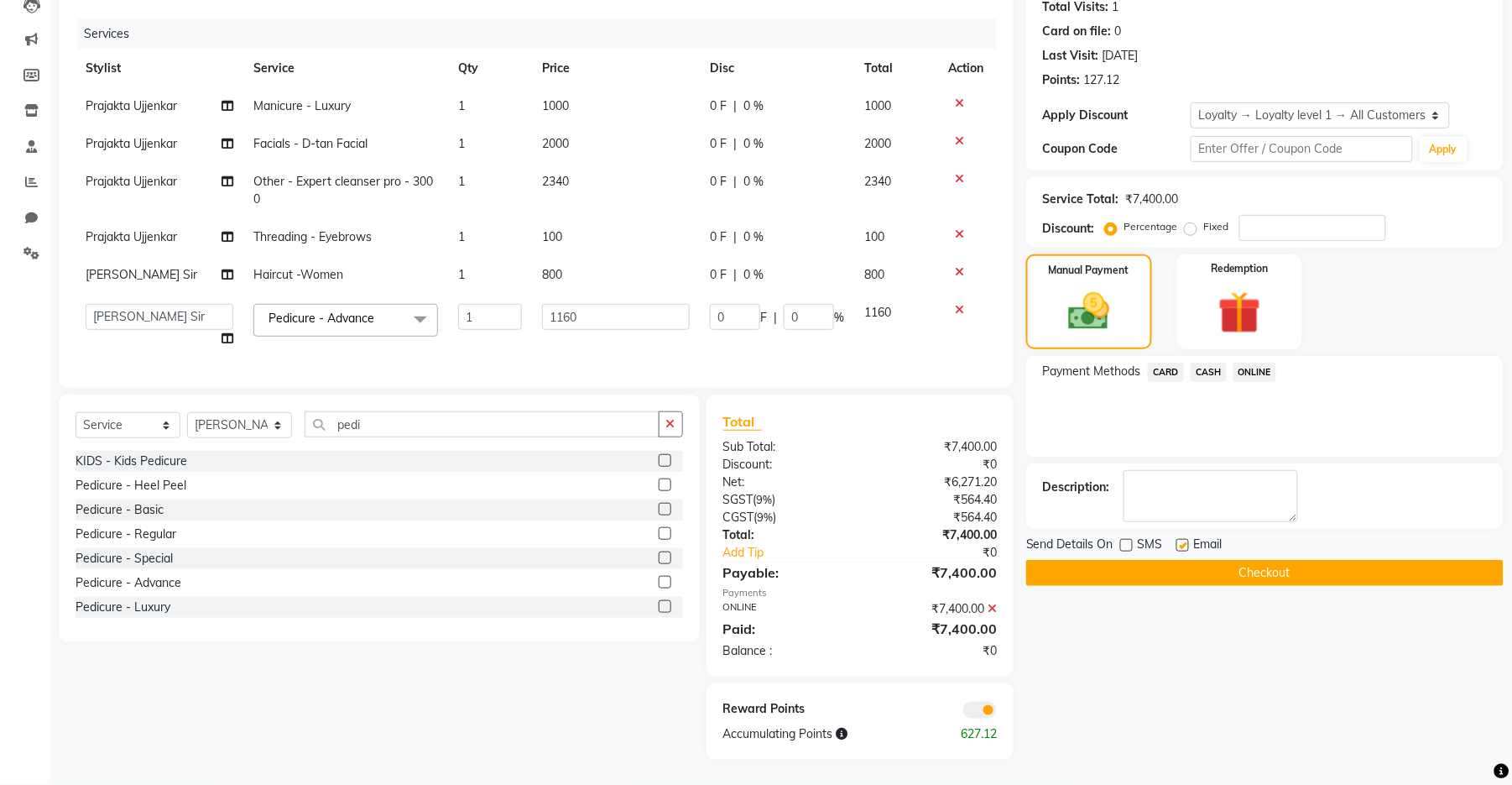
checkbox input "false"
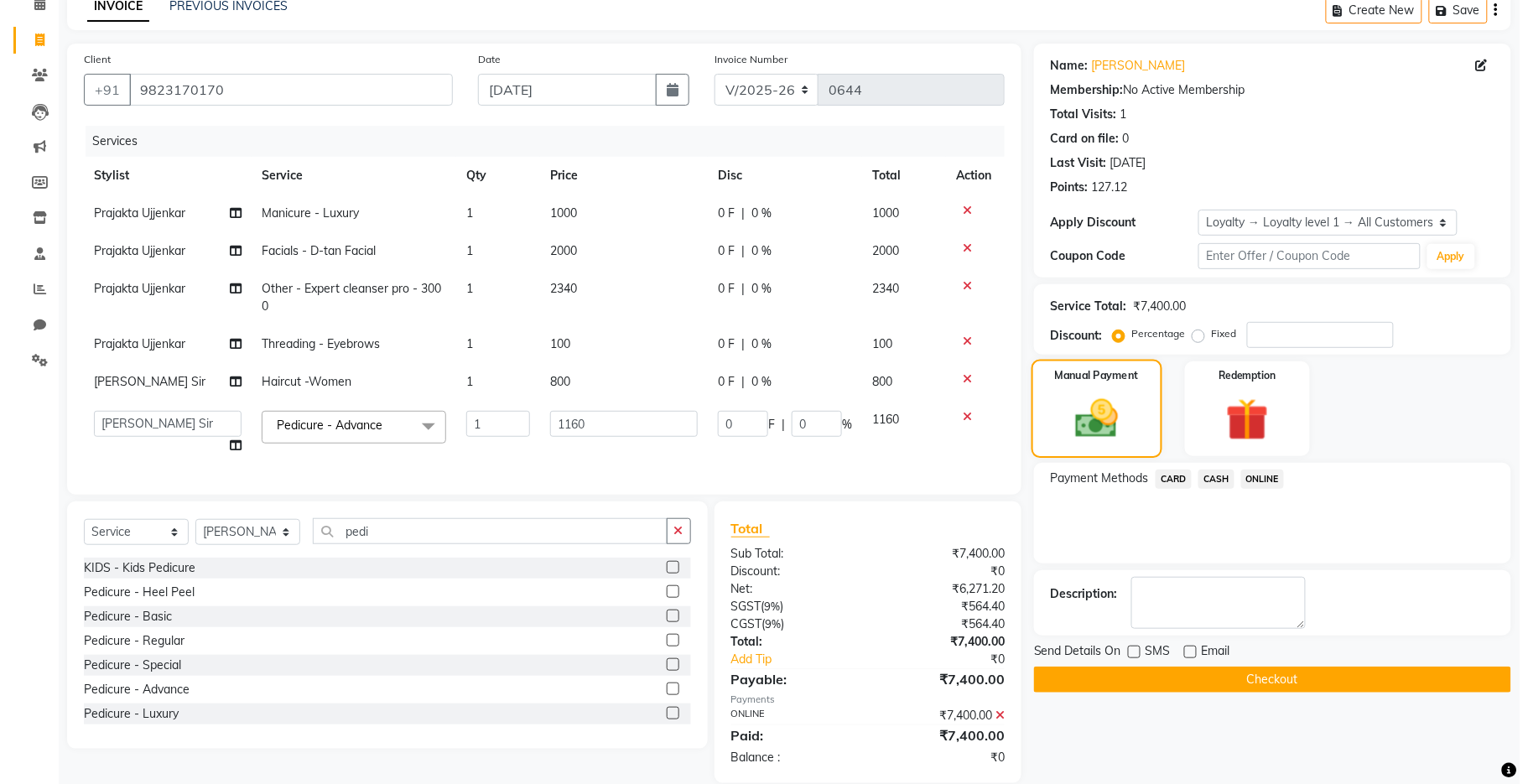
scroll to position [0, 0]
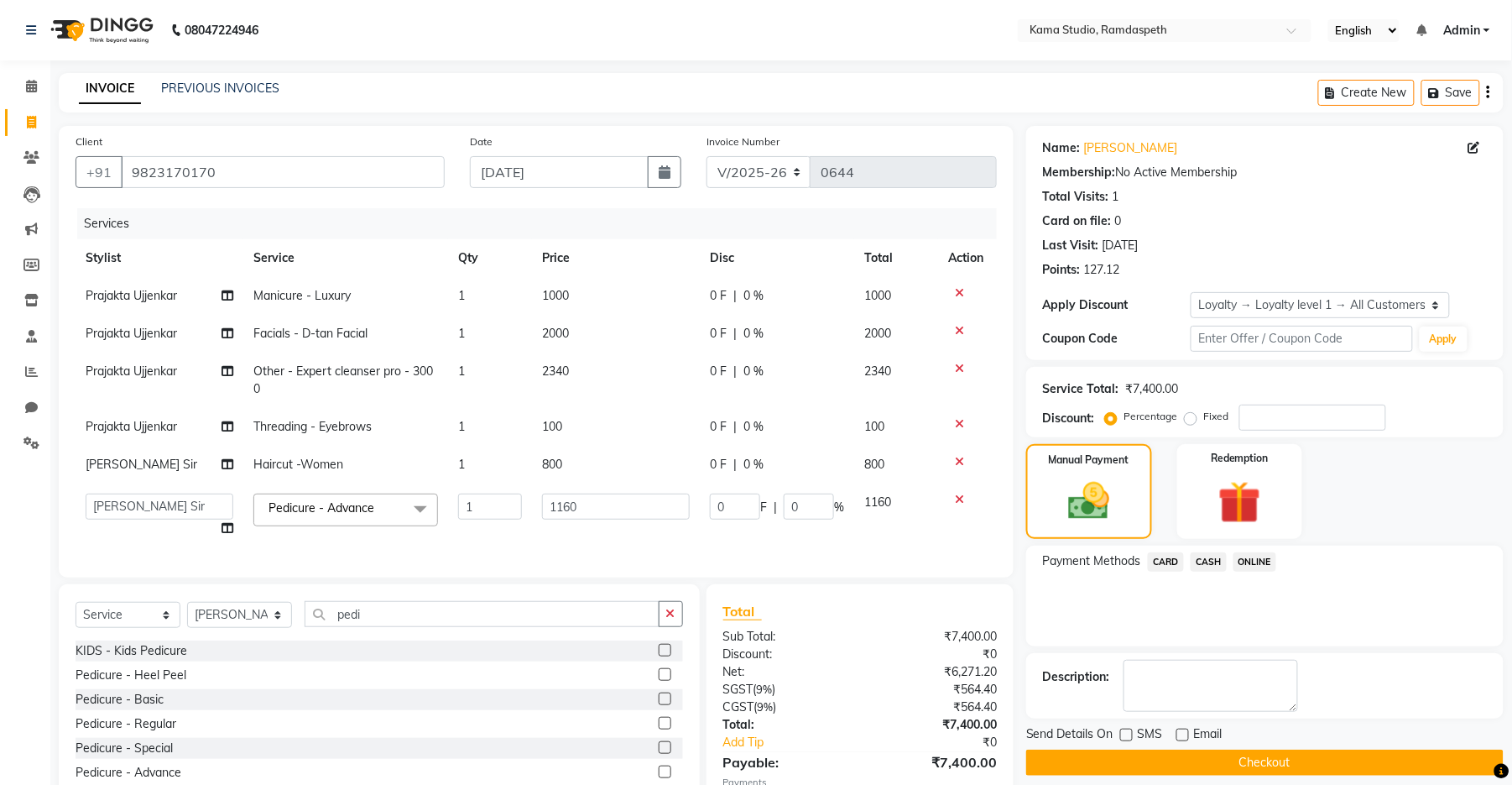
click at [1158, 755] on button "Checkout" at bounding box center [1265, 763] width 478 height 26
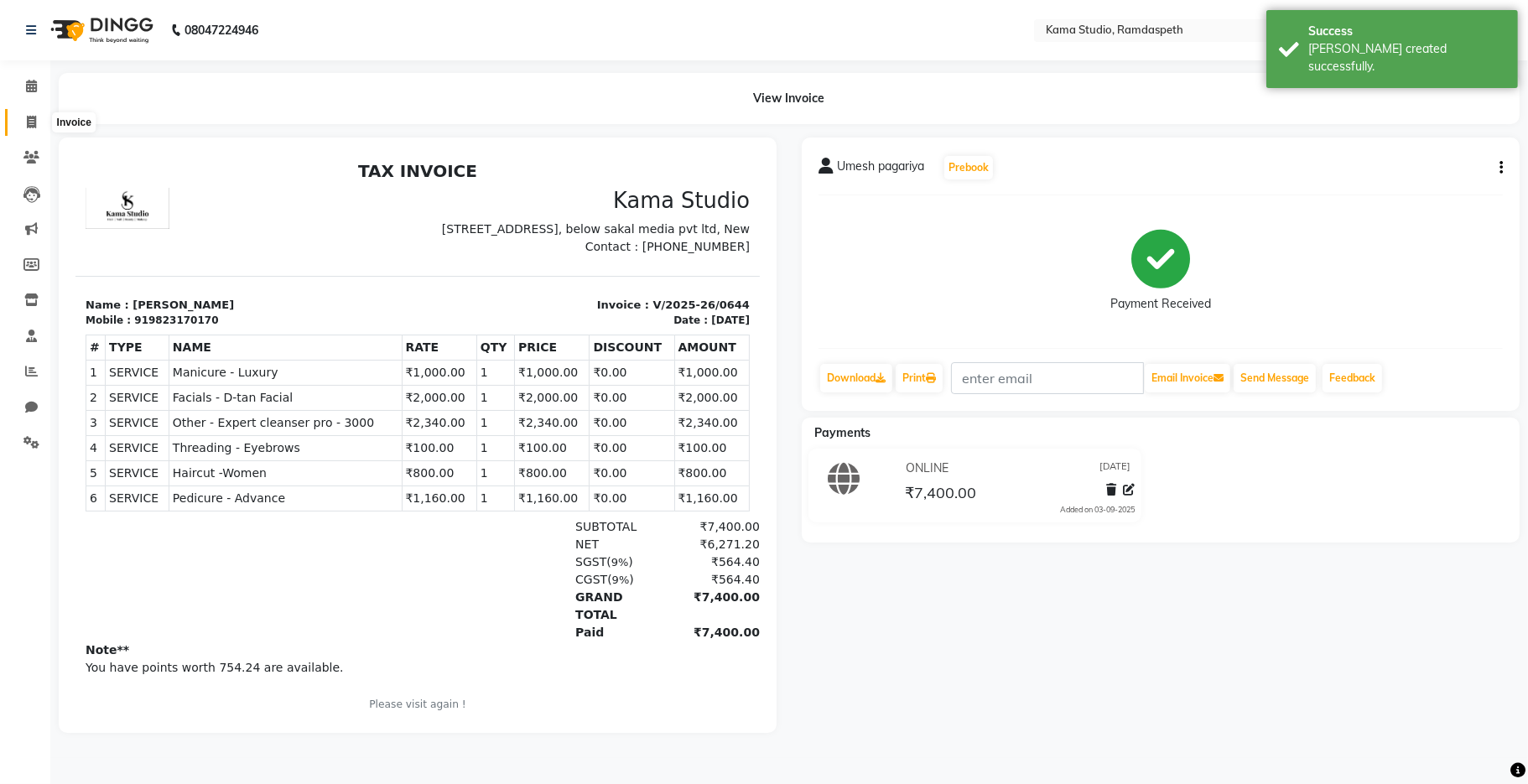
click at [27, 118] on icon at bounding box center [32, 121] width 9 height 12
select select "7582"
select select "service"
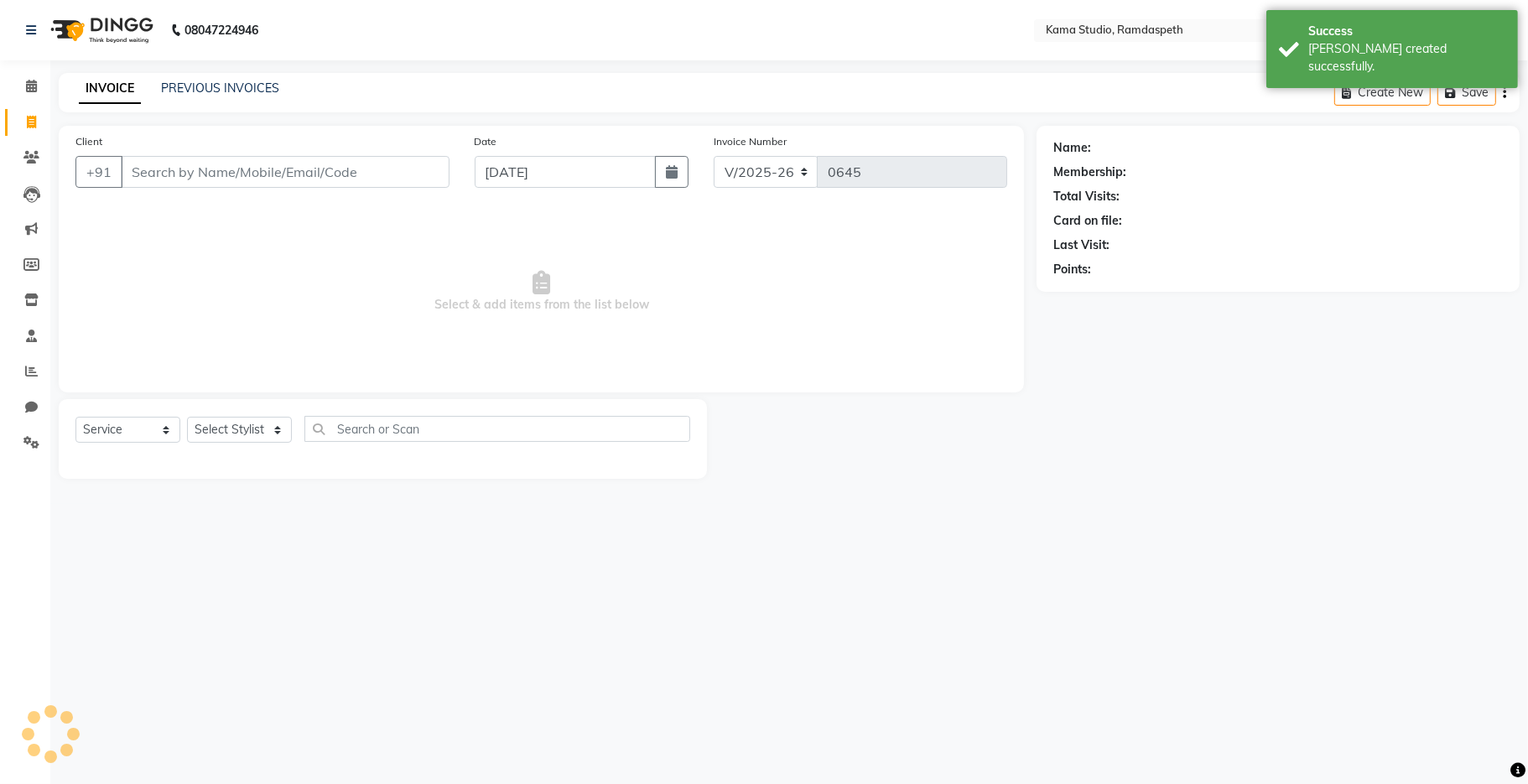
click at [215, 156] on input "Client" at bounding box center [284, 172] width 329 height 32
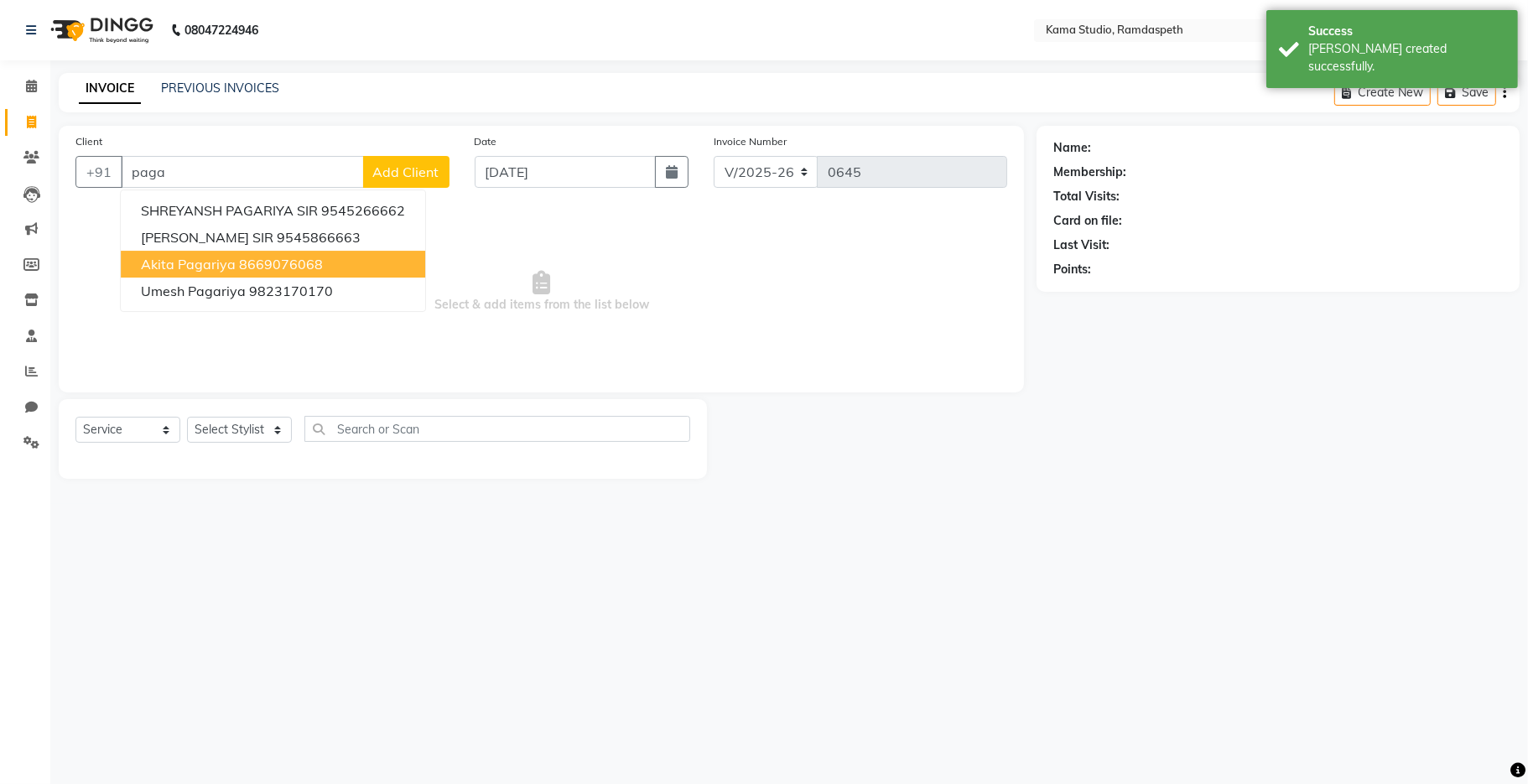
click at [229, 266] on span "akita pagariya" at bounding box center [188, 264] width 95 height 17
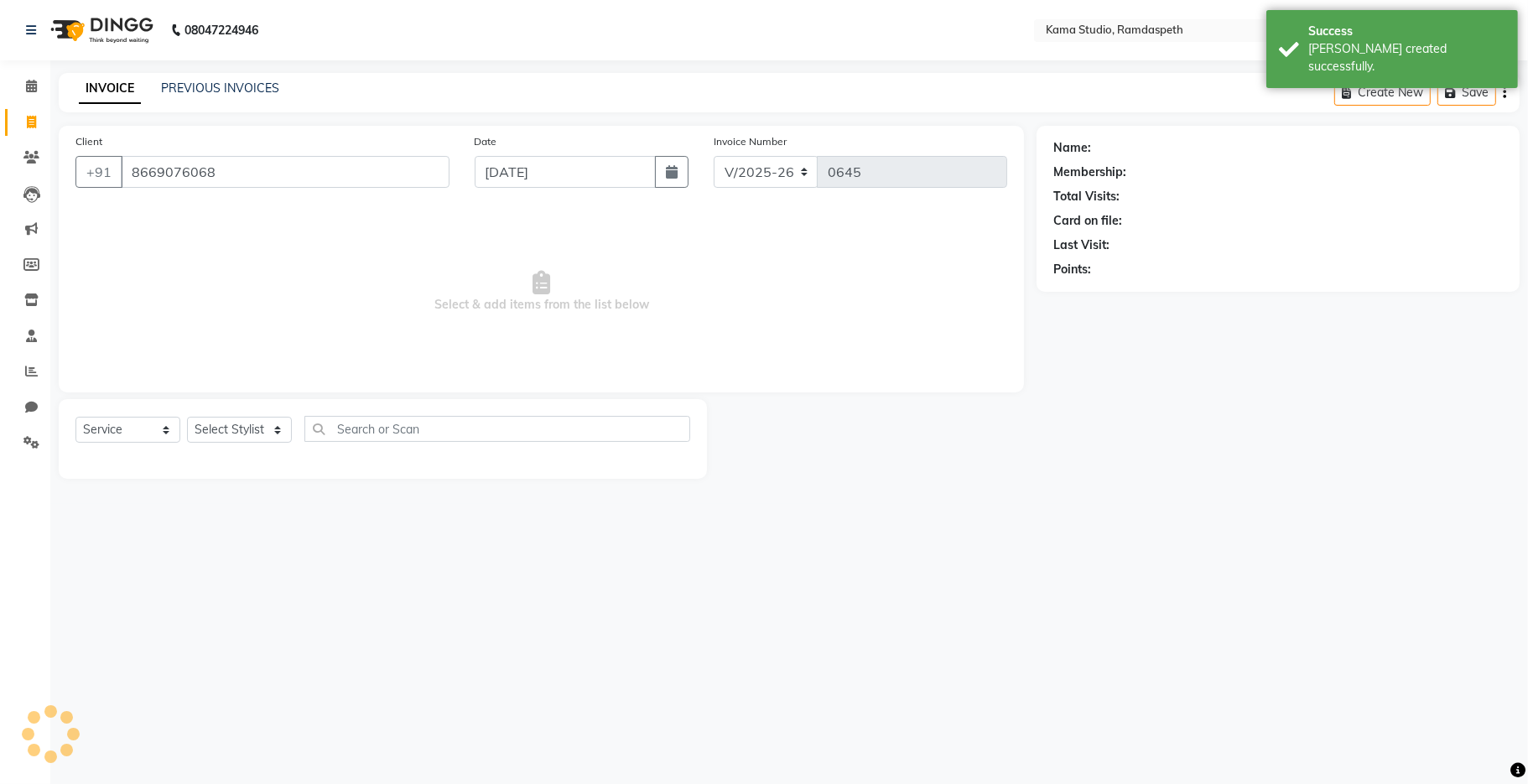
type input "8669076068"
select select "1: Object"
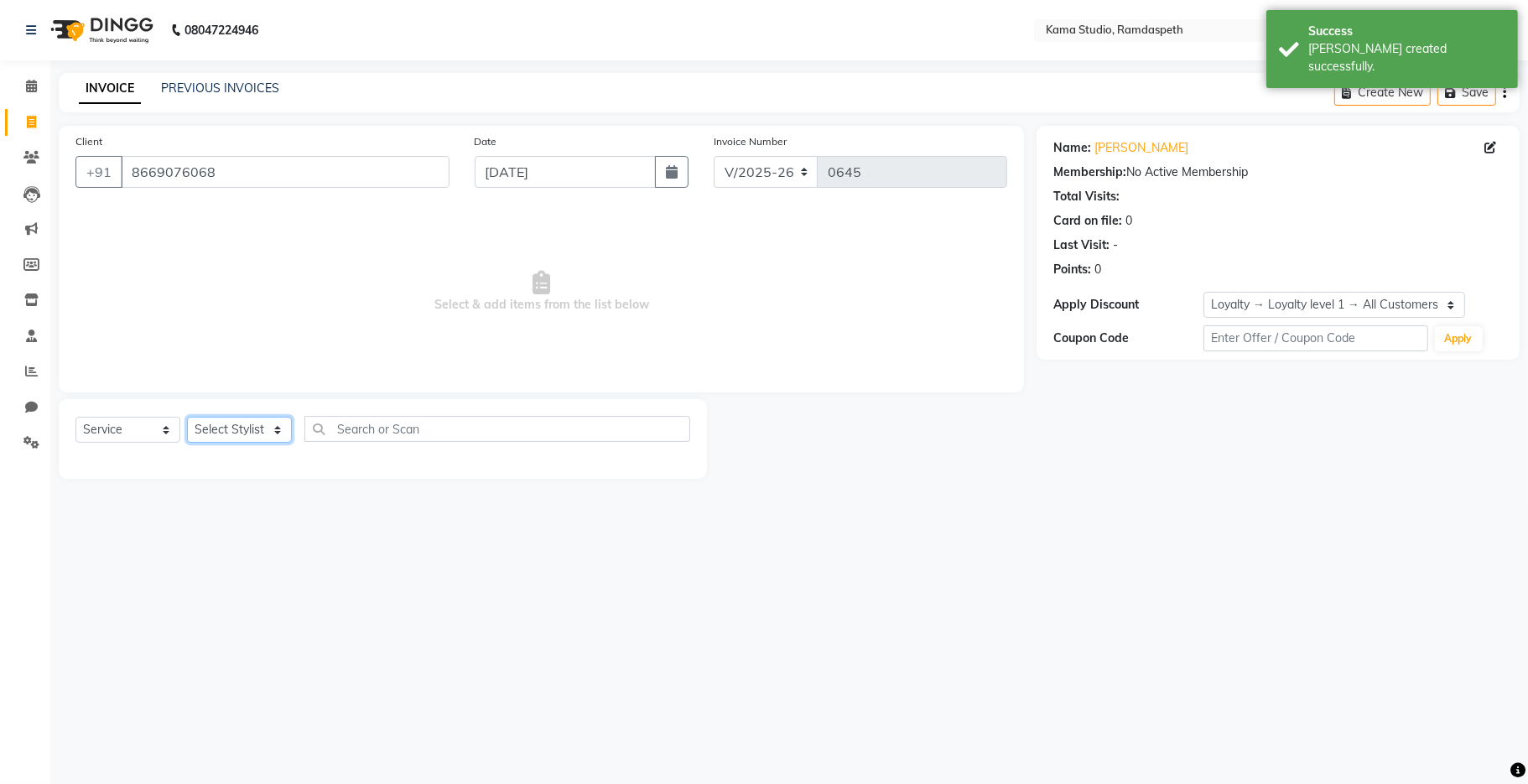
click at [234, 438] on select "Select Stylist Aashis [PERSON_NAME] [PERSON_NAME] Dhawariya [PERSON_NAME] Sir G…" at bounding box center [239, 430] width 105 height 26
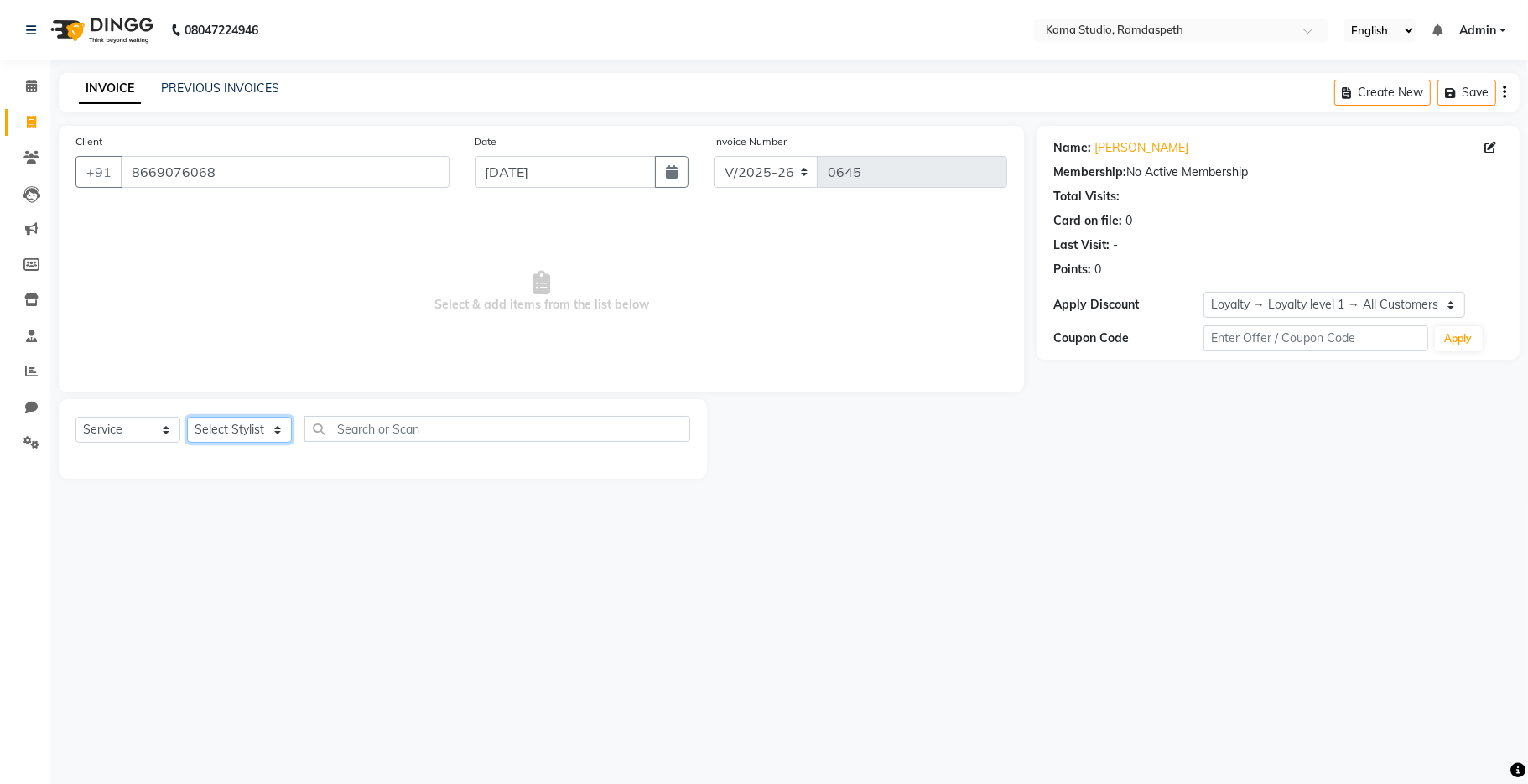
select select "67948"
click at [187, 418] on select "Select Stylist Aashis [PERSON_NAME] [PERSON_NAME] Dhawariya [PERSON_NAME] Sir G…" at bounding box center [239, 430] width 105 height 26
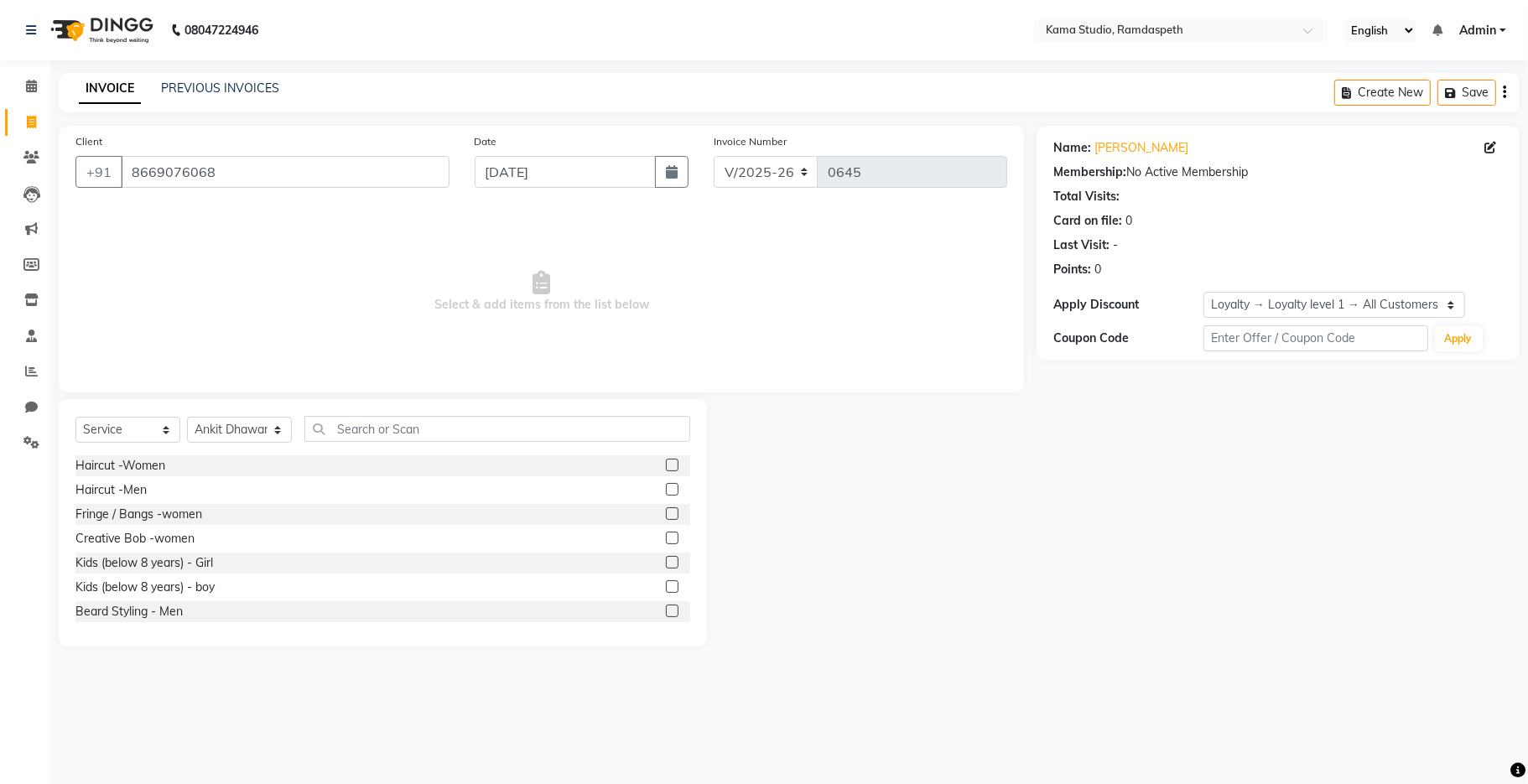
click at [666, 466] on label at bounding box center [671, 464] width 12 height 12
click at [666, 466] on input "checkbox" at bounding box center [671, 466] width 11 height 11
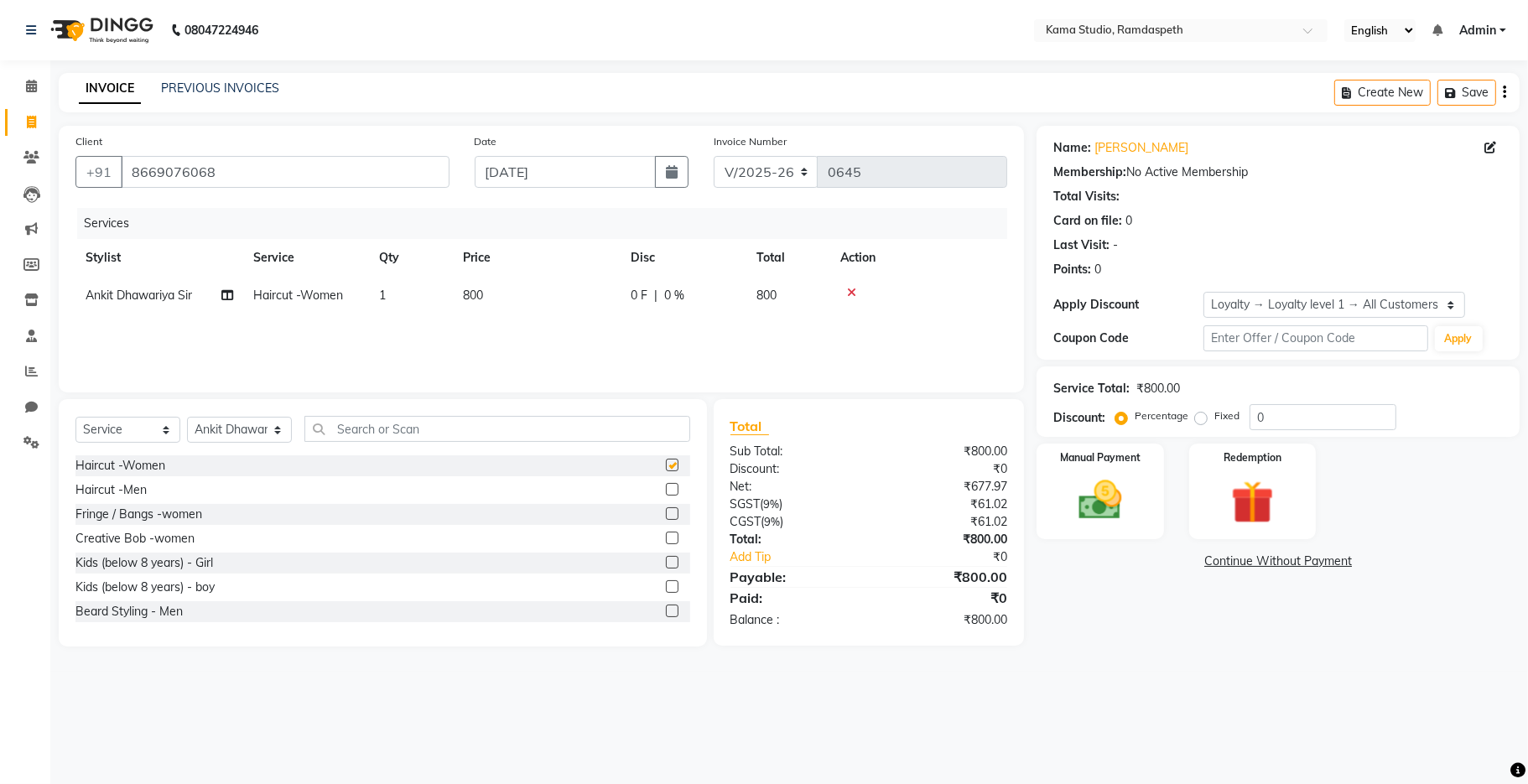
checkbox input "false"
click at [533, 426] on input "text" at bounding box center [497, 429] width 386 height 26
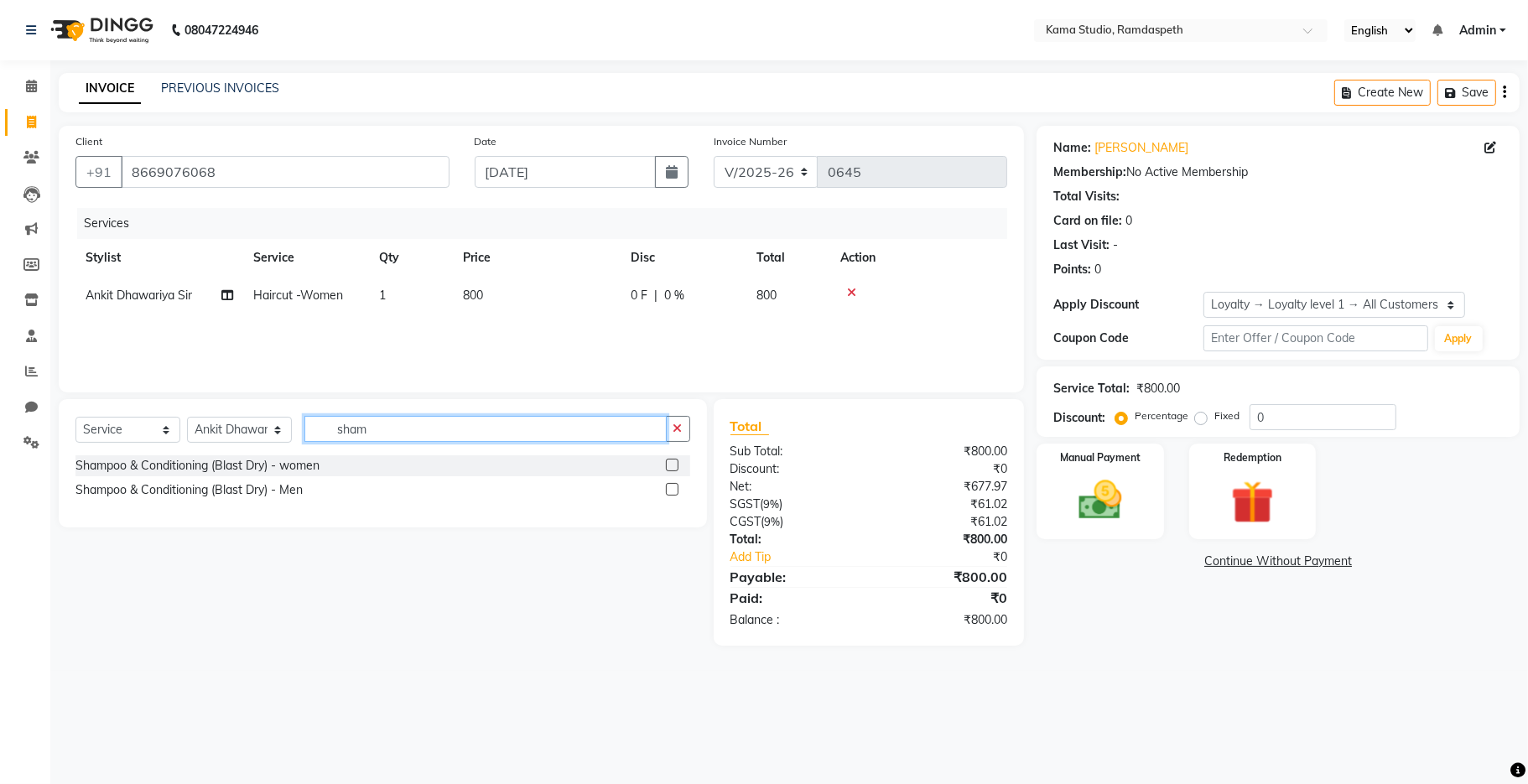
type input "sham"
click at [674, 461] on label at bounding box center [671, 464] width 12 height 12
click at [674, 461] on input "checkbox" at bounding box center [671, 466] width 11 height 11
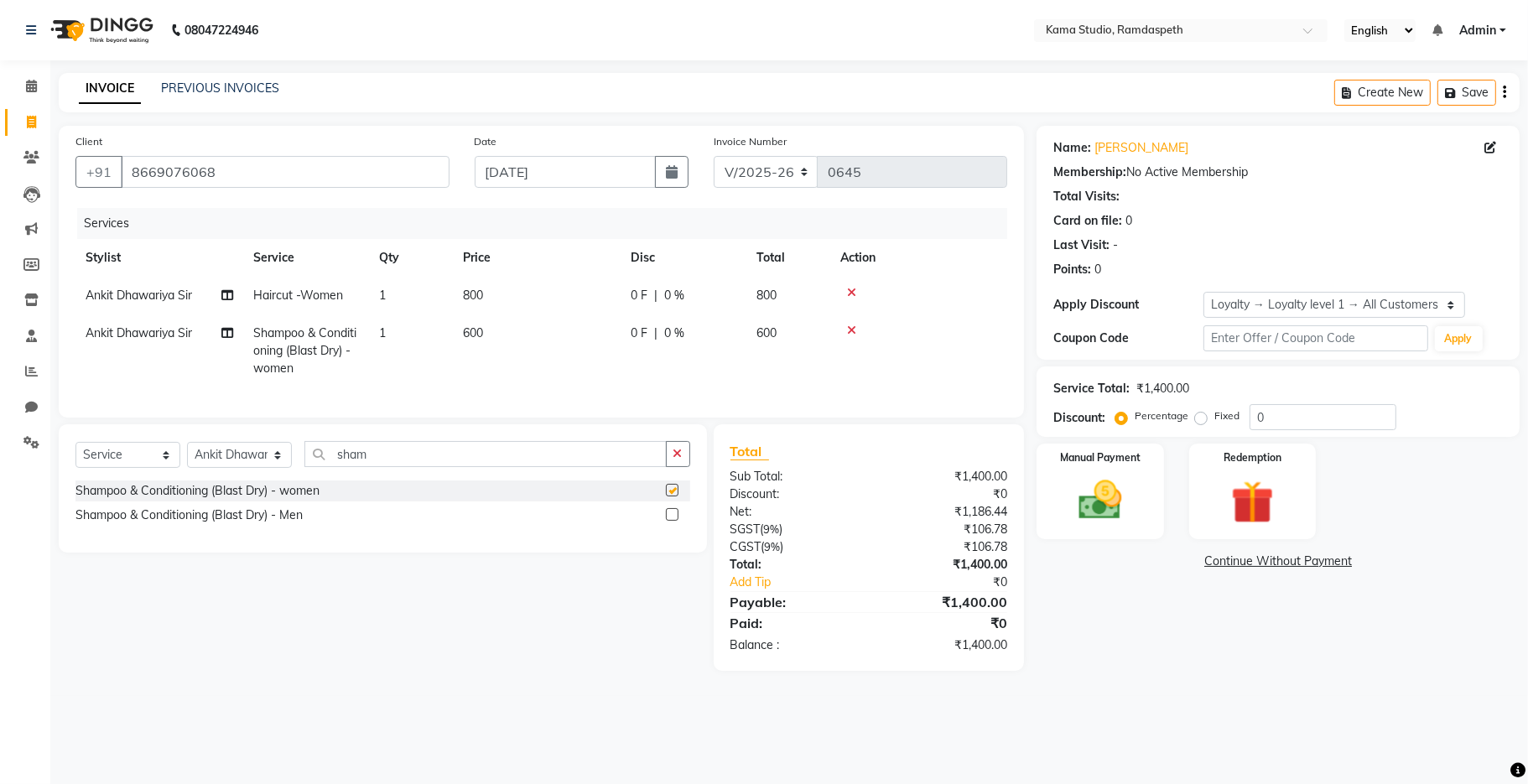
checkbox input "false"
click at [501, 329] on td "600" at bounding box center [537, 351] width 168 height 73
select select "67948"
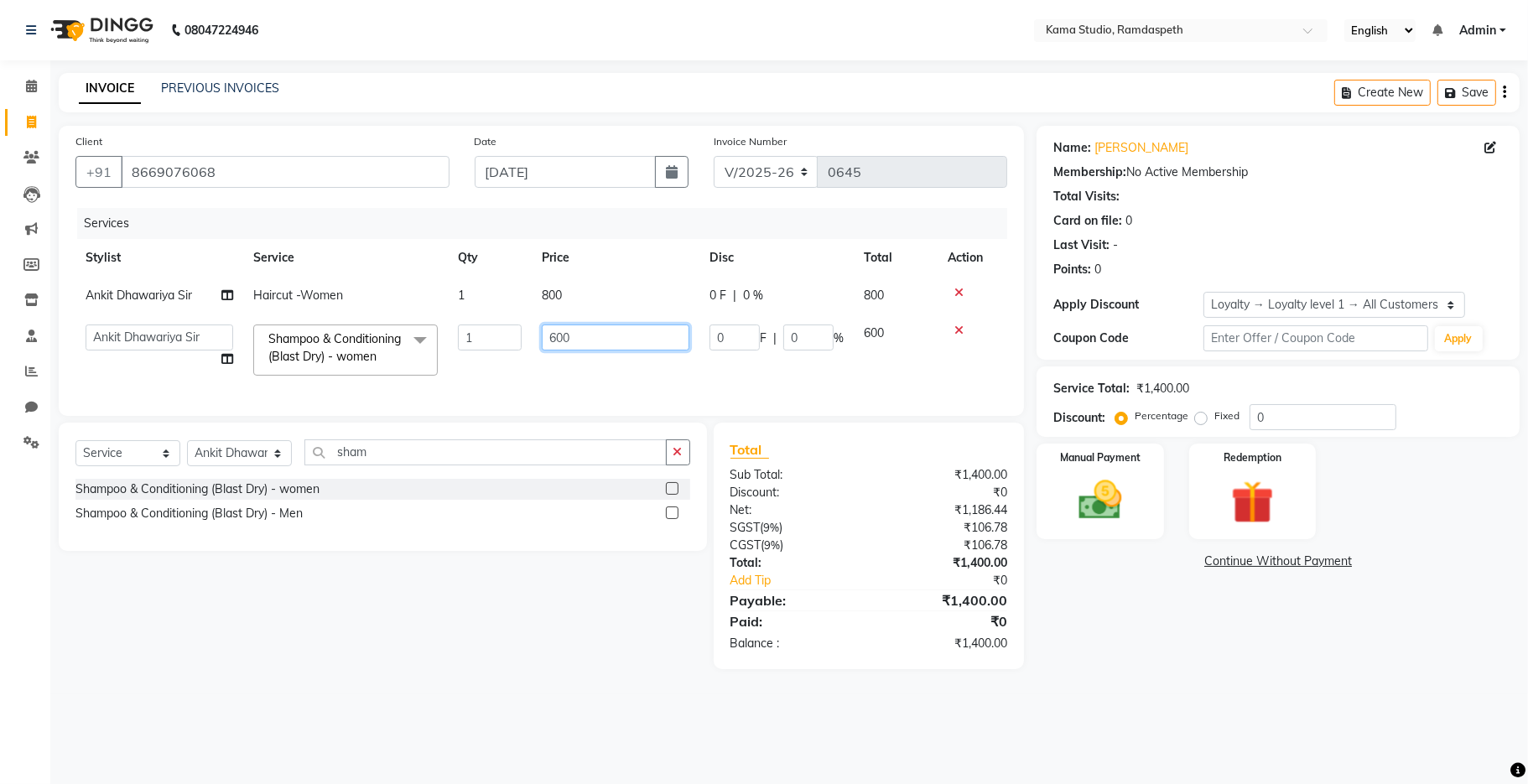
drag, startPoint x: 592, startPoint y: 336, endPoint x: 543, endPoint y: 329, distance: 49.5
click at [543, 329] on input "600" at bounding box center [616, 338] width 148 height 26
type input "800"
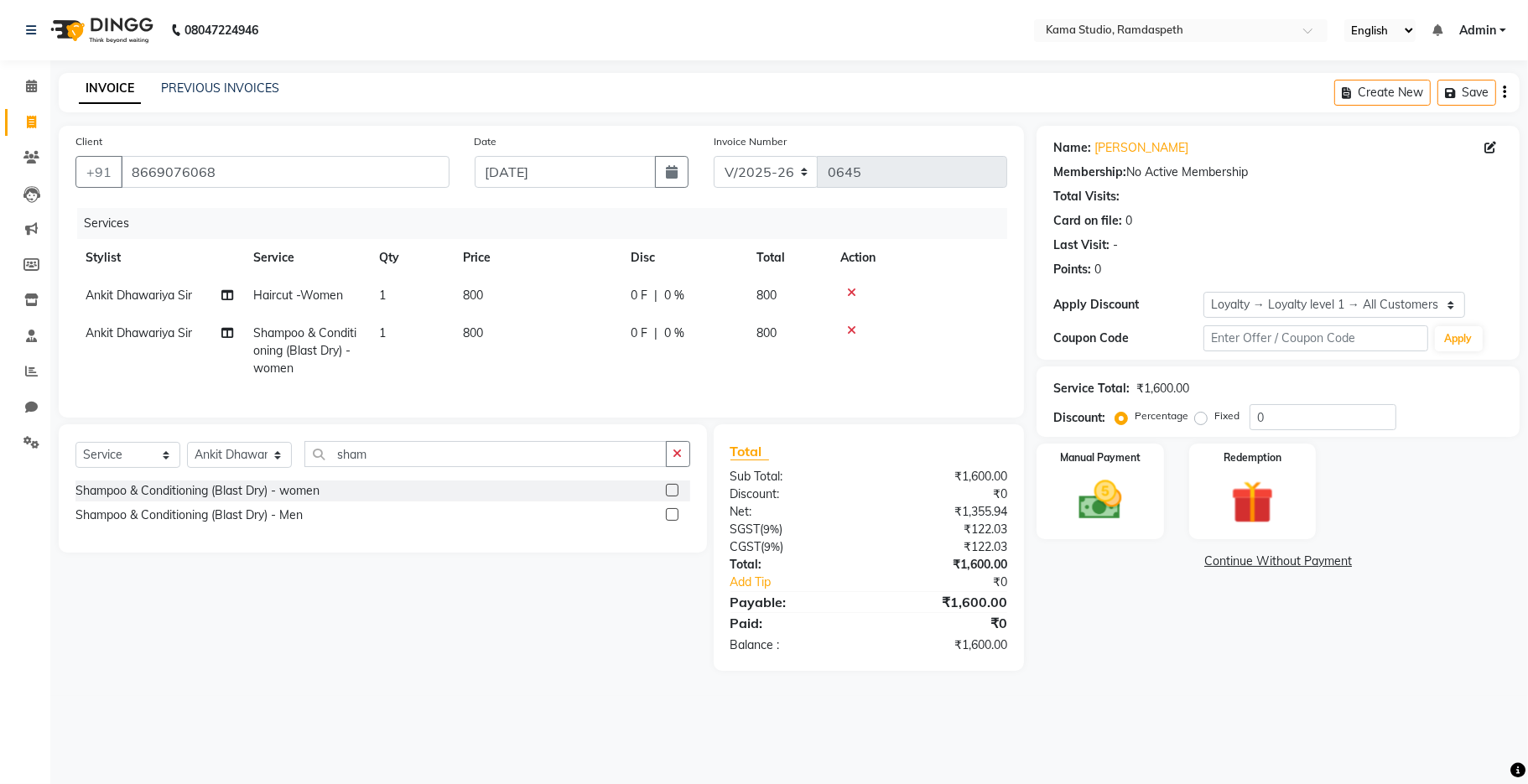
click at [701, 373] on td "0 F | 0 %" at bounding box center [684, 351] width 126 height 73
select select "67948"
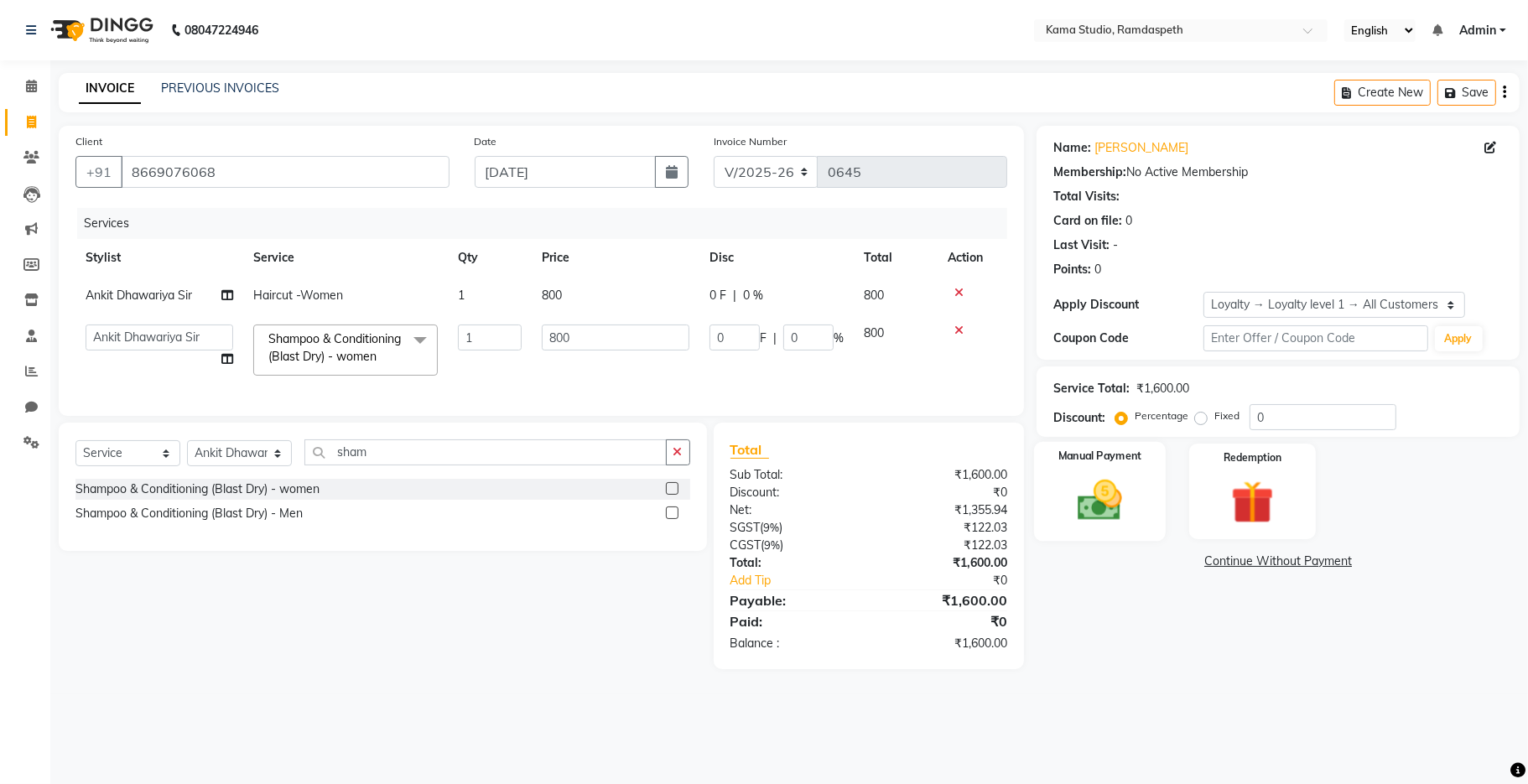
click at [1139, 479] on div "Manual Payment" at bounding box center [1100, 491] width 132 height 99
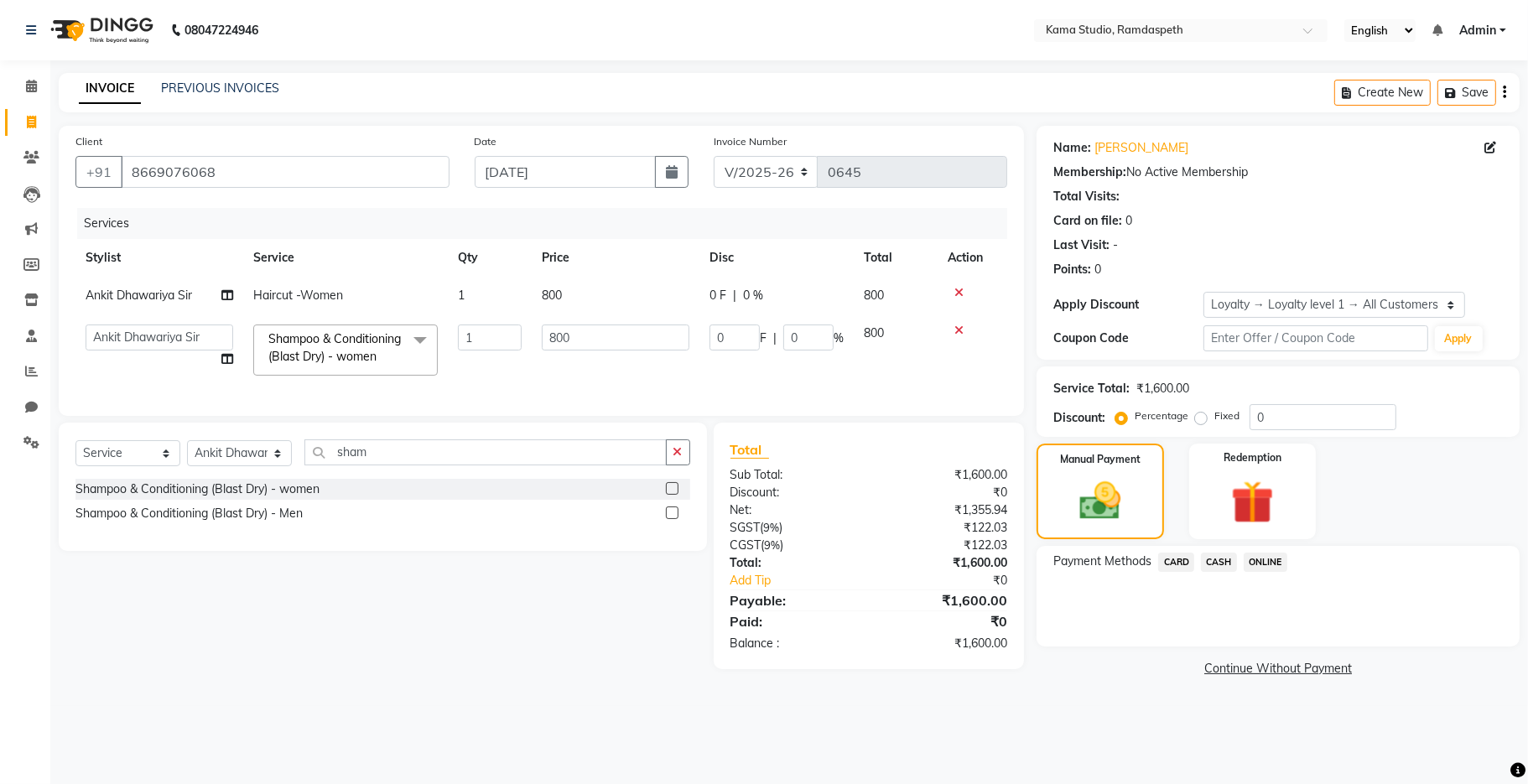
click at [1274, 566] on span "ONLINE" at bounding box center [1265, 562] width 43 height 19
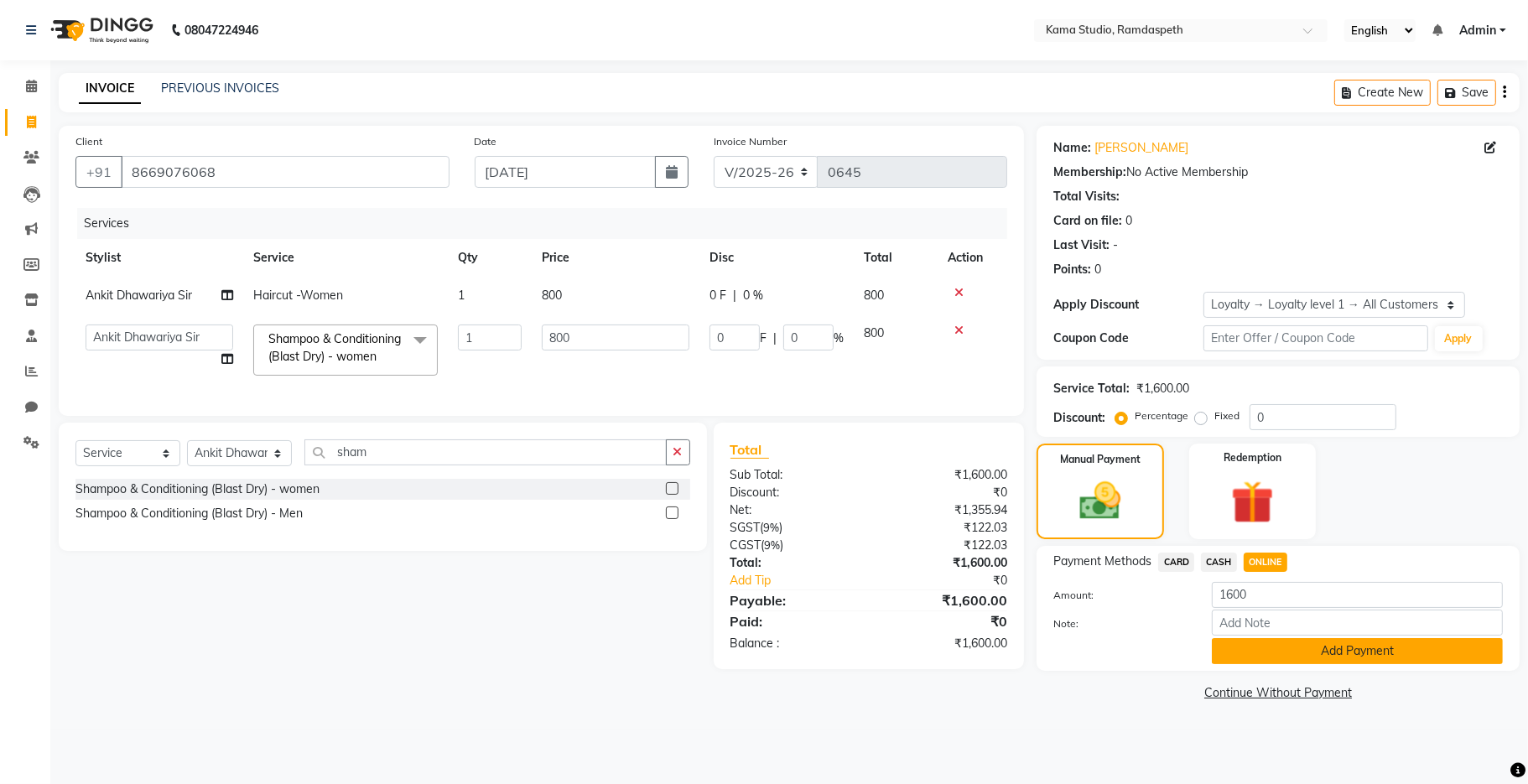
click at [1236, 648] on button "Add Payment" at bounding box center [1357, 651] width 291 height 26
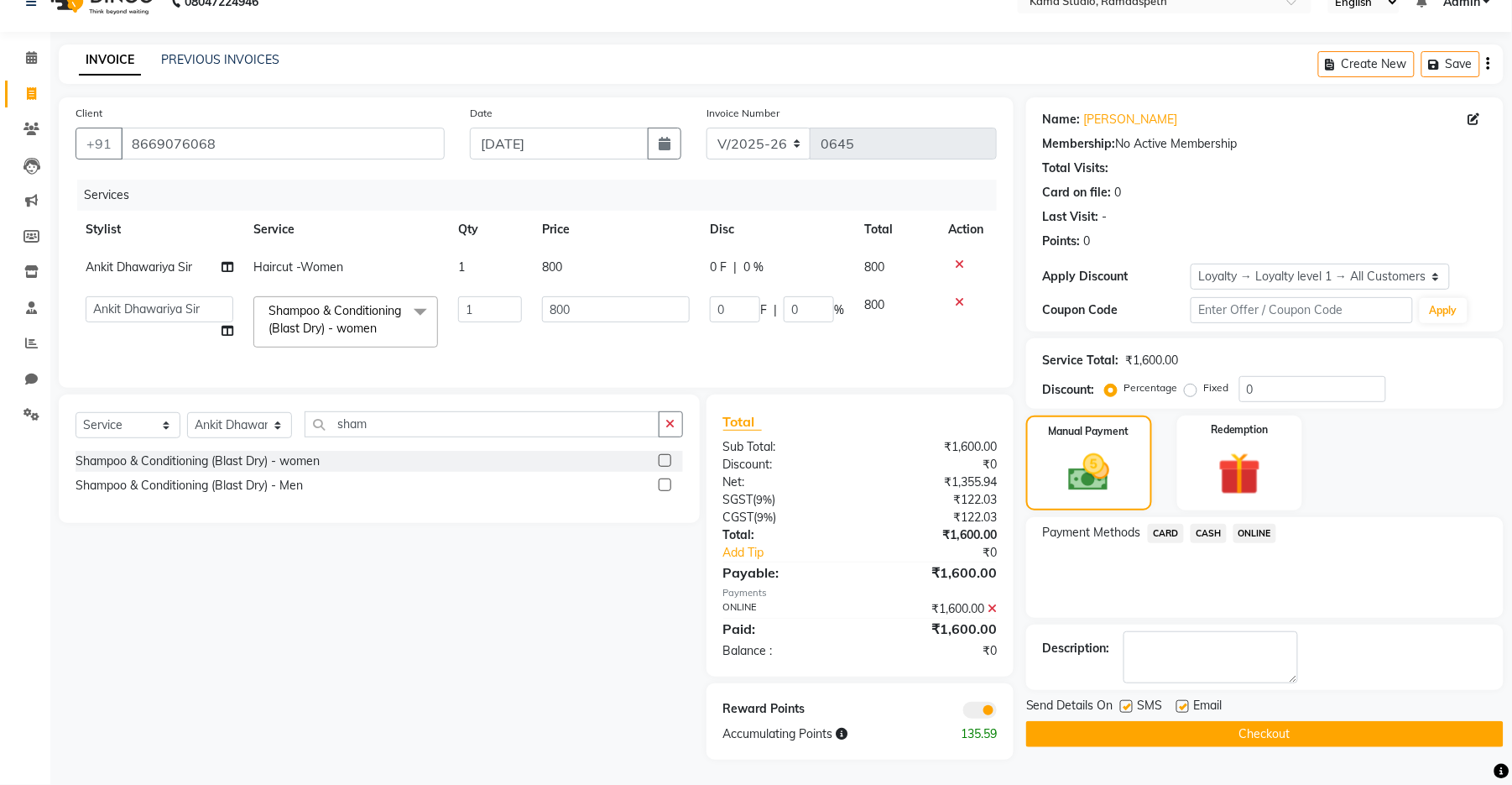
scroll to position [44, 0]
drag, startPoint x: 1127, startPoint y: 685, endPoint x: 1152, endPoint y: 694, distance: 26.6
click at [1127, 700] on label at bounding box center [1126, 706] width 12 height 12
click at [1127, 702] on input "checkbox" at bounding box center [1126, 708] width 11 height 11
checkbox input "false"
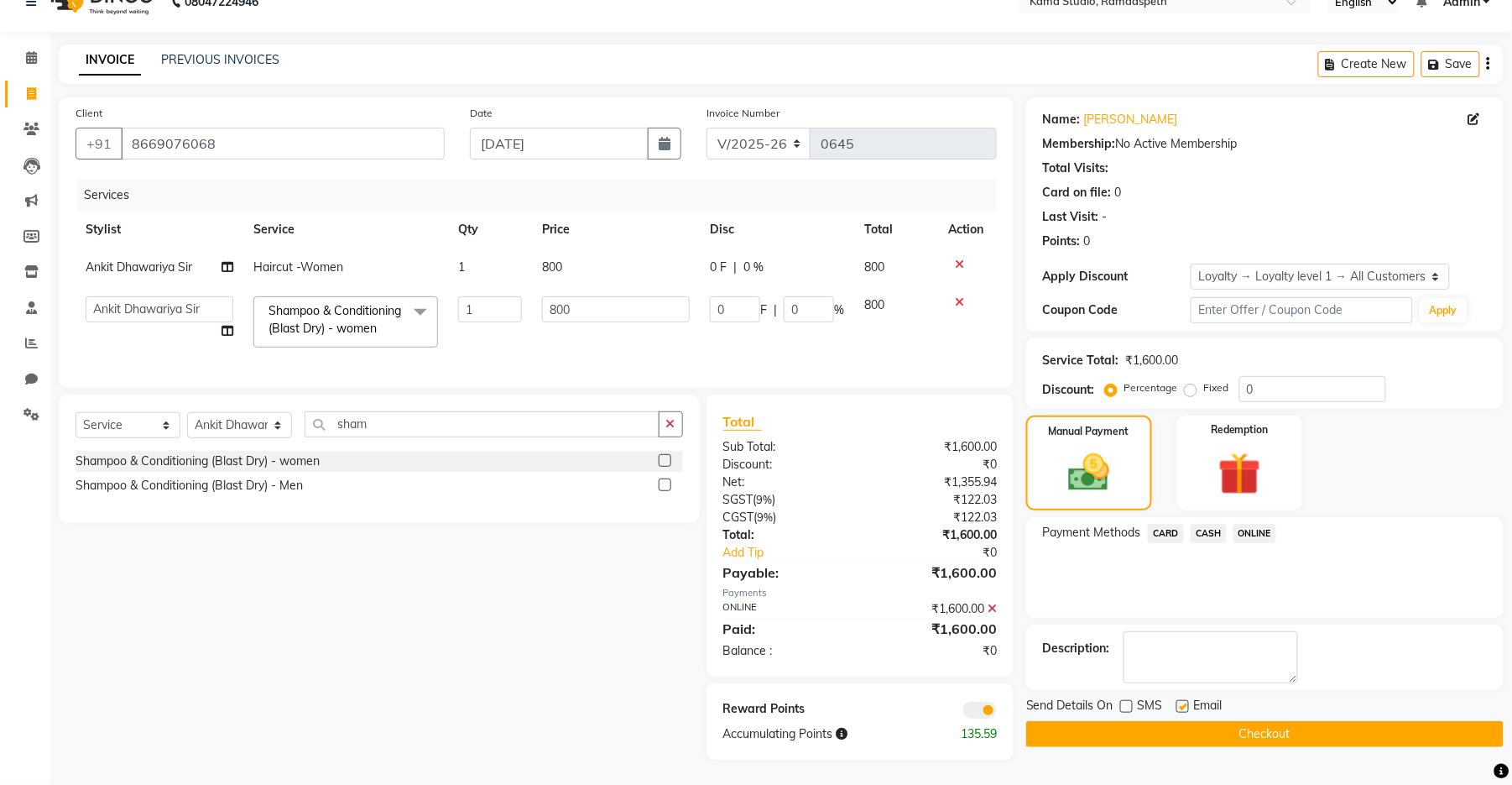
click at [1182, 700] on label at bounding box center [1182, 706] width 12 height 12
click at [1182, 702] on input "checkbox" at bounding box center [1182, 708] width 11 height 11
checkbox input "false"
click at [1179, 721] on button "Checkout" at bounding box center [1265, 734] width 478 height 26
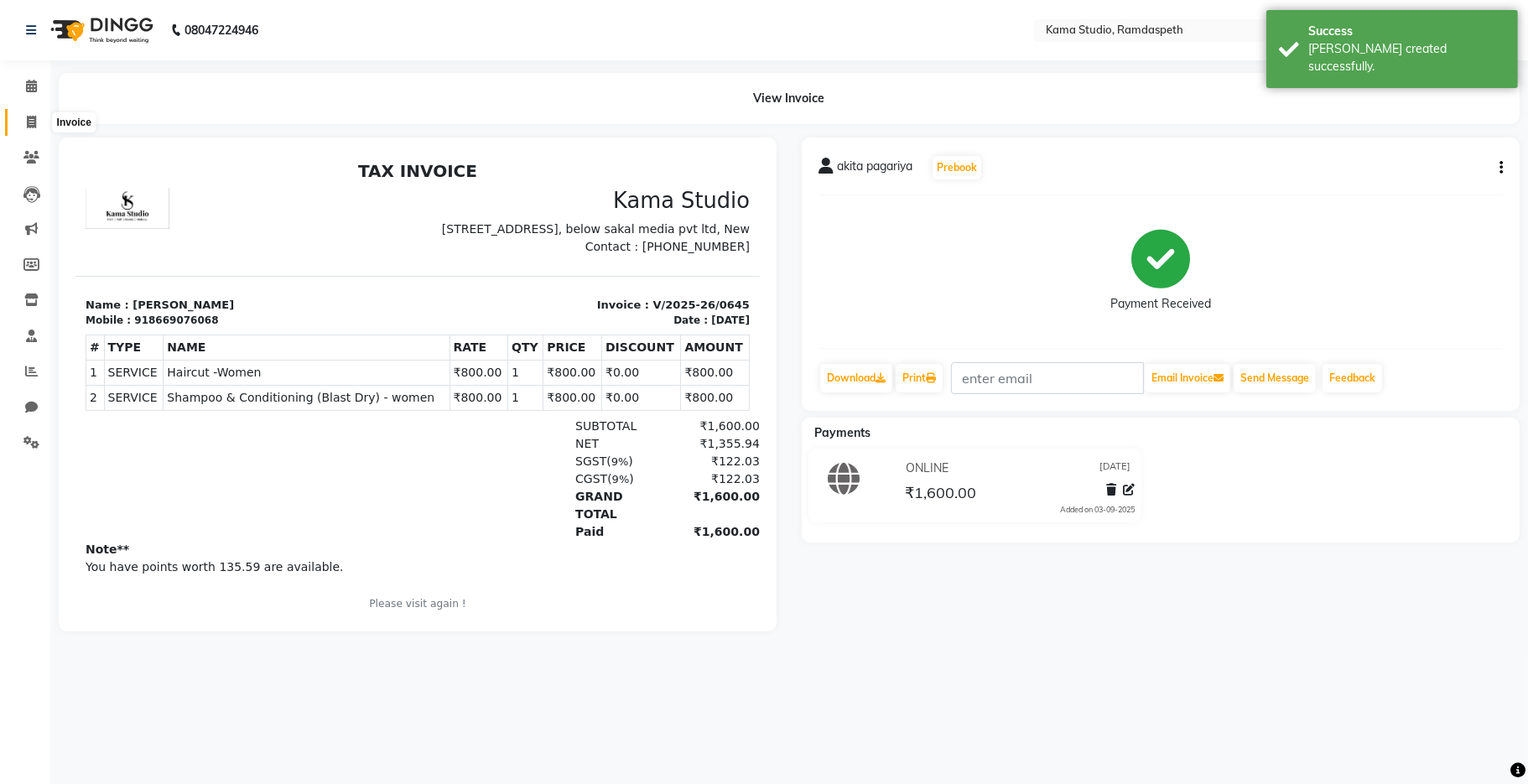
click at [19, 125] on span at bounding box center [31, 122] width 29 height 19
select select "7582"
select select "service"
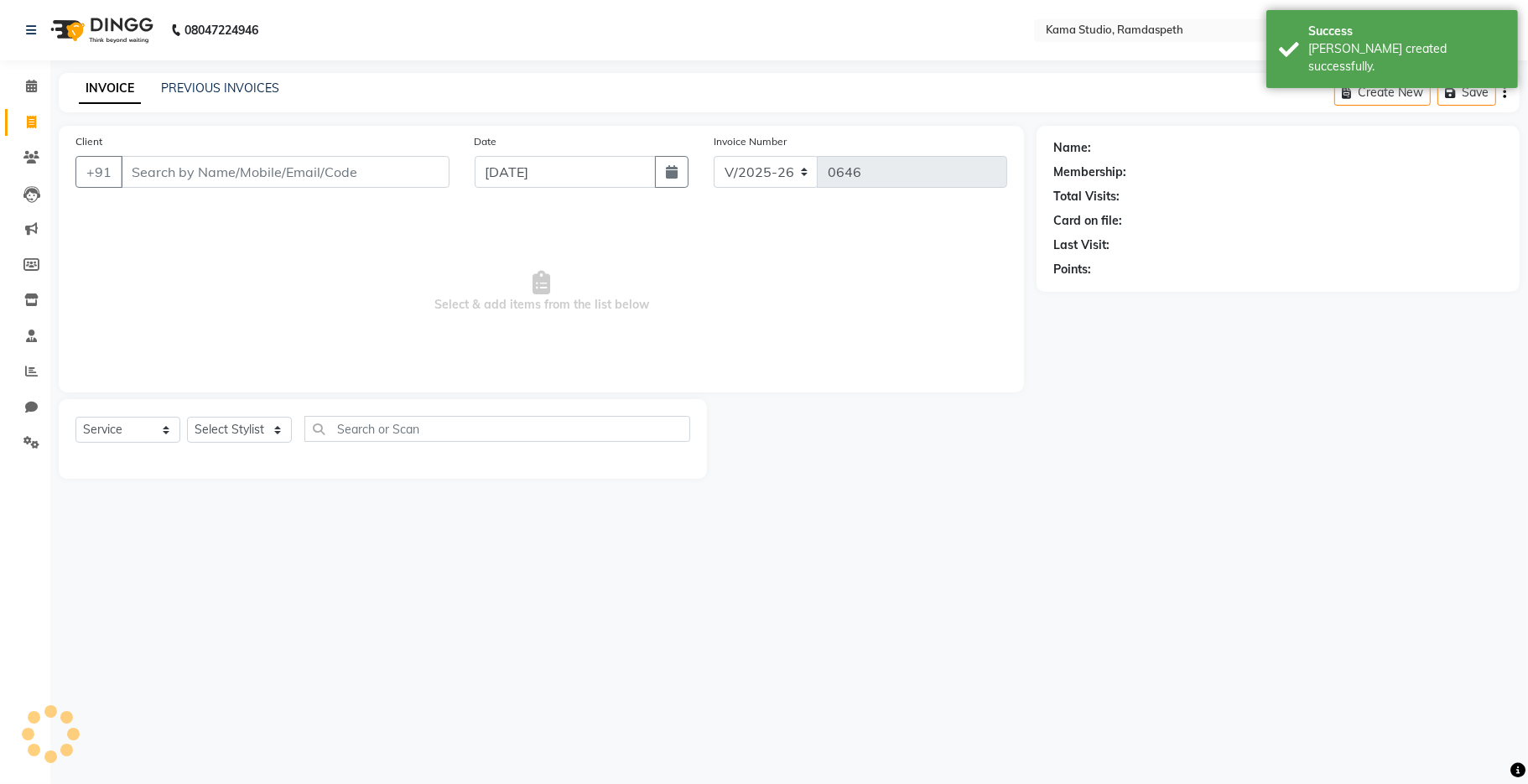
click at [181, 98] on div "INVOICE PREVIOUS INVOICES" at bounding box center [179, 89] width 241 height 19
click at [185, 86] on link "PREVIOUS INVOICES" at bounding box center [220, 88] width 119 height 15
